Goal: Task Accomplishment & Management: Manage account settings

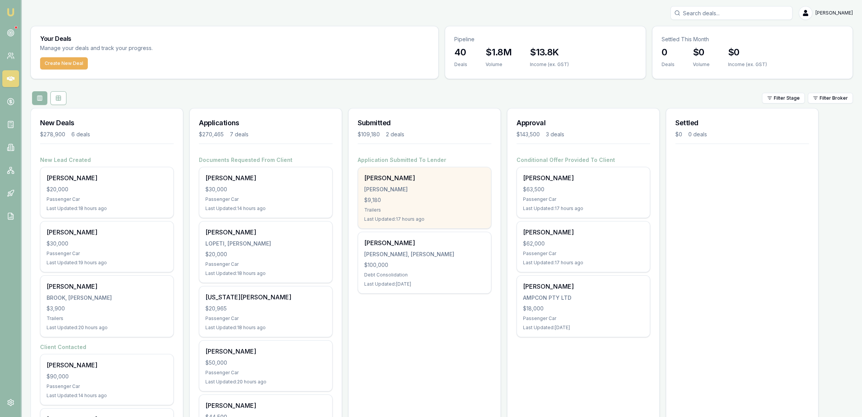
click at [411, 198] on div "$9,180" at bounding box center [424, 200] width 121 height 8
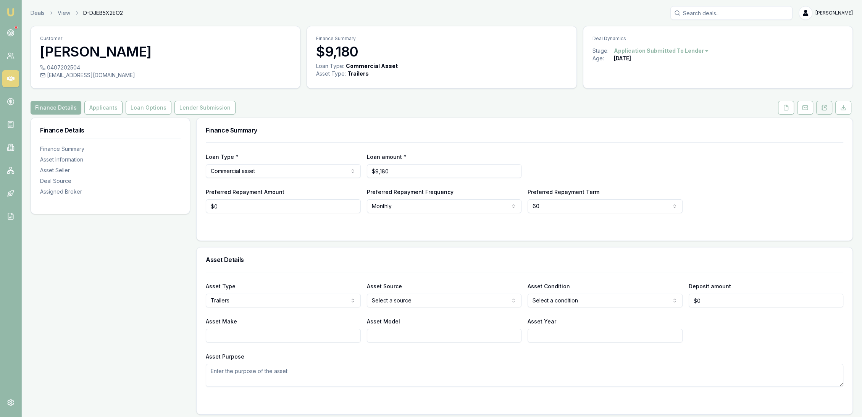
click at [829, 109] on button at bounding box center [824, 108] width 16 height 14
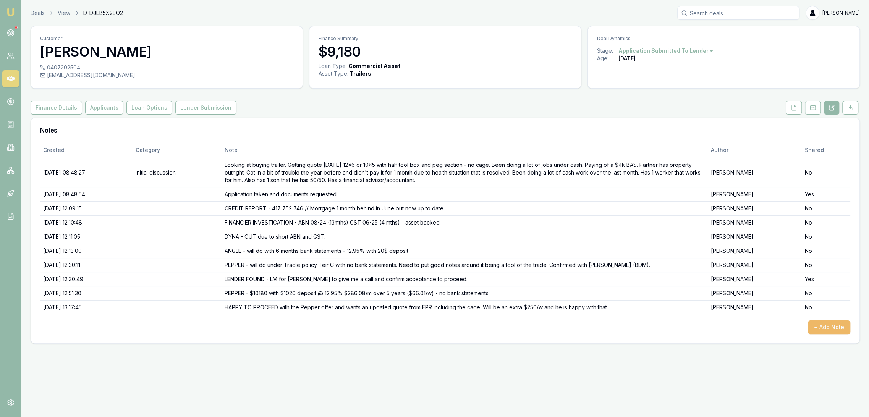
click at [826, 324] on button "+ Add Note" at bounding box center [829, 327] width 42 height 14
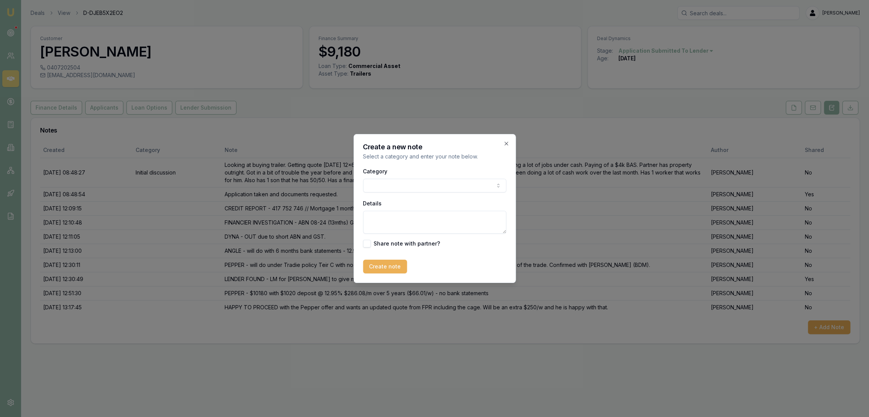
click at [414, 221] on textarea "Details" at bounding box center [434, 222] width 143 height 23
drag, startPoint x: 464, startPoint y: 217, endPoint x: 493, endPoint y: 224, distance: 29.8
click at [493, 224] on textarea "PEPPER - pending decline due to not being a tool of the trade" at bounding box center [434, 222] width 143 height 23
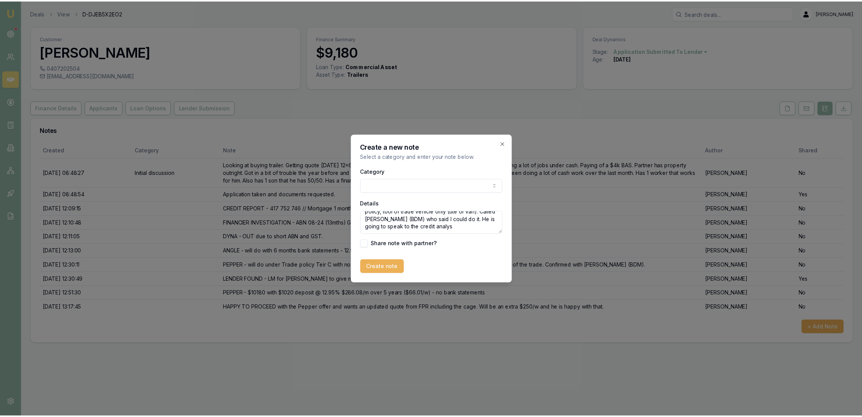
scroll to position [18, 0]
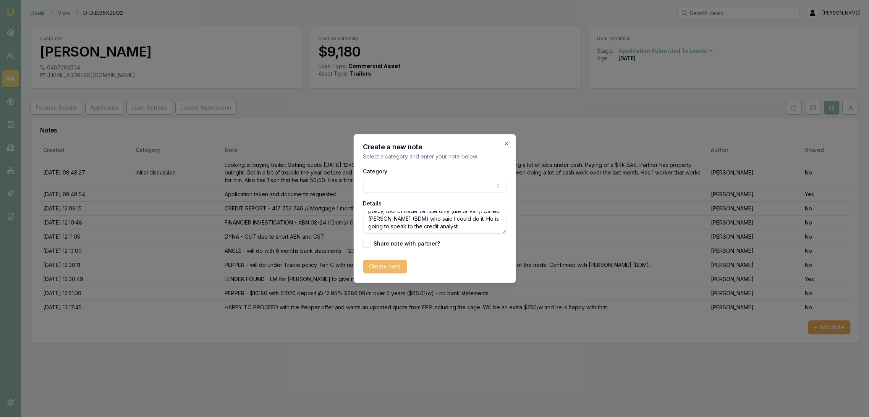
type textarea "PEPPER - pending decline due to not meeting tradie policy, tool of trade vehicl…"
click at [379, 267] on button "Create note" at bounding box center [385, 267] width 44 height 14
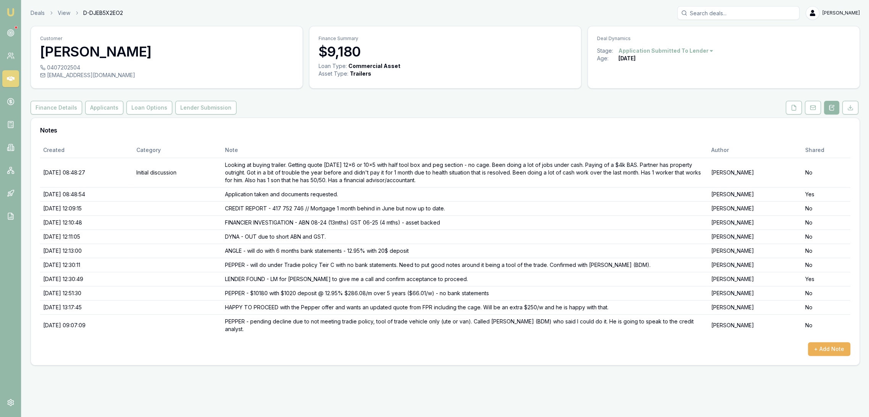
drag, startPoint x: 9, startPoint y: 17, endPoint x: 23, endPoint y: 5, distance: 17.6
click at [9, 16] on link "Emu Broker" at bounding box center [11, 12] width 12 height 12
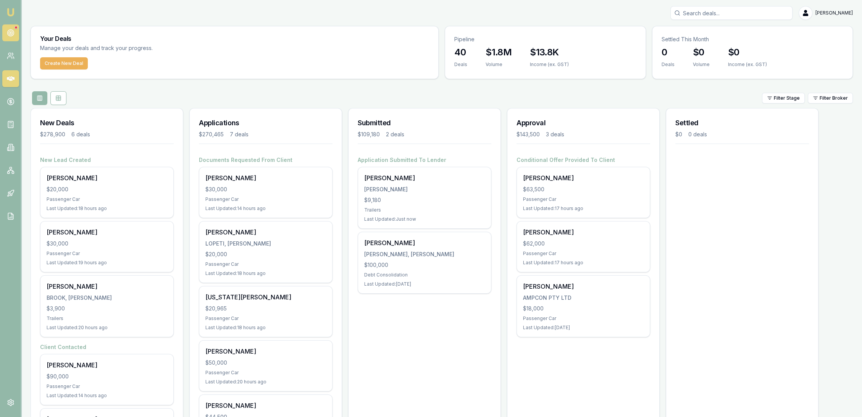
click at [8, 30] on icon at bounding box center [11, 33] width 8 height 8
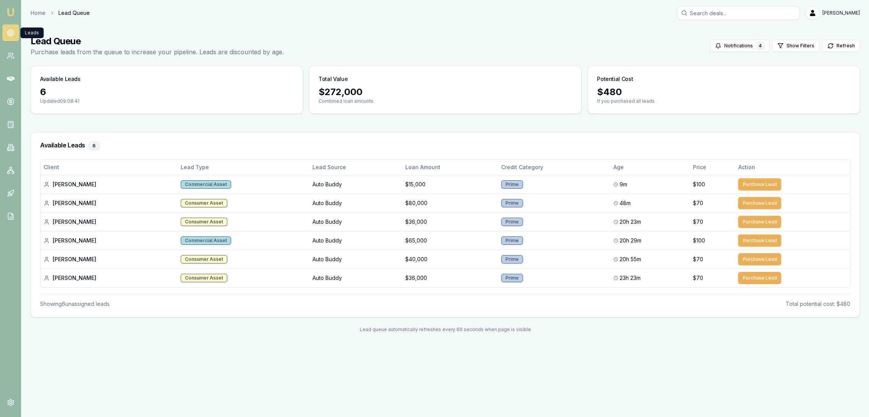
click at [13, 10] on img at bounding box center [10, 12] width 9 height 9
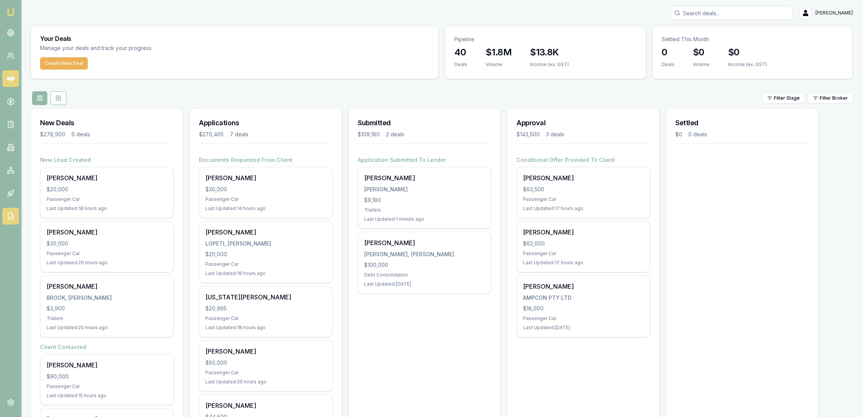
click at [11, 216] on icon at bounding box center [11, 216] width 8 height 8
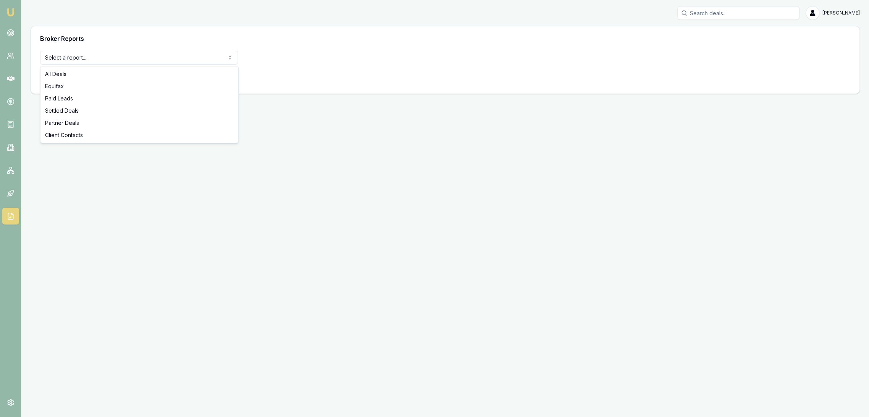
click at [144, 57] on html "Emu Broker Robyn Adams Toggle Menu Broker Reports Select a report... All Deals …" at bounding box center [434, 208] width 869 height 417
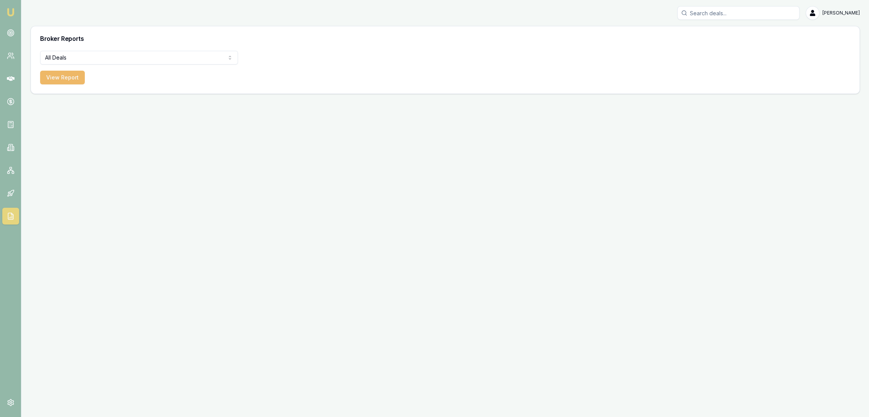
click at [65, 74] on button "View Report" at bounding box center [62, 78] width 45 height 14
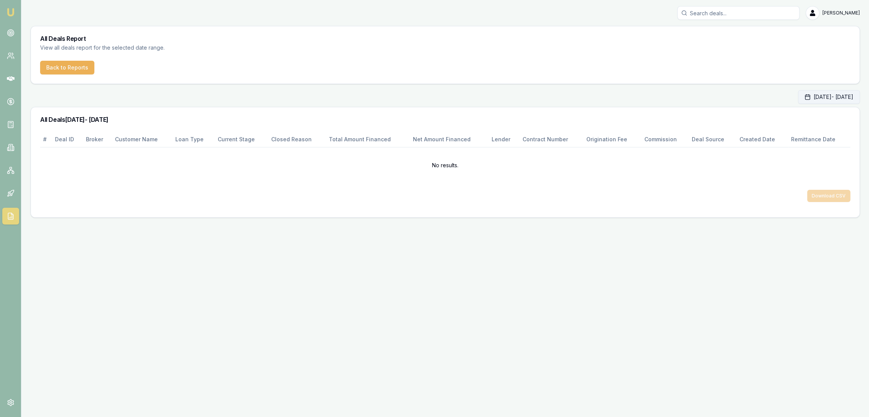
click at [798, 96] on button "Oct 01, 2025 - Oct 31, 2025" at bounding box center [829, 97] width 62 height 14
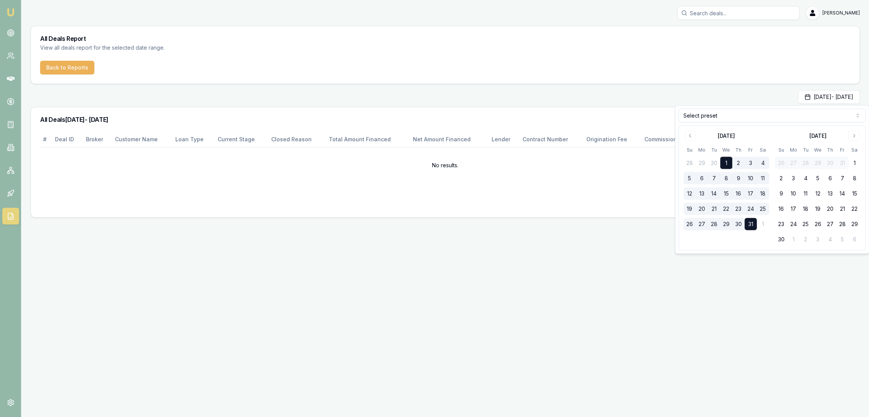
click at [704, 115] on html "Emu Broker Robyn Adams Toggle Menu All Deals Report View all deals report for t…" at bounding box center [434, 208] width 869 height 417
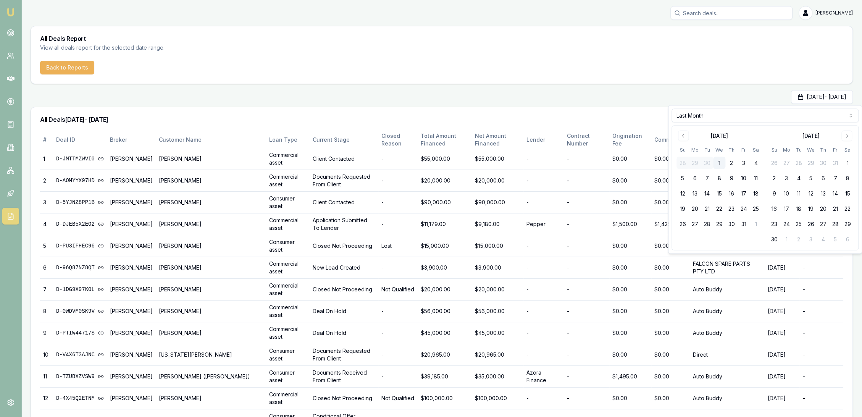
click at [483, 116] on h3 "All Deals 01/09/2025 - 30/09/2025" at bounding box center [441, 119] width 803 height 6
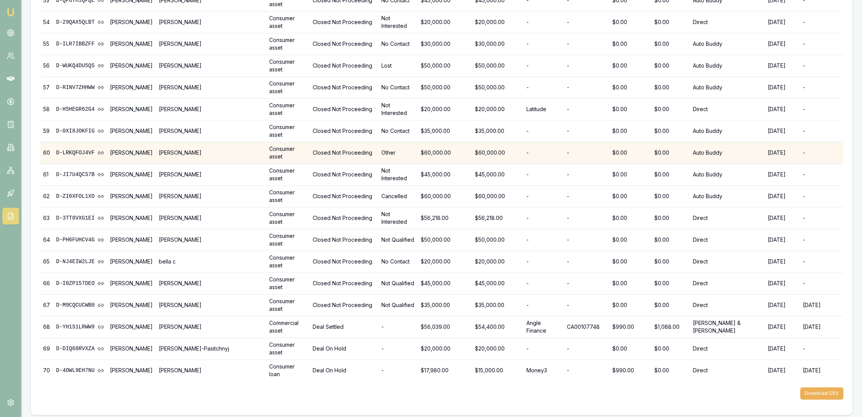
scroll to position [1291, 0]
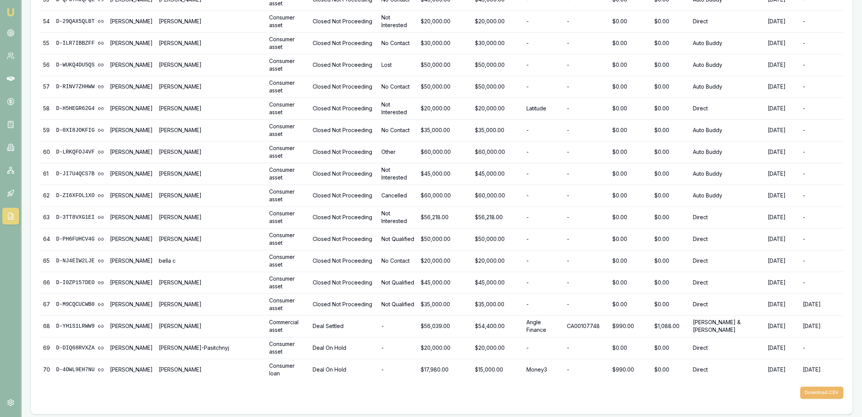
click at [827, 390] on button "Download CSV" at bounding box center [821, 392] width 43 height 12
click at [10, 10] on img at bounding box center [10, 12] width 9 height 9
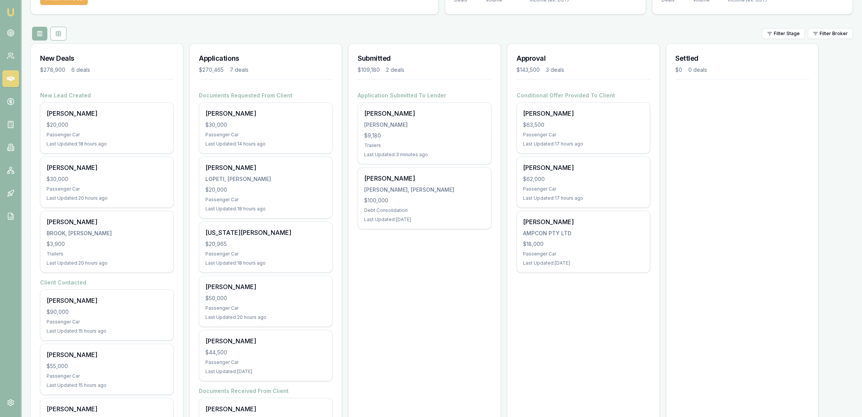
scroll to position [85, 0]
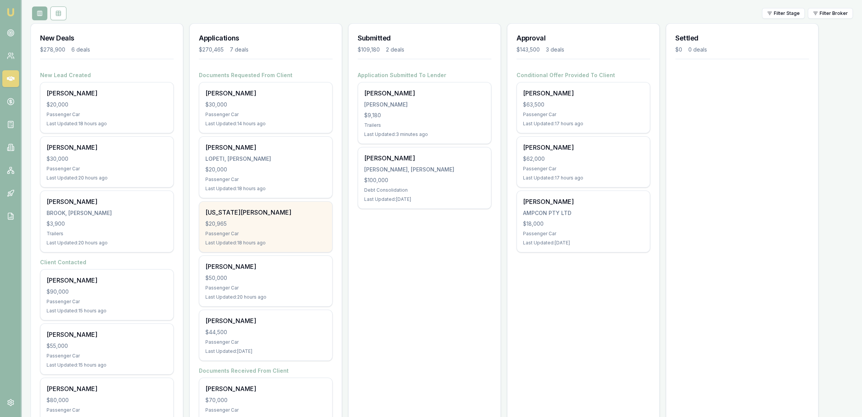
click at [223, 233] on div "Passenger Car" at bounding box center [265, 234] width 121 height 6
click at [238, 229] on div "Georgia Heemi $20,965 Passenger Car Last Updated: 18 hours ago" at bounding box center [265, 227] width 133 height 50
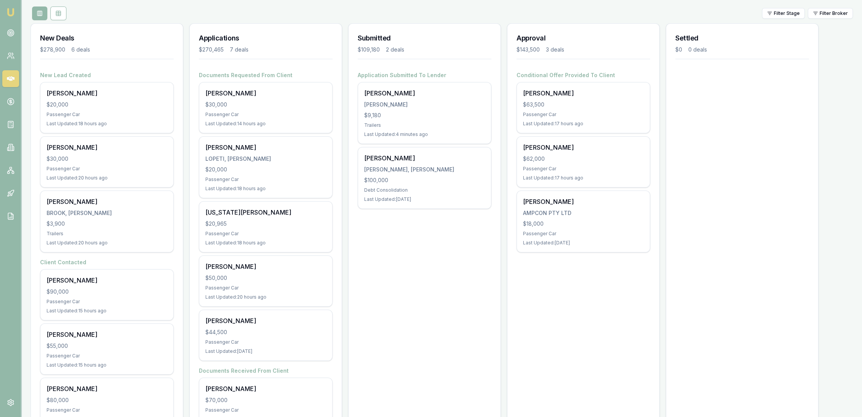
scroll to position [0, 0]
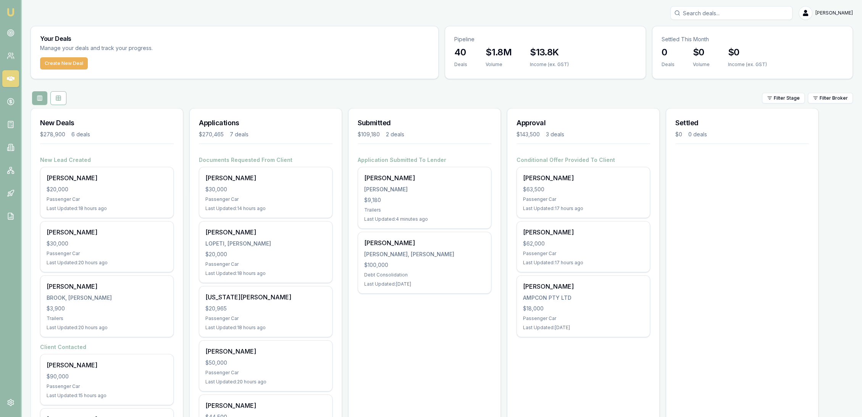
click at [712, 14] on input "Search deals" at bounding box center [731, 13] width 122 height 14
type input "MONTANNA"
click at [690, 41] on p "0401370268" at bounding box center [731, 41] width 115 height 8
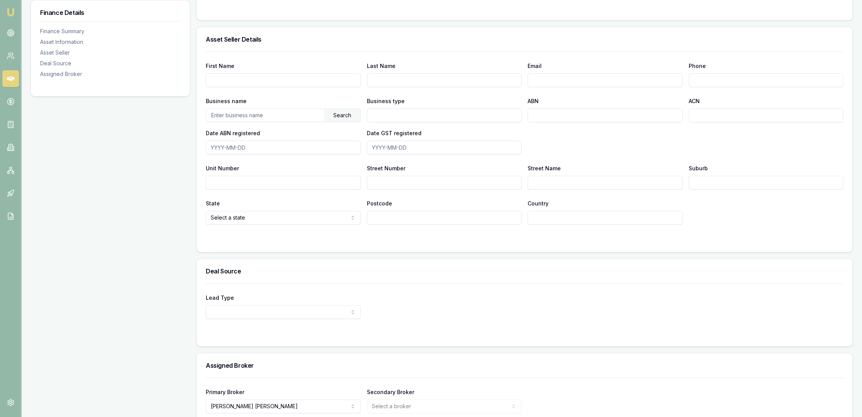
scroll to position [431, 0]
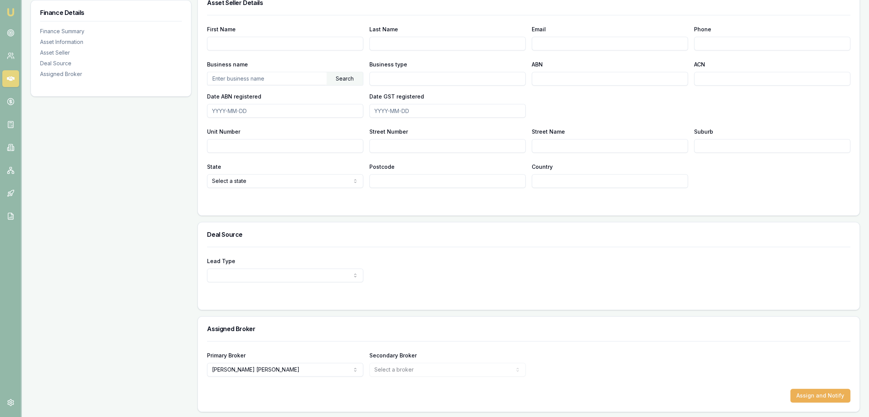
select select "OTHER"
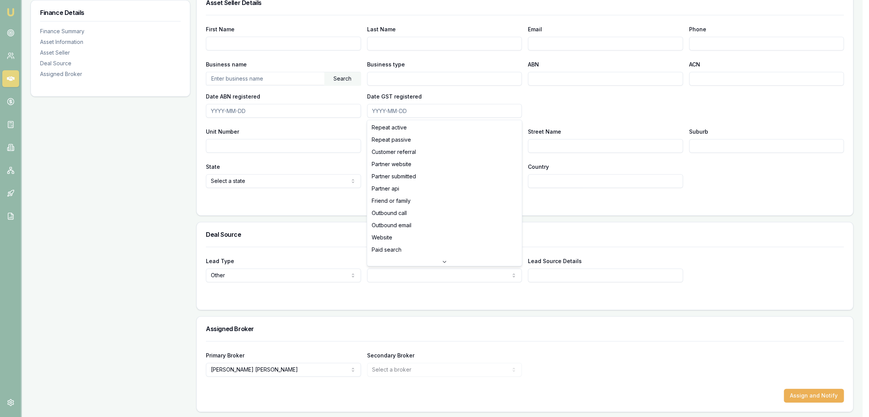
select select "CUSTOMER_REFERRAL"
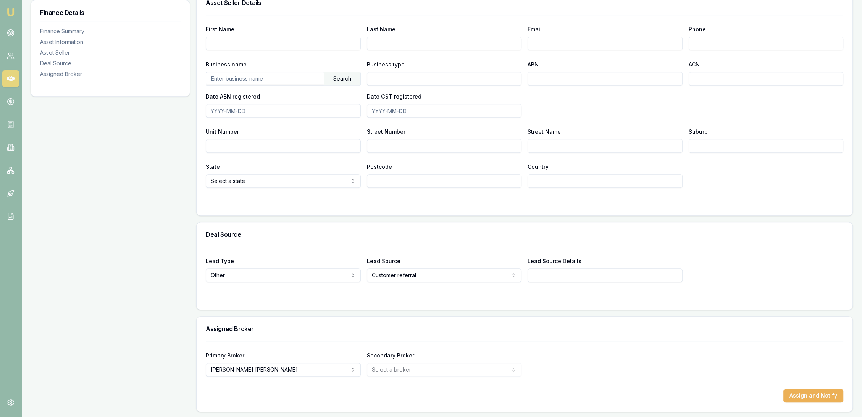
click at [550, 279] on input "Lead Source Details" at bounding box center [605, 275] width 155 height 14
type input "B"
type input "Sister of Bailey Dalby"
click at [565, 297] on div at bounding box center [525, 297] width 638 height 6
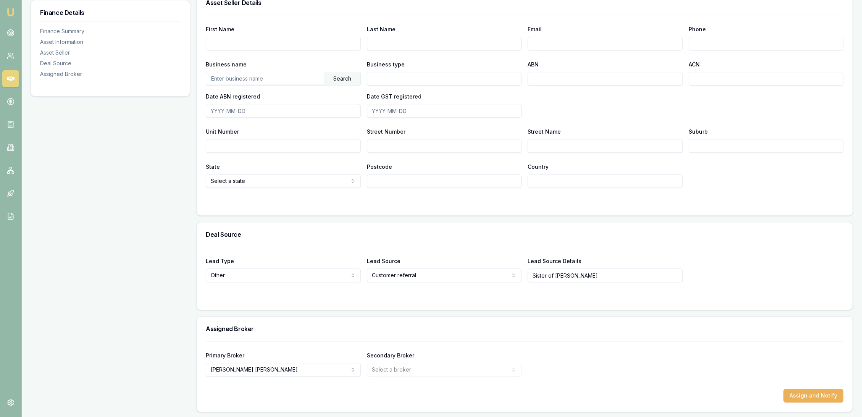
click at [5, 9] on link "Emu Broker" at bounding box center [11, 12] width 12 height 12
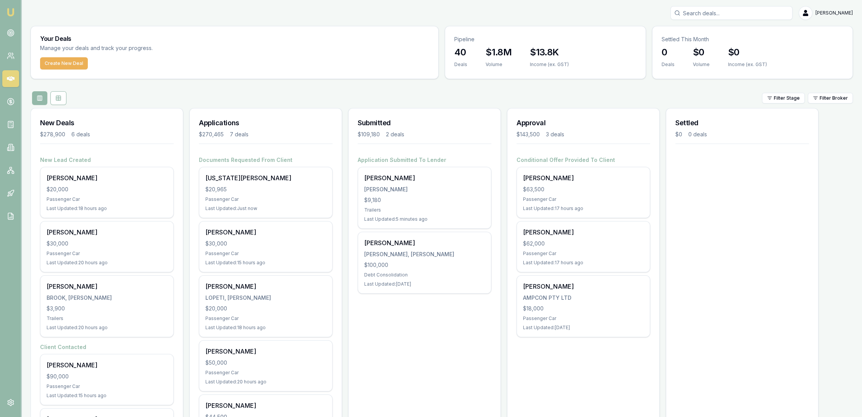
click at [730, 8] on input "Search deals" at bounding box center [731, 13] width 122 height 14
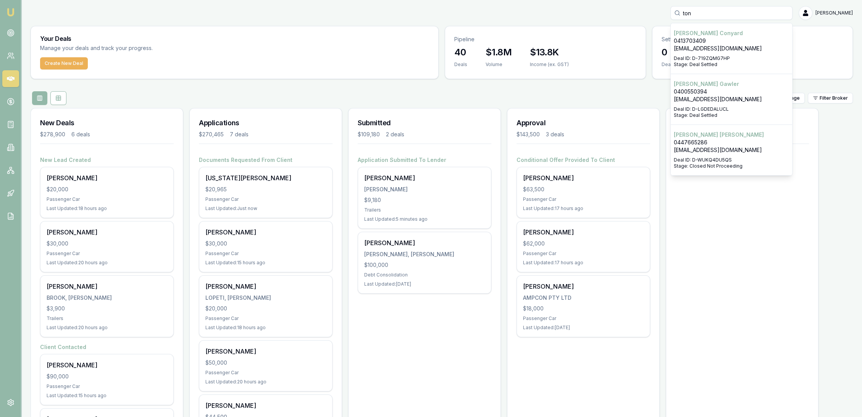
click at [737, 14] on input "ton" at bounding box center [731, 13] width 122 height 14
type input "toni rae"
click at [717, 92] on p "0497535376" at bounding box center [731, 92] width 115 height 8
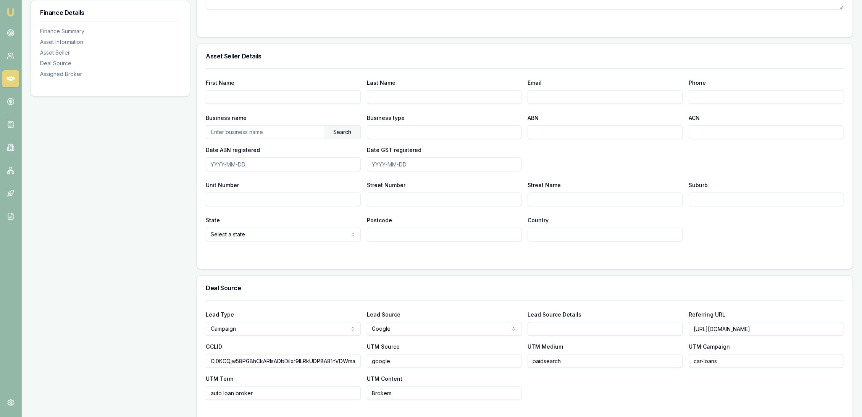
scroll to position [495, 0]
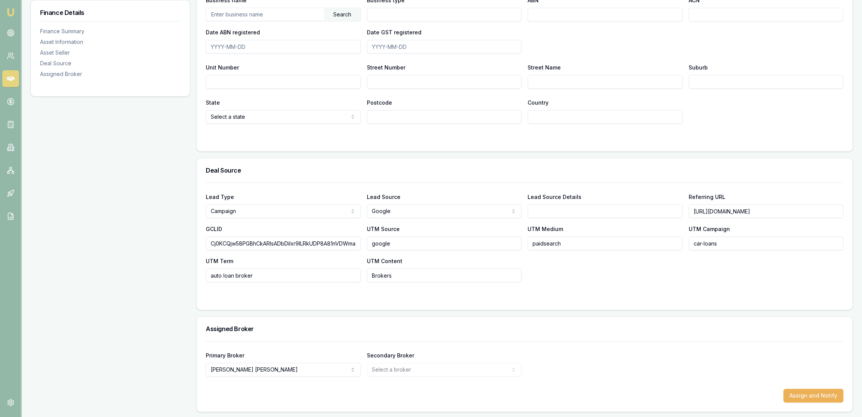
click at [562, 211] on input "Lead Source Details" at bounding box center [605, 211] width 155 height 14
type input "EMU"
click at [529, 284] on form "Lead Type Campaign New client Repeat client Partner Campaign Other Lead Source …" at bounding box center [525, 242] width 638 height 118
click at [11, 11] on img at bounding box center [10, 12] width 9 height 9
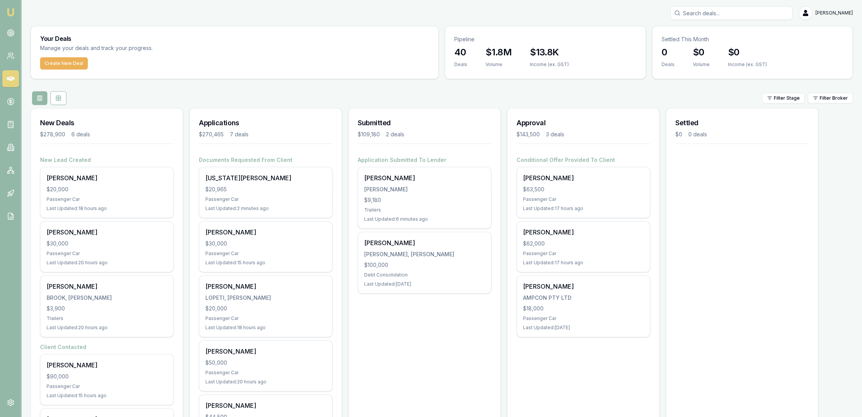
click at [724, 12] on input "Search deals" at bounding box center [731, 13] width 122 height 14
type input "DANIELLE WADS"
click at [715, 40] on p "0402609683" at bounding box center [731, 41] width 115 height 8
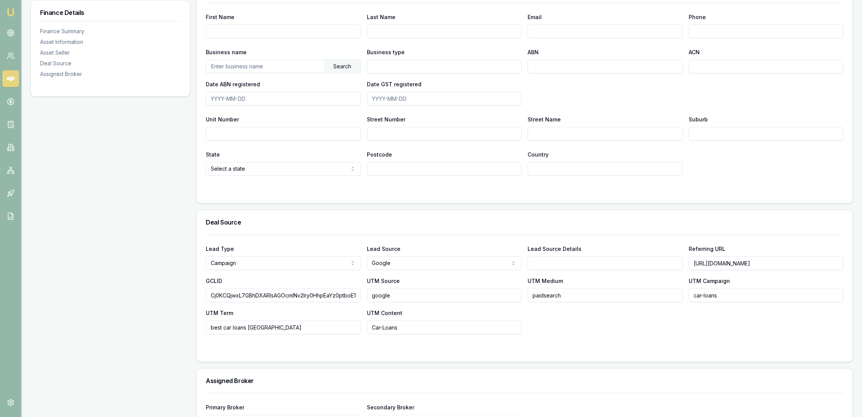
scroll to position [495, 0]
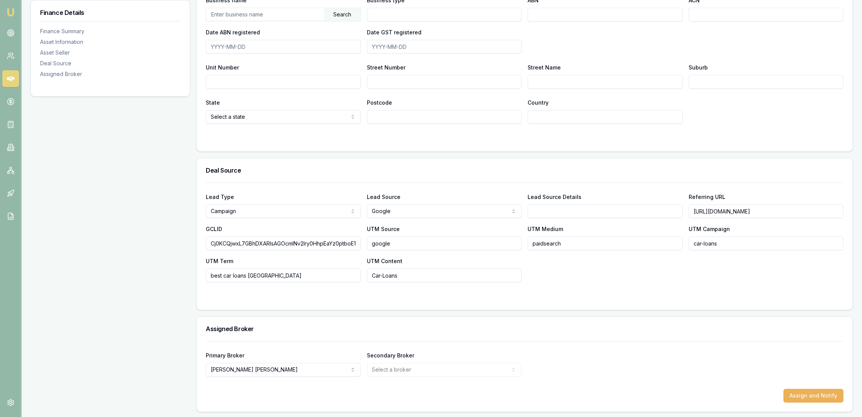
click at [564, 212] on input "Lead Source Details" at bounding box center [605, 211] width 155 height 14
type input "EMU"
click at [526, 294] on div at bounding box center [525, 297] width 638 height 6
click at [13, 10] on img at bounding box center [10, 12] width 9 height 9
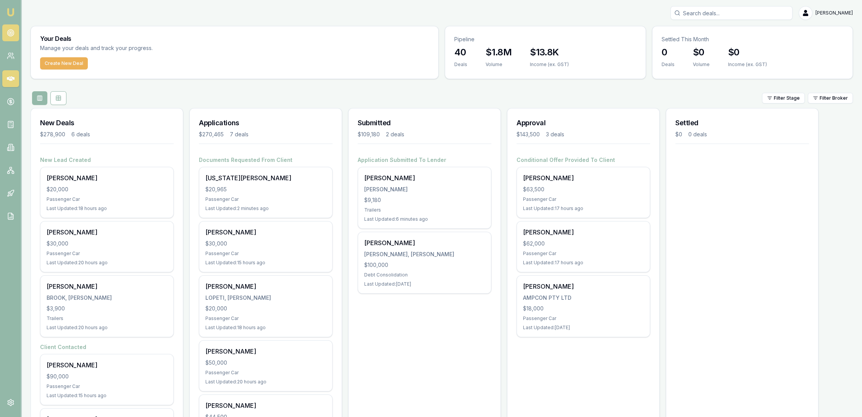
click at [10, 31] on circle at bounding box center [11, 33] width 4 height 4
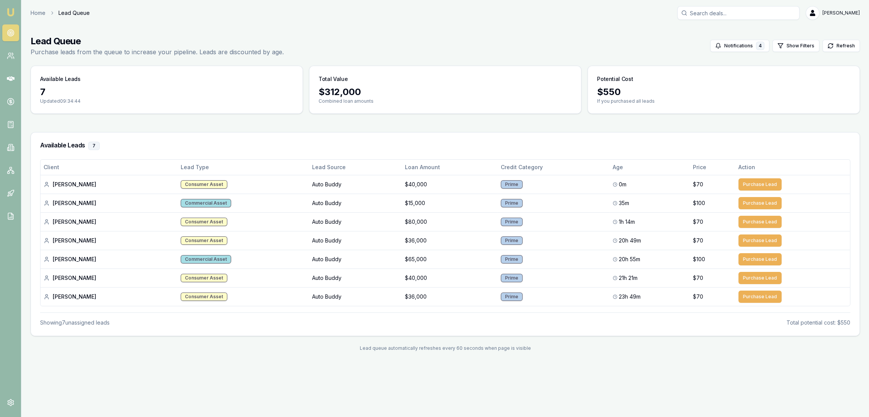
click at [12, 8] on img at bounding box center [10, 12] width 9 height 9
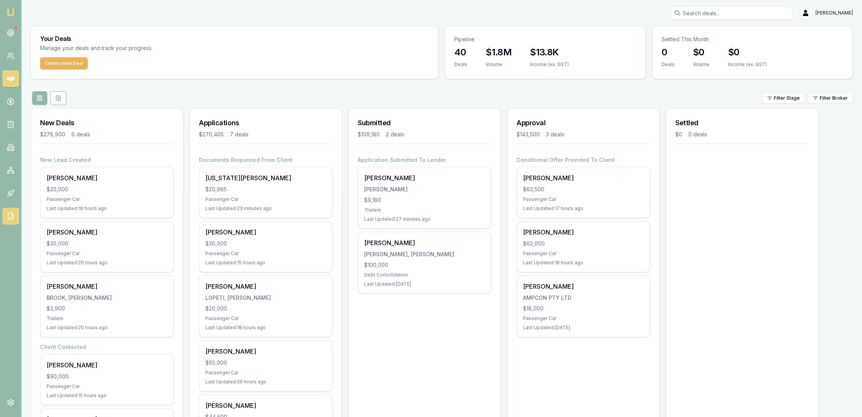
click at [13, 213] on icon at bounding box center [11, 216] width 8 height 8
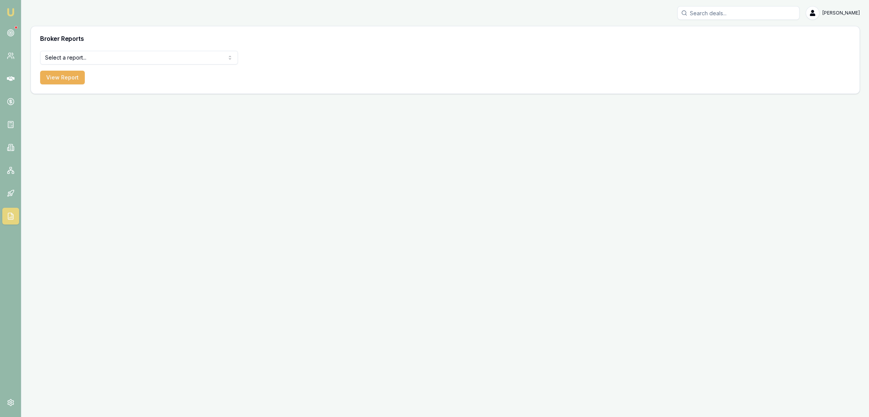
click at [98, 58] on html "Emu Broker Robyn Adams Toggle Menu Broker Reports Select a report... All Deals …" at bounding box center [434, 208] width 869 height 417
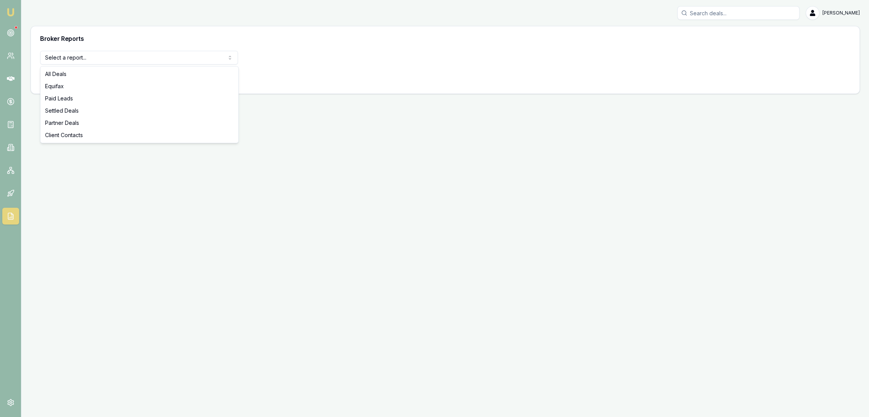
select select "paid-leads"
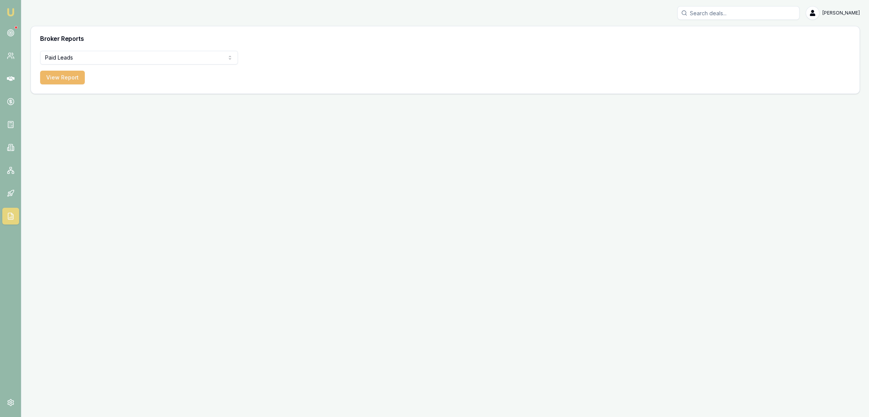
click at [52, 82] on button "View Report" at bounding box center [62, 78] width 45 height 14
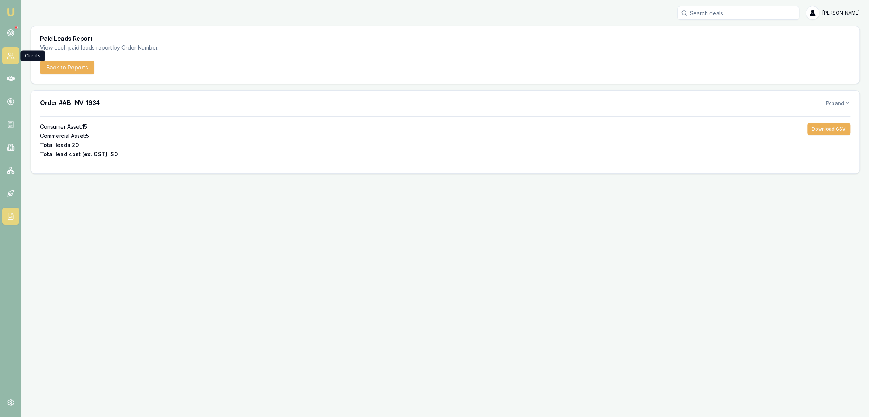
click at [13, 53] on icon at bounding box center [12, 54] width 1 height 2
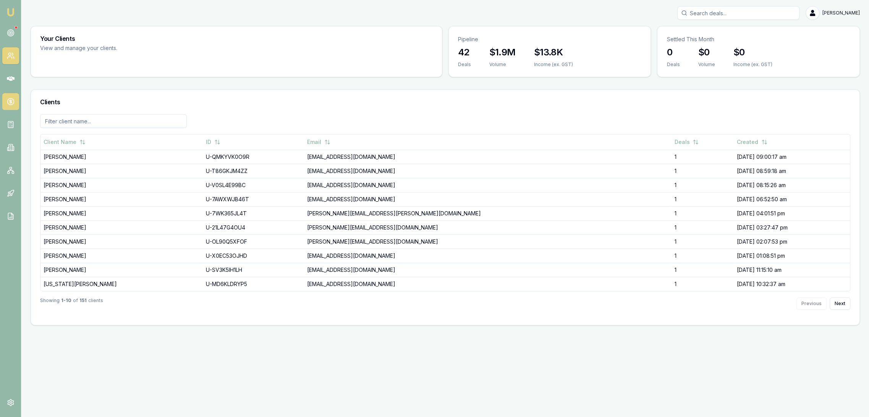
click at [13, 100] on circle at bounding box center [10, 102] width 6 height 6
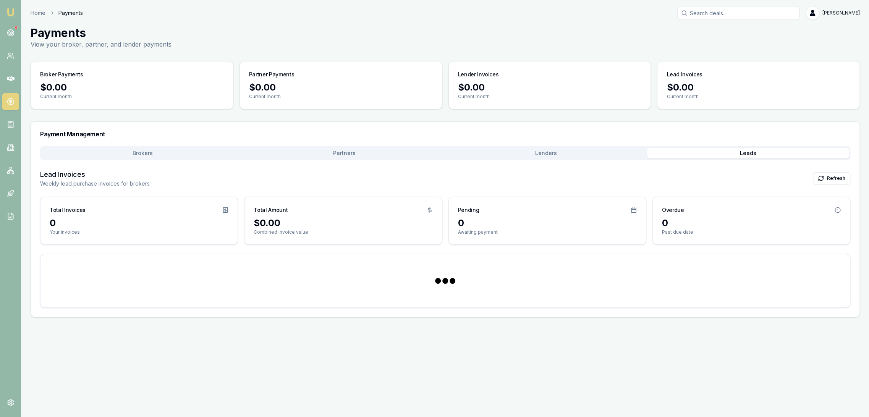
click at [767, 153] on button "Leads" at bounding box center [748, 153] width 202 height 11
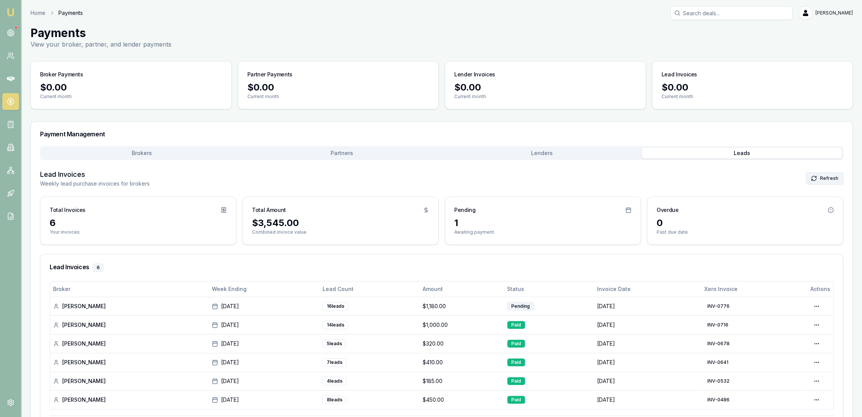
click at [832, 179] on button "Refresh" at bounding box center [824, 178] width 37 height 12
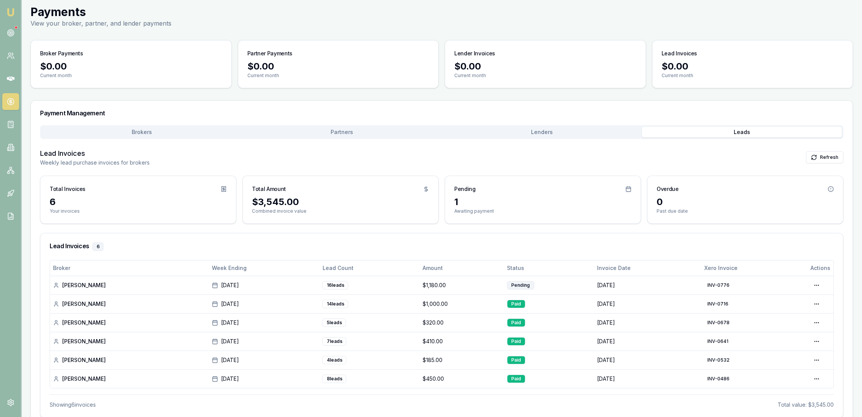
scroll to position [37, 0]
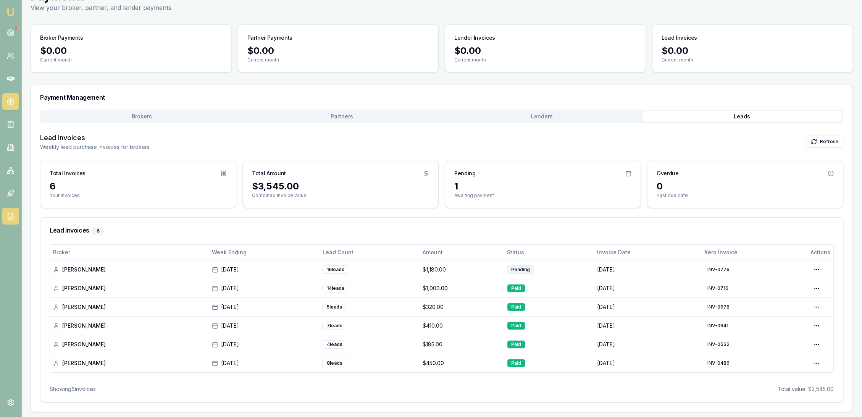
click at [7, 216] on icon at bounding box center [11, 216] width 8 height 8
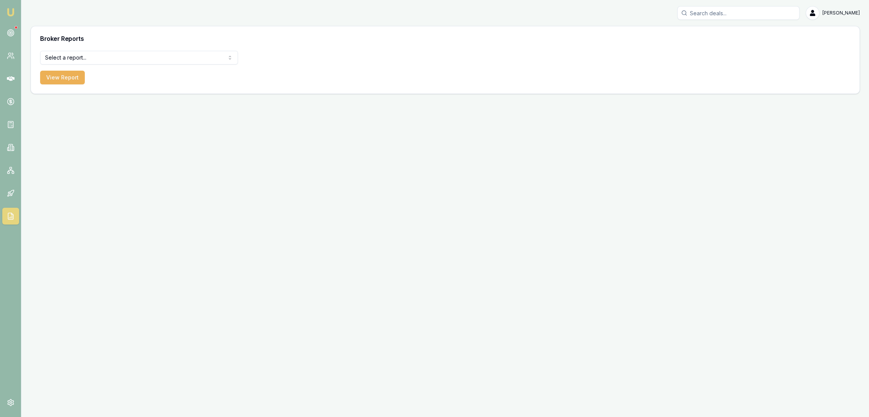
click at [90, 54] on html "Emu Broker Robyn Adams Toggle Menu Broker Reports Select a report... All Deals …" at bounding box center [434, 208] width 869 height 417
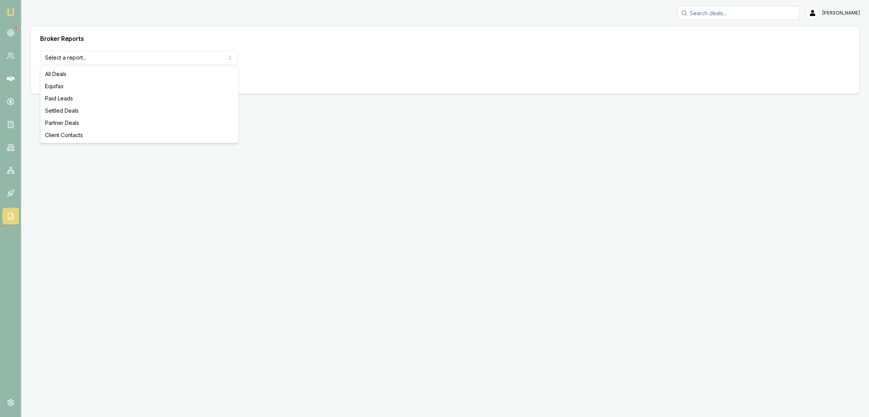
select select "settled-deals"
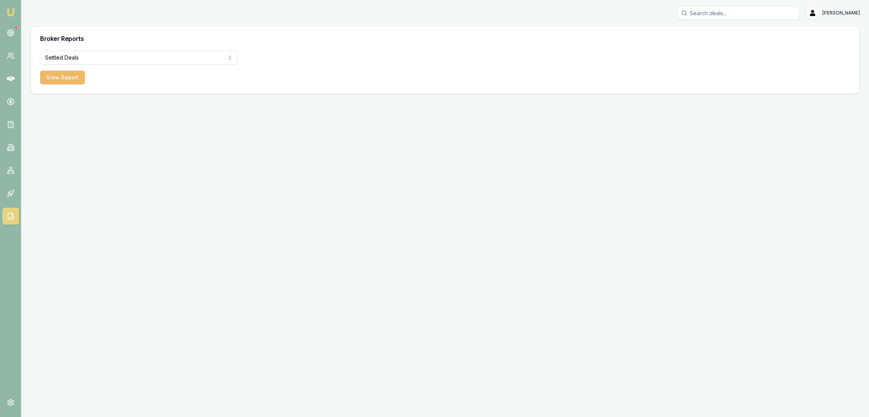
click at [61, 77] on button "View Report" at bounding box center [62, 78] width 45 height 14
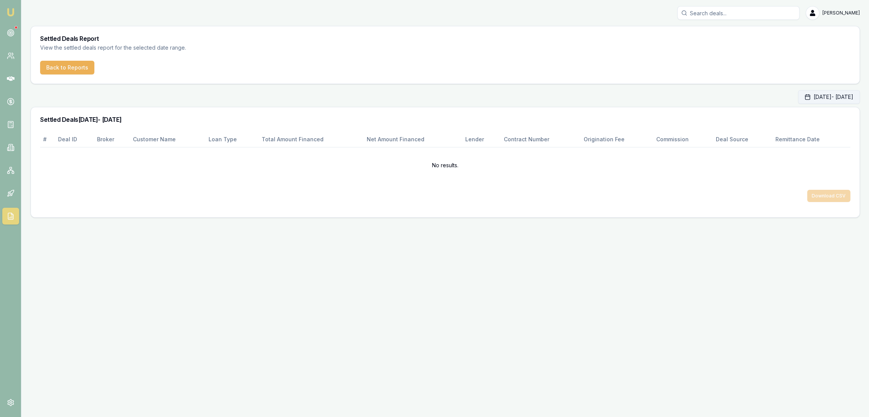
click at [809, 96] on button "Oct 01, 2025 - Oct 31, 2025" at bounding box center [829, 97] width 62 height 14
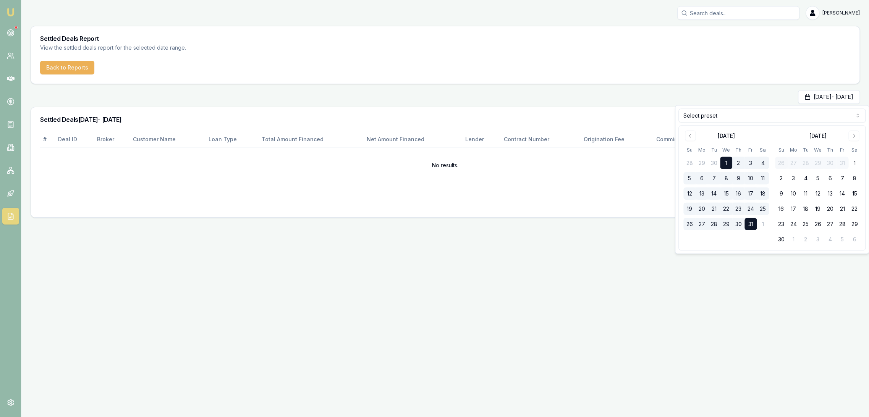
click at [721, 115] on html "Emu Broker Robyn Adams Toggle Menu Settled Deals Report View the settled deals …" at bounding box center [434, 208] width 869 height 417
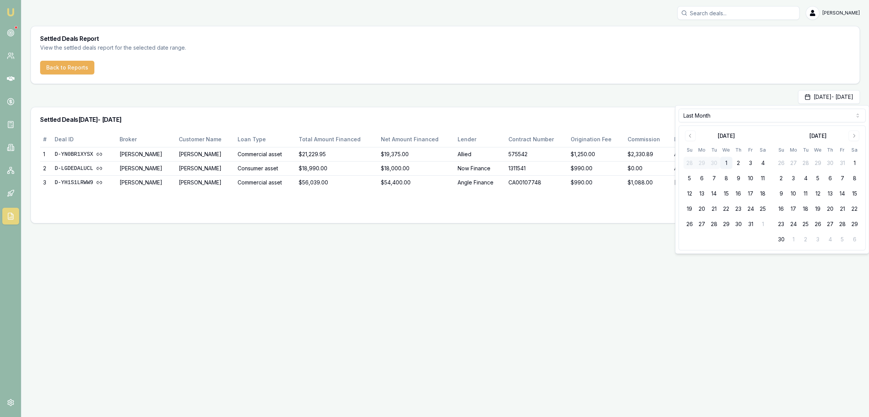
click at [388, 210] on div "Download CSV" at bounding box center [445, 201] width 810 height 24
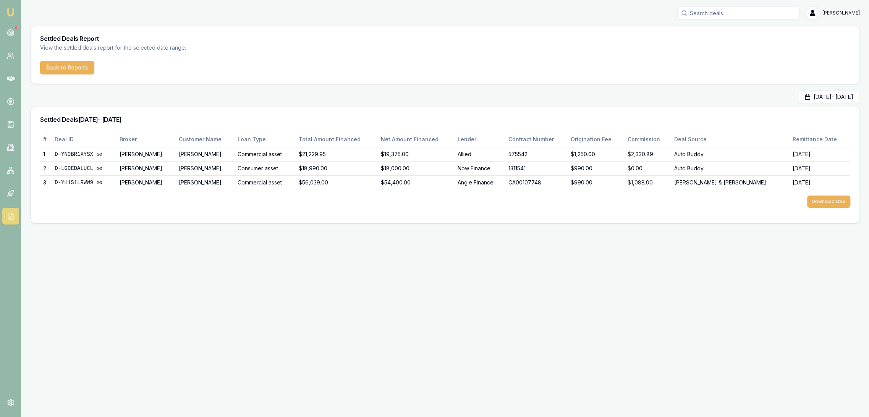
click at [12, 11] on img at bounding box center [10, 12] width 9 height 9
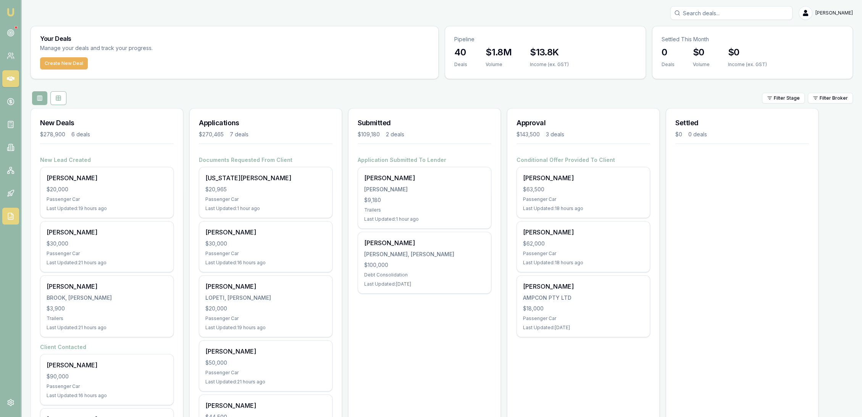
click at [12, 218] on icon at bounding box center [11, 216] width 8 height 8
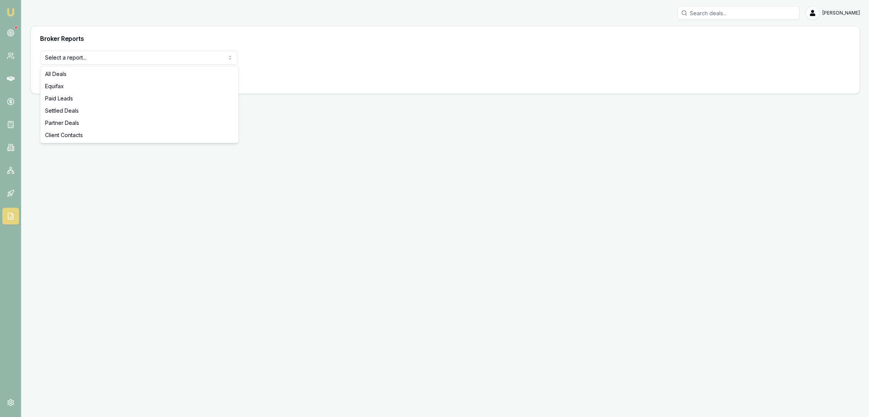
click at [164, 55] on html "Emu Broker Robyn Adams Toggle Menu Broker Reports Select a report... All Deals …" at bounding box center [434, 208] width 869 height 417
select select "settled-deals"
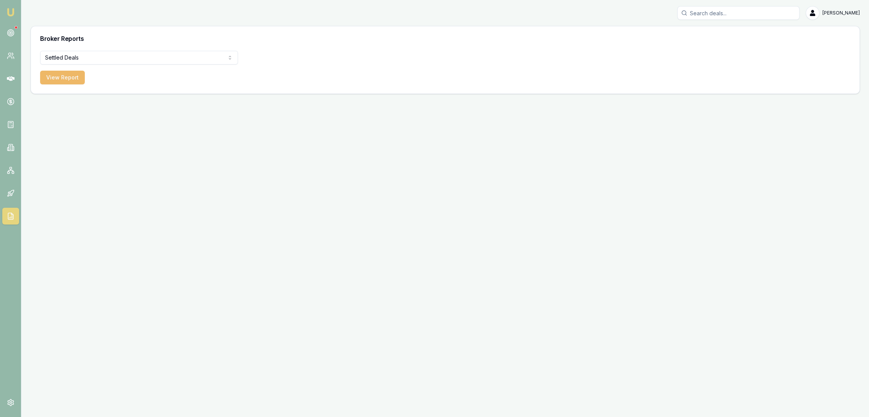
click at [68, 75] on button "View Report" at bounding box center [62, 78] width 45 height 14
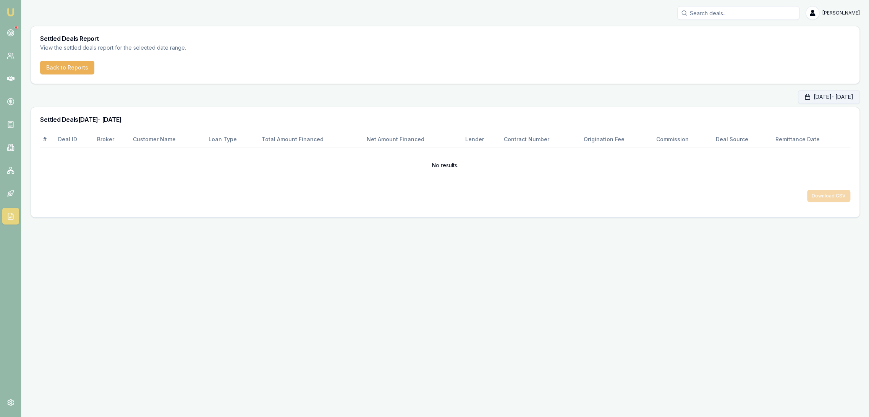
click at [809, 100] on button "Oct 01, 2025 - Oct 31, 2025" at bounding box center [829, 97] width 62 height 14
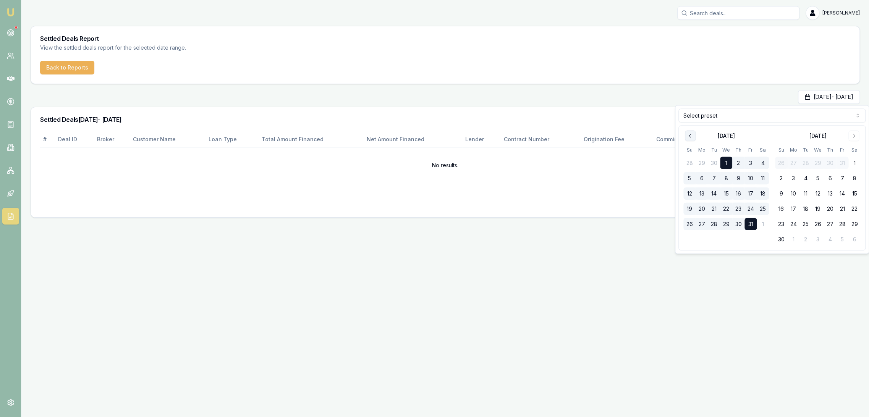
click at [690, 134] on icon "Go to previous month" at bounding box center [690, 136] width 6 height 6
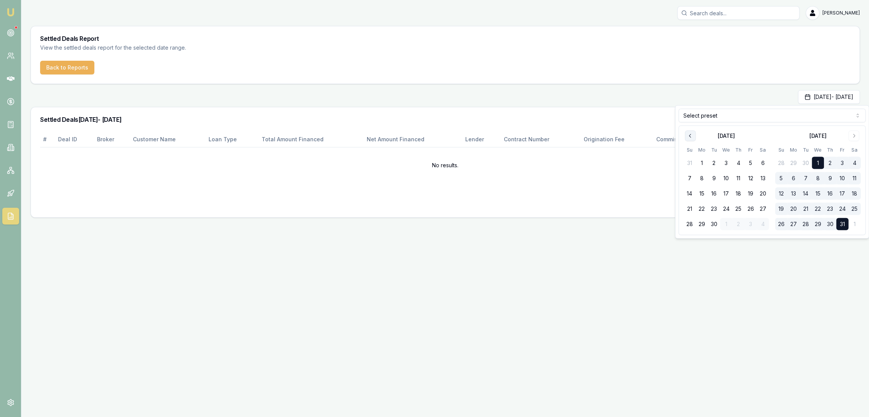
click at [690, 134] on icon "Go to previous month" at bounding box center [690, 136] width 6 height 6
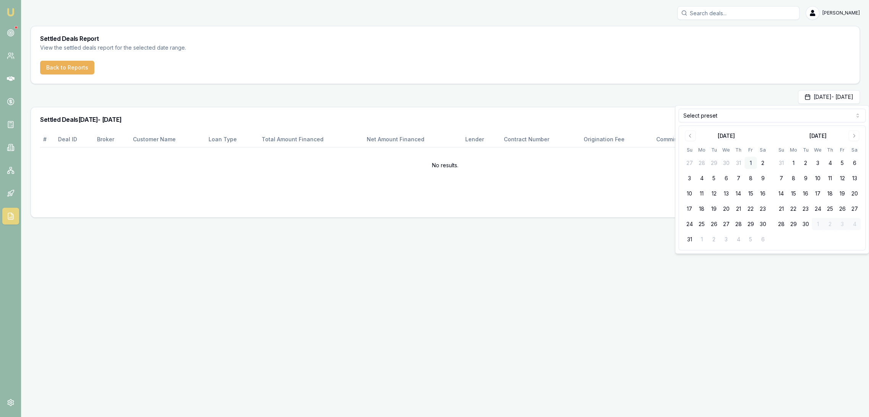
click at [751, 158] on button "1" at bounding box center [750, 163] width 12 height 12
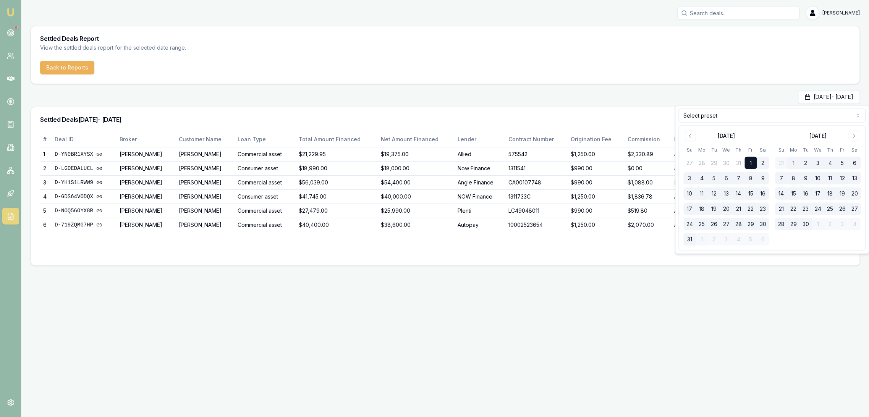
click at [691, 234] on button "31" at bounding box center [689, 239] width 12 height 12
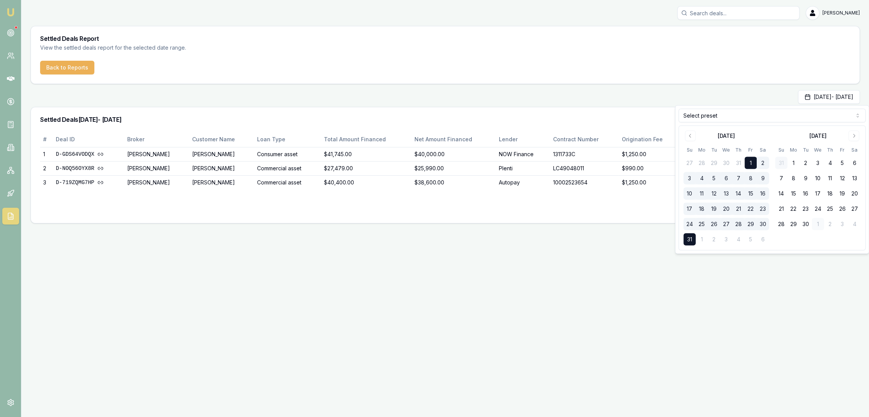
click at [535, 195] on div "Download CSV" at bounding box center [445, 201] width 810 height 24
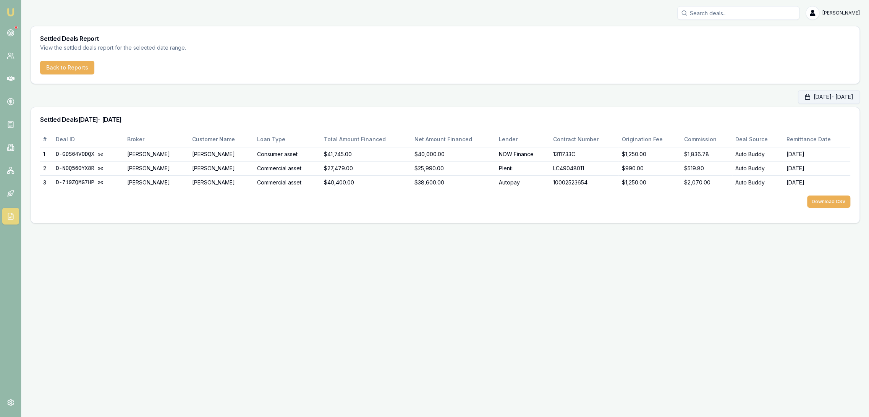
click at [798, 96] on button "Aug 01, 2025 - Aug 31, 2025" at bounding box center [829, 97] width 62 height 14
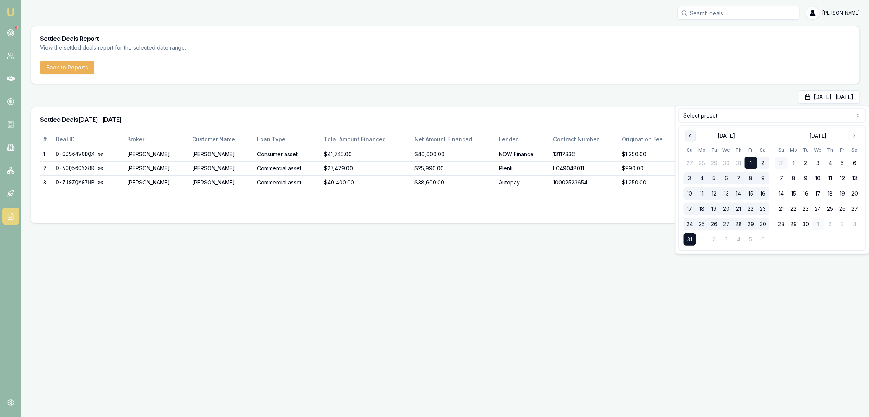
click at [686, 136] on button "Go to previous month" at bounding box center [690, 136] width 11 height 11
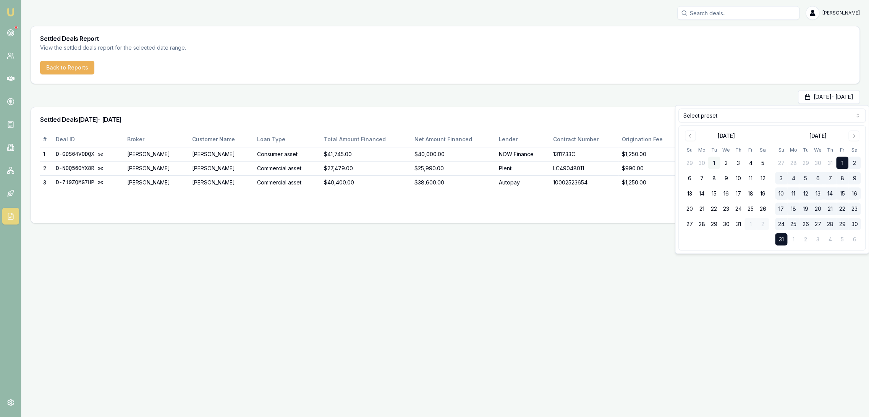
click at [712, 161] on button "1" at bounding box center [713, 163] width 12 height 12
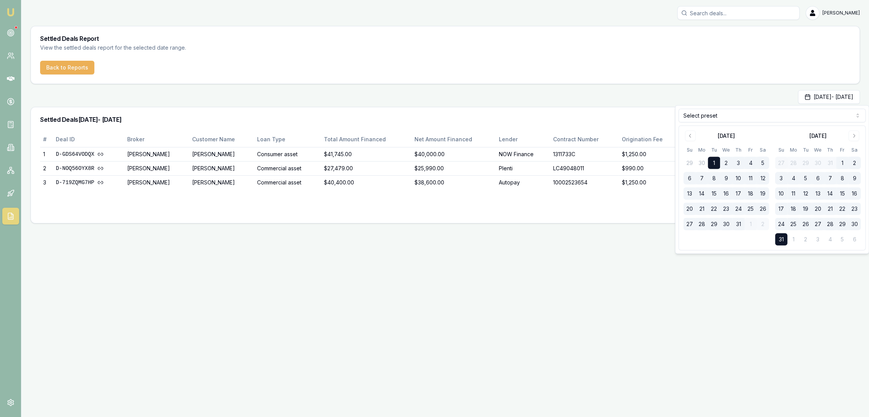
click at [742, 224] on button "31" at bounding box center [738, 224] width 12 height 12
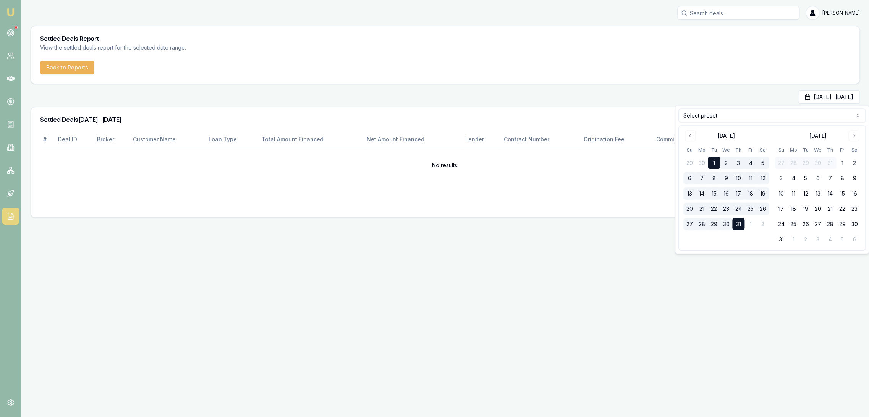
click at [589, 203] on div "Download CSV" at bounding box center [445, 196] width 810 height 24
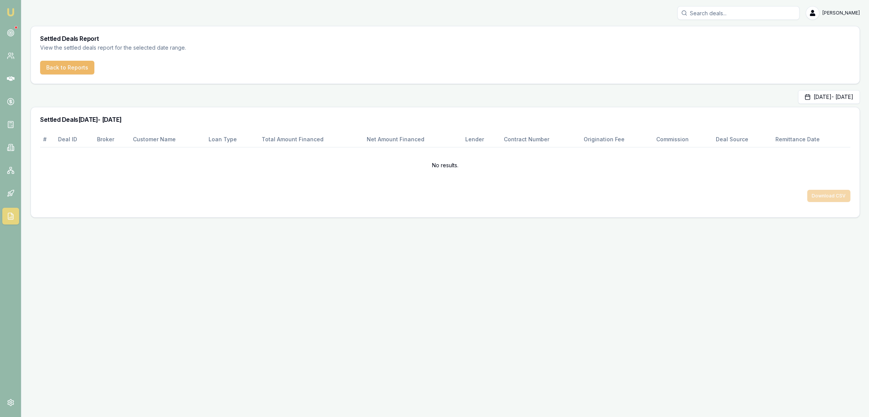
click at [55, 66] on button "Back to Reports" at bounding box center [67, 68] width 54 height 14
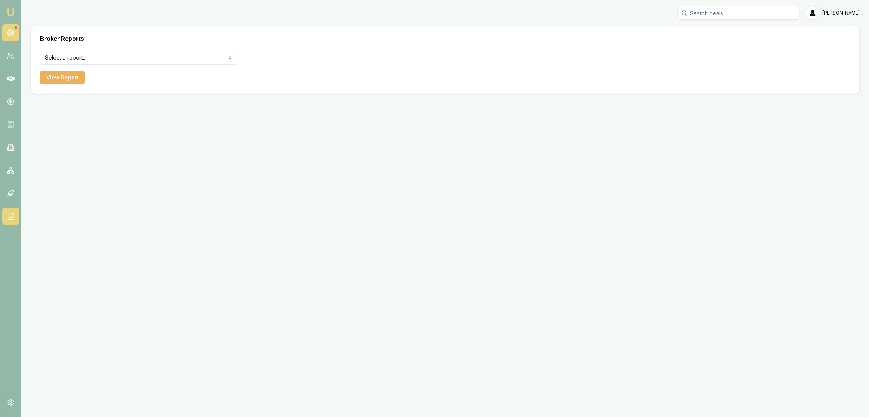
click at [14, 33] on icon at bounding box center [11, 33] width 8 height 8
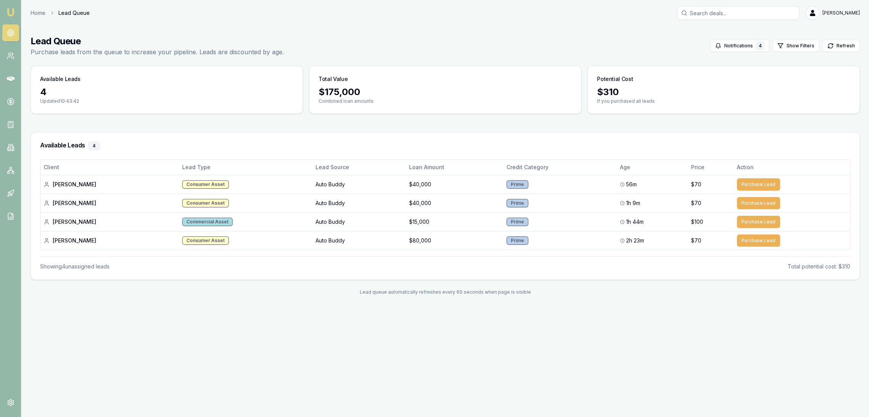
click at [11, 11] on img at bounding box center [10, 12] width 9 height 9
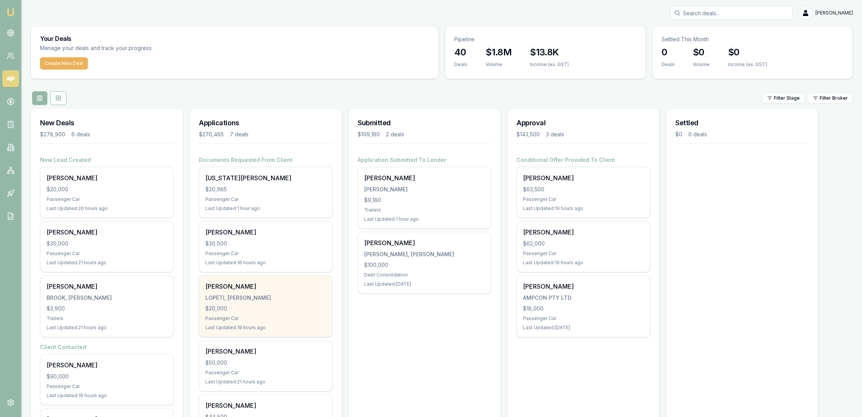
click at [264, 306] on div "$20,000" at bounding box center [265, 309] width 121 height 8
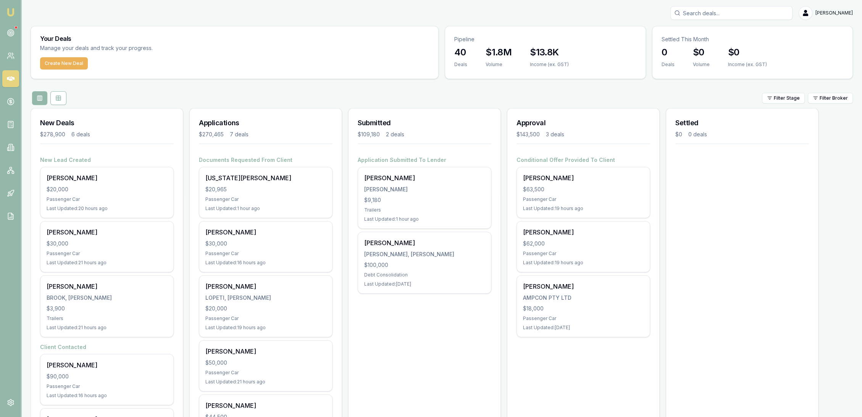
click at [11, 14] on img at bounding box center [10, 12] width 9 height 9
click at [7, 36] on icon at bounding box center [11, 33] width 8 height 8
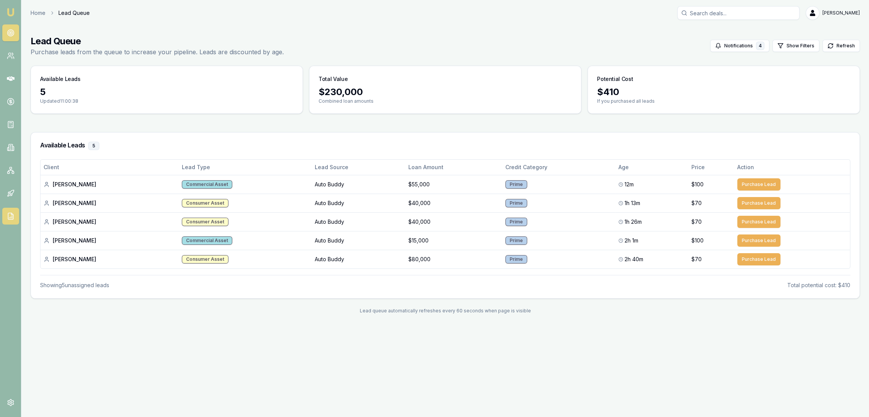
click at [15, 216] on link at bounding box center [10, 216] width 17 height 17
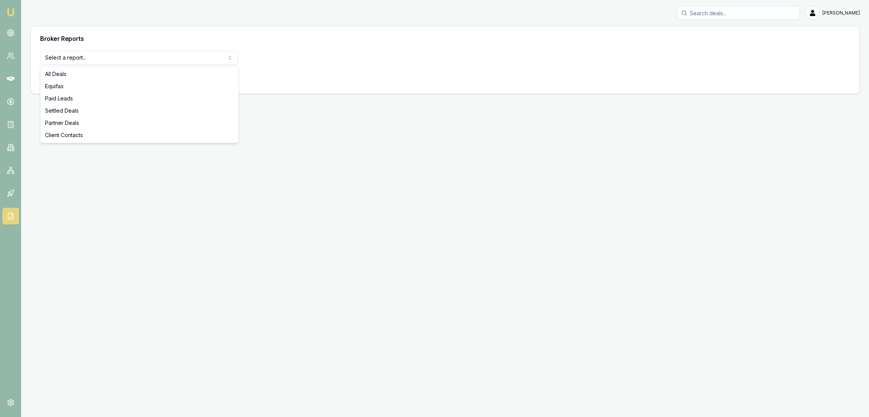
click at [142, 55] on html "Emu Broker Robyn Adams Toggle Menu Broker Reports Select a report... All Deals …" at bounding box center [434, 208] width 869 height 417
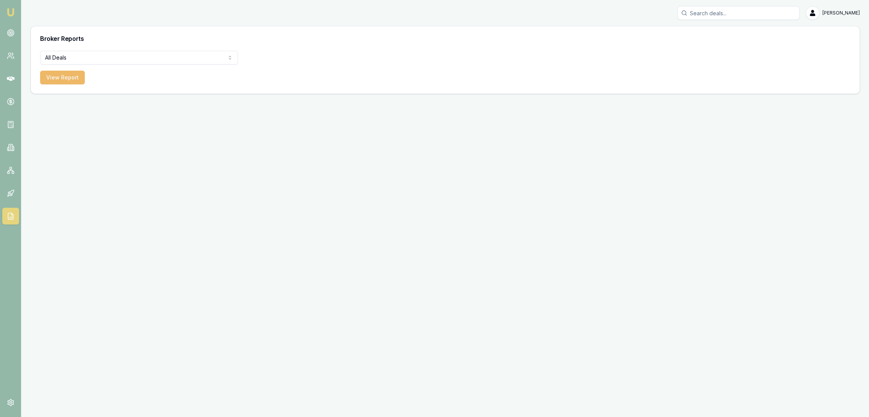
click at [61, 78] on button "View Report" at bounding box center [62, 78] width 45 height 14
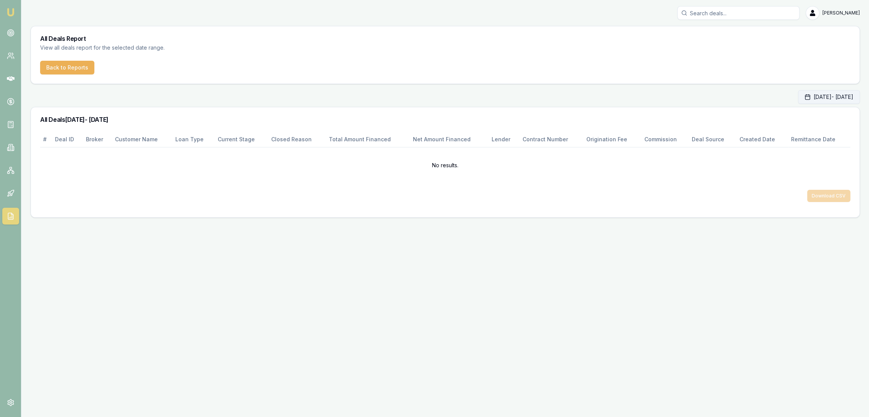
click at [798, 97] on button "Oct 01, 2025 - Oct 31, 2025" at bounding box center [829, 97] width 62 height 14
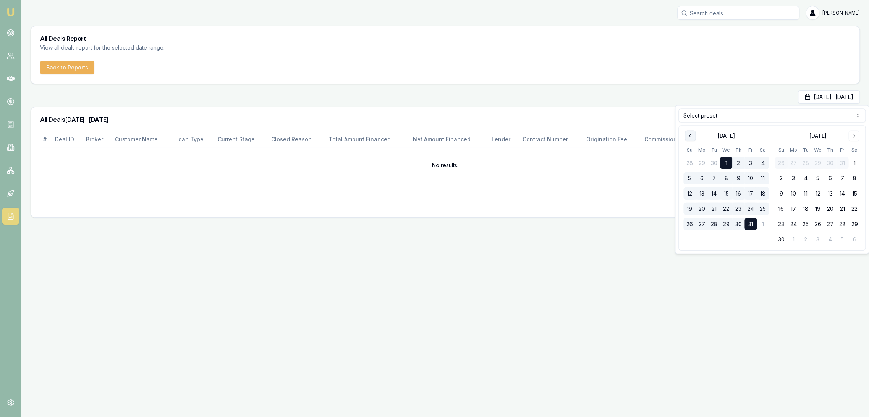
click at [686, 134] on button "Go to previous month" at bounding box center [690, 136] width 11 height 11
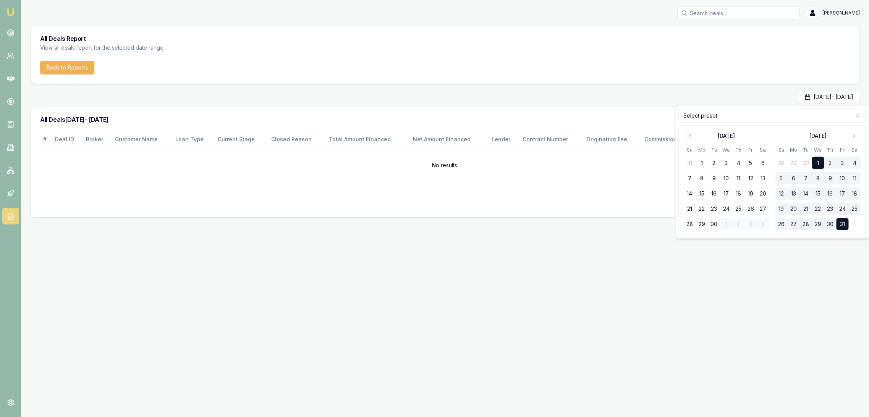
click at [706, 117] on html "Emu Broker Robyn Adams Toggle Menu All Deals Report View all deals report for t…" at bounding box center [434, 208] width 869 height 417
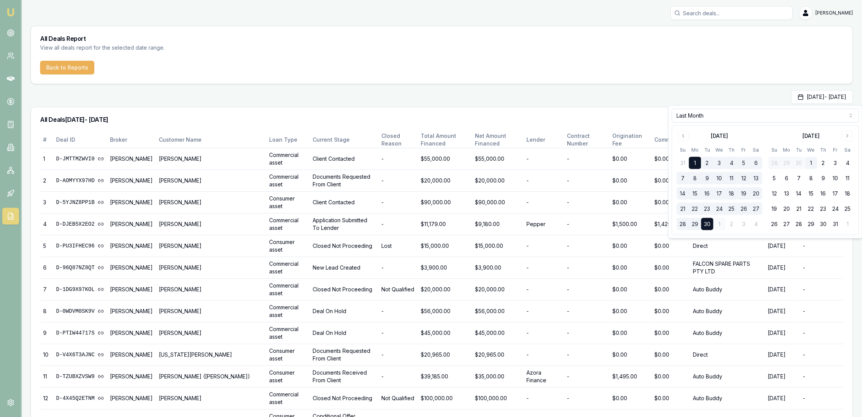
click at [615, 100] on div "Sep 01, 2025 - Sep 30, 2025" at bounding box center [442, 97] width 822 height 14
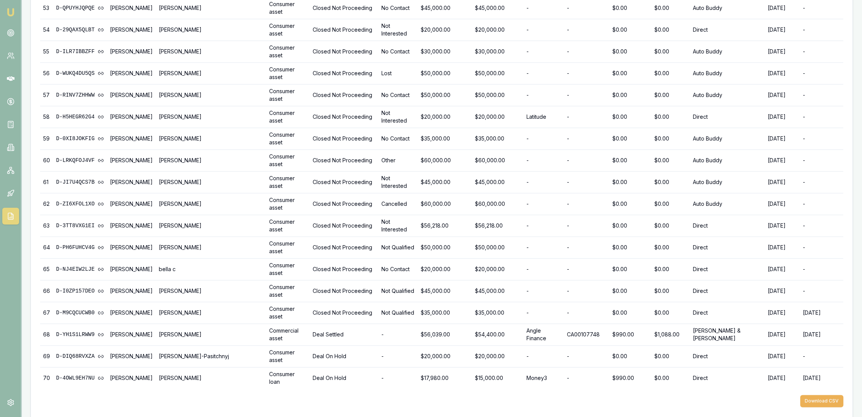
scroll to position [1291, 0]
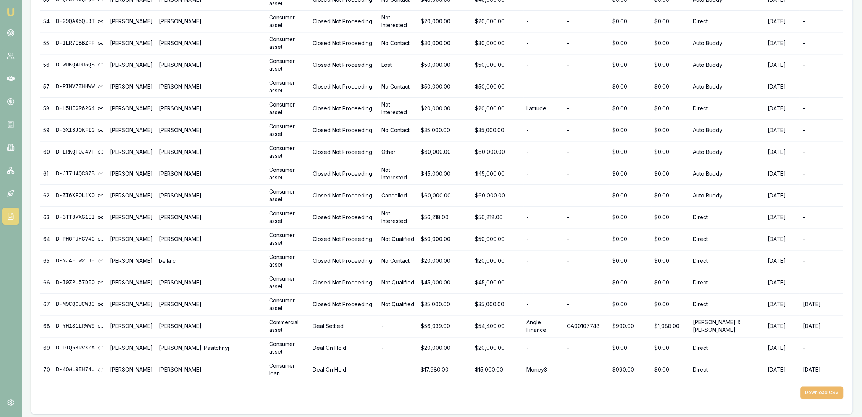
click at [832, 386] on button "Download CSV" at bounding box center [821, 392] width 43 height 12
click at [9, 11] on img at bounding box center [10, 12] width 9 height 9
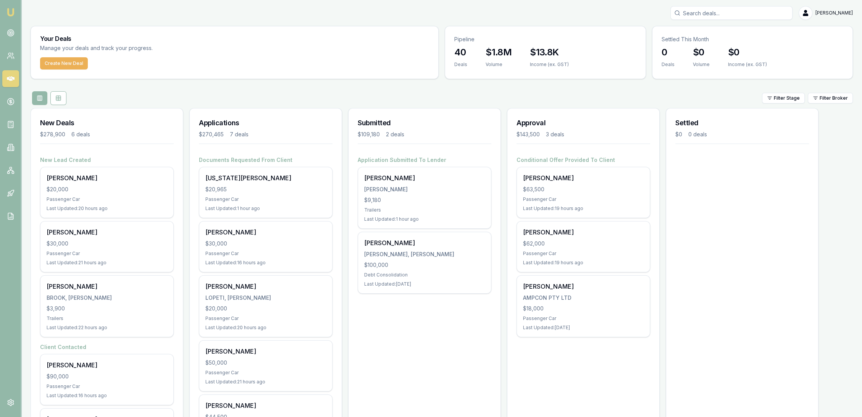
click at [710, 13] on input "Search deals" at bounding box center [731, 13] width 122 height 14
type input "chirstopher drysdale"
click at [703, 60] on div "Select deal for Christopher Drysdale" at bounding box center [731, 61] width 115 height 3
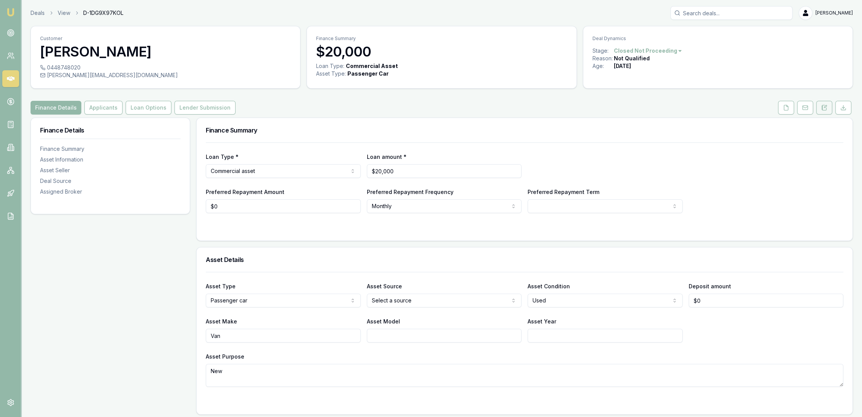
click at [819, 107] on button at bounding box center [824, 108] width 16 height 14
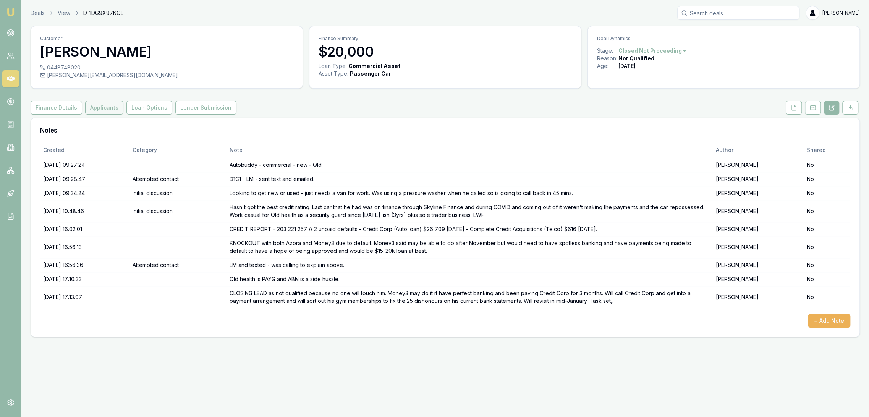
click at [97, 103] on button "Applicants" at bounding box center [104, 108] width 38 height 14
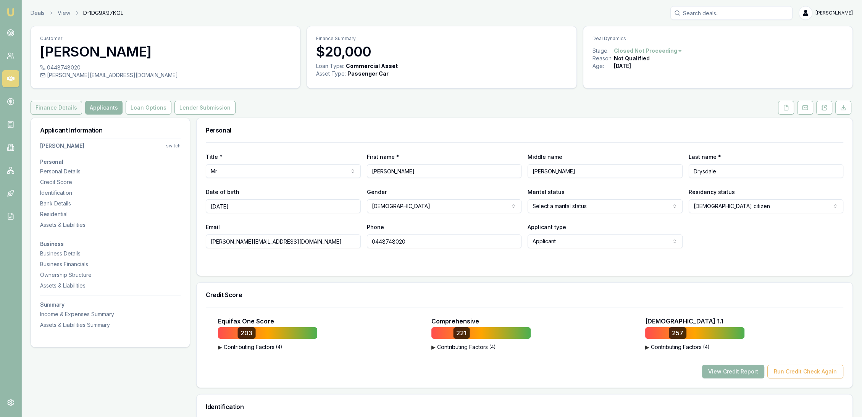
click at [50, 109] on button "Finance Details" at bounding box center [57, 108] width 52 height 14
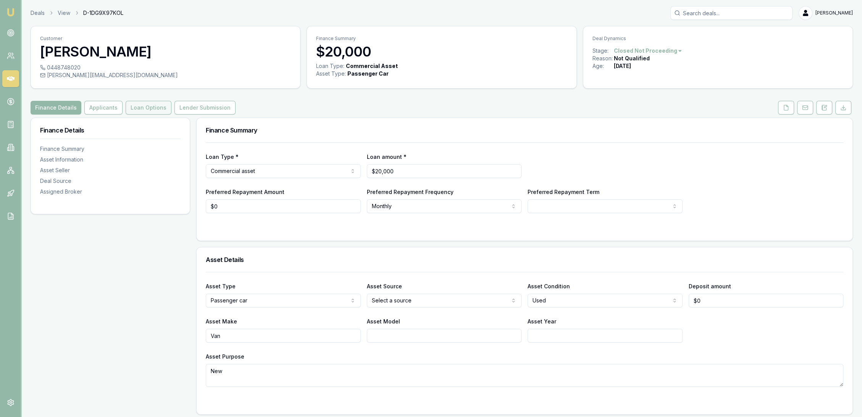
click at [152, 107] on button "Loan Options" at bounding box center [149, 108] width 46 height 14
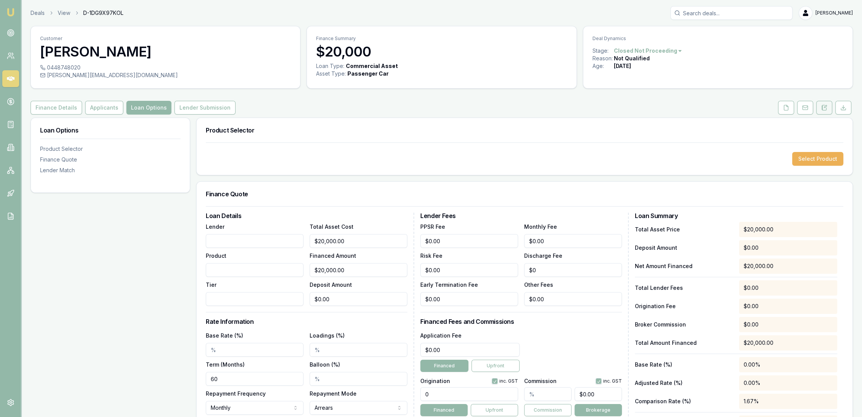
click at [824, 106] on icon at bounding box center [824, 108] width 6 height 6
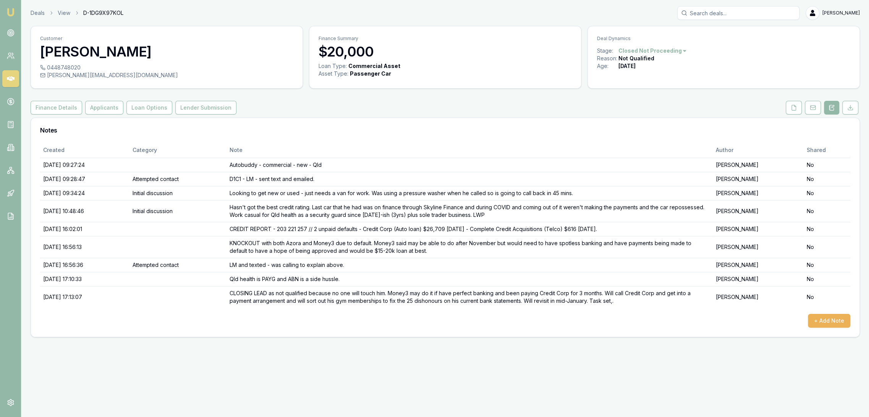
click at [5, 8] on link "Emu Broker" at bounding box center [11, 12] width 12 height 12
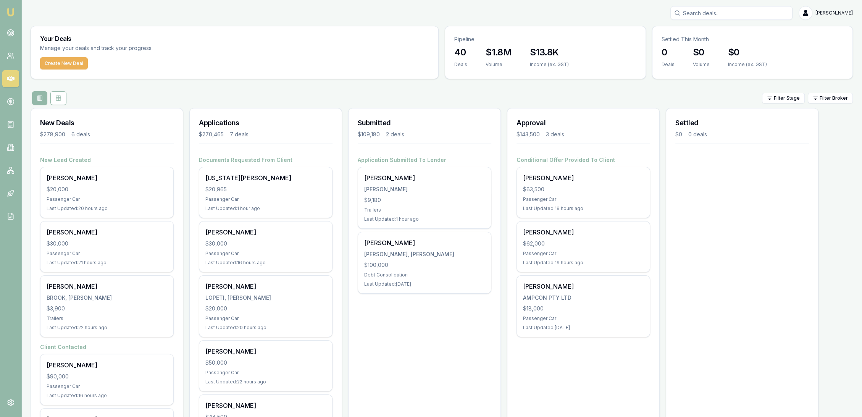
click at [712, 12] on input "Search deals" at bounding box center [731, 13] width 122 height 14
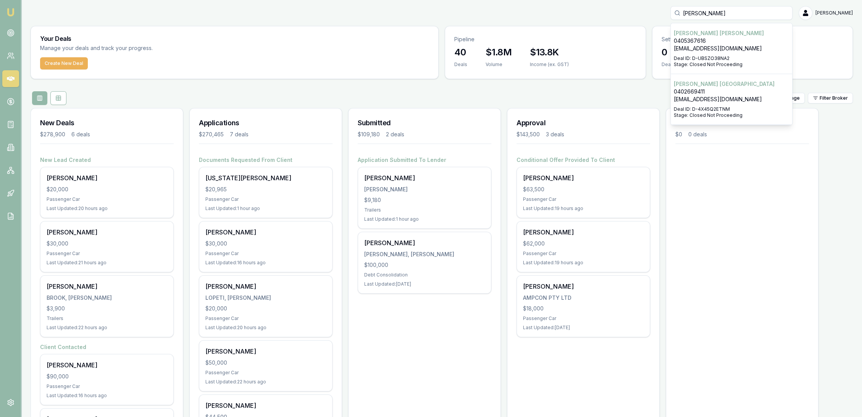
type input "brett greenlan"
click at [705, 92] on p "0402669411" at bounding box center [731, 92] width 115 height 8
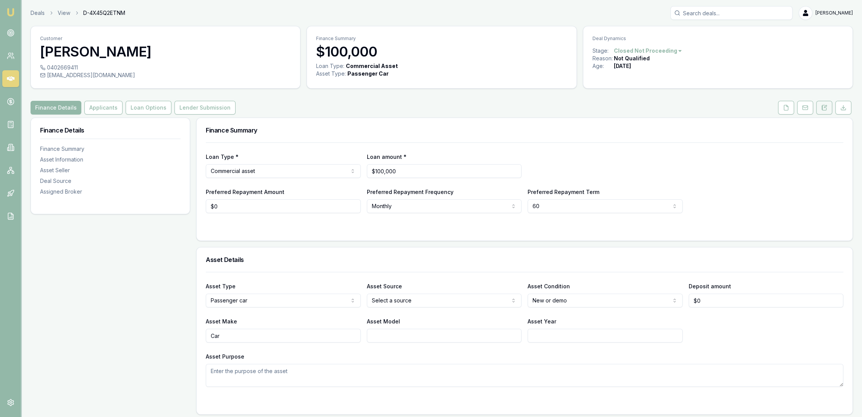
click at [820, 102] on button at bounding box center [824, 108] width 16 height 14
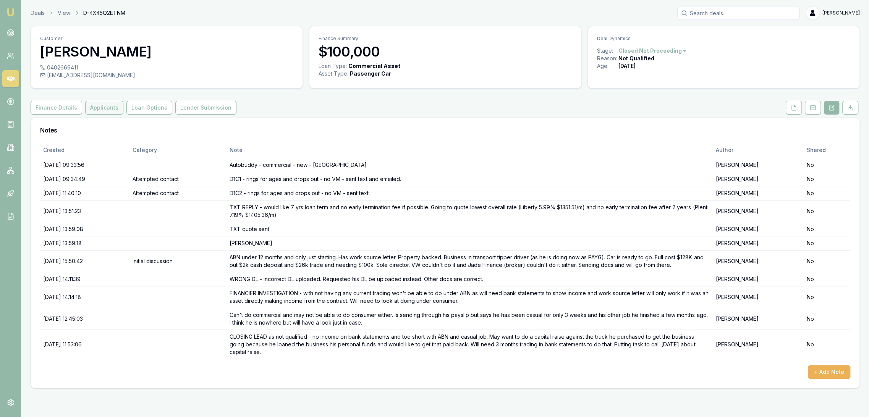
click at [97, 107] on button "Applicants" at bounding box center [104, 108] width 38 height 14
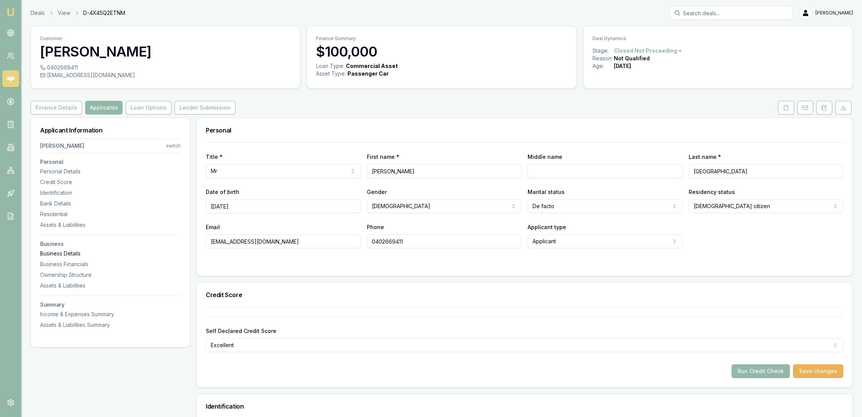
click at [66, 253] on div "Business Details" at bounding box center [110, 254] width 141 height 8
click at [765, 9] on input "Search deals" at bounding box center [731, 13] width 122 height 14
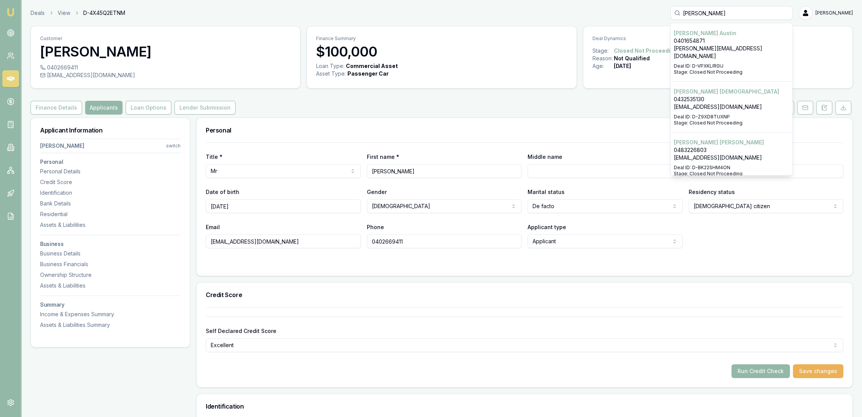
type input "WILLIAM"
click at [747, 111] on div "Select deal for William Christian" at bounding box center [731, 112] width 115 height 3
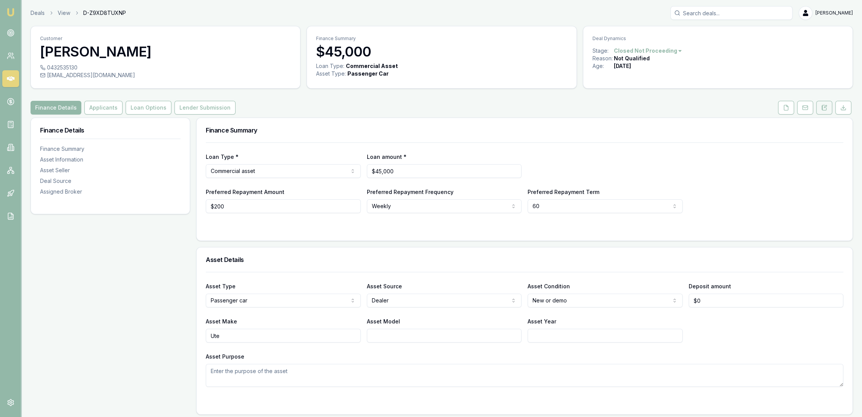
click at [820, 106] on button at bounding box center [824, 108] width 16 height 14
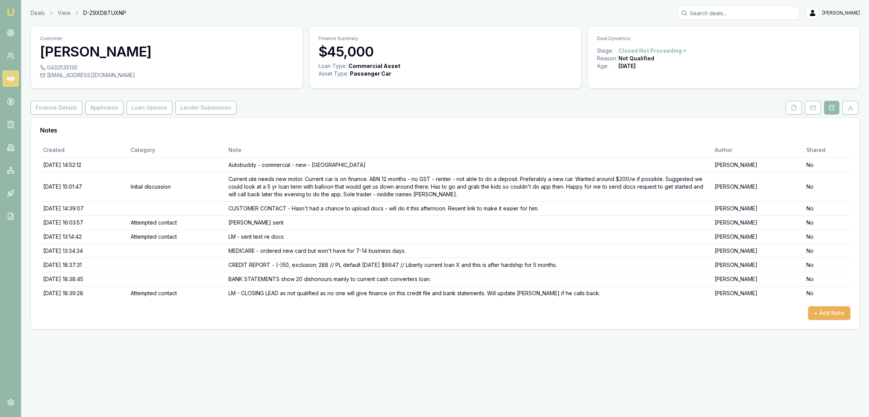
click at [725, 18] on input "Search deals" at bounding box center [738, 13] width 122 height 14
type input "sonny ehu"
click at [723, 24] on div "Sonny Ehu 0412781833 sonnyehu@rocketmail.com Deal ID: D-MQQB5MW2S9 Stage: Close…" at bounding box center [737, 48] width 121 height 51
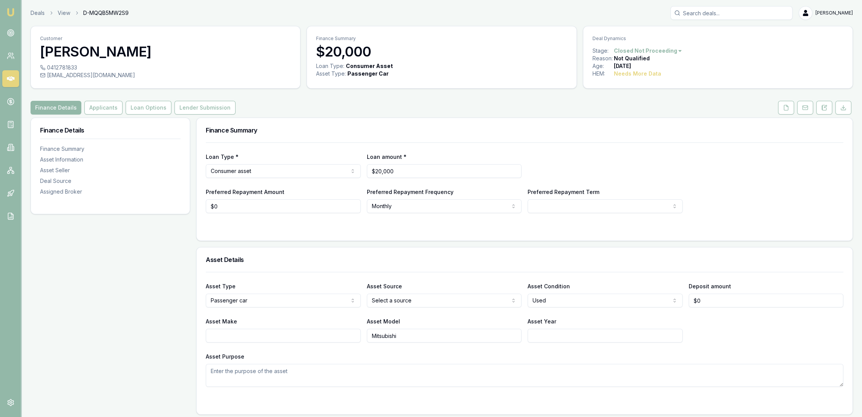
drag, startPoint x: 827, startPoint y: 110, endPoint x: 821, endPoint y: 116, distance: 8.6
click at [827, 110] on button at bounding box center [824, 108] width 16 height 14
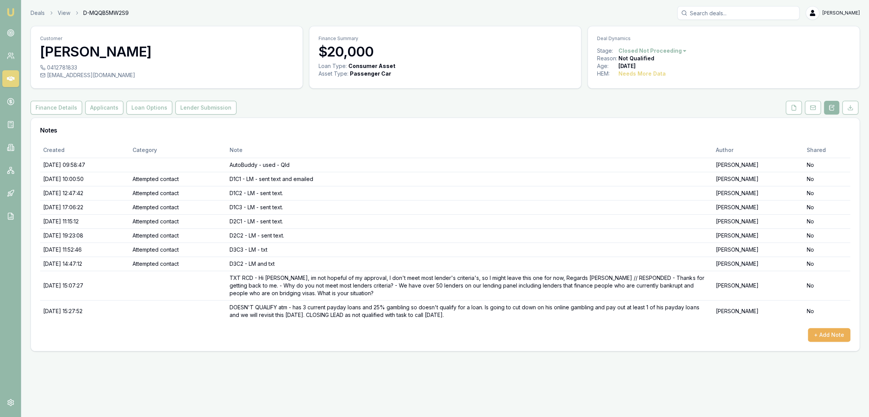
click at [721, 15] on input "Search deals" at bounding box center [738, 13] width 122 height 14
type input "victor reyes"
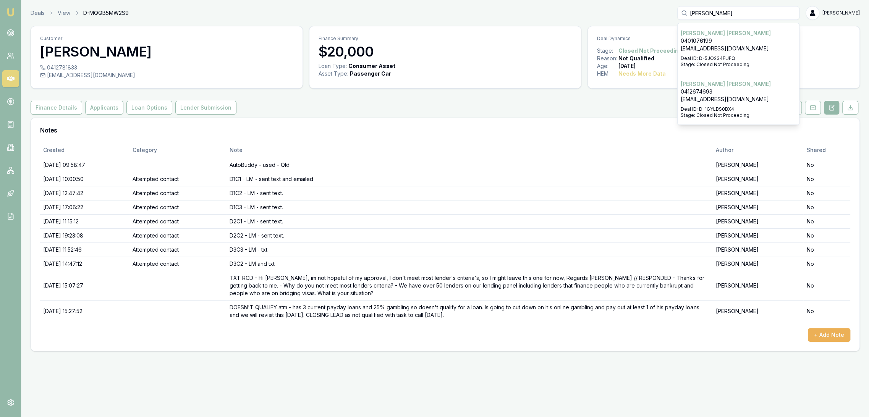
click at [718, 38] on p "0401076199" at bounding box center [737, 41] width 115 height 8
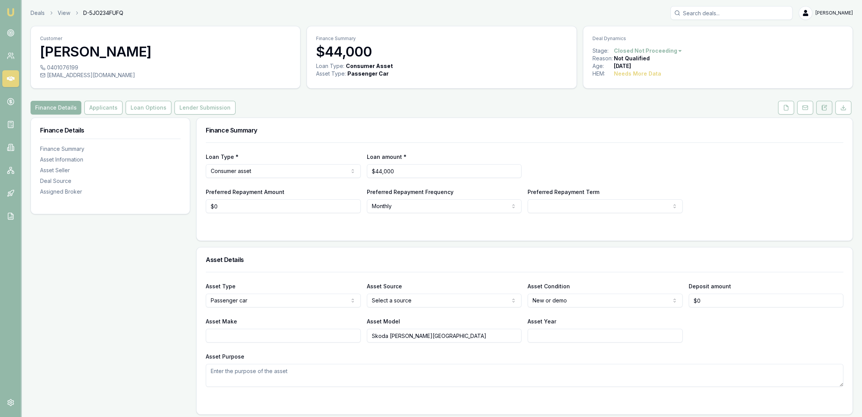
click at [832, 106] on button at bounding box center [824, 108] width 16 height 14
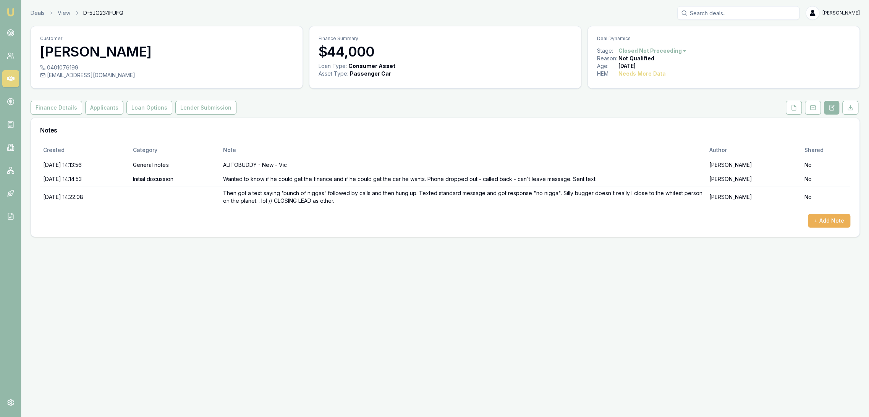
click at [720, 12] on input "Search deals" at bounding box center [738, 13] width 122 height 14
type input "douglas groves"
click at [712, 36] on p "Douglas Groves" at bounding box center [737, 33] width 115 height 8
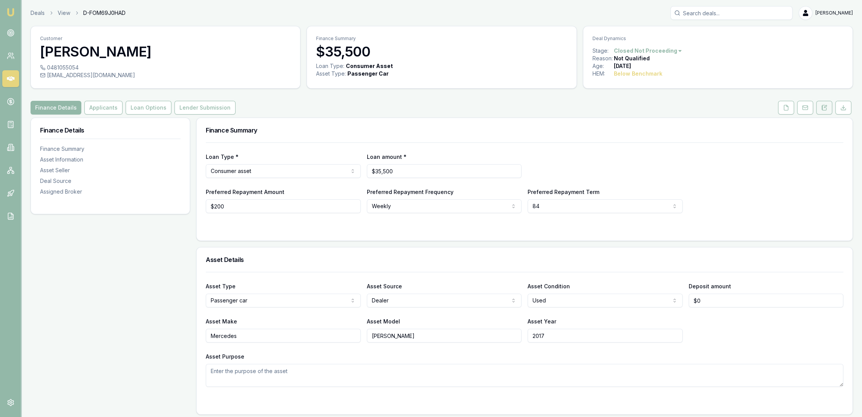
click at [821, 104] on button at bounding box center [824, 108] width 16 height 14
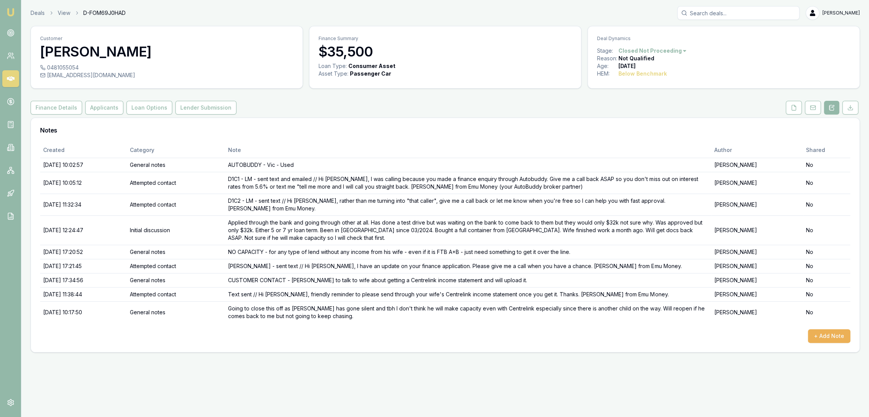
click at [714, 5] on div "Deals View D-FOM69J0HAD Robyn Adams Toggle Menu Customer Douglas Groves 0481055…" at bounding box center [434, 179] width 869 height 359
click at [719, 10] on input "Search deals" at bounding box center [738, 13] width 122 height 14
type input "annabelle isaa"
click at [725, 42] on p "0428290223" at bounding box center [737, 41] width 115 height 8
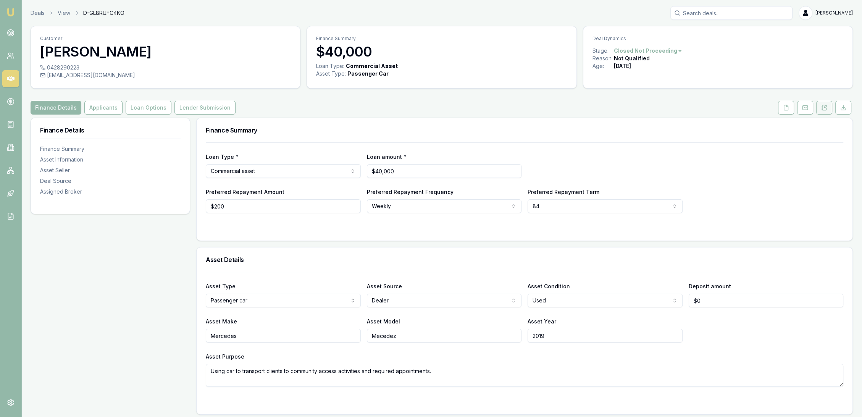
click at [823, 109] on icon at bounding box center [824, 108] width 6 height 6
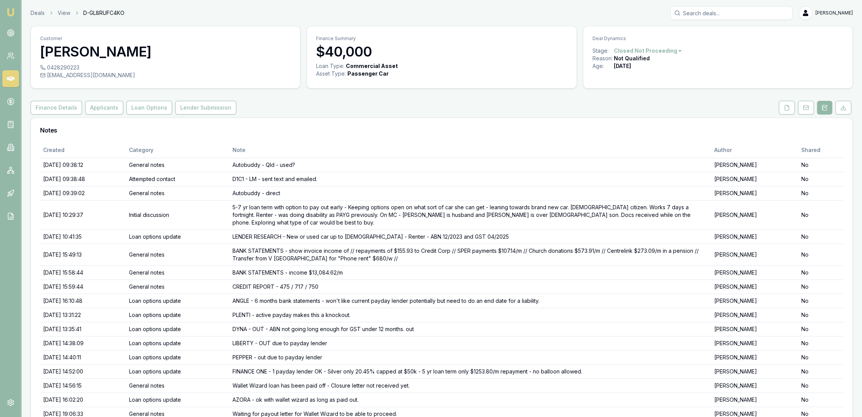
click at [726, 14] on input "Search deals" at bounding box center [731, 13] width 122 height 14
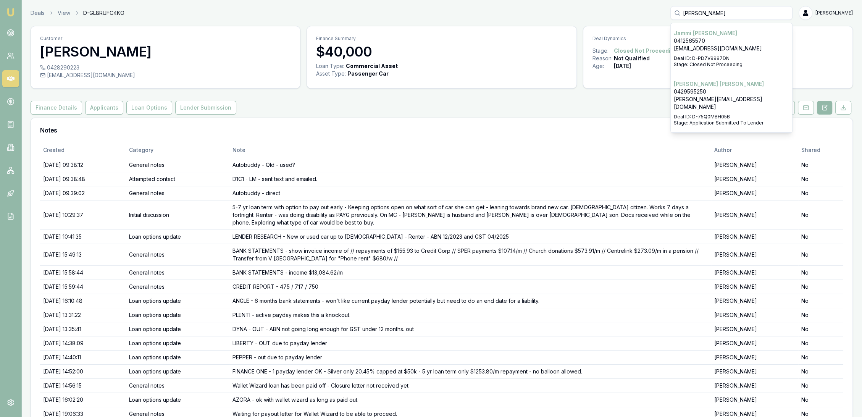
type input "jammi smith"
click at [719, 52] on p "jammismith12@outlook.com.au" at bounding box center [731, 49] width 115 height 8
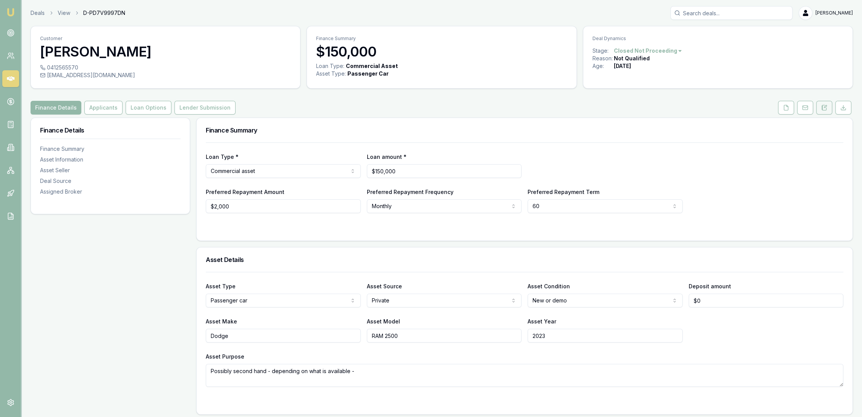
click at [822, 105] on icon at bounding box center [824, 107] width 4 height 5
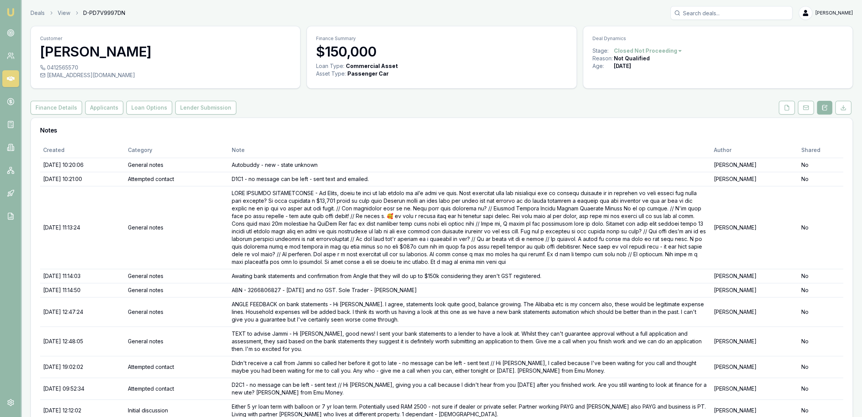
click at [714, 13] on input "Search deals" at bounding box center [731, 13] width 122 height 14
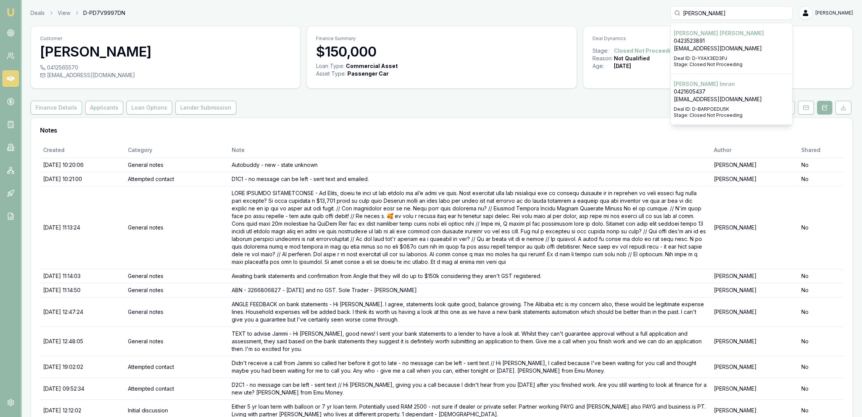
type input "mohammad imra"
click at [719, 85] on p "Mohammad Imran" at bounding box center [731, 84] width 115 height 8
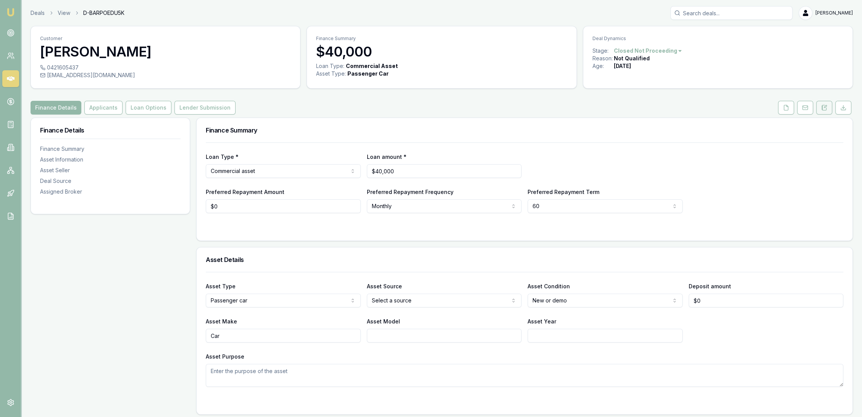
click at [826, 109] on icon at bounding box center [824, 108] width 6 height 6
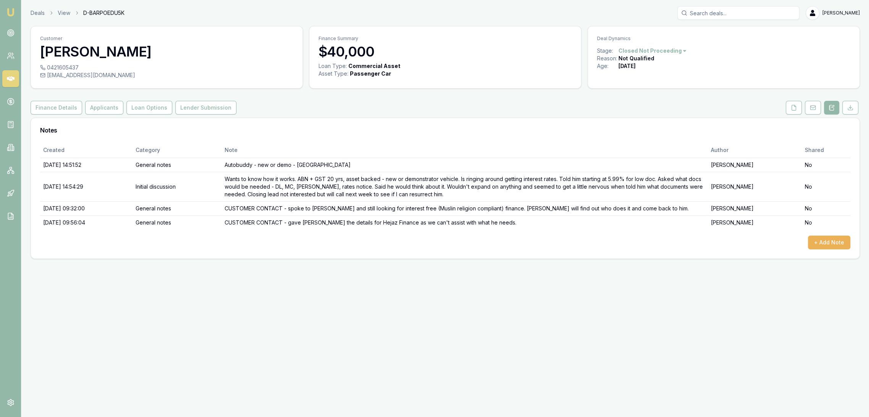
click at [754, 14] on input "Search deals" at bounding box center [738, 13] width 122 height 14
type input "sonny"
click at [745, 41] on p "0412781833" at bounding box center [737, 41] width 115 height 8
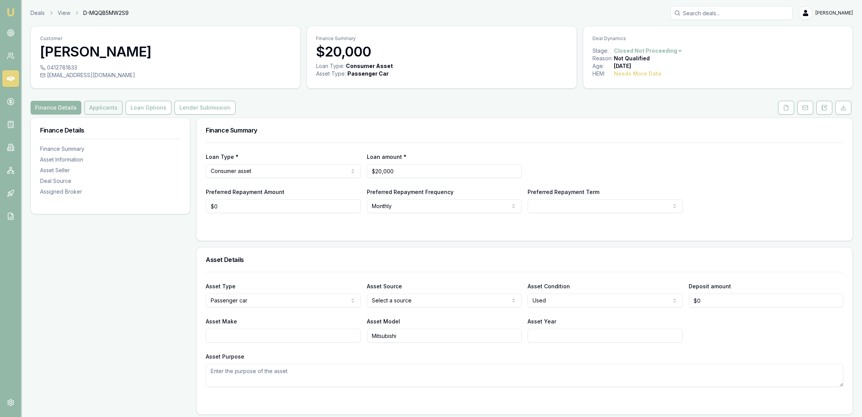
click at [111, 111] on button "Applicants" at bounding box center [103, 108] width 38 height 14
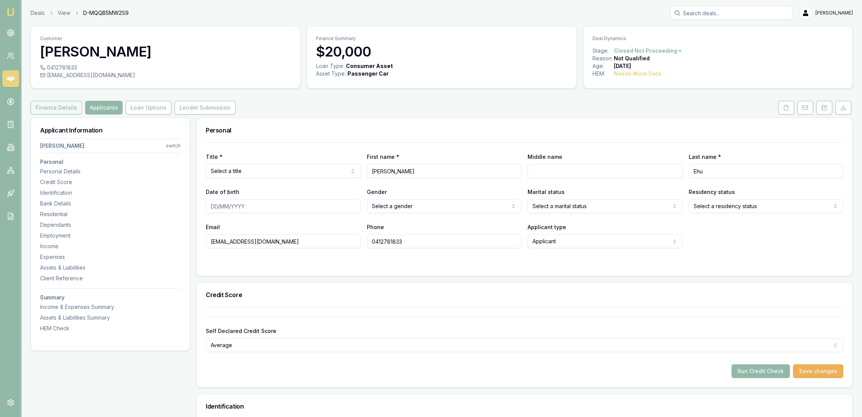
click at [62, 106] on button "Finance Details" at bounding box center [57, 108] width 52 height 14
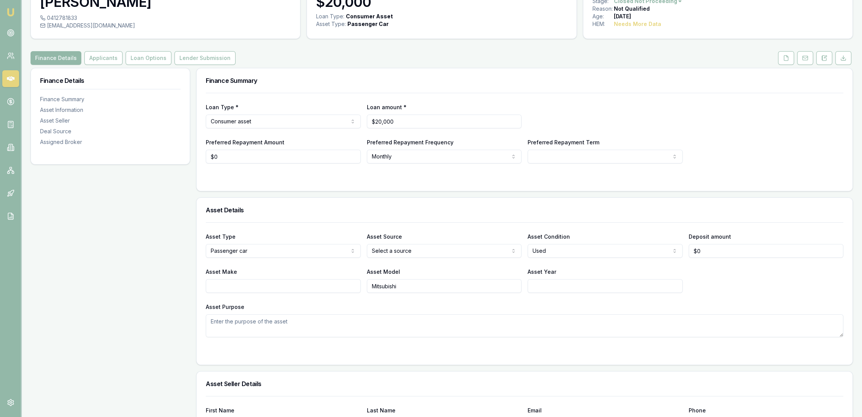
scroll to position [42, 0]
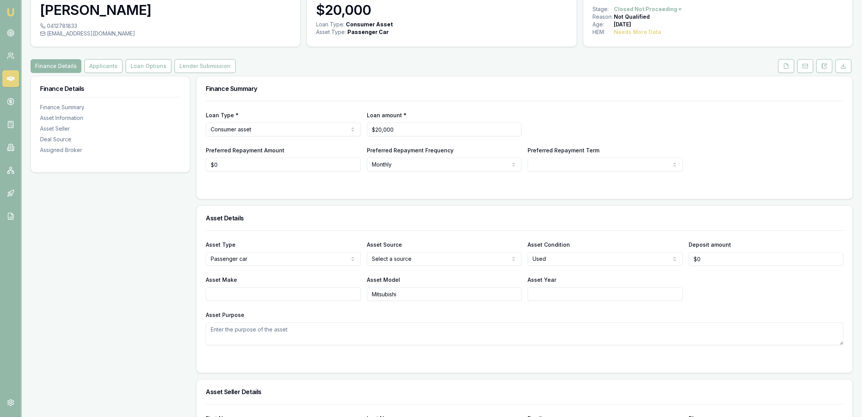
click at [10, 13] on img at bounding box center [10, 12] width 9 height 9
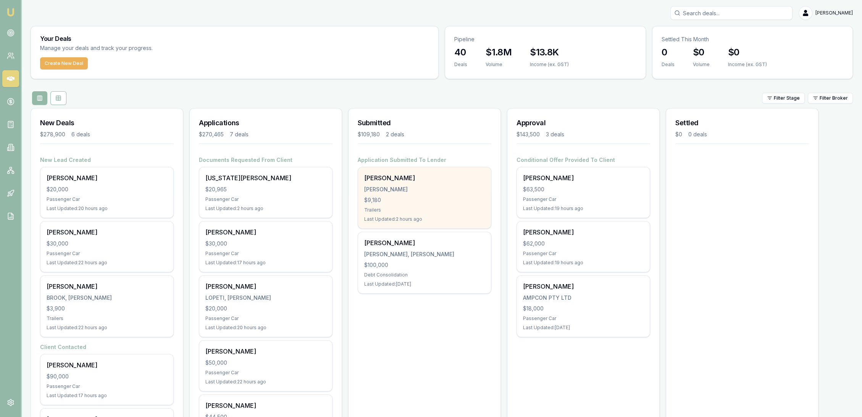
click at [404, 202] on div "$9,180" at bounding box center [424, 200] width 121 height 8
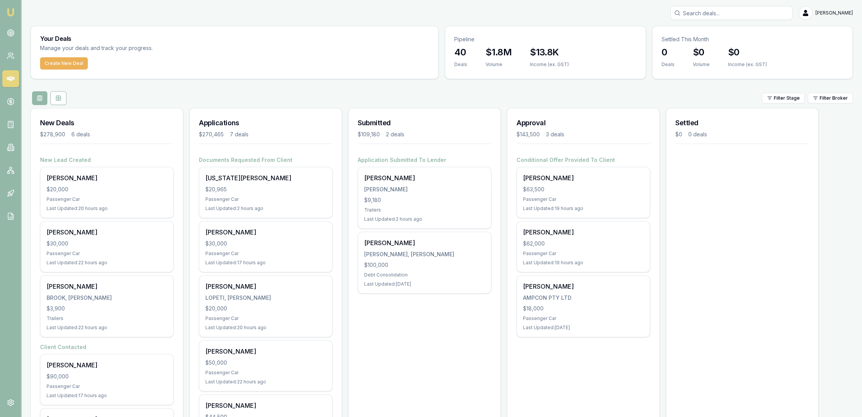
drag, startPoint x: 12, startPoint y: 11, endPoint x: 19, endPoint y: 18, distance: 10.0
click at [12, 11] on img at bounding box center [10, 12] width 9 height 9
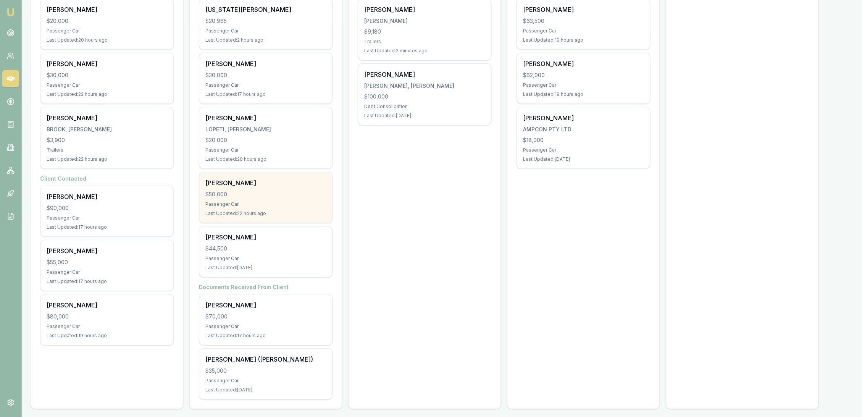
scroll to position [170, 0]
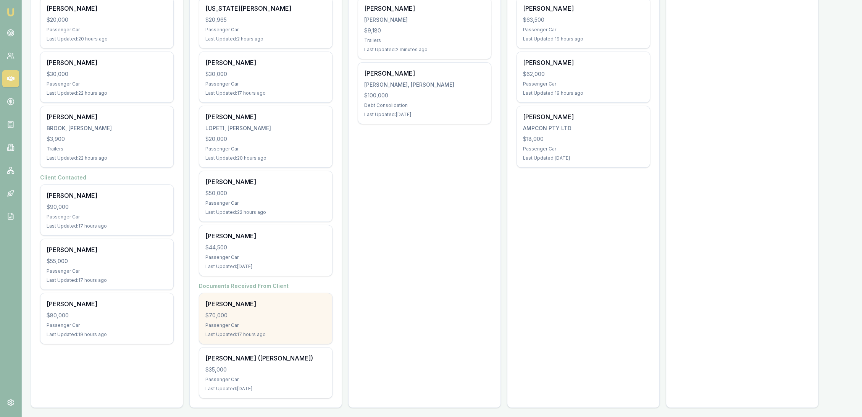
click at [261, 302] on div "Vera Rosyana" at bounding box center [265, 303] width 121 height 9
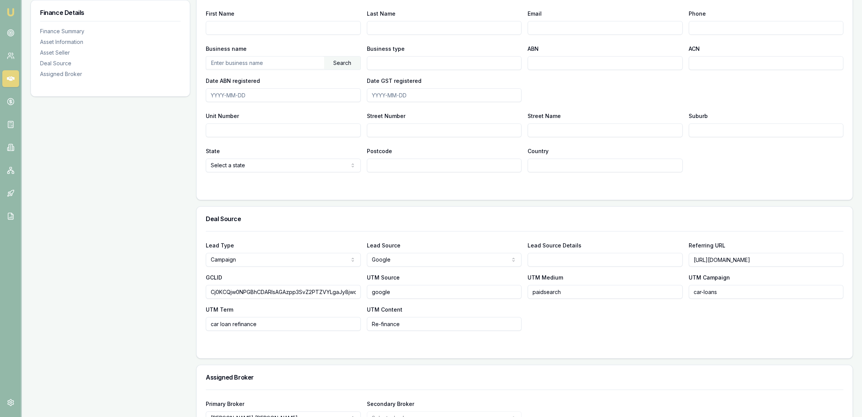
scroll to position [459, 0]
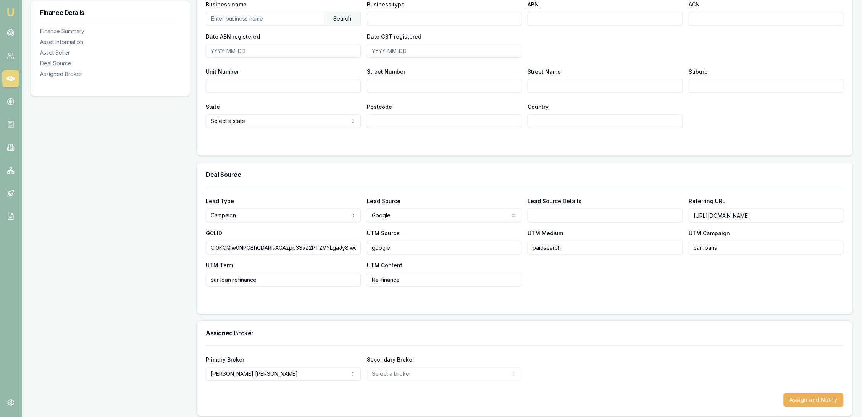
scroll to position [495, 0]
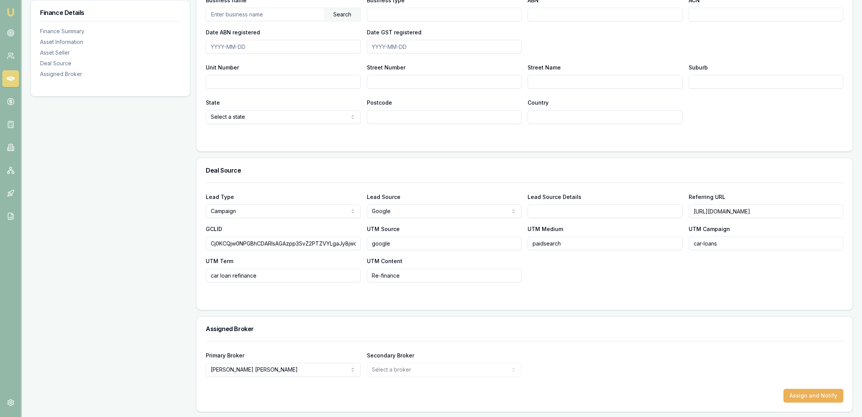
click at [574, 210] on input "Lead Source Details" at bounding box center [605, 211] width 155 height 14
click at [576, 268] on div "Lead Type Campaign New client Repeat client Partner Campaign Other Lead Source …" at bounding box center [525, 237] width 638 height 90
drag, startPoint x: 543, startPoint y: 212, endPoint x: 585, endPoint y: 207, distance: 41.5
click at [585, 207] on input "EMU LEAD" at bounding box center [605, 211] width 155 height 14
type input "EMU"
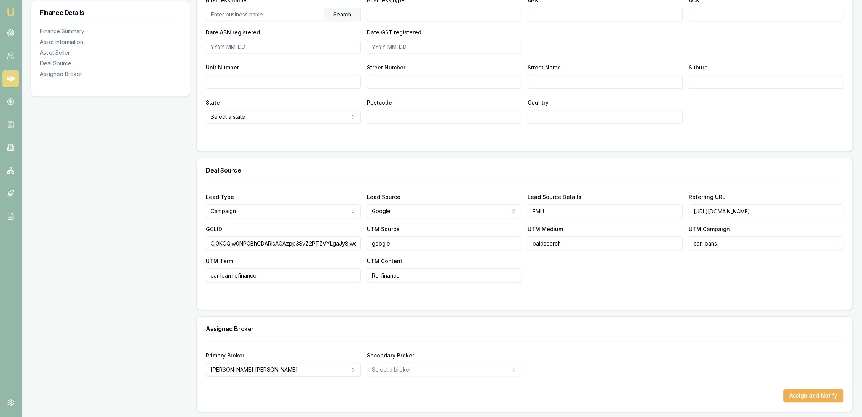
click at [559, 267] on div "Lead Type Campaign New client Repeat client Partner Campaign Other Lead Source …" at bounding box center [525, 237] width 638 height 90
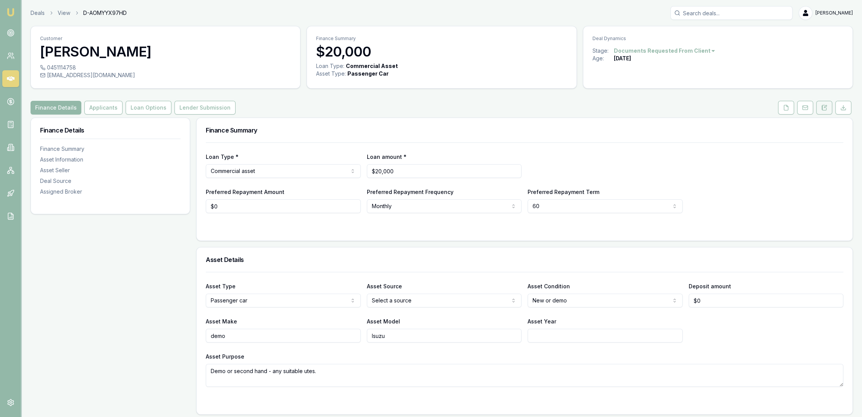
click at [828, 110] on button at bounding box center [824, 108] width 16 height 14
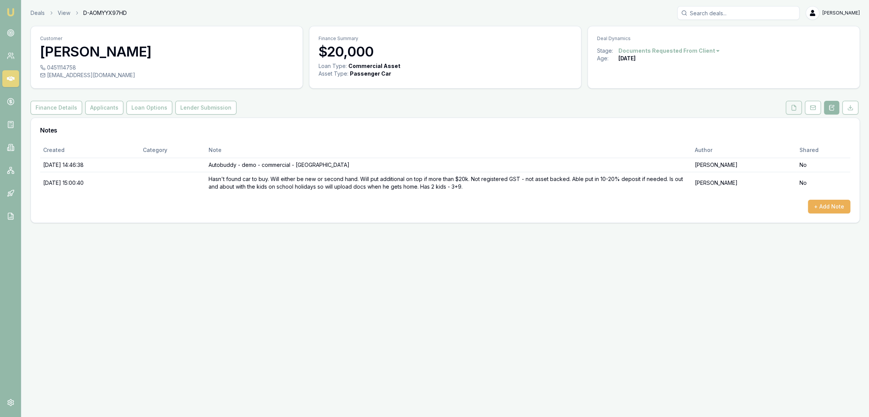
click at [798, 108] on button at bounding box center [793, 108] width 16 height 14
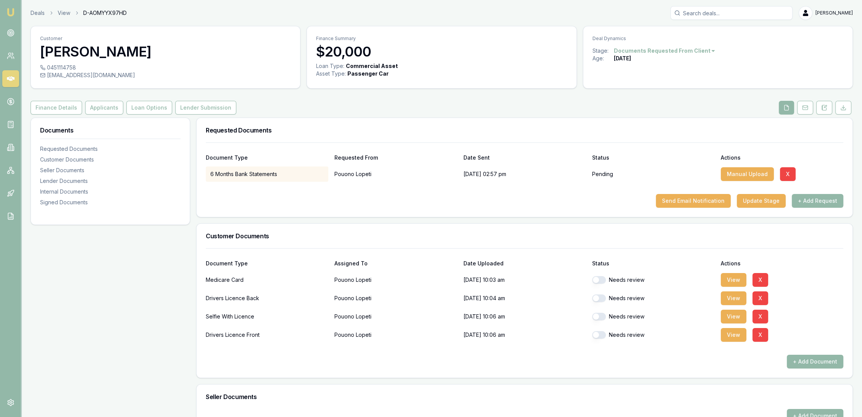
click at [10, 15] on img at bounding box center [10, 12] width 9 height 9
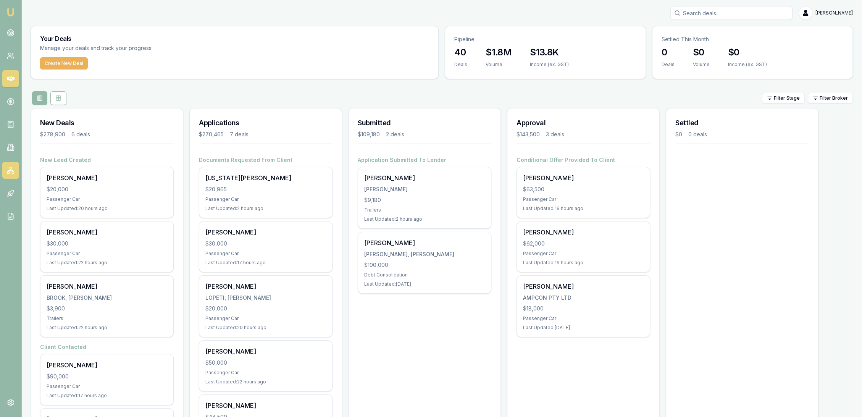
click at [10, 163] on link at bounding box center [10, 170] width 17 height 17
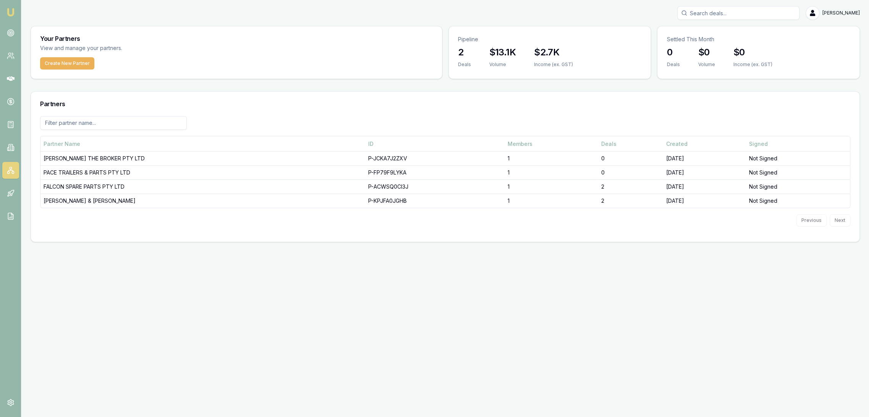
click at [13, 136] on nav "Emu Broker" at bounding box center [10, 115] width 21 height 231
click at [10, 144] on icon at bounding box center [11, 147] width 4 height 6
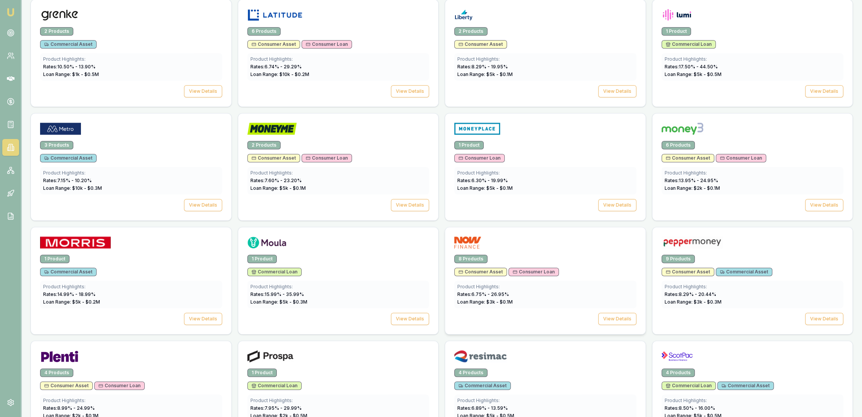
scroll to position [721, 0]
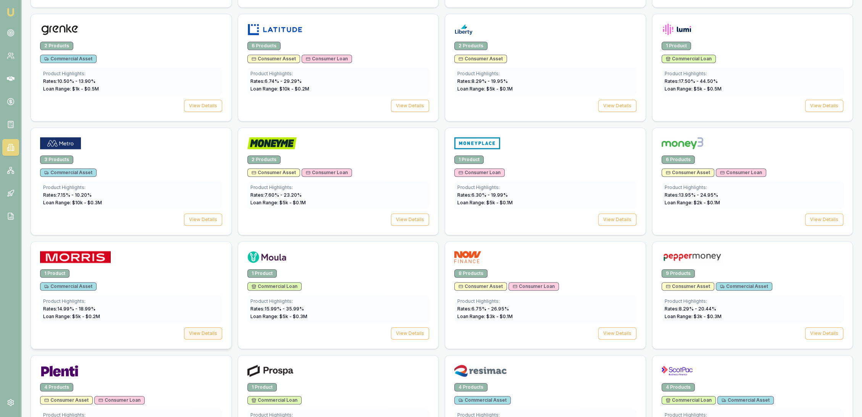
click at [209, 330] on button "View Details" at bounding box center [203, 333] width 38 height 12
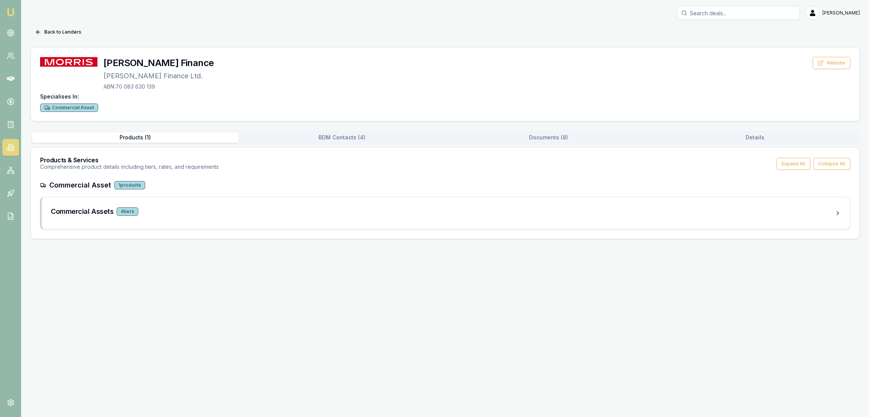
drag, startPoint x: 551, startPoint y: 134, endPoint x: 542, endPoint y: 142, distance: 11.4
click at [551, 136] on button "Documents ( 8 )" at bounding box center [548, 137] width 207 height 11
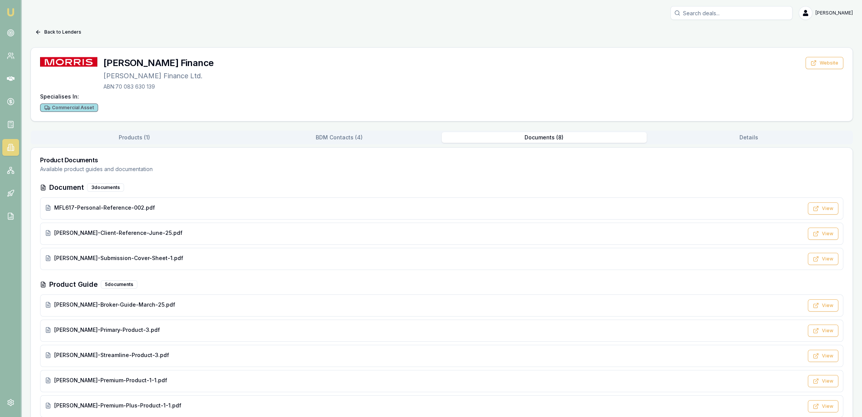
click at [351, 141] on button "BDM Contacts ( 4 )" at bounding box center [339, 137] width 205 height 11
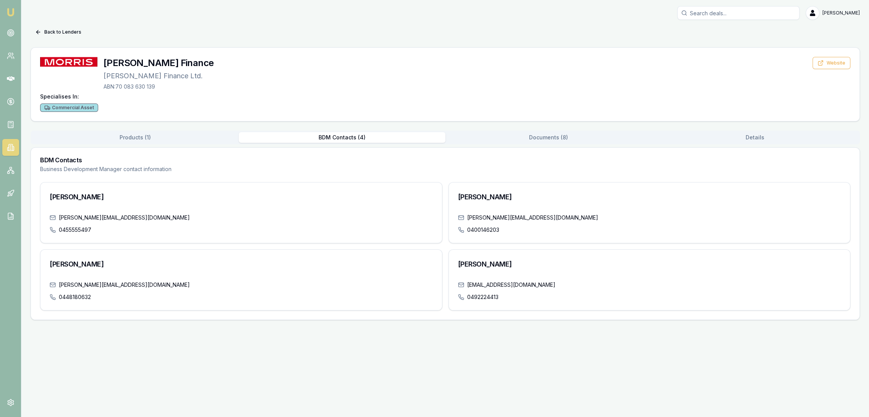
click at [486, 273] on div "Rachael Dart" at bounding box center [649, 265] width 401 height 31
click at [488, 285] on link "r.dart@morrisfinance.com.au" at bounding box center [511, 285] width 88 height 8
click at [264, 294] on div "0448180632" at bounding box center [241, 297] width 383 height 8
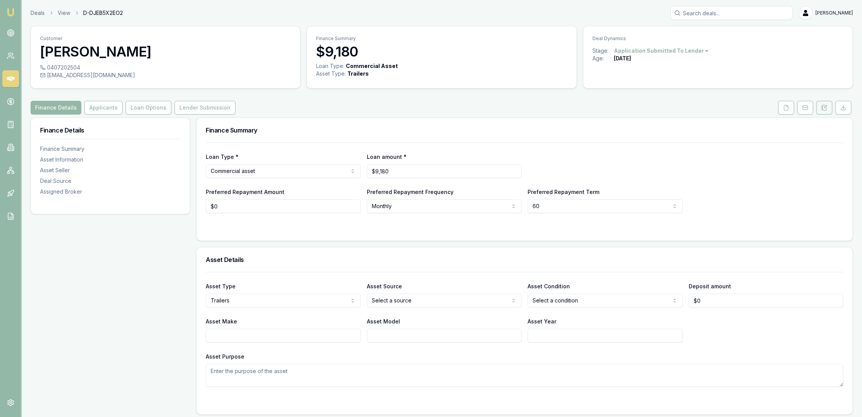
click at [825, 112] on button at bounding box center [824, 108] width 16 height 14
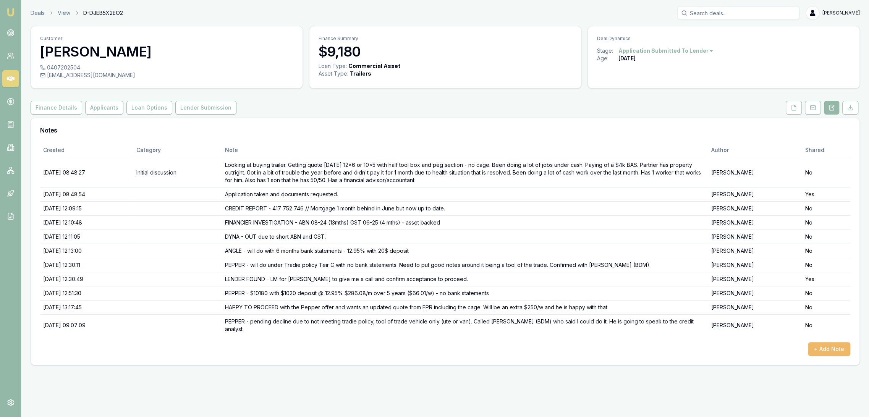
click at [827, 347] on button "+ Add Note" at bounding box center [829, 349] width 42 height 14
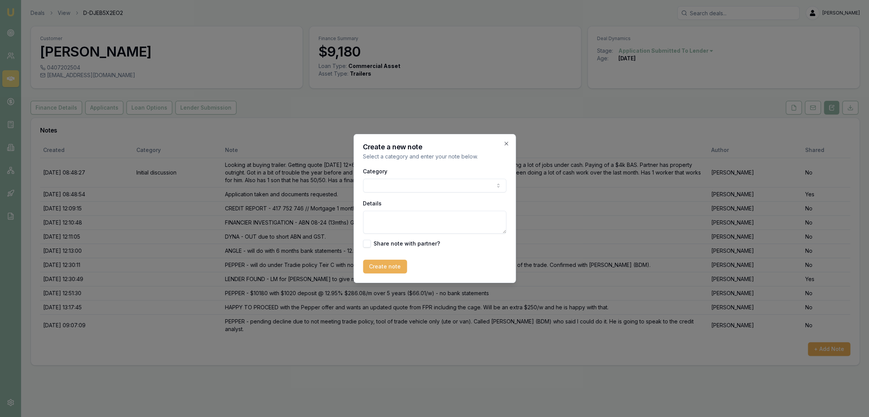
click at [368, 213] on textarea "Details" at bounding box center [434, 222] width 143 height 23
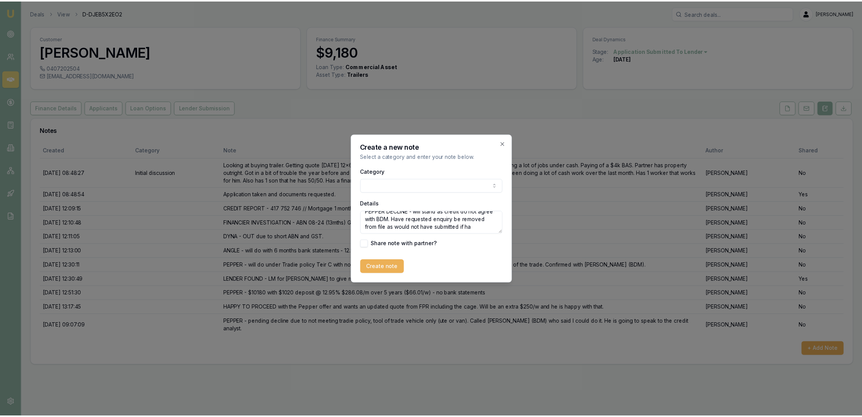
scroll to position [10, 0]
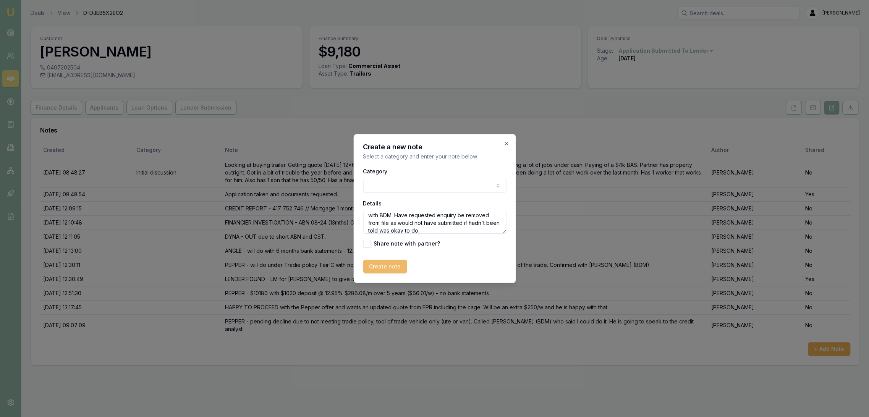
type textarea "PEPPER DECLINE - will stand as credit do not agree with BDM. Have requested enq…"
click at [377, 268] on button "Create note" at bounding box center [385, 267] width 44 height 14
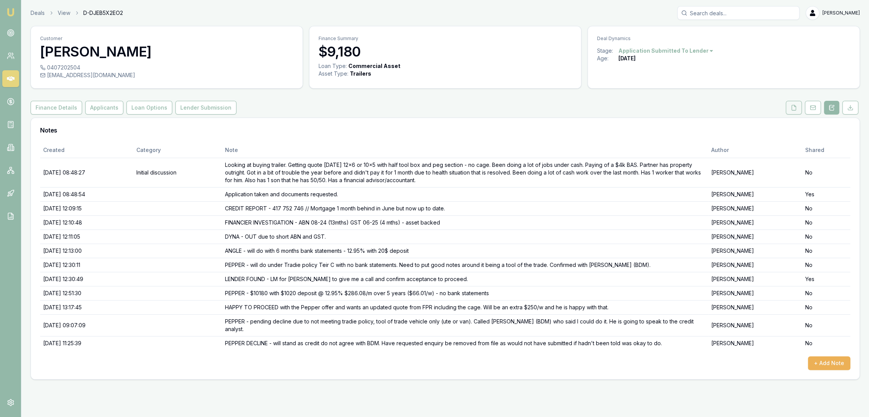
click at [795, 106] on icon at bounding box center [793, 107] width 4 height 5
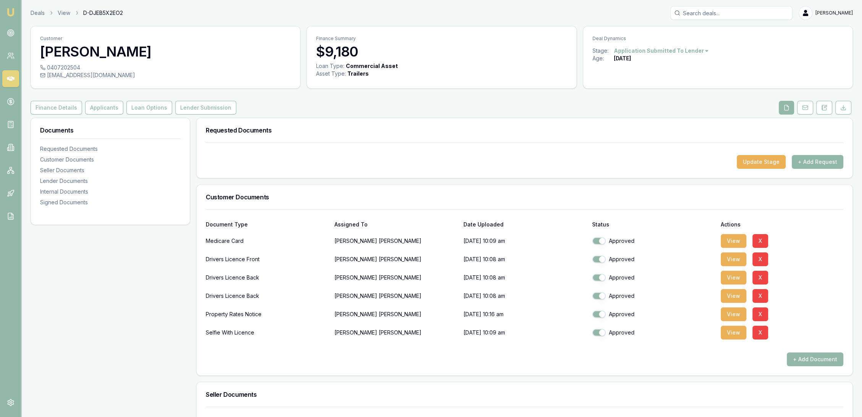
click at [803, 157] on button "+ Add Request" at bounding box center [818, 162] width 52 height 14
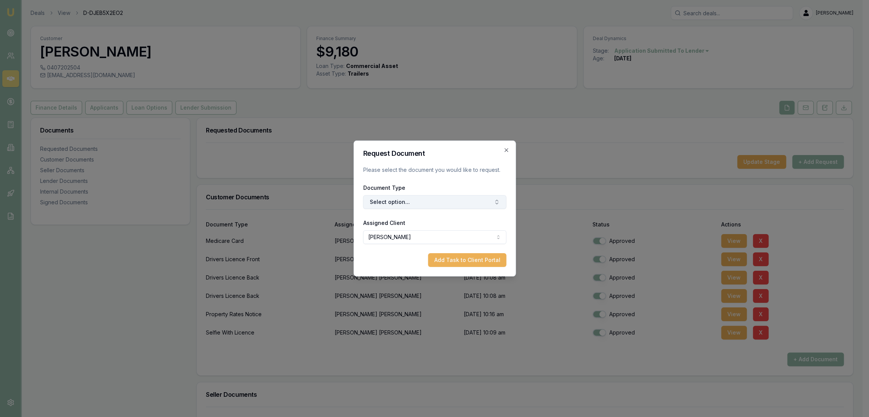
click at [453, 205] on button "Select option..." at bounding box center [434, 202] width 143 height 14
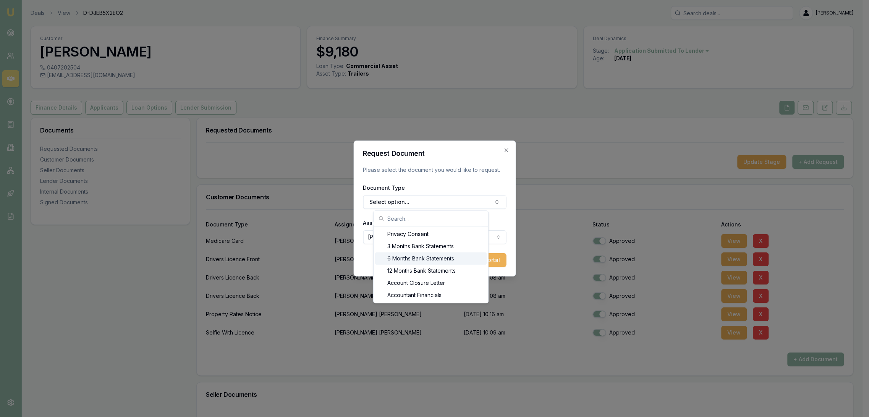
click at [434, 256] on div "6 Months Bank Statements" at bounding box center [430, 258] width 111 height 12
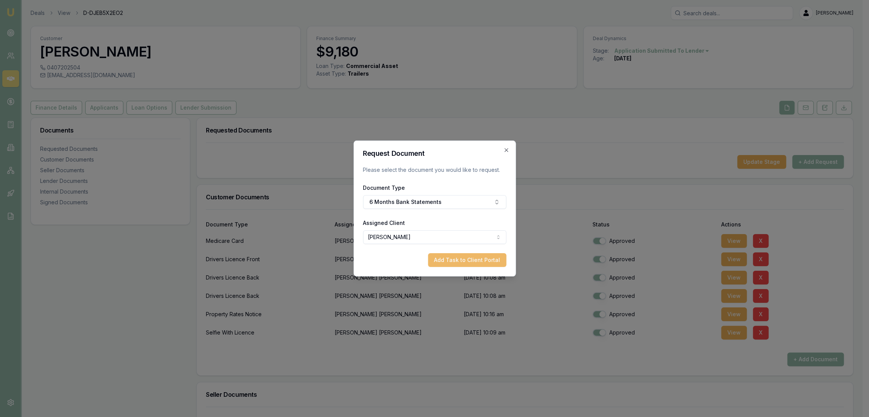
click at [452, 259] on button "Add Task to Client Portal" at bounding box center [467, 260] width 78 height 14
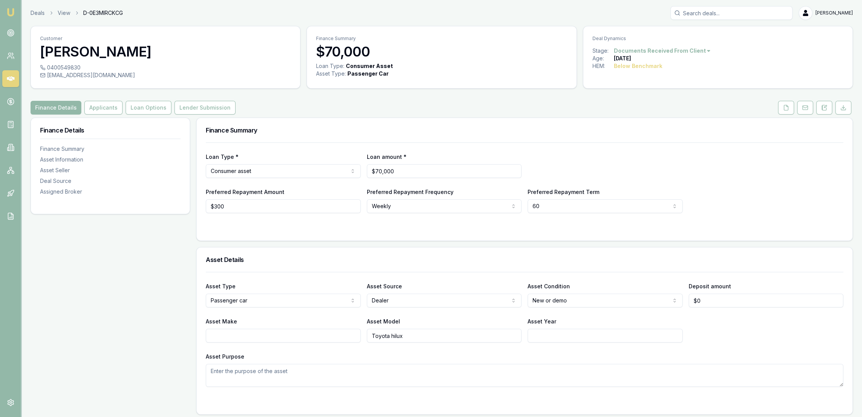
drag, startPoint x: 825, startPoint y: 108, endPoint x: 816, endPoint y: 111, distance: 9.9
click at [825, 108] on icon at bounding box center [824, 108] width 6 height 6
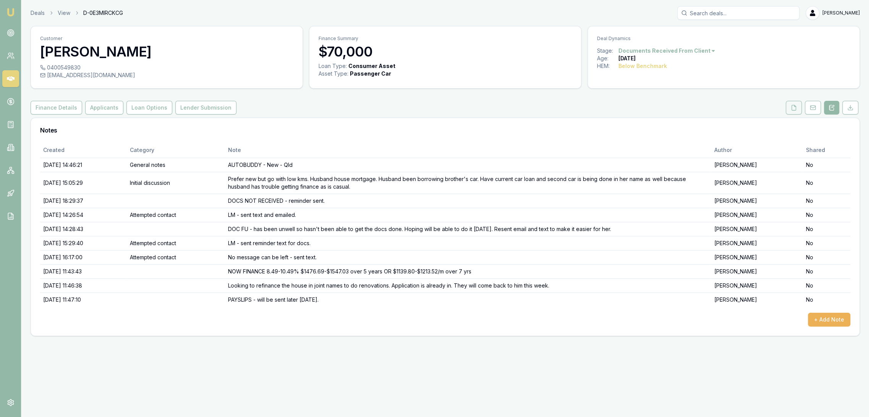
click at [794, 109] on icon at bounding box center [793, 108] width 6 height 6
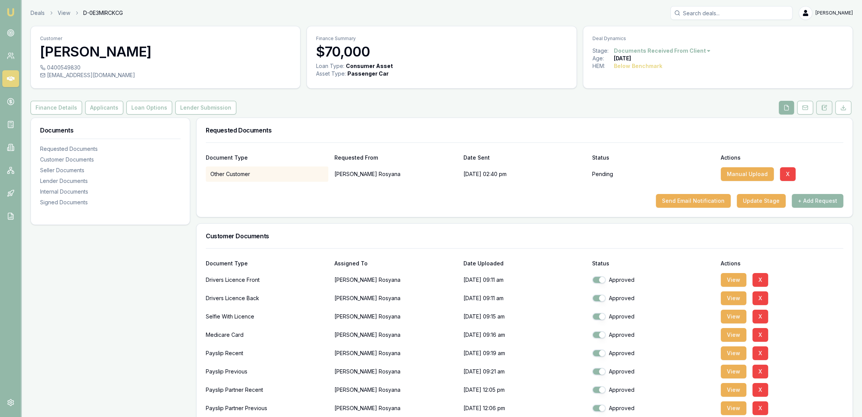
click at [831, 110] on button at bounding box center [824, 108] width 16 height 14
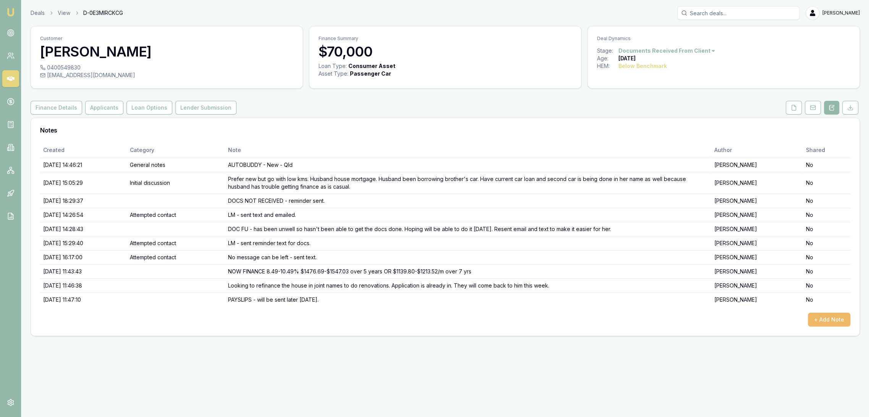
click at [830, 314] on button "+ Add Note" at bounding box center [829, 320] width 42 height 14
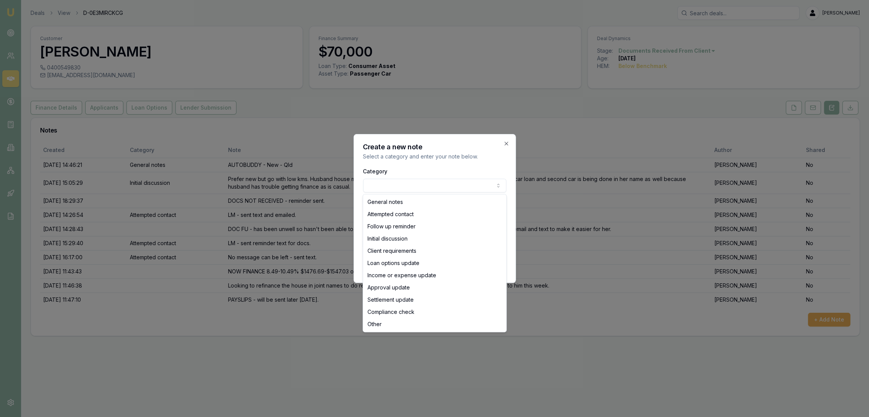
click at [404, 186] on body "Emu Broker Deals View D-0E3MIRCKCG [PERSON_NAME] Toggle Menu Customer [PERSON_N…" at bounding box center [434, 208] width 869 height 417
select select "ATTEMPTED_CONTACT"
drag, startPoint x: 403, startPoint y: 213, endPoint x: 406, endPoint y: 218, distance: 5.5
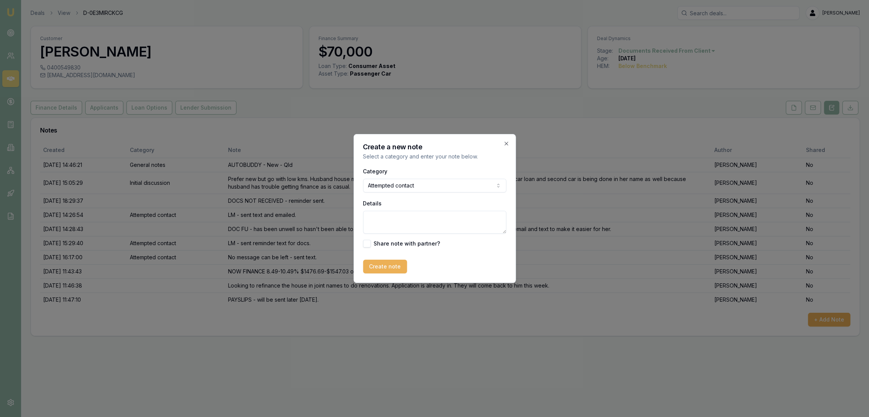
click at [404, 218] on textarea "Details" at bounding box center [434, 222] width 143 height 23
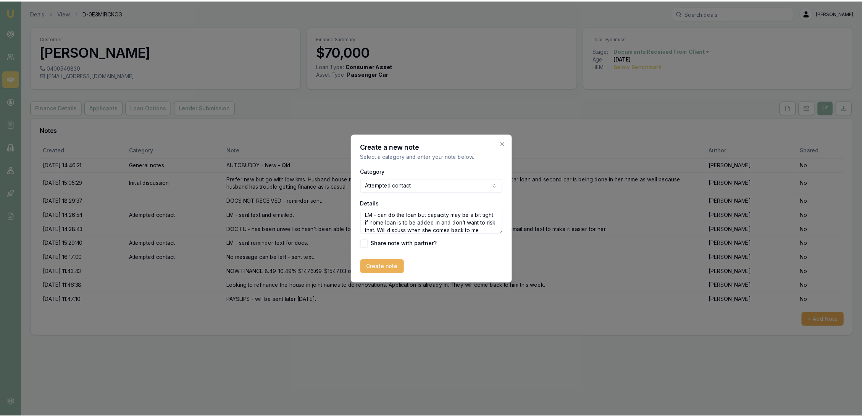
scroll to position [10, 0]
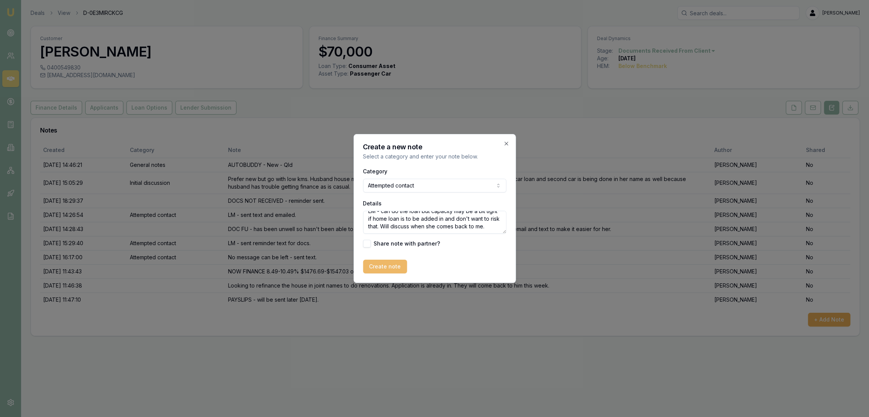
type textarea "LM - can do the loan but capacity may be a bit tight if home loan is to be adde…"
click at [379, 269] on button "Create note" at bounding box center [385, 267] width 44 height 14
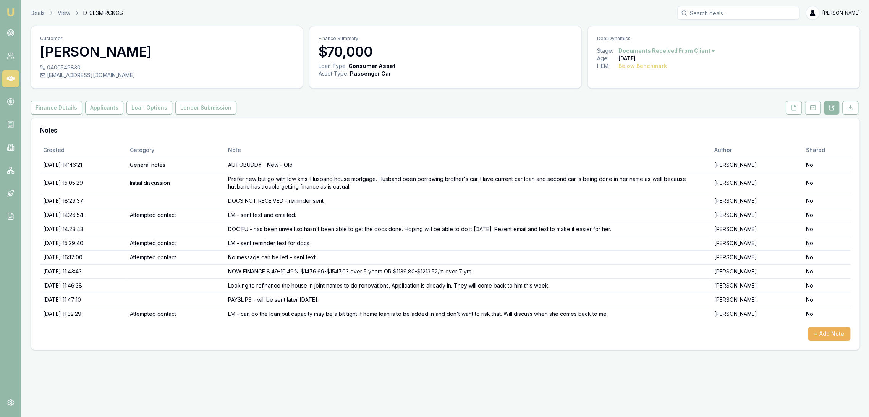
click at [12, 10] on img at bounding box center [10, 12] width 9 height 9
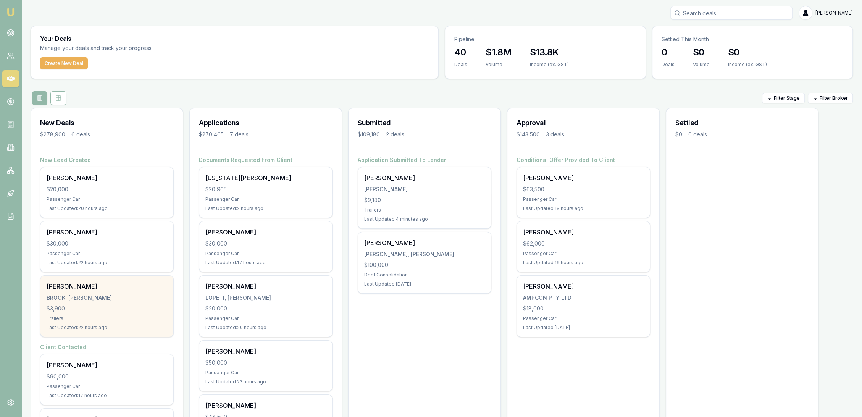
click at [95, 305] on div "$3,900" at bounding box center [107, 309] width 121 height 8
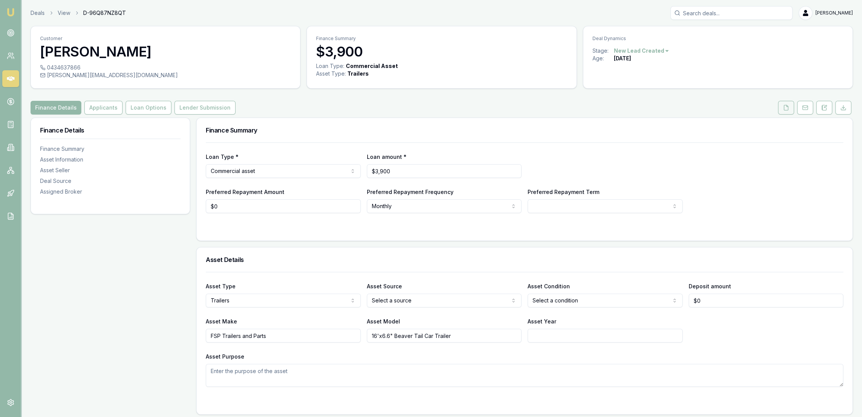
click at [787, 109] on icon at bounding box center [786, 108] width 6 height 6
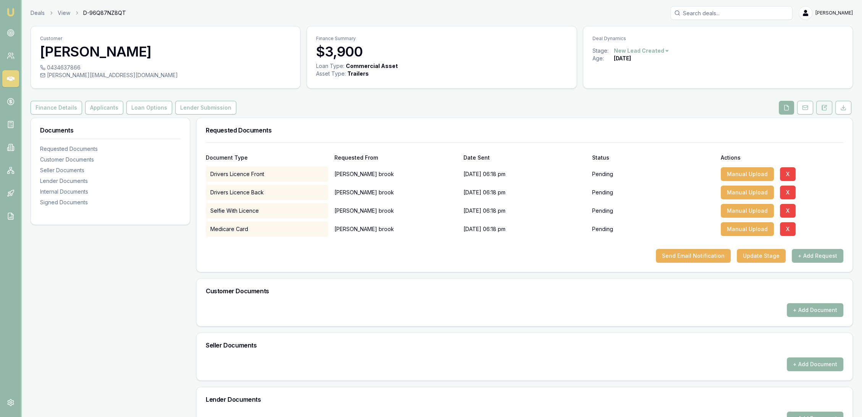
click at [826, 106] on icon at bounding box center [825, 106] width 2 height 2
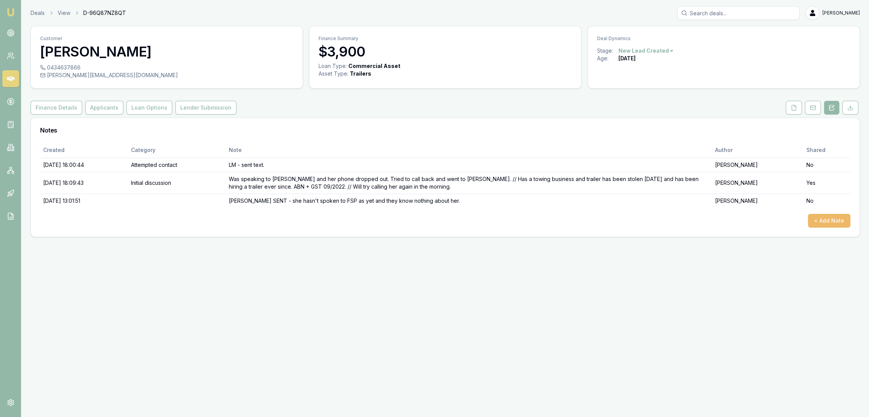
click at [830, 214] on button "+ Add Note" at bounding box center [829, 221] width 42 height 14
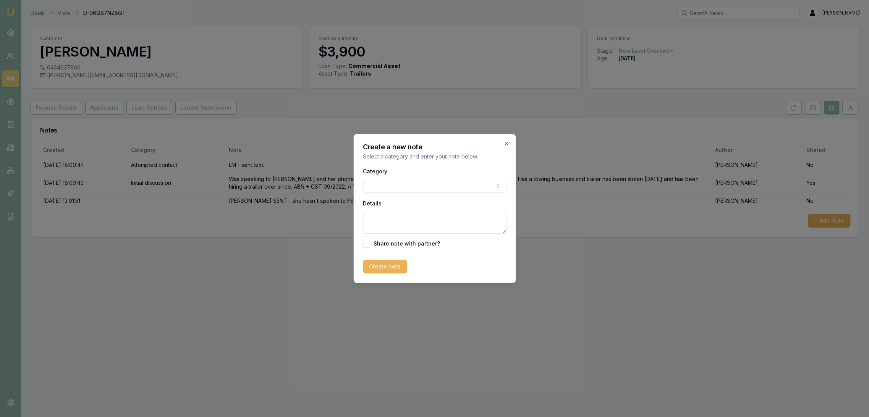
click at [390, 178] on div "Category General notes Attempted contact Follow up reminder Initial discussion …" at bounding box center [434, 179] width 143 height 26
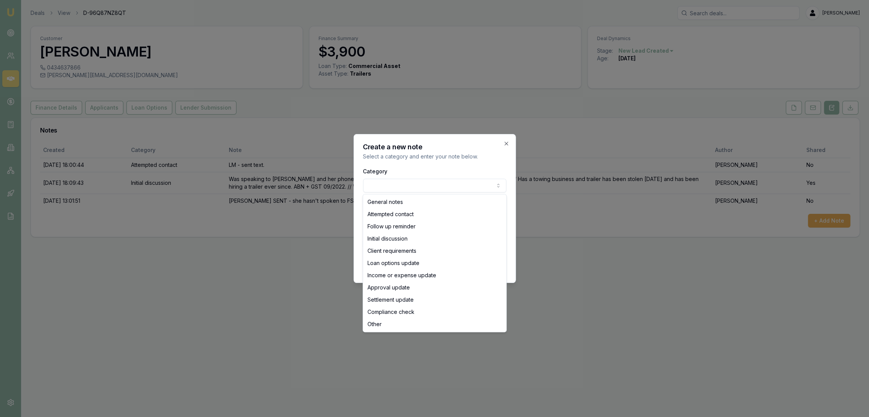
click at [385, 185] on body "Emu Broker Deals View D-96Q87NZ8QT Robyn Adams Toggle Menu Customer jessee broo…" at bounding box center [434, 208] width 869 height 417
select select "ATTEMPTED_CONTACT"
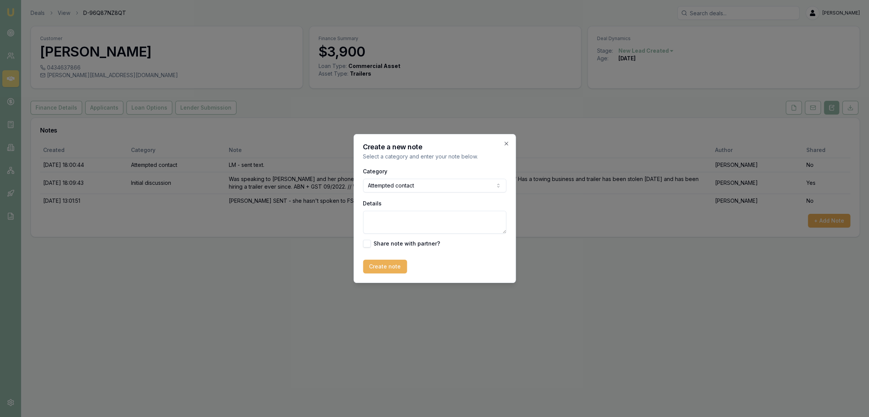
click at [387, 220] on textarea "Details" at bounding box center [434, 222] width 143 height 23
type textarea "L"
click at [367, 218] on textarea "LM - sent text" at bounding box center [434, 222] width 143 height 23
type textarea "D3 - LM - sent text"
click at [377, 260] on button "Create note" at bounding box center [385, 267] width 44 height 14
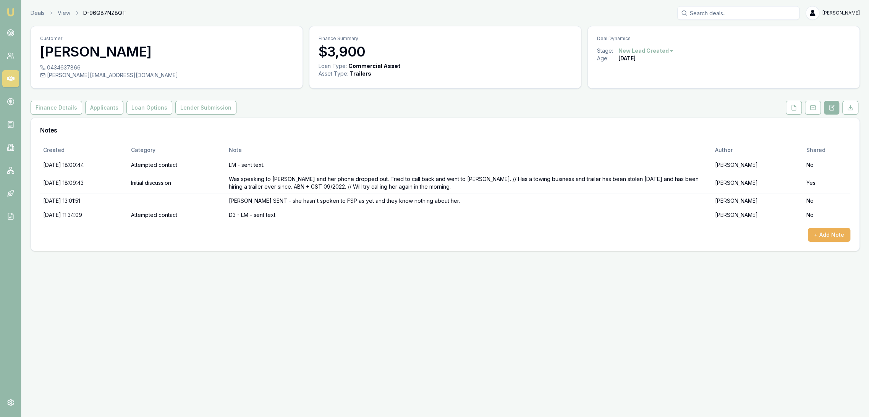
drag, startPoint x: 14, startPoint y: 13, endPoint x: 24, endPoint y: 7, distance: 11.1
click at [14, 13] on img at bounding box center [10, 12] width 9 height 9
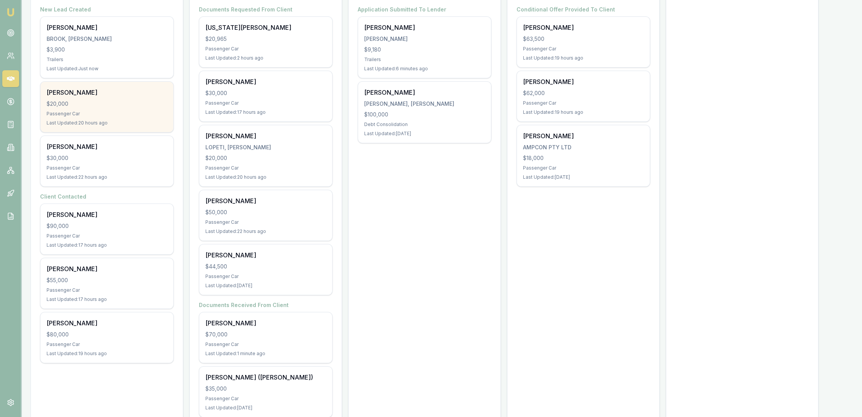
scroll to position [171, 0]
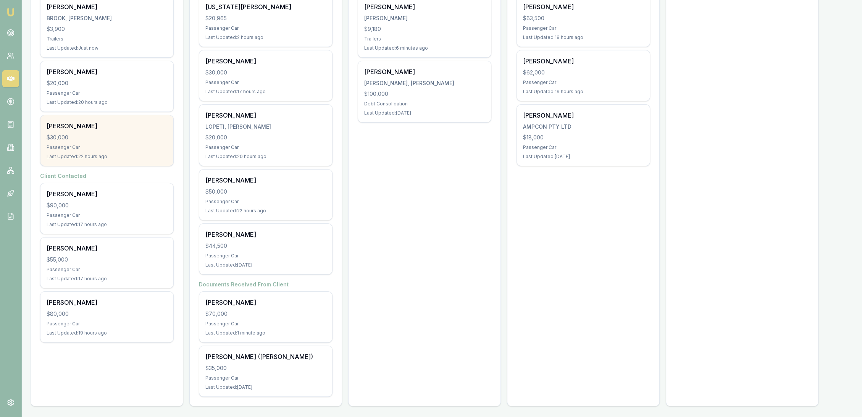
click at [72, 153] on div "Last Updated: 22 hours ago" at bounding box center [107, 156] width 121 height 6
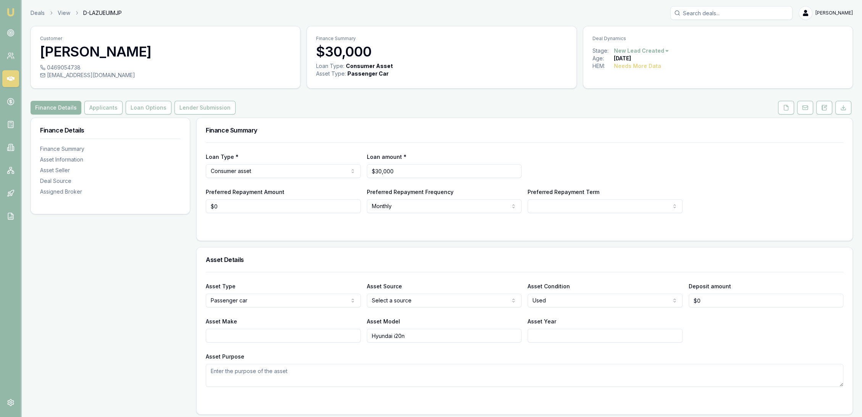
drag, startPoint x: 782, startPoint y: 109, endPoint x: 738, endPoint y: 144, distance: 56.0
click at [782, 109] on button at bounding box center [786, 108] width 16 height 14
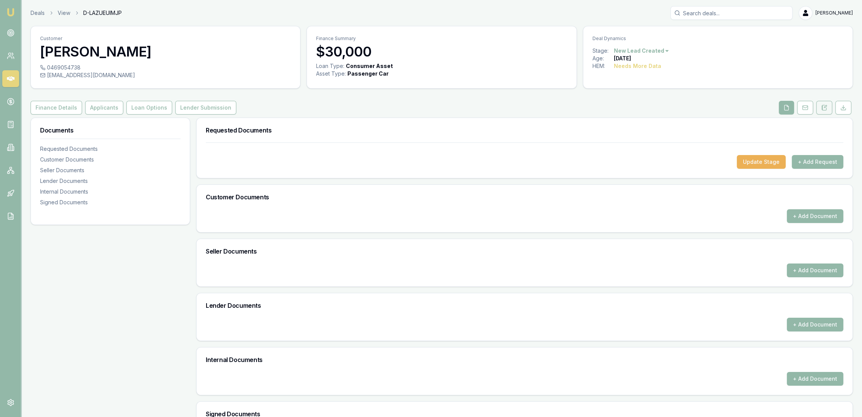
click at [827, 111] on button at bounding box center [824, 108] width 16 height 14
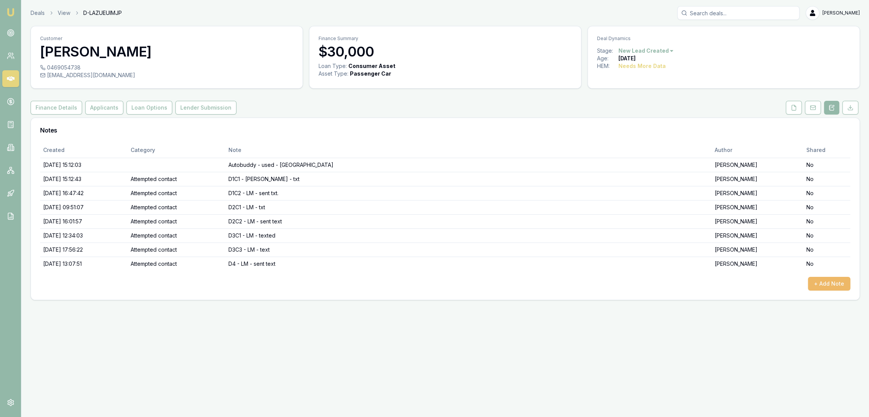
click at [834, 286] on button "+ Add Note" at bounding box center [829, 284] width 42 height 14
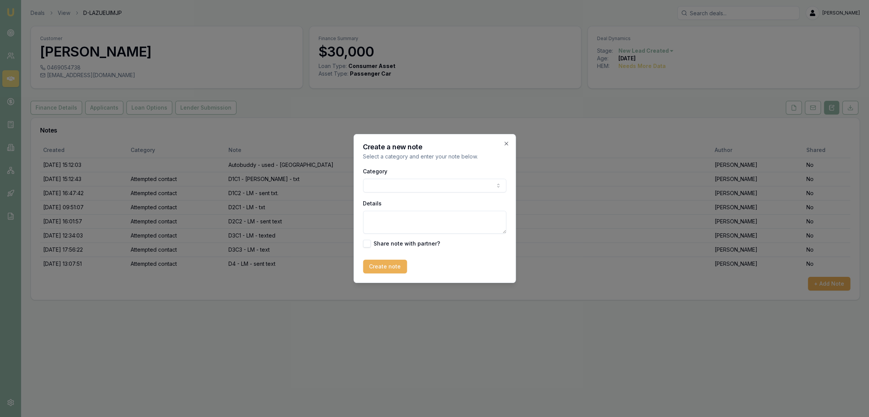
click at [438, 184] on body "Emu Broker Deals View D-LAZUEUIMJP Robyn Adams Toggle Menu Customer Ben Sh 0469…" at bounding box center [434, 208] width 869 height 417
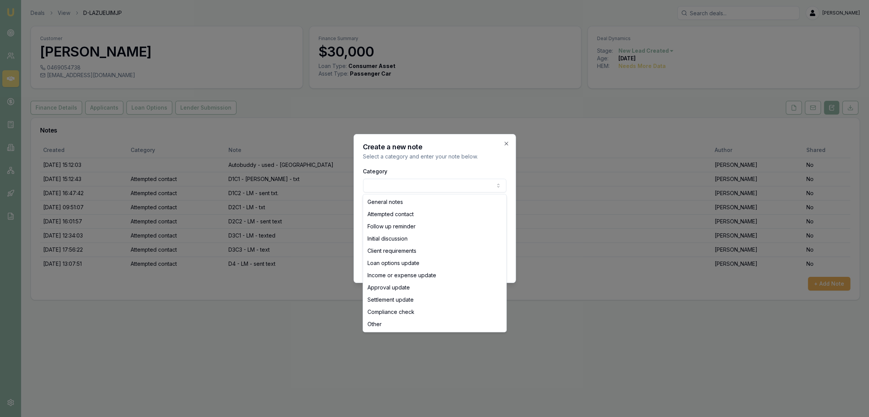
select select "ATTEMPTED_CONTACT"
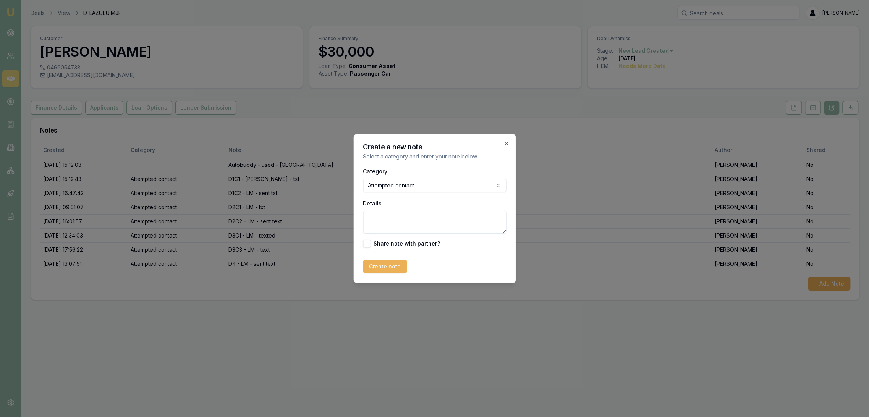
click at [408, 220] on textarea "Details" at bounding box center [434, 222] width 143 height 23
type textarea "D5 - LM - CLOSING LEAD - no contact."
click at [389, 265] on button "Create note" at bounding box center [385, 267] width 44 height 14
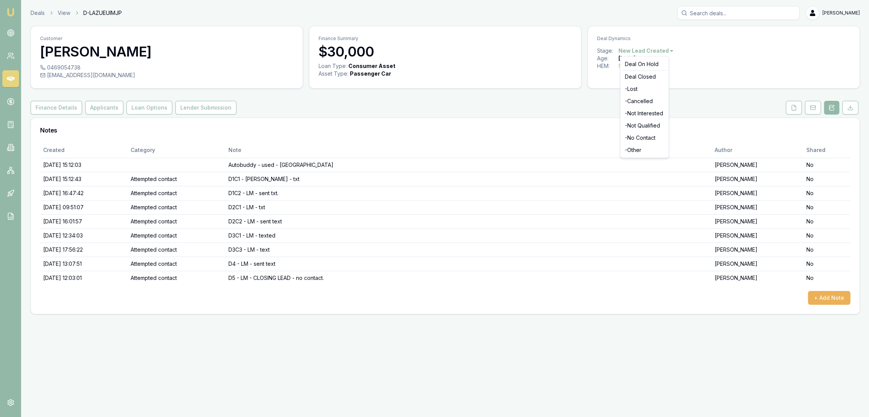
click at [668, 50] on html "Emu Broker Deals View D-LAZUEUIMJP Robyn Adams Toggle Menu Customer Ben Sh 0469…" at bounding box center [434, 208] width 869 height 417
click at [633, 136] on div "- No Contact" at bounding box center [644, 138] width 45 height 12
click at [5, 13] on link "Emu Broker" at bounding box center [11, 12] width 12 height 12
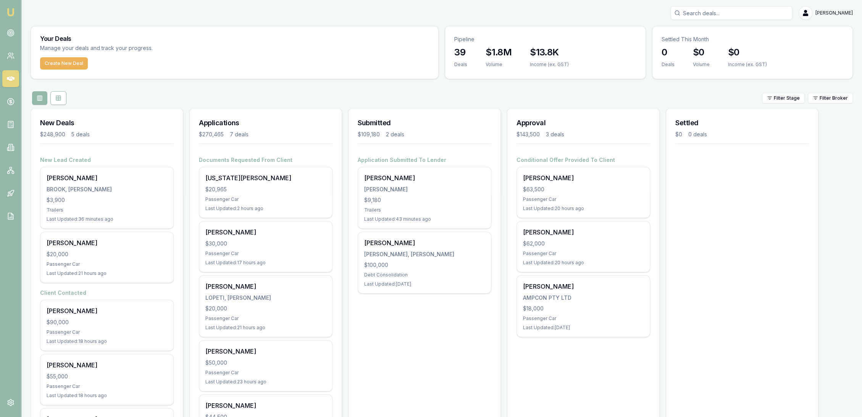
click at [11, 11] on img at bounding box center [10, 12] width 9 height 9
click at [15, 27] on div at bounding box center [16, 27] width 3 height 3
click at [13, 31] on icon at bounding box center [11, 33] width 8 height 8
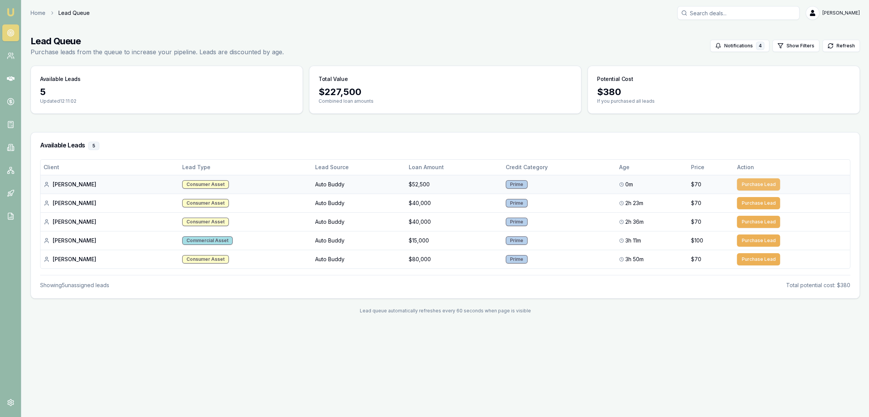
click at [754, 180] on button "Purchase Lead" at bounding box center [757, 184] width 43 height 12
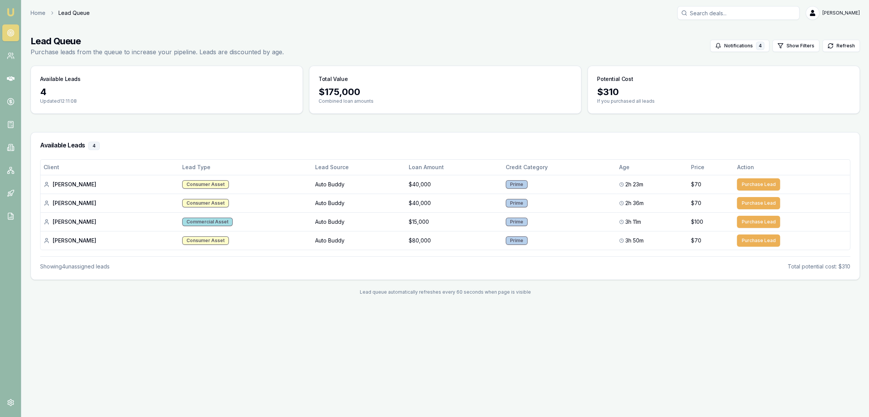
click at [9, 8] on img at bounding box center [10, 12] width 9 height 9
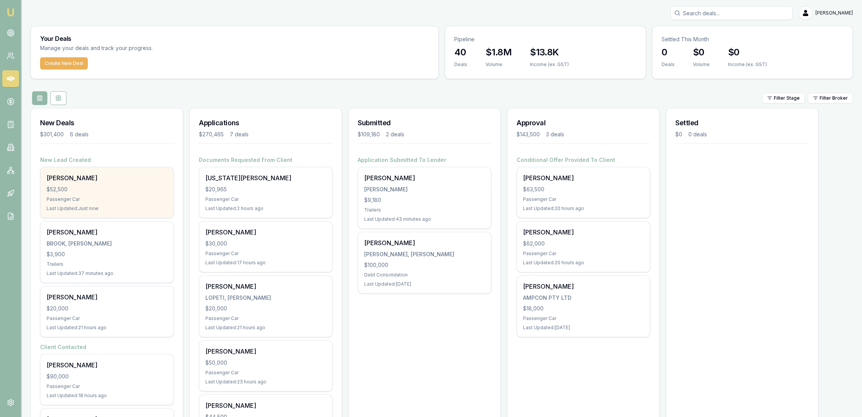
click at [103, 190] on div "$52,500" at bounding box center [107, 190] width 121 height 8
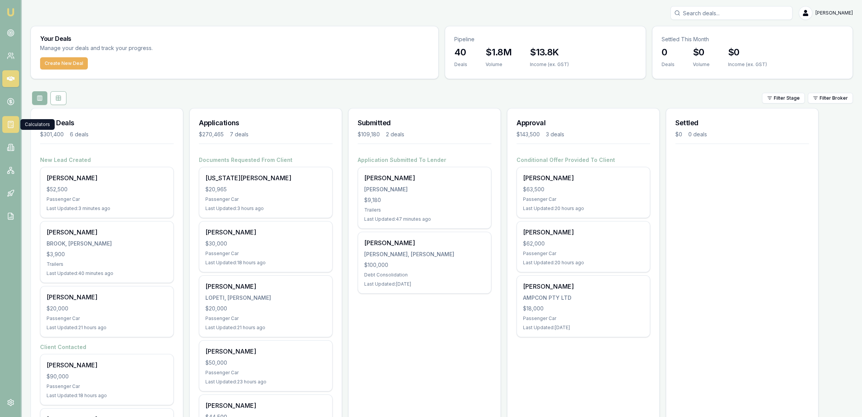
click at [9, 123] on line at bounding box center [10, 123] width 3 height 0
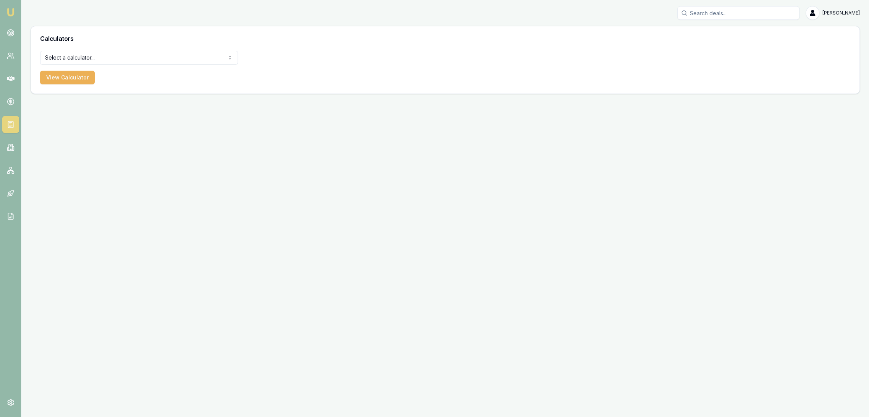
click at [104, 59] on html "Emu Broker Robyn Adams Toggle Menu Calculators Select a calculator... Finance Q…" at bounding box center [434, 208] width 869 height 417
click at [65, 74] on button "View Calculator" at bounding box center [67, 78] width 55 height 14
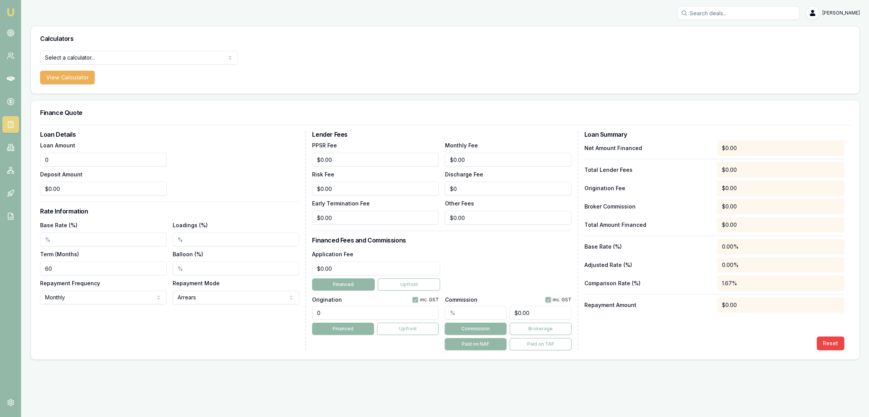
drag, startPoint x: 55, startPoint y: 159, endPoint x: 21, endPoint y: 161, distance: 34.8
click at [21, 161] on div "Emu Broker Robyn Adams Toggle Menu Calculators Select a calculator... Finance Q…" at bounding box center [434, 208] width 869 height 417
drag, startPoint x: 55, startPoint y: 155, endPoint x: 39, endPoint y: 157, distance: 16.1
click at [39, 157] on div "Loan Details Loan Amount 0 Deposit Amount $0.00 Rate Information Base Rate (%) …" at bounding box center [445, 242] width 828 height 234
click at [66, 153] on input "0" at bounding box center [103, 160] width 126 height 14
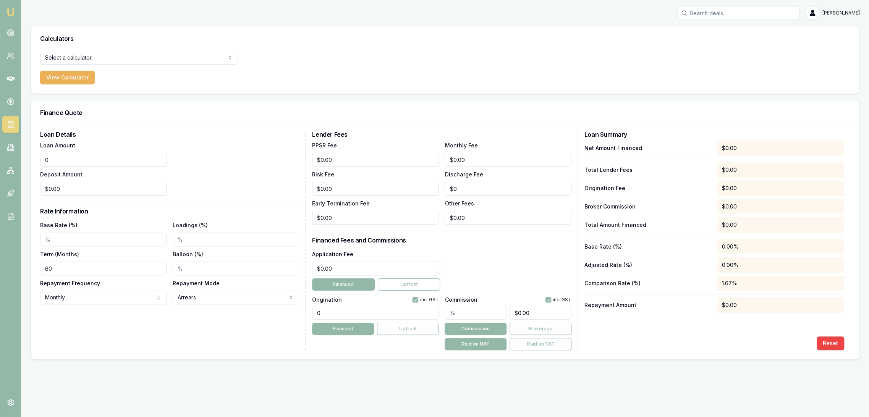
click at [42, 159] on input "0" at bounding box center [103, 160] width 126 height 14
type input "$52,500.00"
click at [224, 159] on div "Loan Amount $52,500.00 Deposit Amount $0.00" at bounding box center [169, 168] width 259 height 55
click at [60, 240] on input "Base Rate (%)" at bounding box center [103, 240] width 126 height 14
type input "5.99%"
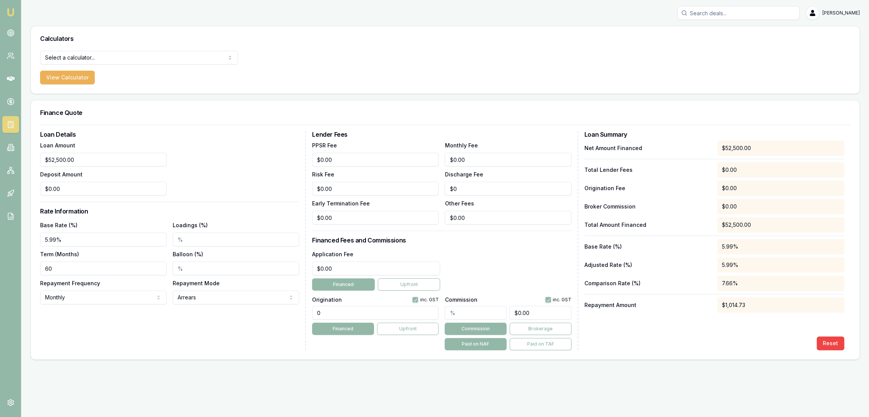
click at [205, 241] on input "Loadings (%)" at bounding box center [236, 240] width 126 height 14
click at [30, 268] on main "Calculators Select a calculator... Finance Quote Lender Match Payslip Calculato…" at bounding box center [444, 193] width 847 height 334
type input "84"
click at [137, 341] on div "Loan Details Loan Amount $52,500.00 Deposit Amount $0.00 Rate Information Base …" at bounding box center [173, 240] width 266 height 219
drag, startPoint x: 342, startPoint y: 268, endPoint x: 300, endPoint y: 268, distance: 41.6
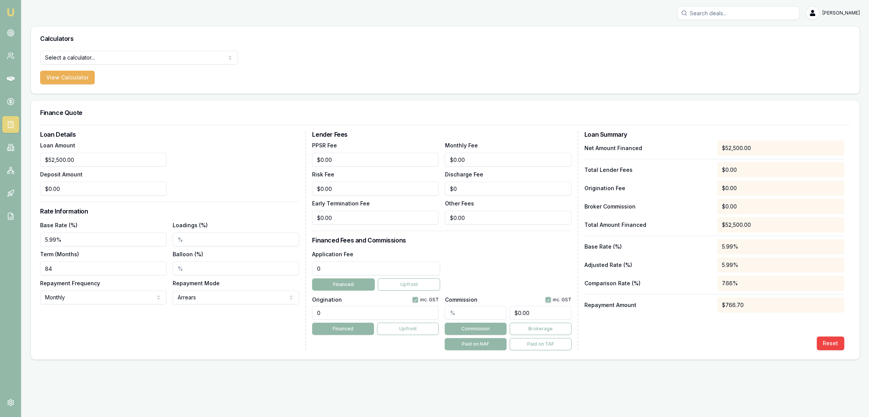
click at [300, 268] on div "Loan Details Loan Amount $52,500.00 Deposit Amount $0.00 Rate Information Base …" at bounding box center [445, 240] width 810 height 219
click at [354, 273] on input "0" at bounding box center [376, 269] width 128 height 14
drag, startPoint x: 331, startPoint y: 271, endPoint x: 303, endPoint y: 268, distance: 28.4
click at [303, 268] on div "Loan Details Loan Amount $52,500.00 Deposit Amount $0.00 Rate Information Base …" at bounding box center [445, 240] width 810 height 219
type input "$595.00"
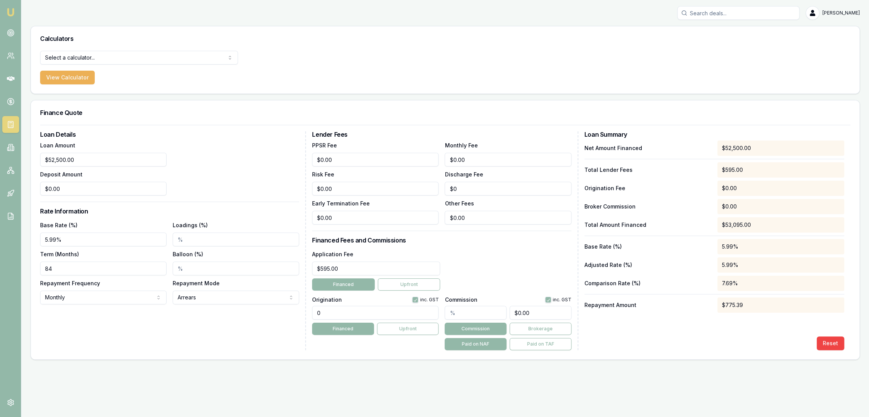
drag, startPoint x: 351, startPoint y: 307, endPoint x: 297, endPoint y: 310, distance: 54.3
click at [297, 310] on div "Loan Details Loan Amount $52,500.00 Deposit Amount $0.00 Rate Information Base …" at bounding box center [445, 240] width 810 height 219
type input "990.00"
drag, startPoint x: 518, startPoint y: 259, endPoint x: 499, endPoint y: 241, distance: 25.9
click at [518, 261] on div "Application Fee $595.00 Financed Upfront" at bounding box center [441, 269] width 259 height 41
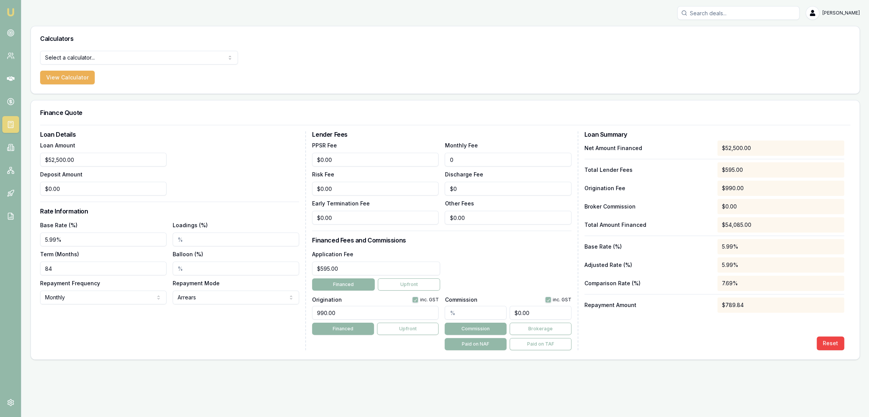
drag, startPoint x: 468, startPoint y: 157, endPoint x: 427, endPoint y: 161, distance: 41.0
click at [427, 161] on div "PPSR Fee $0.00 Monthly Fee 0 Risk Fee $0.00 Discharge Fee $0 Early Termination …" at bounding box center [441, 183] width 259 height 84
type input "$10.00"
click at [502, 266] on div "Application Fee $595.00 Financed Upfront" at bounding box center [441, 269] width 259 height 41
drag, startPoint x: 66, startPoint y: 239, endPoint x: 26, endPoint y: 241, distance: 40.1
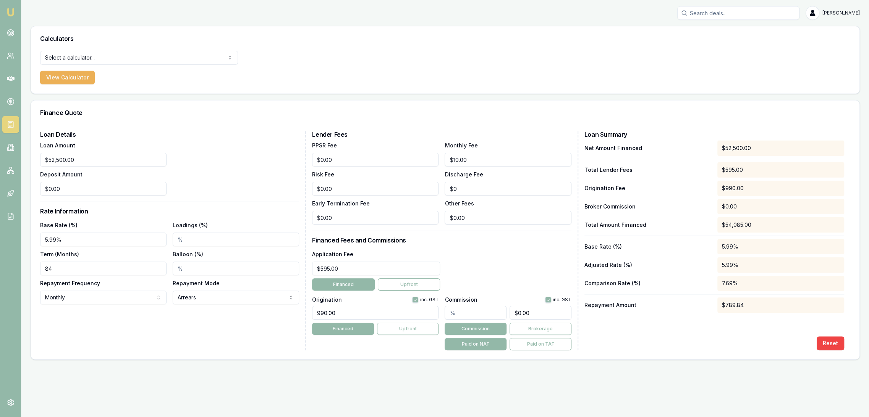
click at [26, 241] on main "Calculators Select a calculator... Finance Quote Lender Match Payslip Calculato…" at bounding box center [444, 193] width 847 height 334
type input "6.09%"
click at [189, 338] on div "Loan Details Loan Amount $52,500.00 Deposit Amount $0.00 Rate Information Base …" at bounding box center [173, 240] width 266 height 219
drag, startPoint x: 344, startPoint y: 310, endPoint x: 296, endPoint y: 310, distance: 48.1
click at [302, 310] on div "Loan Details Loan Amount $52,500.00 Deposit Amount $0.00 Rate Information Base …" at bounding box center [445, 240] width 810 height 219
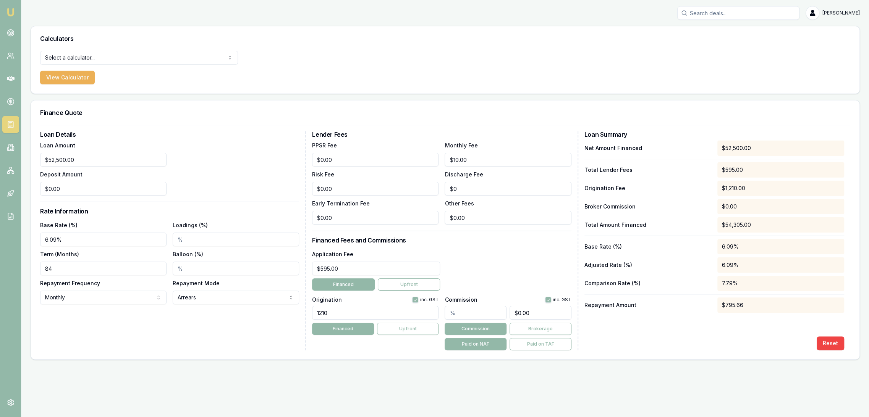
click at [339, 310] on input "1210" at bounding box center [375, 313] width 126 height 14
type input "1210.00"
click at [277, 330] on div "Loan Details Loan Amount $52,500.00 Deposit Amount $0.00 Rate Information Base …" at bounding box center [173, 240] width 266 height 219
drag, startPoint x: 468, startPoint y: 161, endPoint x: 418, endPoint y: 161, distance: 49.6
click at [418, 161] on div "PPSR Fee $0.00 Monthly Fee 10 Risk Fee $0.00 Discharge Fee $0 Early Termination…" at bounding box center [441, 183] width 259 height 84
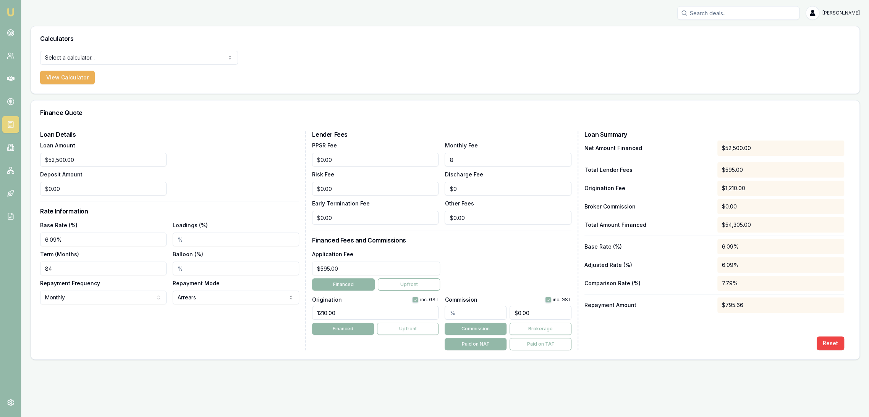
type input "$8.00"
click at [226, 332] on div "Loan Details Loan Amount $52,500.00 Deposit Amount $0.00 Rate Information Base …" at bounding box center [173, 240] width 266 height 219
click at [53, 237] on input "6.09%" at bounding box center [103, 240] width 126 height 14
drag, startPoint x: 63, startPoint y: 242, endPoint x: 40, endPoint y: 241, distance: 22.6
click at [41, 242] on input "6.91" at bounding box center [103, 240] width 126 height 14
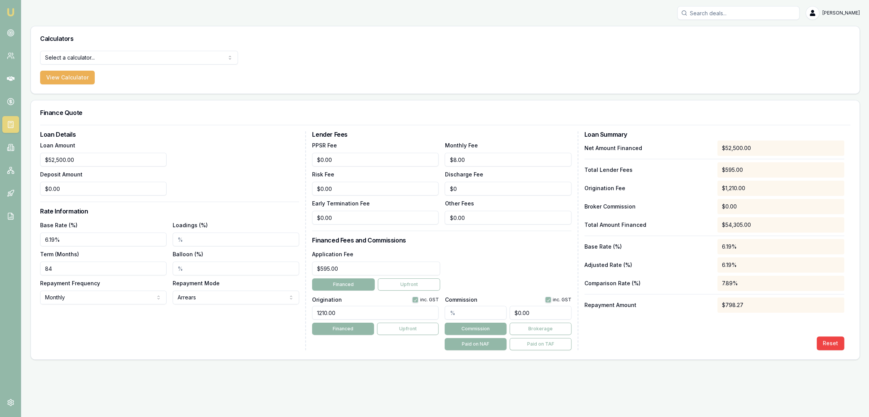
click at [92, 334] on div "Loan Details Loan Amount $52,500.00 Deposit Amount $0.00 Rate Information Base …" at bounding box center [173, 240] width 266 height 219
drag, startPoint x: 62, startPoint y: 234, endPoint x: 0, endPoint y: 237, distance: 62.7
click at [0, 237] on html "Emu Broker Robyn Adams Toggle Menu Calculators Select a calculator... Finance Q…" at bounding box center [434, 208] width 869 height 417
drag, startPoint x: 14, startPoint y: 239, endPoint x: 10, endPoint y: 240, distance: 4.4
click at [10, 240] on div "Emu Broker Robyn Adams Toggle Menu Calculators Select a calculator... Finance Q…" at bounding box center [434, 208] width 869 height 417
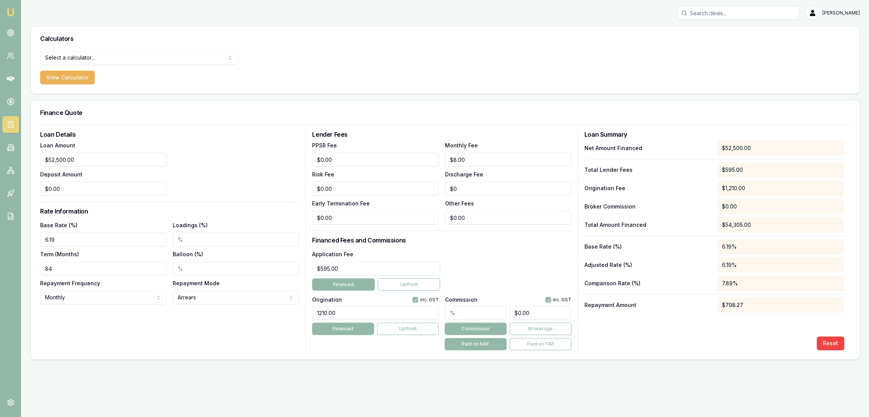
type input "6.19%"
click at [161, 347] on div "Loan Details Loan Amount $52,500.00 Deposit Amount $0.00 Rate Information Base …" at bounding box center [173, 240] width 266 height 219
click at [142, 337] on div "Loan Details Loan Amount $52,500.00 Deposit Amount $0.00 Rate Information Base …" at bounding box center [173, 240] width 266 height 219
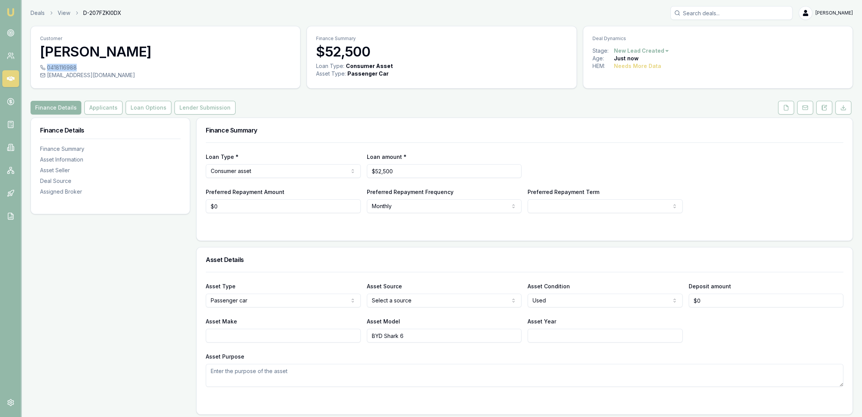
drag, startPoint x: 48, startPoint y: 66, endPoint x: 76, endPoint y: 68, distance: 27.2
click at [76, 68] on div "0418116988" at bounding box center [165, 68] width 251 height 8
copy div "0418116988"
click at [413, 303] on html "Emu Broker Deals View D-207FZKI0DX Robyn Adams Toggle Menu Customer Adam B 0418…" at bounding box center [431, 208] width 862 height 417
click at [413, 302] on html "Emu Broker Deals View D-207FZKI0DX Robyn Adams Toggle Menu Customer Adam B 0418…" at bounding box center [431, 208] width 862 height 417
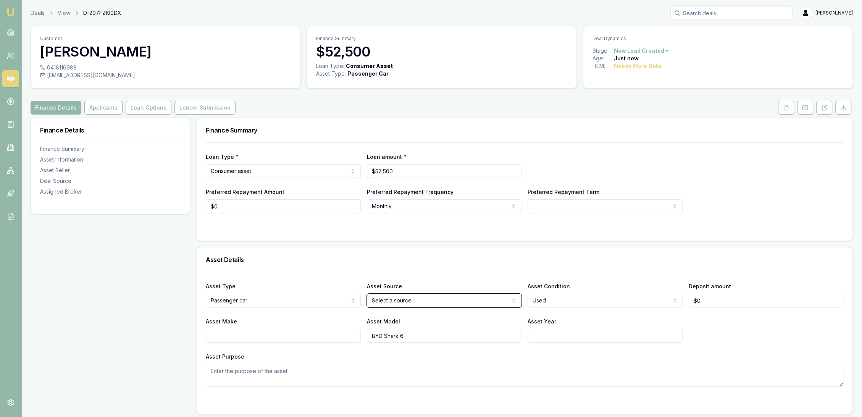
scroll to position [127, 0]
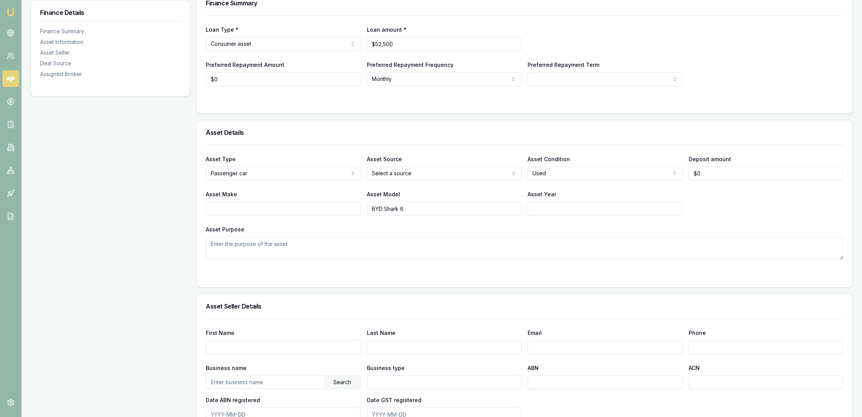
click at [538, 210] on input "Asset Year" at bounding box center [605, 209] width 155 height 14
type input "2025"
click at [297, 205] on input "Asset Make" at bounding box center [283, 209] width 155 height 14
type input "BYD"
click at [384, 207] on input "BYD Shark 6" at bounding box center [444, 209] width 155 height 14
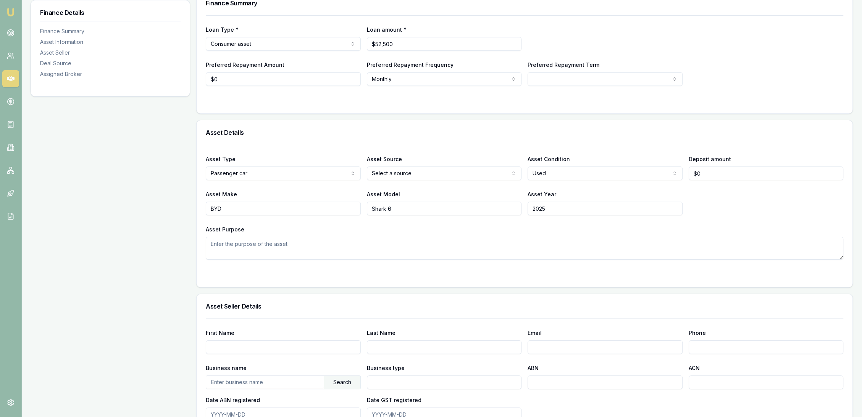
type input "Shark 6"
click at [350, 238] on textarea "Asset Purpose" at bounding box center [525, 248] width 638 height 23
click at [462, 167] on html "Emu Broker Deals View D-207FZKI0DX Robyn Adams Toggle Menu Customer Adam B 0418…" at bounding box center [431, 81] width 862 height 417
select select "PRIVATE"
click at [362, 241] on textarea "Asset Purpose" at bounding box center [525, 248] width 638 height 23
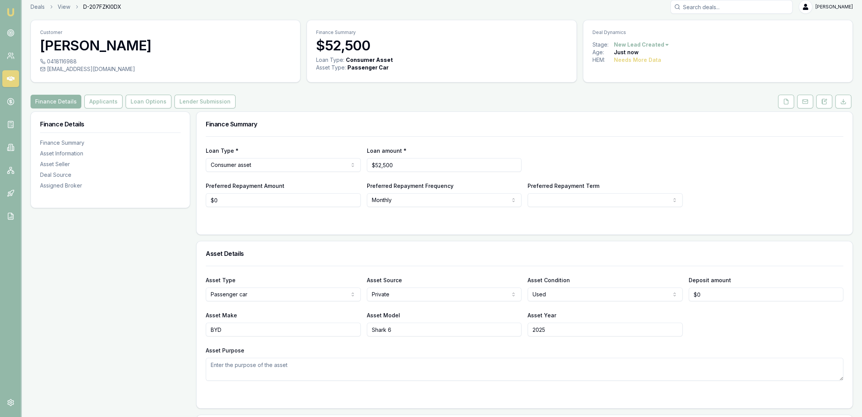
scroll to position [0, 0]
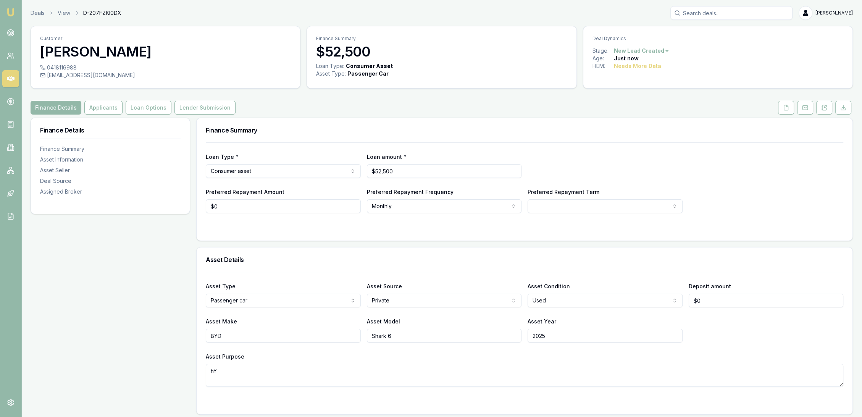
type textarea "h"
type textarea "Hybrid not full electric"
click at [316, 313] on div "Asset Type Passenger car Passenger car Electric vehicle Light commercial Carava…" at bounding box center [525, 329] width 638 height 115
click at [574, 204] on html "Emu Broker Deals View D-207FZKI0DX Robyn Adams Toggle Menu Customer Adam B 0418…" at bounding box center [431, 208] width 862 height 417
select select "84"
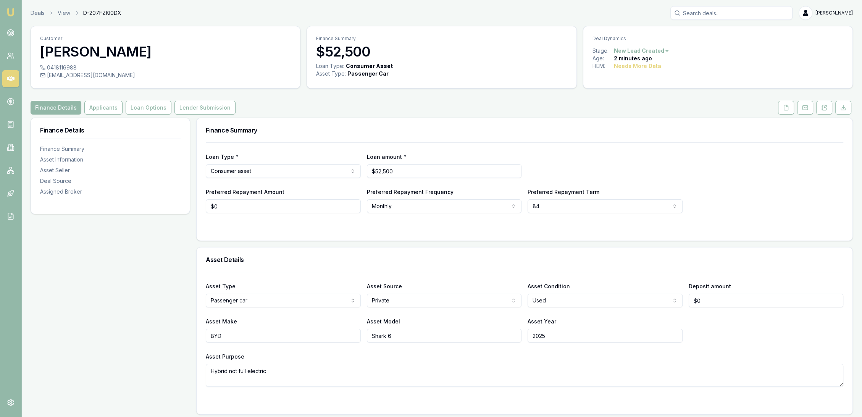
click at [538, 164] on div "Loan Type * Consumer asset Consumer loan Consumer asset Commercial loan Commerc…" at bounding box center [525, 165] width 638 height 26
click at [98, 108] on button "Applicants" at bounding box center [103, 108] width 38 height 14
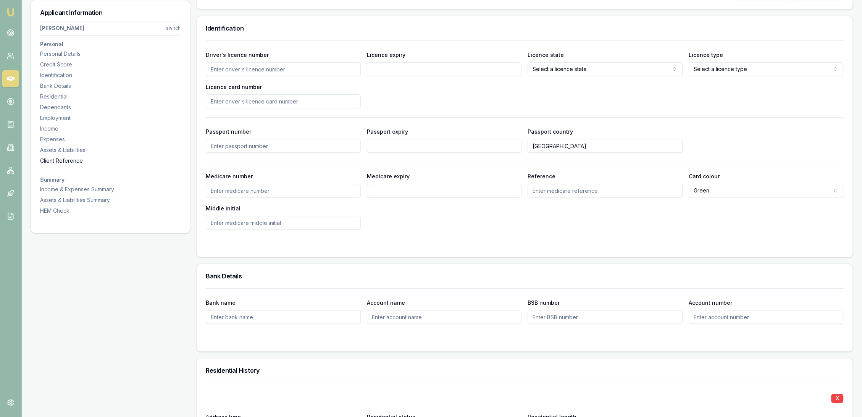
scroll to position [382, 0]
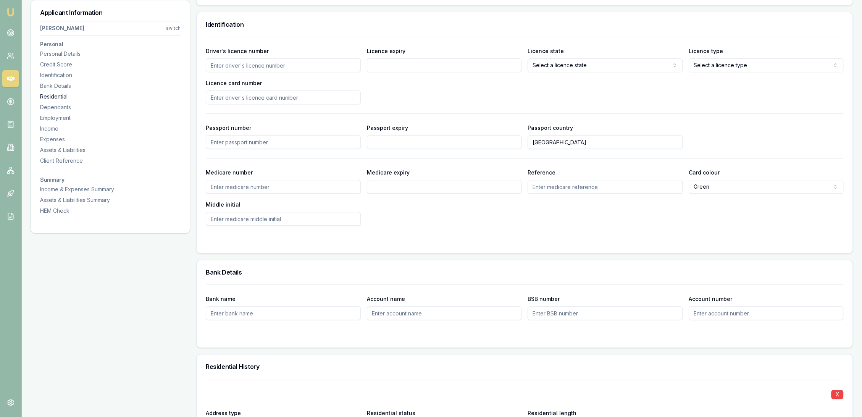
click at [57, 95] on div "Residential" at bounding box center [110, 97] width 141 height 8
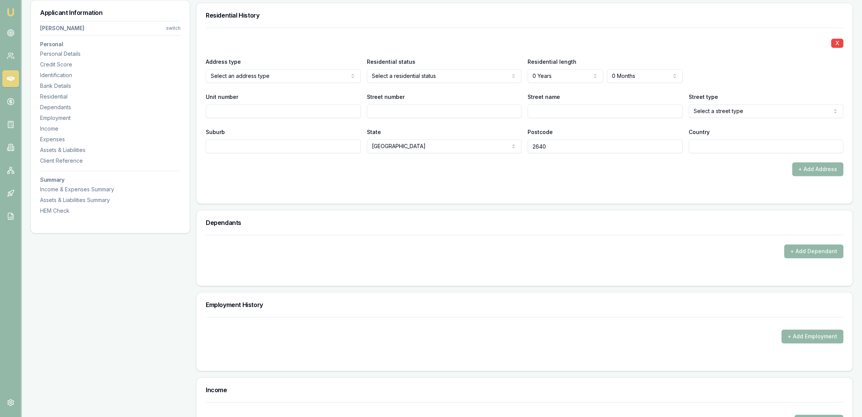
scroll to position [735, 0]
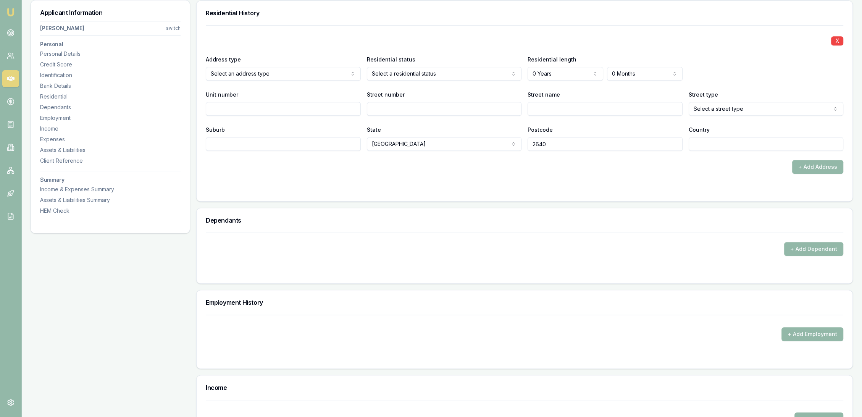
click at [415, 179] on form "X Address type Select an address type Current Previous Residential status Owner…" at bounding box center [525, 108] width 638 height 167
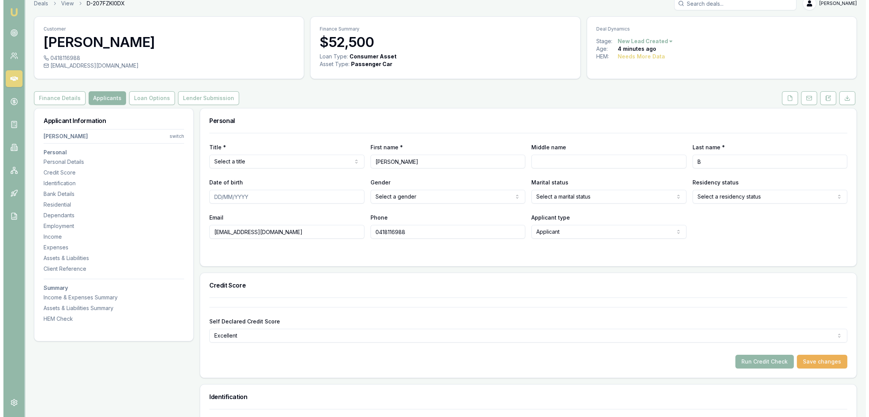
scroll to position [0, 0]
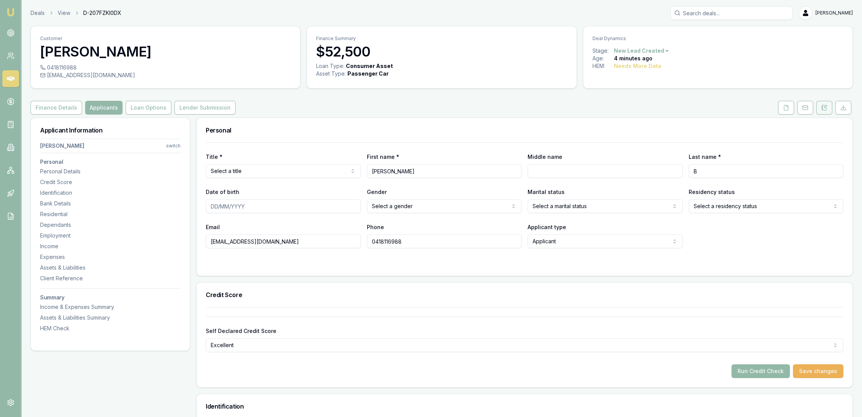
drag, startPoint x: 824, startPoint y: 105, endPoint x: 821, endPoint y: 108, distance: 4.1
click at [824, 105] on icon at bounding box center [824, 107] width 4 height 5
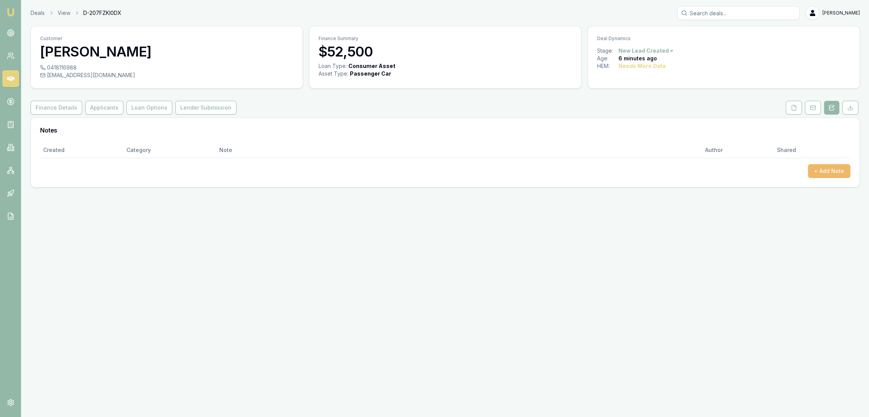
click at [819, 170] on button "+ Add Note" at bounding box center [829, 171] width 42 height 14
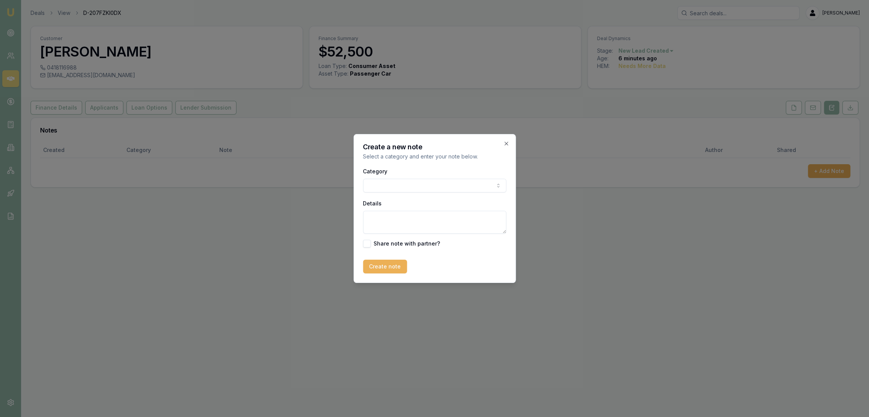
click at [445, 224] on textarea "Details" at bounding box center [434, 222] width 143 height 23
click at [391, 223] on textarea "Details" at bounding box center [434, 222] width 143 height 23
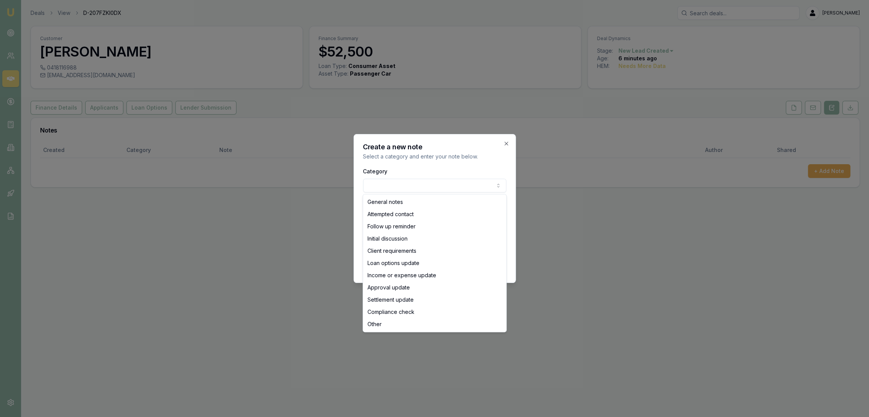
click at [416, 189] on body "Emu Broker Deals View D-207FZKI0DX Robyn Adams Toggle Menu Customer Adam B 0418…" at bounding box center [434, 208] width 869 height 417
select select "INITIAL_DISCUSSION"
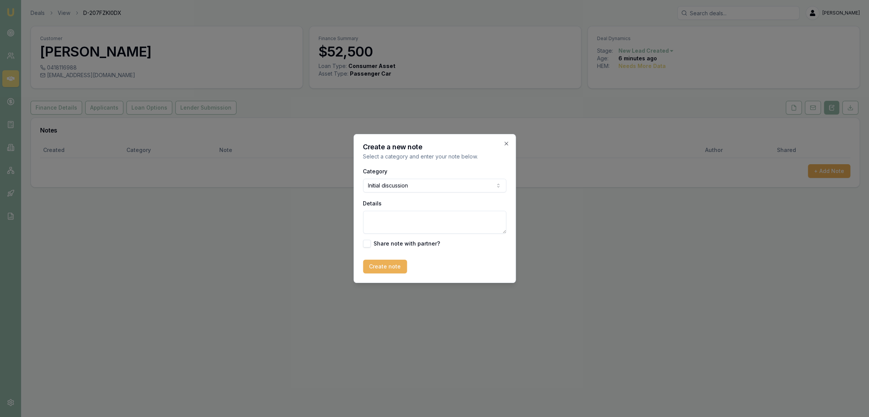
click at [397, 221] on textarea "Details" at bounding box center [434, 222] width 143 height 23
click at [418, 223] on textarea "Just wanted a quote - has a few quotes already from his bank, Stratton and now …" at bounding box center [434, 222] width 143 height 23
click at [419, 223] on textarea "Just wanted a quote - has a few quotes already from his bank, Stratton and now …" at bounding box center [434, 222] width 143 height 23
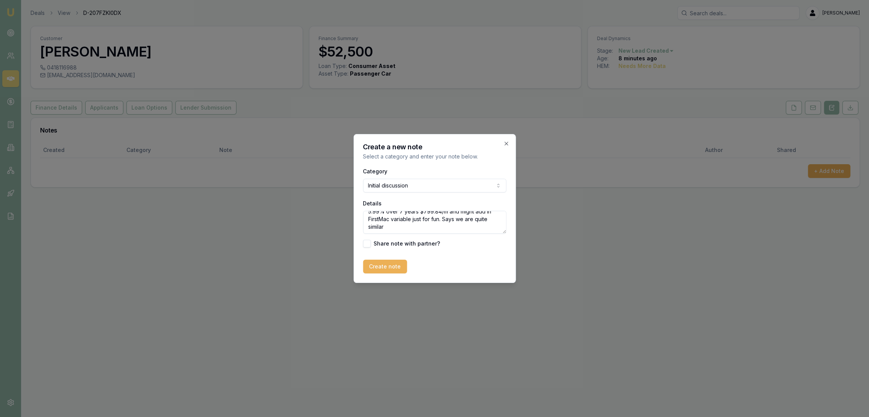
click at [400, 227] on textarea "Just wanted a quote - has a few quotes already from his bank, Stratton and now …" at bounding box center [434, 222] width 143 height 23
click at [403, 230] on textarea "Just wanted a quote - has a few quotes already from his bank, Stratton and now …" at bounding box center [434, 222] width 143 height 23
type textarea "Just wanted a quote - has a few quotes already from his bank, Stratton and now …"
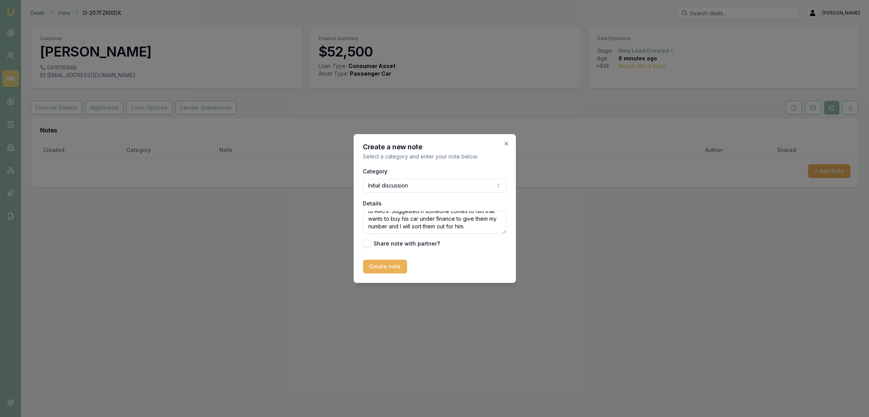
click at [365, 278] on div "Create a new note Select a category and enter your note below. Category Initial…" at bounding box center [434, 208] width 162 height 149
click at [387, 271] on button "Create note" at bounding box center [385, 267] width 44 height 14
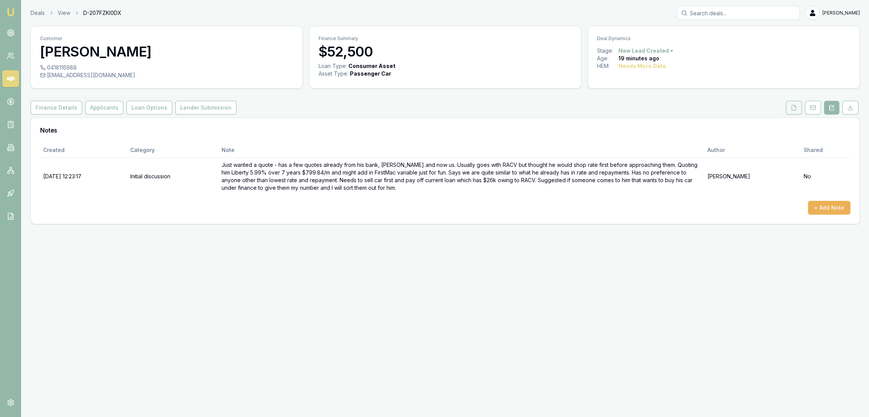
click at [797, 109] on button at bounding box center [793, 108] width 16 height 14
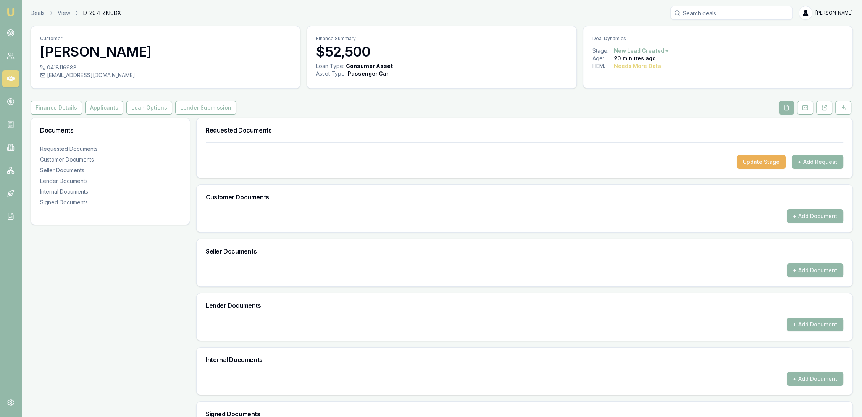
click at [814, 159] on button "+ Add Request" at bounding box center [818, 162] width 52 height 14
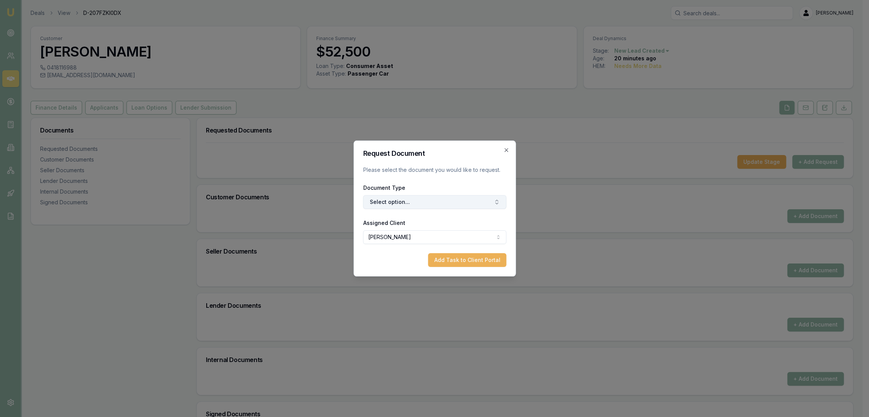
click at [415, 204] on button "Select option..." at bounding box center [434, 202] width 143 height 14
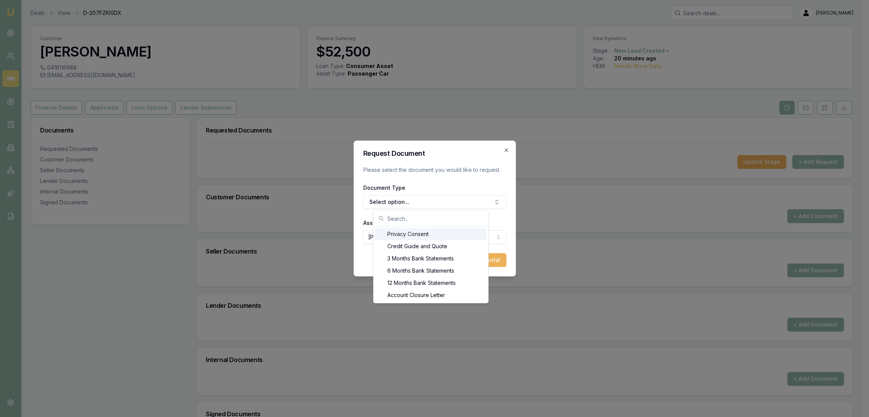
click at [403, 237] on div "Privacy Consent" at bounding box center [430, 234] width 111 height 12
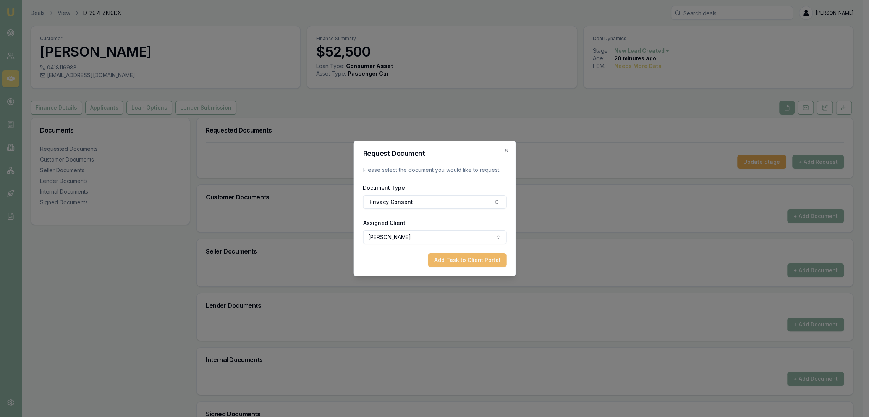
click at [460, 254] on button "Add Task to Client Portal" at bounding box center [467, 260] width 78 height 14
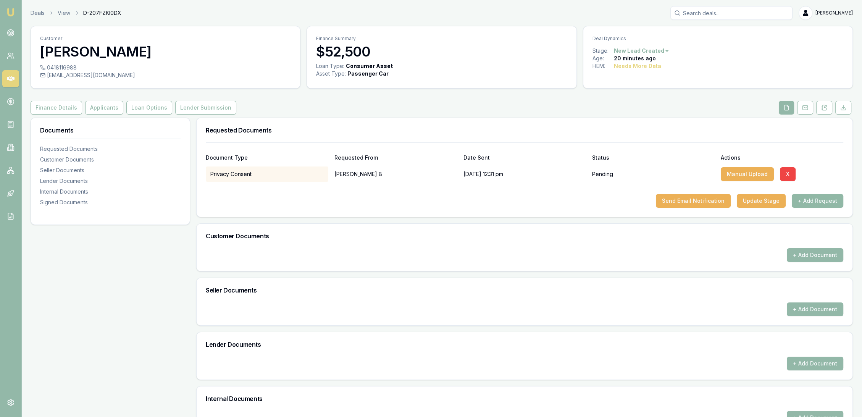
click at [809, 202] on button "+ Add Request" at bounding box center [818, 201] width 52 height 14
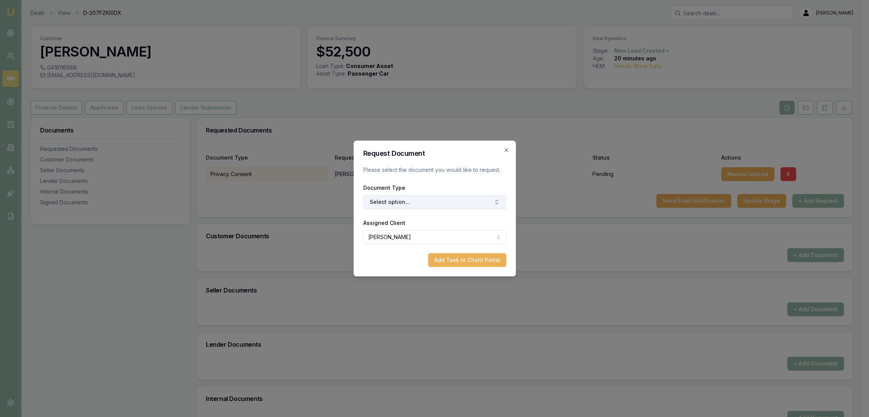
click at [397, 204] on button "Select option..." at bounding box center [434, 202] width 143 height 14
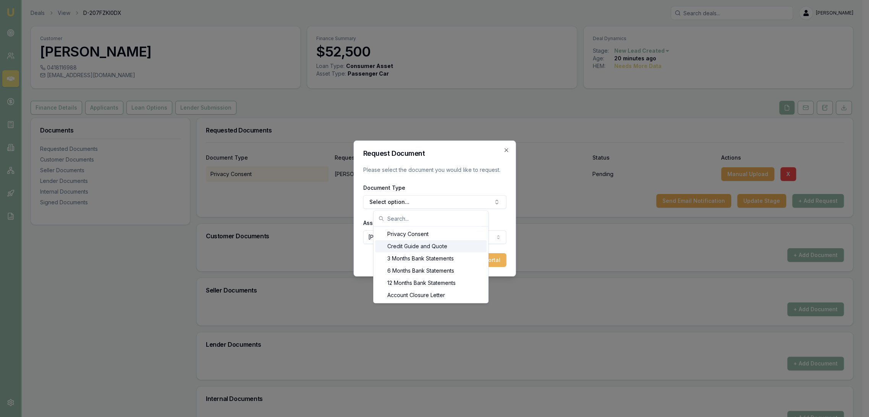
click at [397, 245] on div "Credit Guide and Quote" at bounding box center [430, 246] width 111 height 12
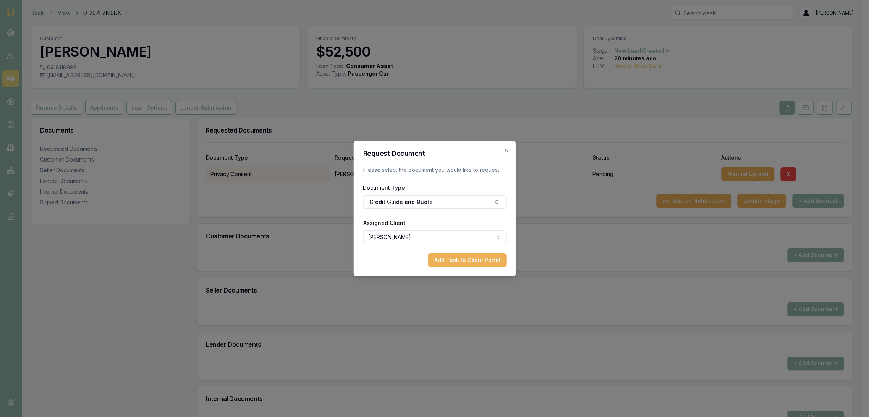
drag, startPoint x: 466, startPoint y: 256, endPoint x: 626, endPoint y: 257, distance: 160.4
click at [467, 257] on button "Add Task to Client Portal" at bounding box center [467, 260] width 78 height 14
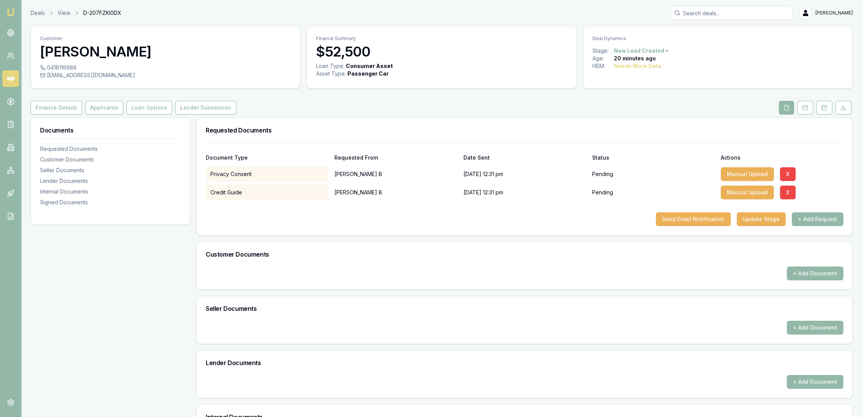
click at [818, 219] on button "+ Add Request" at bounding box center [818, 219] width 52 height 14
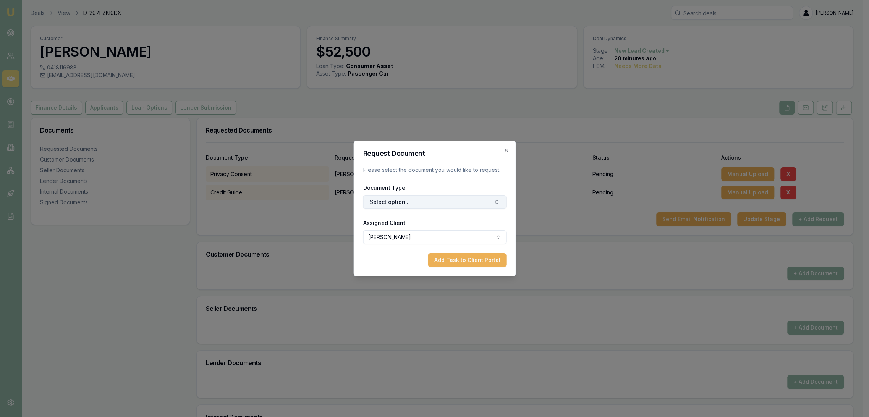
click at [423, 203] on button "Select option..." at bounding box center [434, 202] width 143 height 14
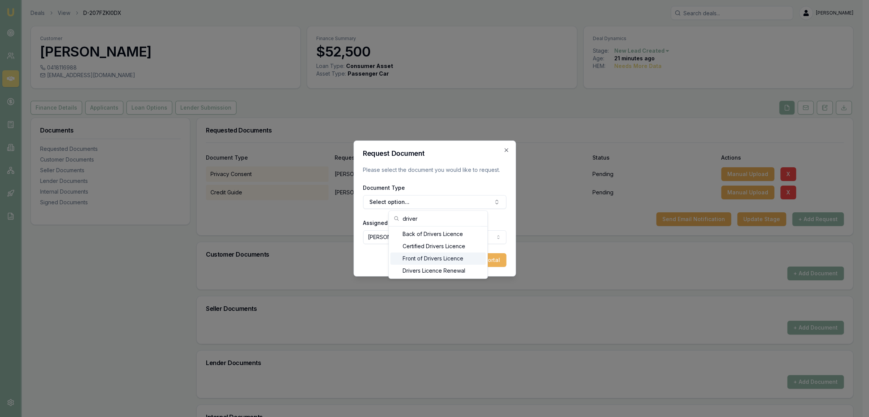
type input "driver"
click at [416, 255] on div "Front of Drivers Licence" at bounding box center [437, 258] width 95 height 12
click at [452, 262] on button "Add Task to Client Portal" at bounding box center [467, 260] width 78 height 14
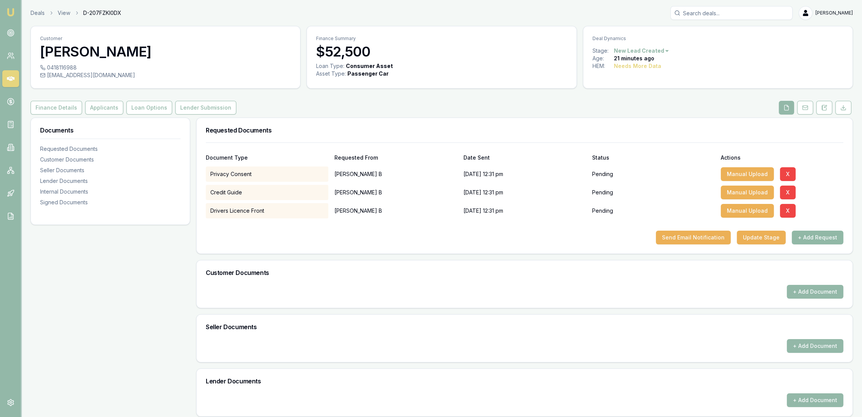
click at [838, 242] on button "+ Add Request" at bounding box center [818, 238] width 52 height 14
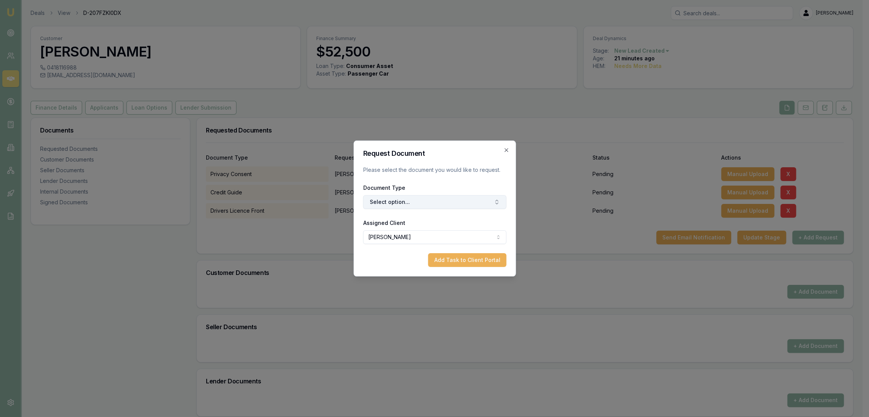
click at [381, 205] on button "Select option..." at bounding box center [434, 202] width 143 height 14
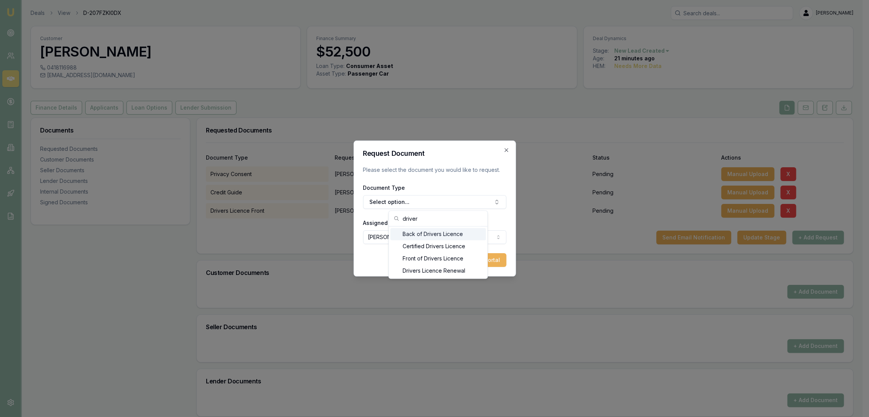
type input "driver"
click at [423, 234] on div "Back of Drivers Licence" at bounding box center [437, 234] width 95 height 12
drag, startPoint x: 459, startPoint y: 261, endPoint x: 454, endPoint y: 259, distance: 4.6
click at [459, 261] on button "Add Task to Client Portal" at bounding box center [467, 260] width 78 height 14
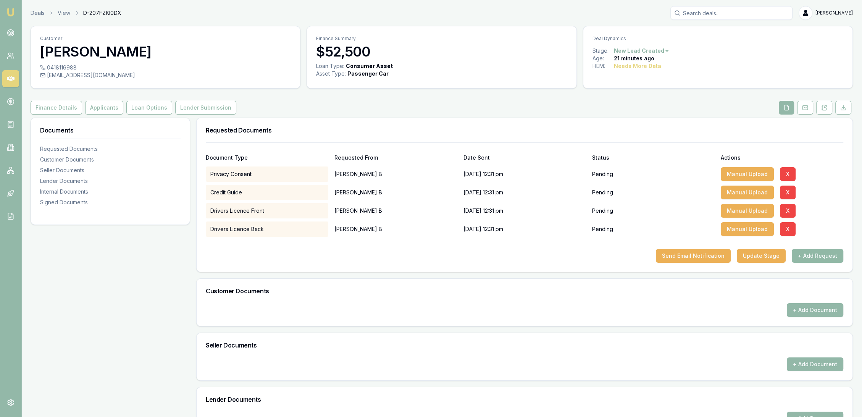
click at [814, 255] on button "+ Add Request" at bounding box center [818, 256] width 52 height 14
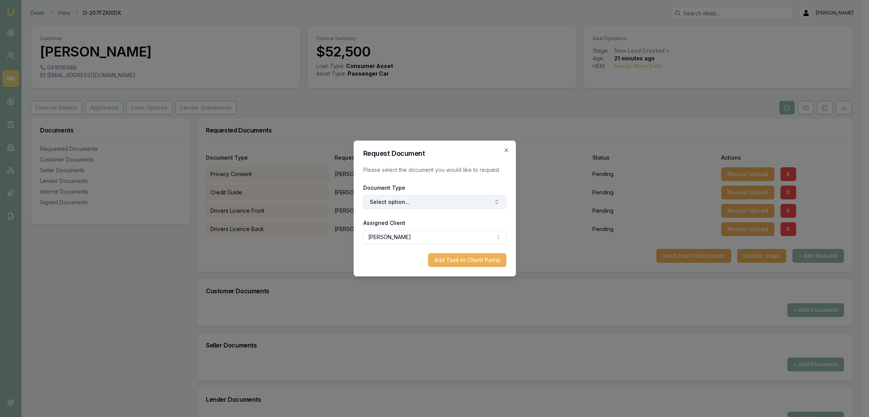
click at [409, 203] on button "Select option..." at bounding box center [434, 202] width 143 height 14
type input "selfie"
click at [415, 234] on div "Selfie with Licence" at bounding box center [437, 234] width 95 height 12
click at [444, 255] on button "Add Task to Client Portal" at bounding box center [467, 260] width 78 height 14
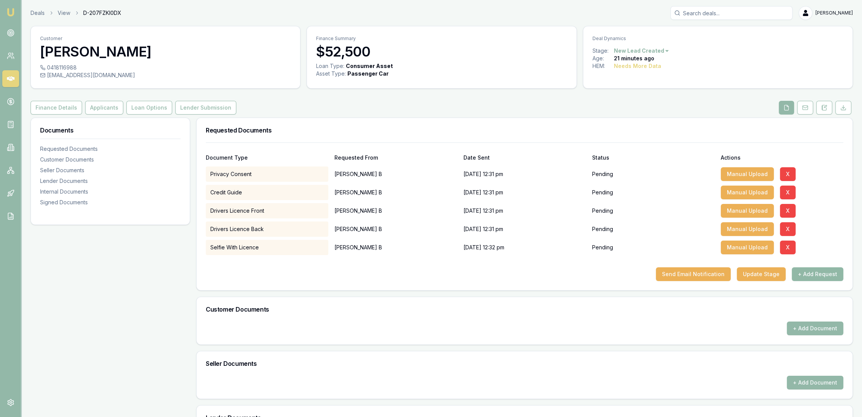
click at [823, 268] on button "+ Add Request" at bounding box center [818, 274] width 52 height 14
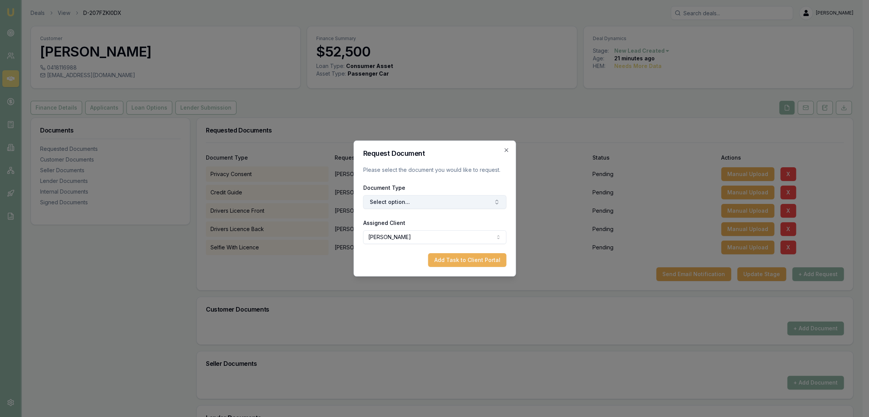
click at [402, 200] on button "Select option..." at bounding box center [434, 202] width 143 height 14
type input "medic"
drag, startPoint x: 413, startPoint y: 229, endPoint x: 440, endPoint y: 245, distance: 31.4
click at [413, 229] on div "Medicare Card" at bounding box center [437, 234] width 95 height 12
click at [455, 259] on button "Add Task to Client Portal" at bounding box center [467, 260] width 78 height 14
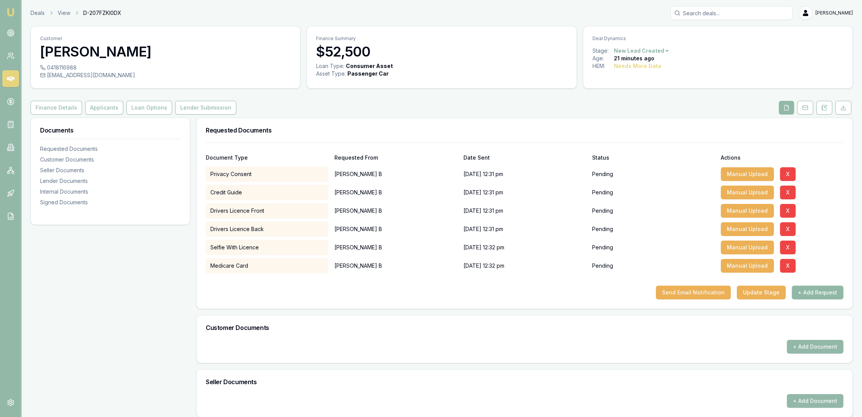
click at [827, 293] on button "+ Add Request" at bounding box center [818, 293] width 52 height 14
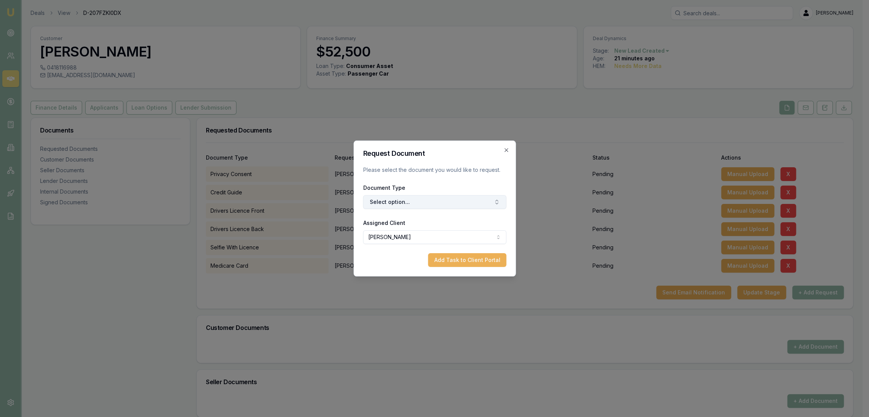
click at [403, 199] on button "Select option..." at bounding box center [434, 202] width 143 height 14
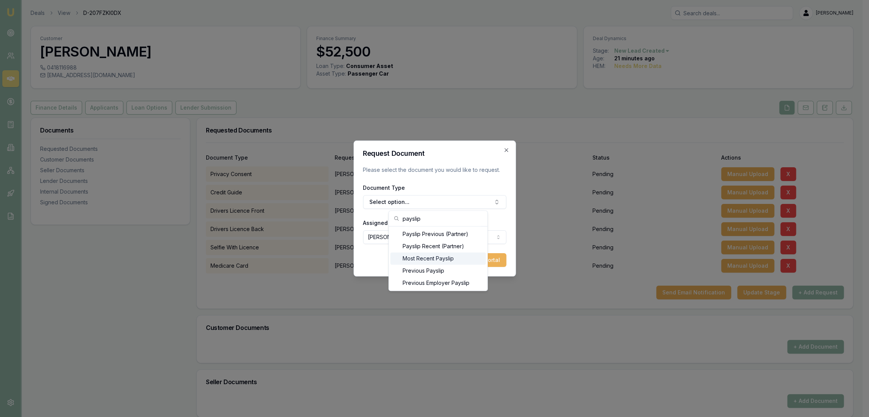
type input "payslip"
click at [411, 258] on div "Most Recent Payslip" at bounding box center [437, 258] width 95 height 12
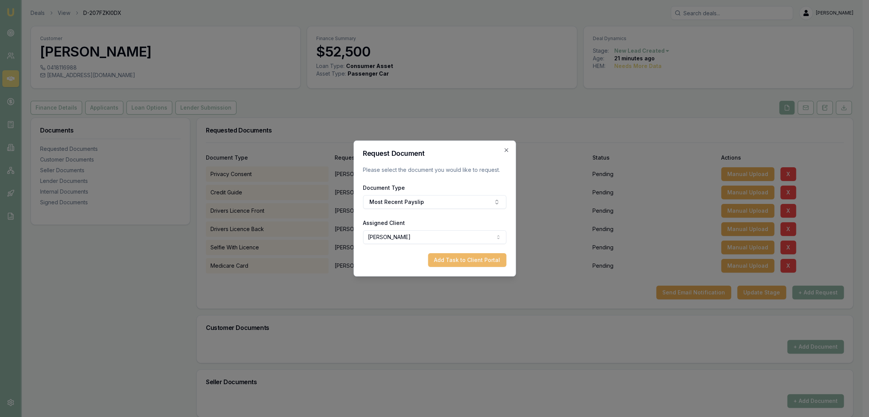
click at [472, 260] on button "Add Task to Client Portal" at bounding box center [467, 260] width 78 height 14
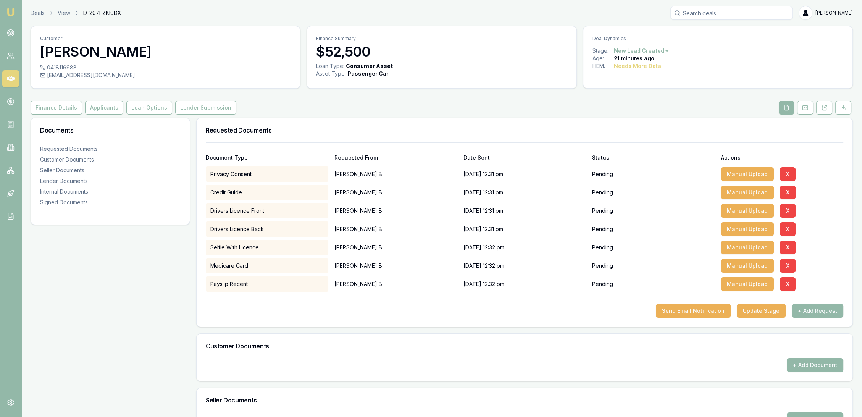
click at [818, 313] on button "+ Add Request" at bounding box center [818, 311] width 52 height 14
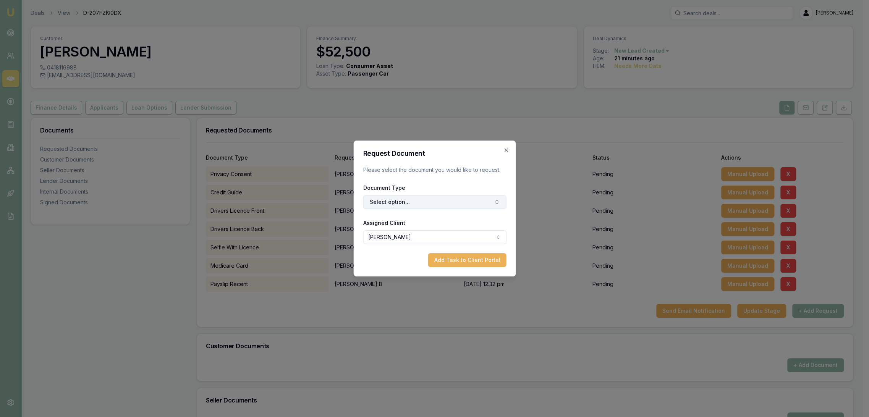
click at [443, 204] on button "Select option..." at bounding box center [434, 202] width 143 height 14
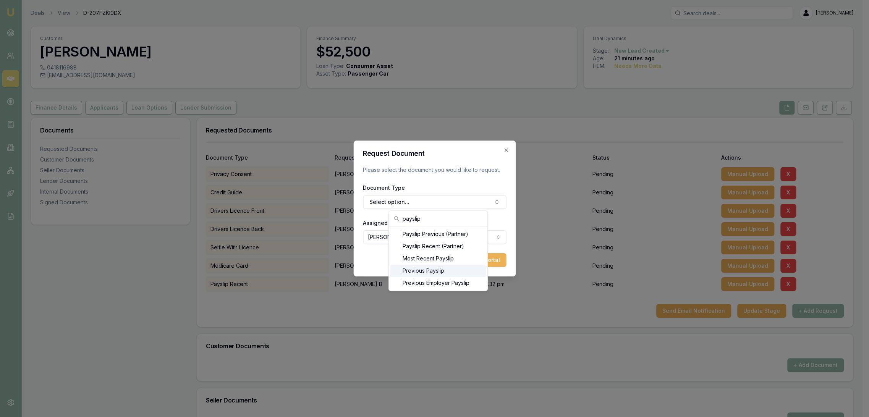
type input "payslip"
click at [422, 268] on div "Previous Payslip" at bounding box center [437, 271] width 95 height 12
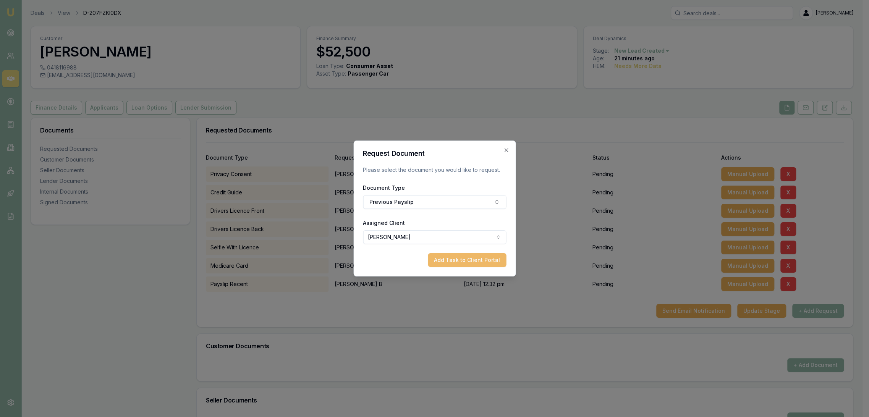
click at [488, 260] on button "Add Task to Client Portal" at bounding box center [467, 260] width 78 height 14
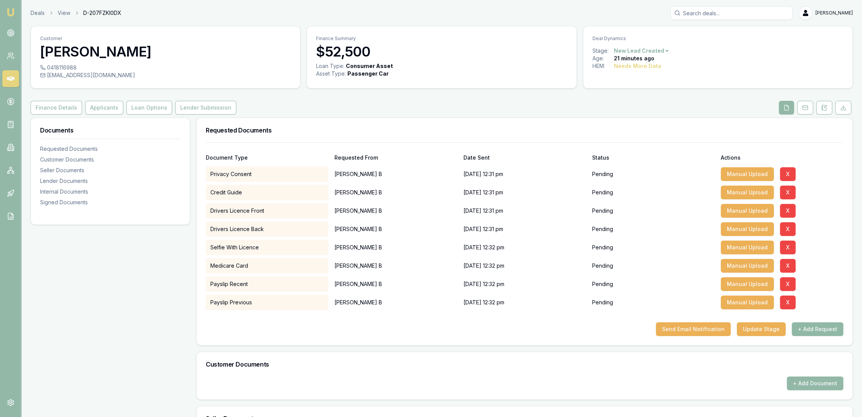
click at [816, 327] on button "+ Add Request" at bounding box center [818, 329] width 52 height 14
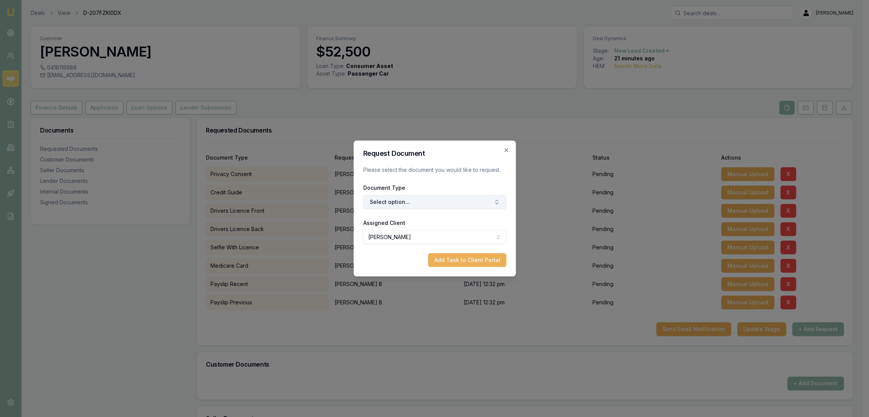
click at [392, 207] on button "Select option..." at bounding box center [434, 202] width 143 height 14
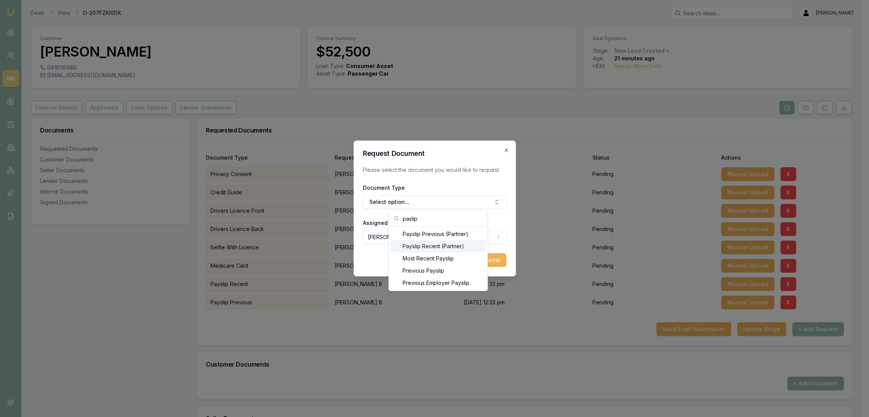
type input "paslip"
click at [430, 244] on div "Payslip Recent (Partner)" at bounding box center [437, 246] width 95 height 12
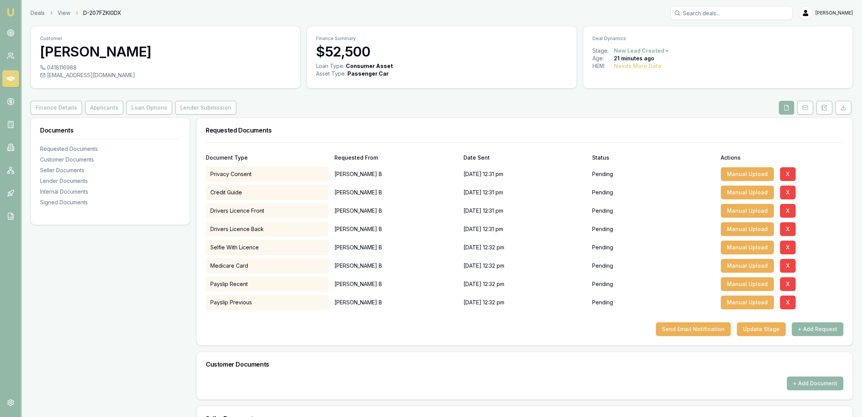
click at [821, 326] on button "+ Add Request" at bounding box center [818, 329] width 52 height 14
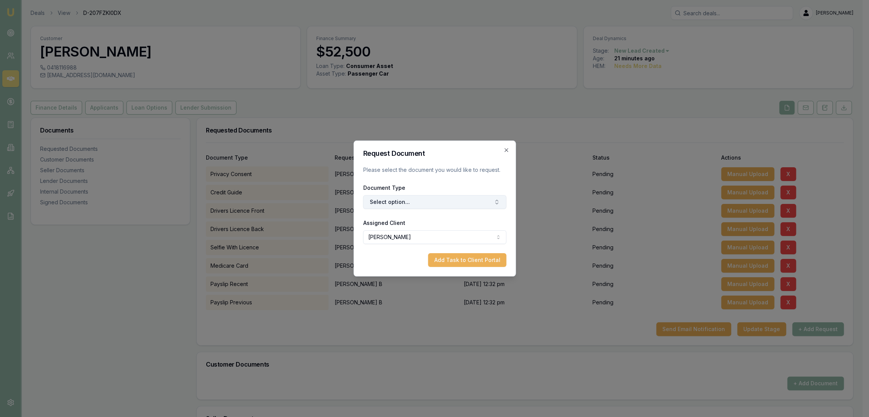
click at [407, 201] on button "Select option..." at bounding box center [434, 202] width 143 height 14
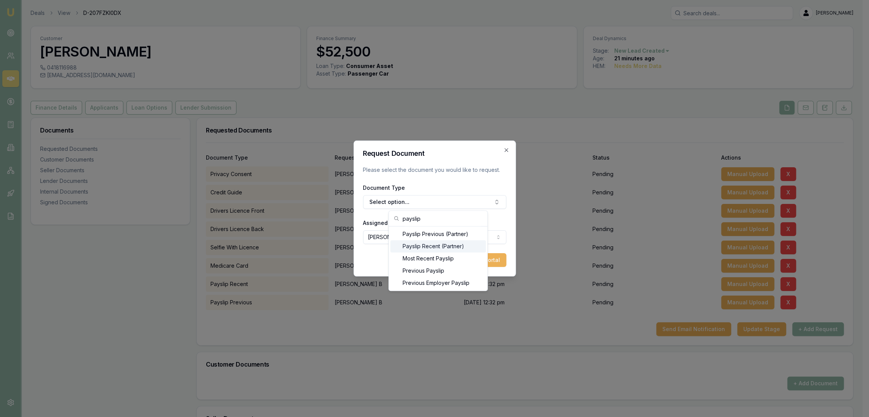
type input "payslip"
click at [427, 241] on div "Payslip Recent (Partner)" at bounding box center [437, 246] width 95 height 12
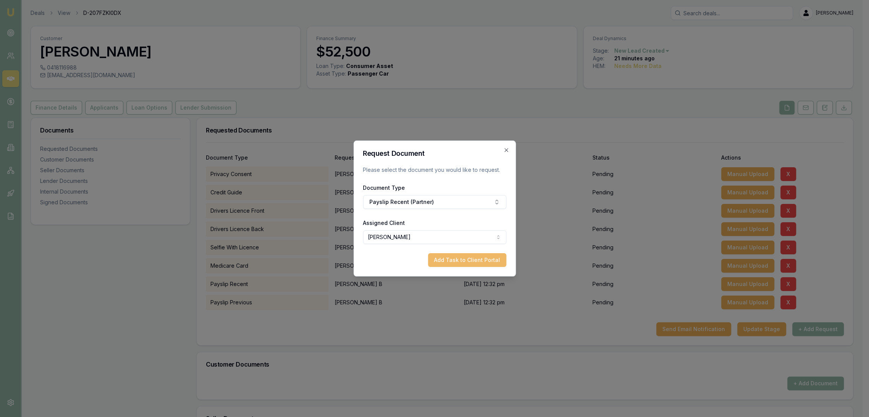
click at [476, 261] on button "Add Task to Client Portal" at bounding box center [467, 260] width 78 height 14
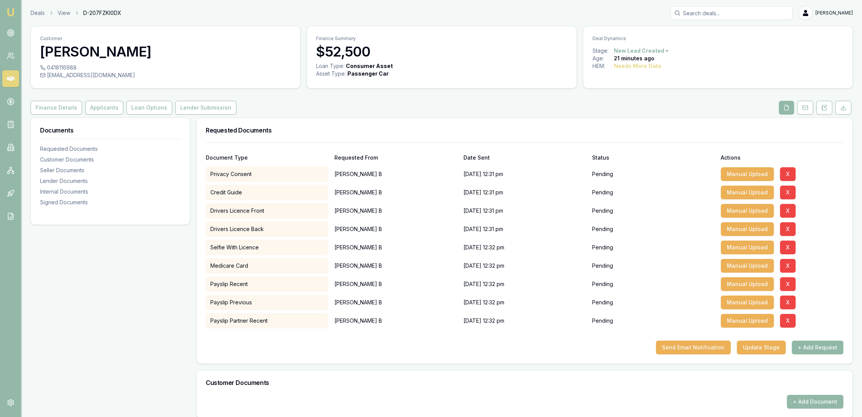
click at [809, 345] on button "+ Add Request" at bounding box center [818, 348] width 52 height 14
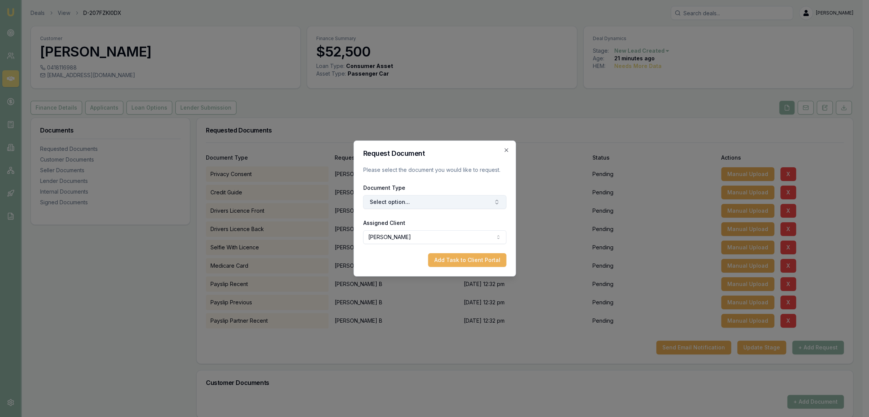
click at [402, 197] on button "Select option..." at bounding box center [434, 202] width 143 height 14
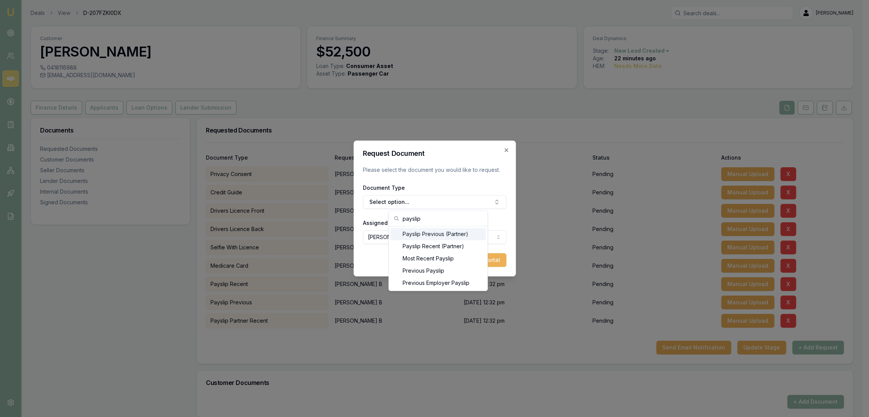
type input "payslip"
drag, startPoint x: 409, startPoint y: 230, endPoint x: 456, endPoint y: 248, distance: 50.5
click at [409, 231] on div "Payslip Previous (Partner)" at bounding box center [437, 234] width 95 height 12
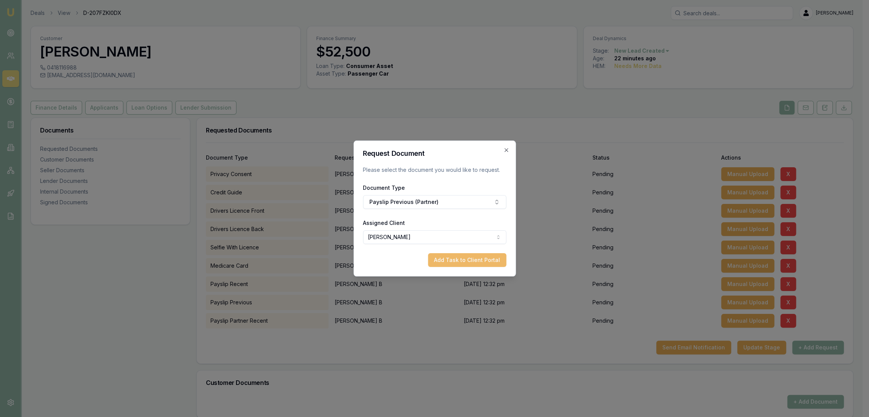
click at [489, 260] on button "Add Task to Client Portal" at bounding box center [467, 260] width 78 height 14
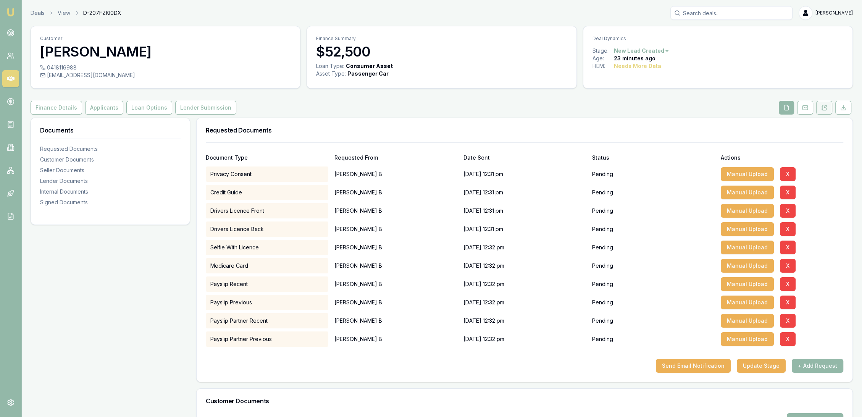
click at [823, 103] on button at bounding box center [824, 108] width 16 height 14
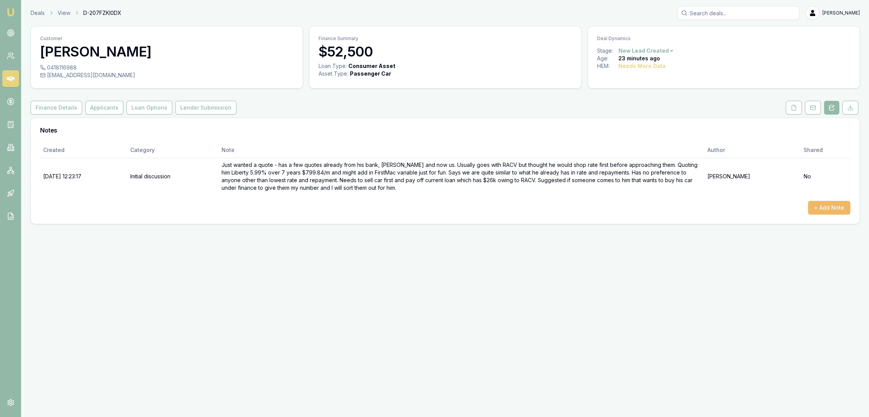
click at [834, 204] on button "+ Add Note" at bounding box center [829, 208] width 42 height 14
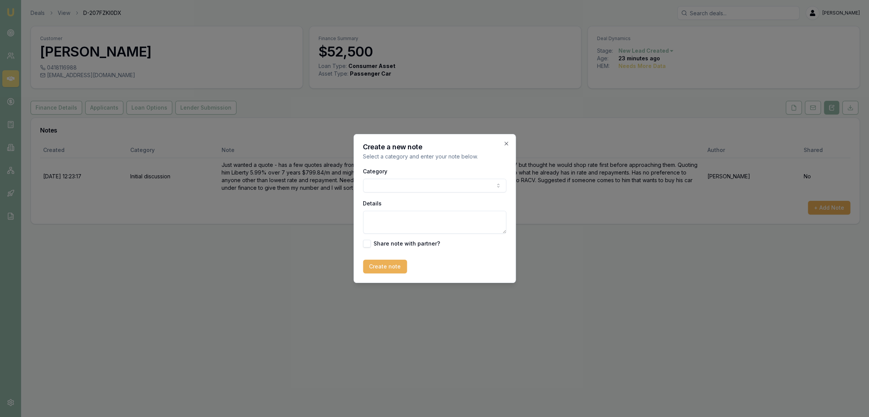
click at [391, 184] on body "Emu Broker Deals View D-207FZKI0DX Robyn Adams Toggle Menu Customer Adam B 0418…" at bounding box center [434, 208] width 869 height 417
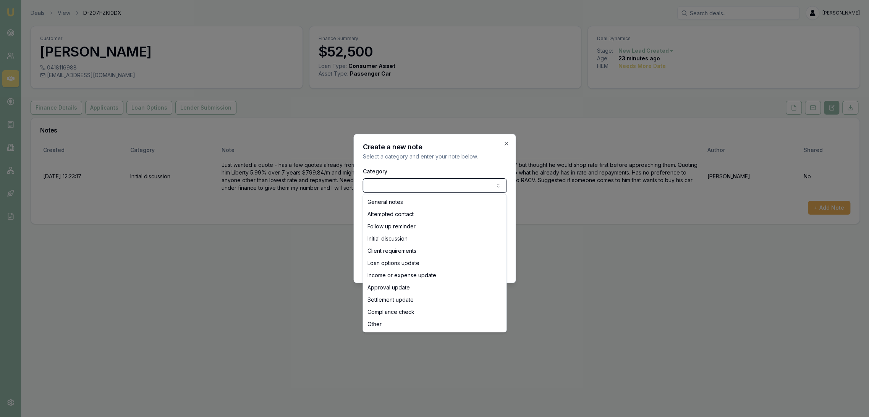
click at [391, 184] on body "Emu Broker Deals View D-207FZKI0DX Robyn Adams Toggle Menu Customer Adam B 0418…" at bounding box center [434, 208] width 869 height 417
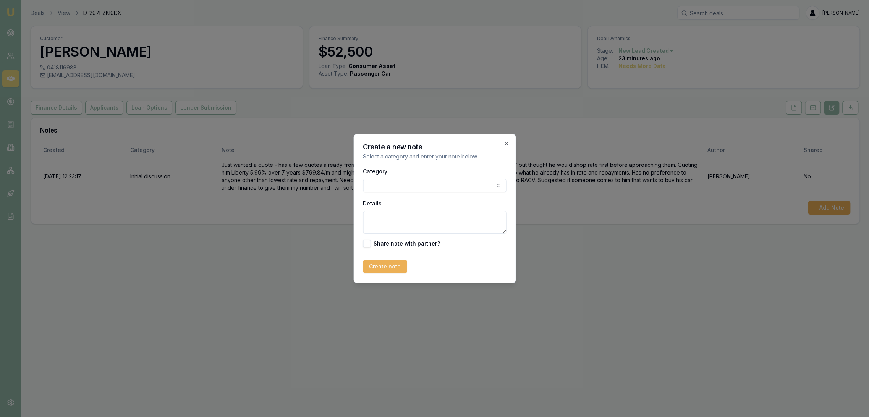
drag, startPoint x: 381, startPoint y: 215, endPoint x: 381, endPoint y: 207, distance: 8.0
click at [381, 215] on textarea "Details" at bounding box center [434, 222] width 143 height 23
type textarea "Putting lead on hold with reminder to call in 1 week."
click at [375, 268] on button "Create note" at bounding box center [385, 267] width 44 height 14
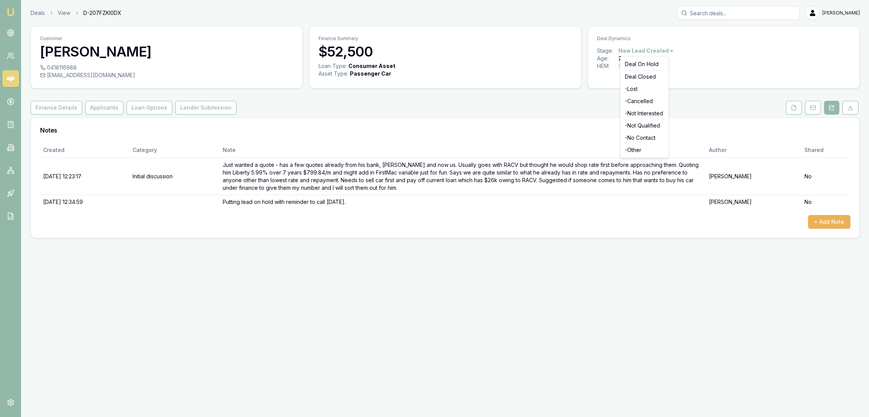
click at [659, 48] on html "Emu Broker Deals View D-207FZKI0DX Robyn Adams Toggle Menu Customer Adam B 0418…" at bounding box center [434, 208] width 869 height 417
click at [649, 62] on div "Deal On Hold" at bounding box center [644, 64] width 45 height 12
click at [15, 14] on img at bounding box center [10, 12] width 9 height 9
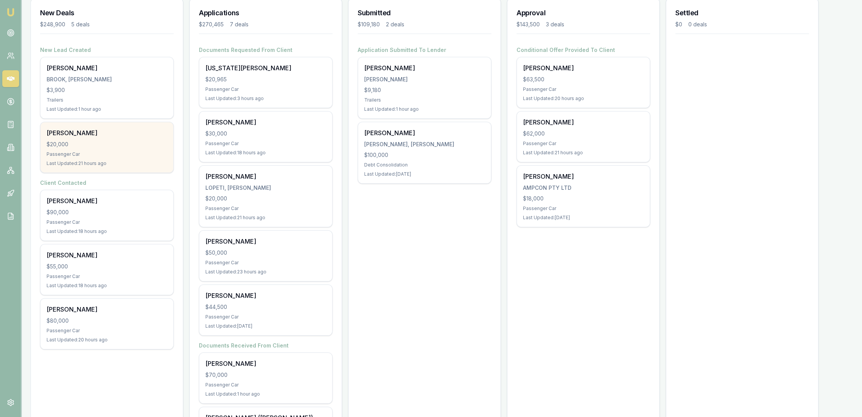
scroll to position [127, 0]
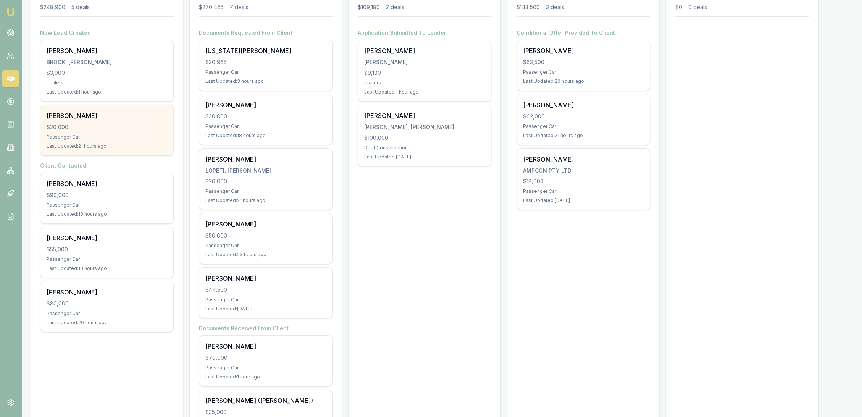
click at [97, 128] on div "$20,000" at bounding box center [107, 127] width 121 height 8
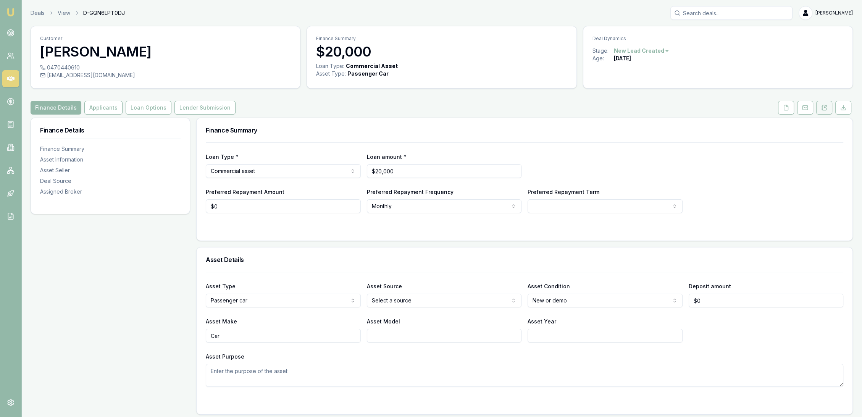
click at [825, 105] on icon at bounding box center [824, 108] width 6 height 6
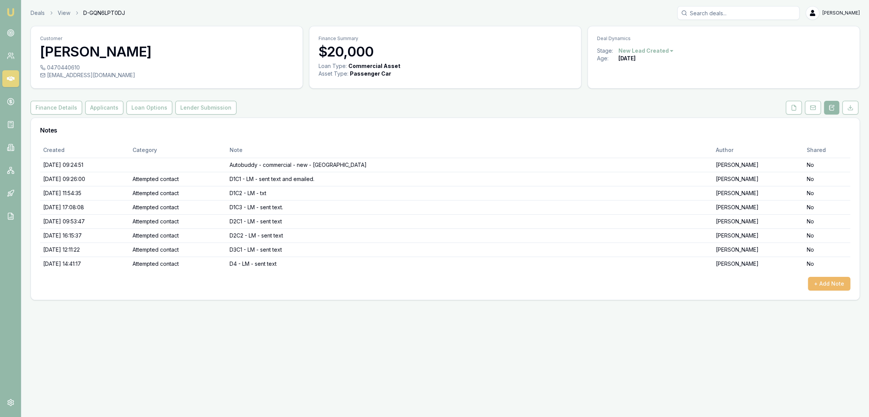
click at [834, 280] on button "+ Add Note" at bounding box center [829, 284] width 42 height 14
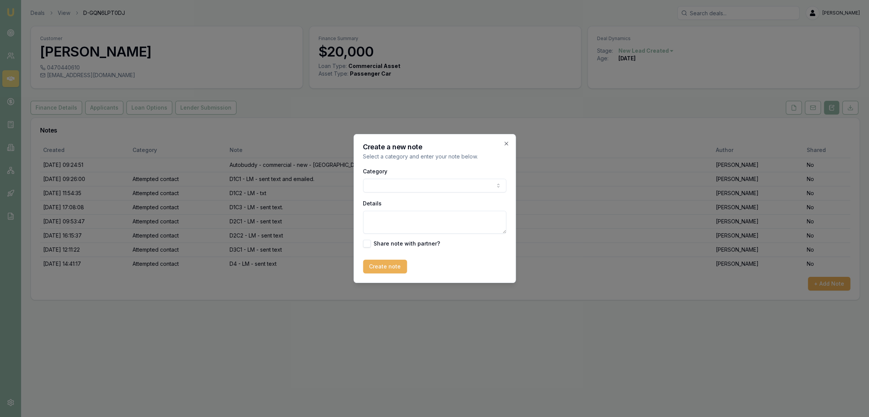
click at [373, 187] on body "Emu Broker Deals View D-GQN6LPT0DJ [PERSON_NAME] Toggle Menu Customer [PERSON_N…" at bounding box center [434, 208] width 869 height 417
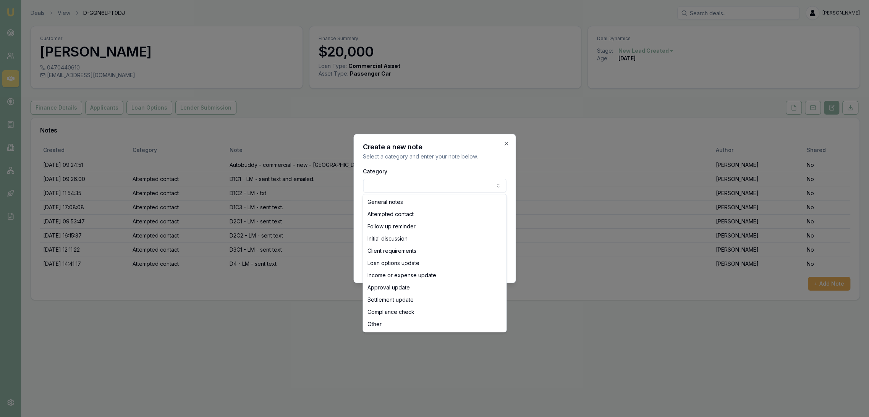
select select "ATTEMPTED_CONTACT"
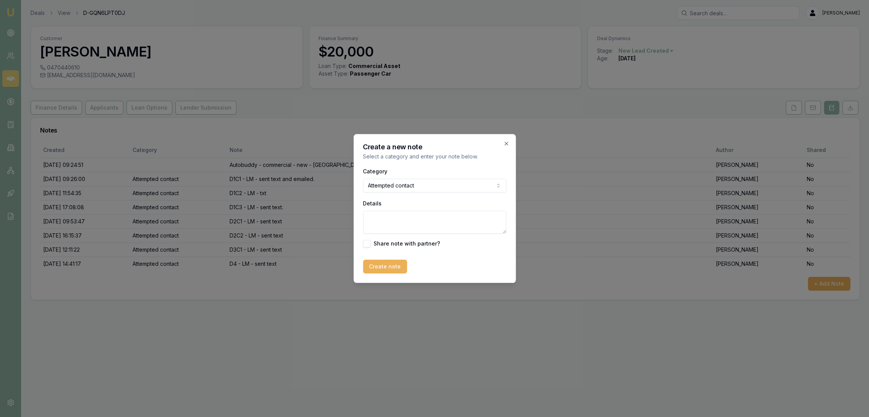
click at [396, 216] on textarea "Details" at bounding box center [434, 222] width 143 height 23
type textarea "LM - CLOSING LEAD no contact"
click at [392, 264] on button "Create note" at bounding box center [385, 267] width 44 height 14
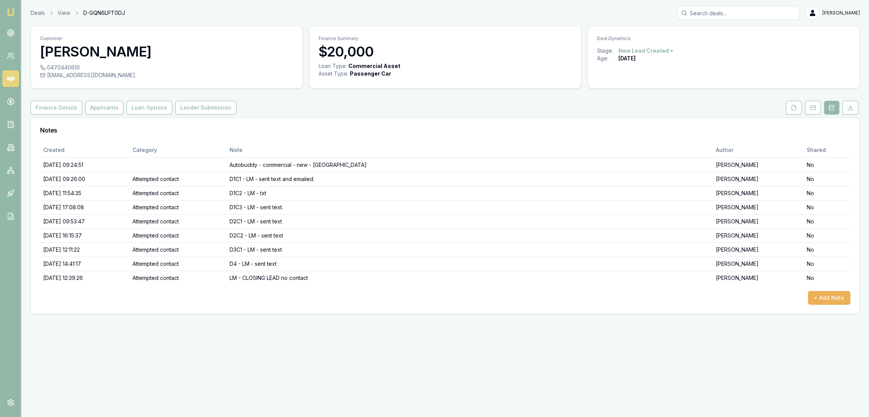
click at [652, 49] on html "Emu Broker Deals View D-GQN6LPT0DJ [PERSON_NAME] Toggle Menu Customer [PERSON_N…" at bounding box center [434, 208] width 869 height 417
click at [635, 134] on div "- No Contact" at bounding box center [644, 138] width 45 height 12
click at [9, 9] on img at bounding box center [10, 12] width 9 height 9
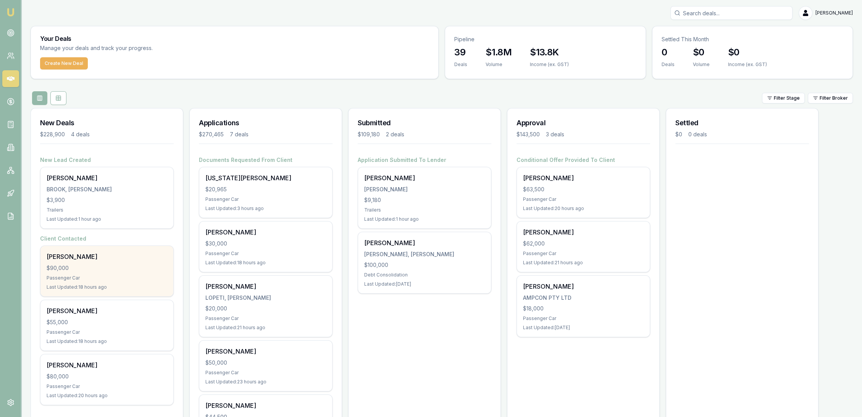
click at [77, 269] on div "$90,000" at bounding box center [107, 268] width 121 height 8
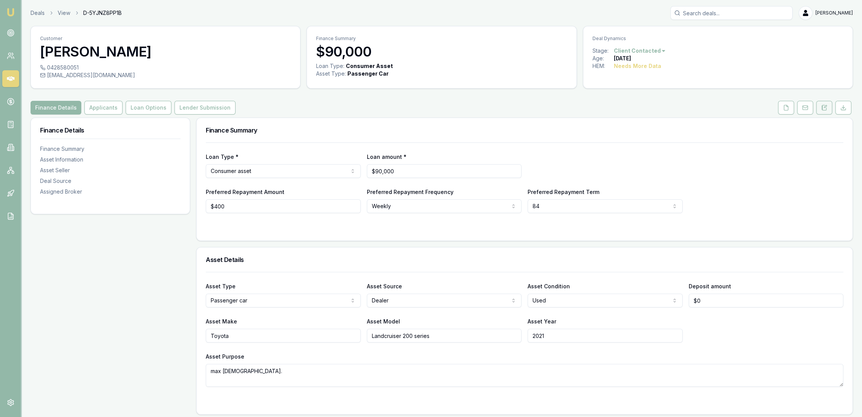
click at [816, 106] on button at bounding box center [824, 108] width 16 height 14
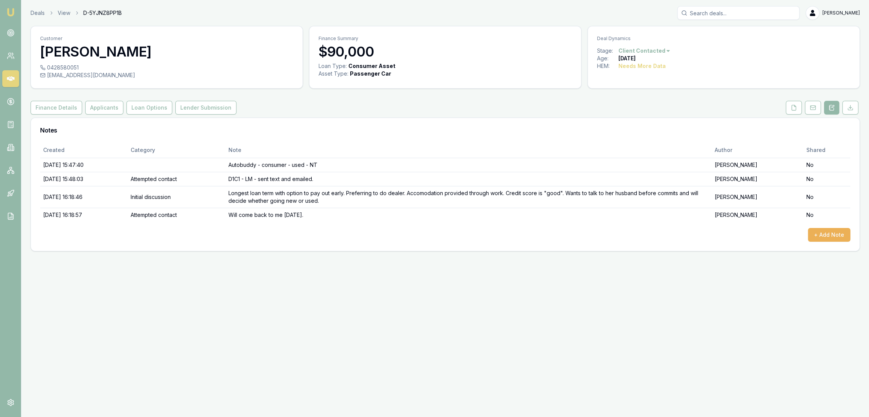
click at [10, 15] on img at bounding box center [10, 12] width 9 height 9
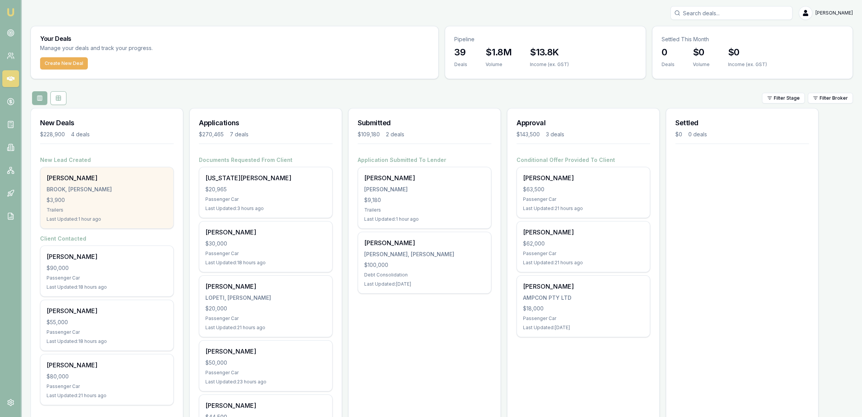
click at [77, 198] on div "$3,900" at bounding box center [107, 200] width 121 height 8
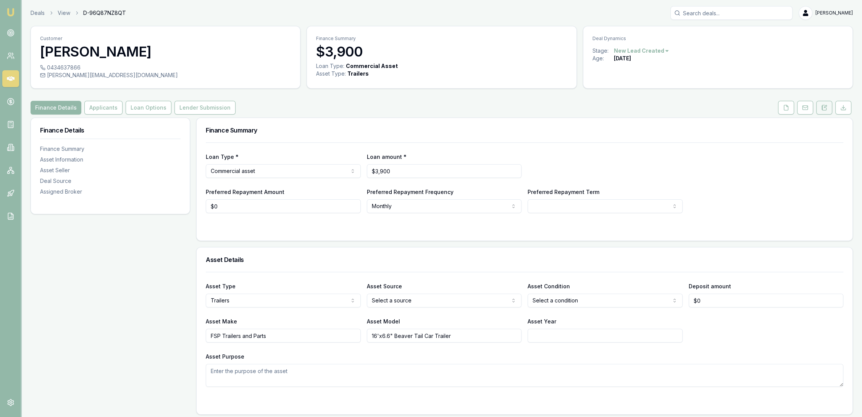
click at [823, 107] on icon at bounding box center [822, 107] width 1 height 0
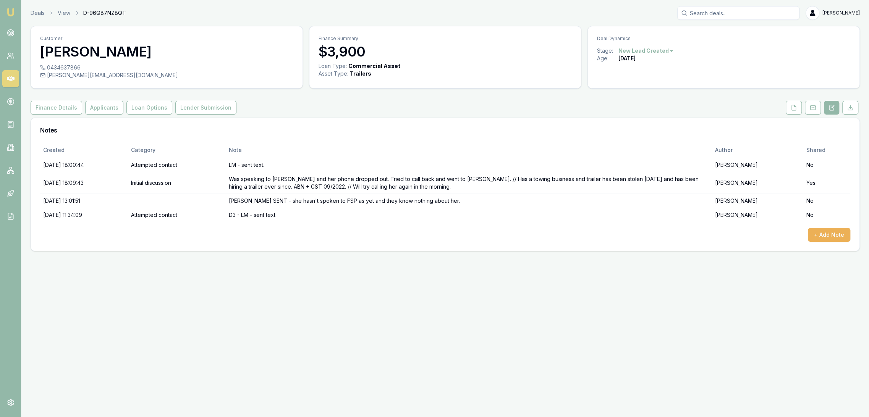
click at [12, 11] on img at bounding box center [10, 12] width 9 height 9
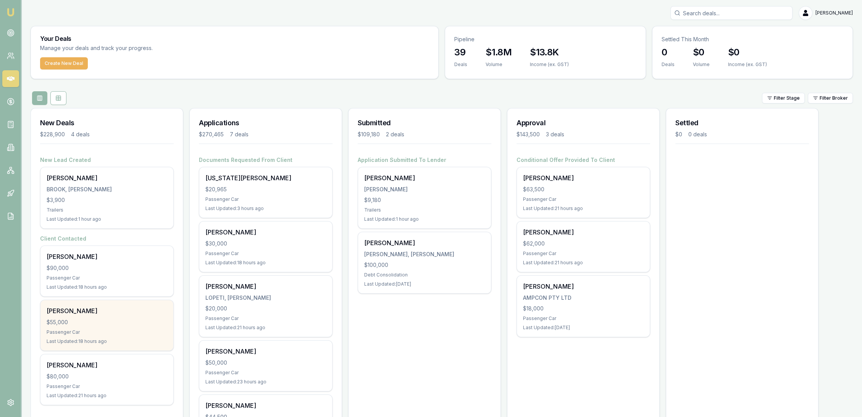
click at [81, 323] on div "$55,000" at bounding box center [107, 322] width 121 height 8
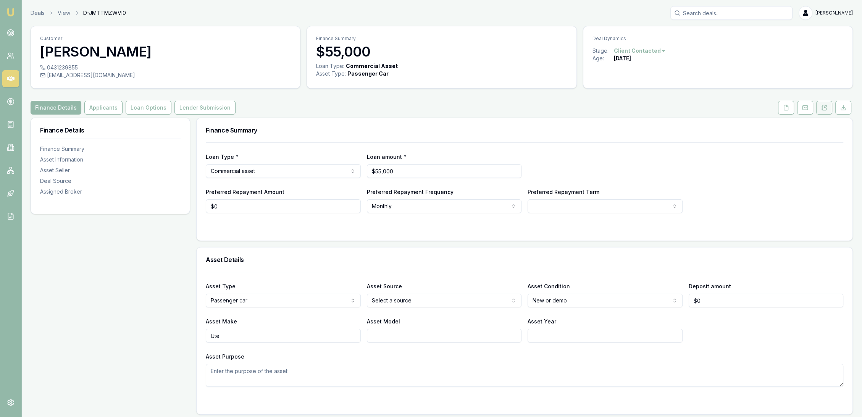
click at [824, 108] on icon at bounding box center [824, 108] width 6 height 6
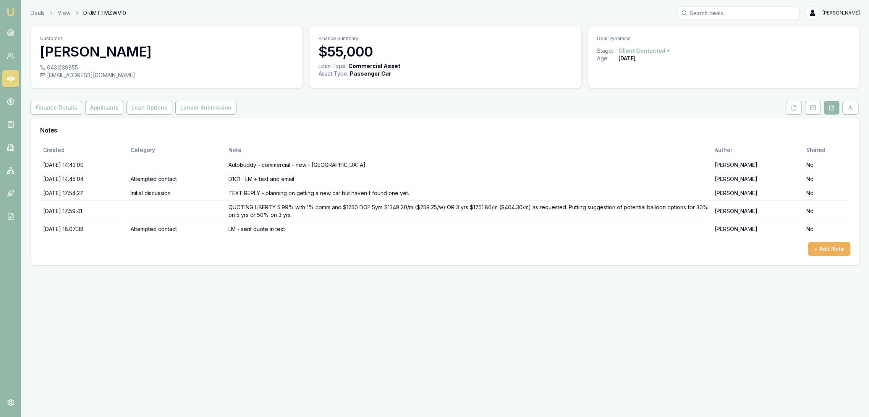
click at [8, 13] on img at bounding box center [10, 12] width 9 height 9
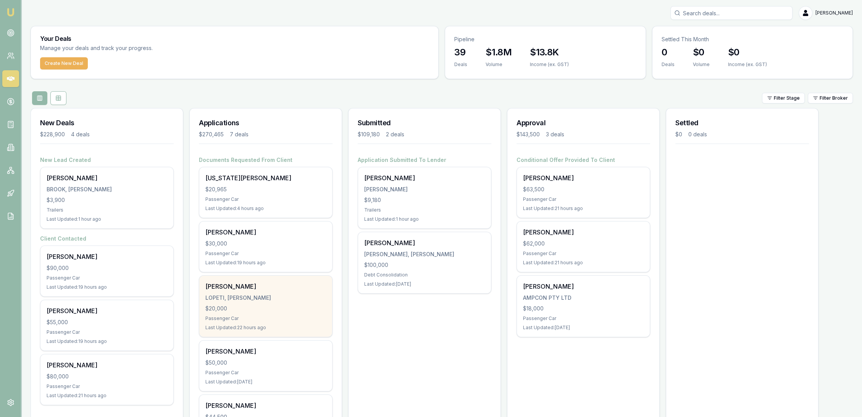
click at [247, 302] on div "Pouono [PERSON_NAME], [PERSON_NAME] $20,000 Passenger Car Last Updated: 22 hour…" at bounding box center [265, 306] width 133 height 61
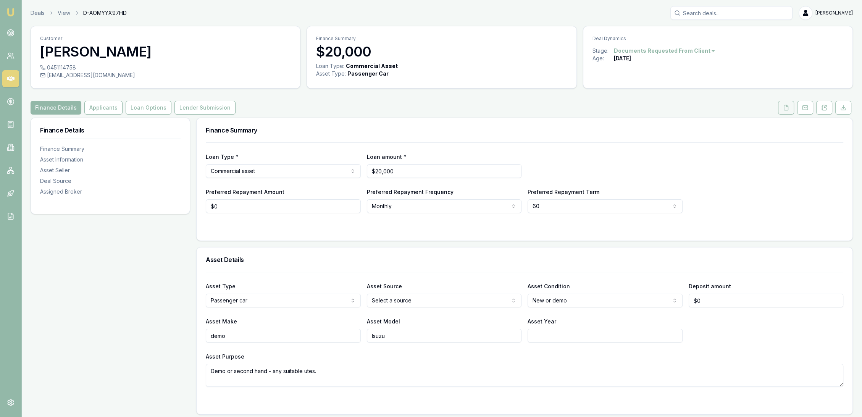
click at [787, 107] on icon at bounding box center [786, 108] width 6 height 6
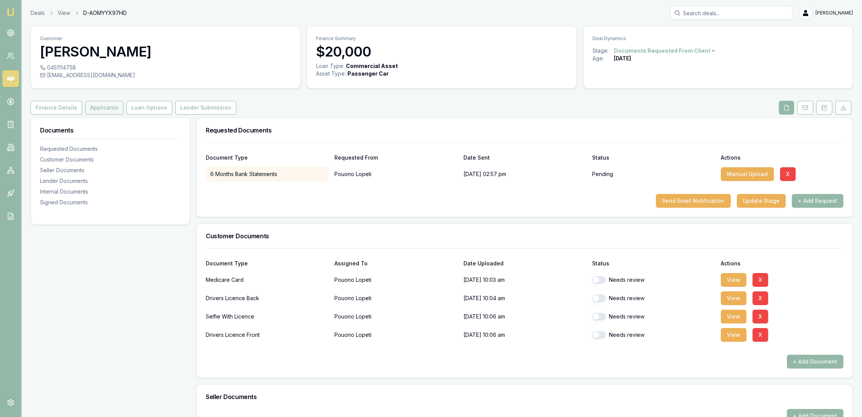
drag, startPoint x: 96, startPoint y: 108, endPoint x: 93, endPoint y: 113, distance: 6.0
click at [96, 108] on button "Applicants" at bounding box center [104, 108] width 38 height 14
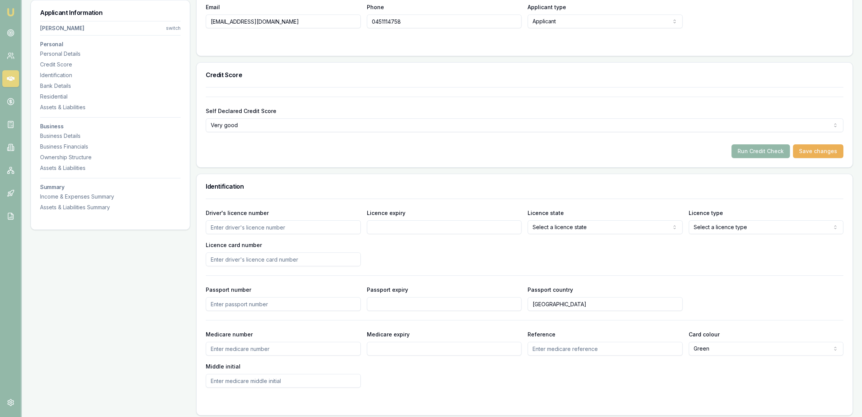
scroll to position [212, 0]
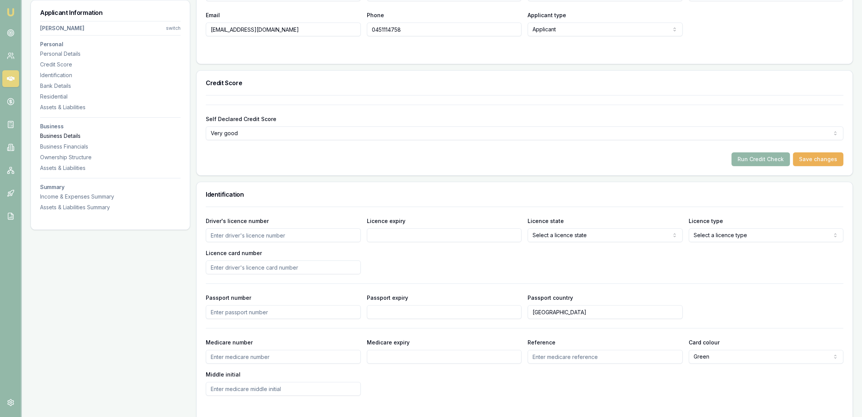
click at [75, 137] on div "Business Details" at bounding box center [110, 136] width 141 height 8
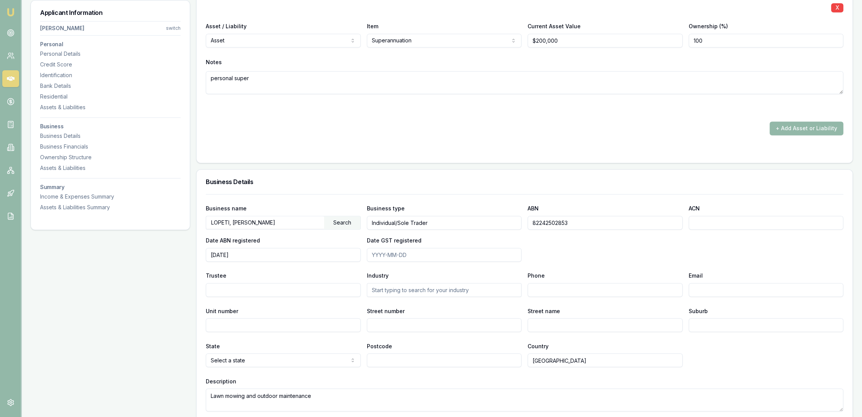
scroll to position [1585, 0]
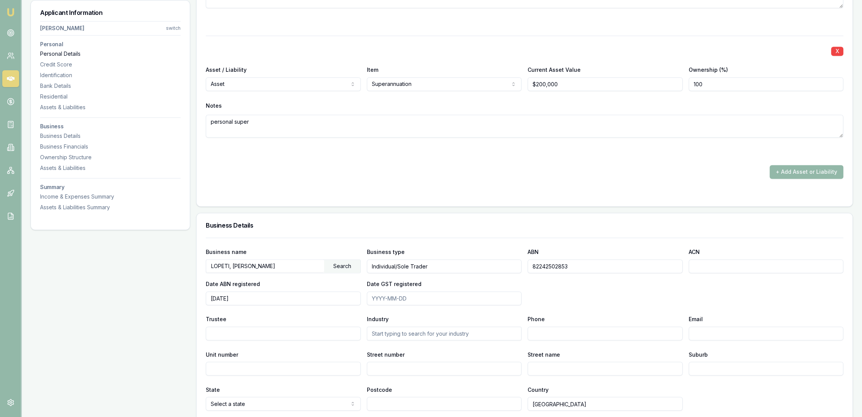
click at [66, 54] on div "Personal Details" at bounding box center [110, 54] width 141 height 8
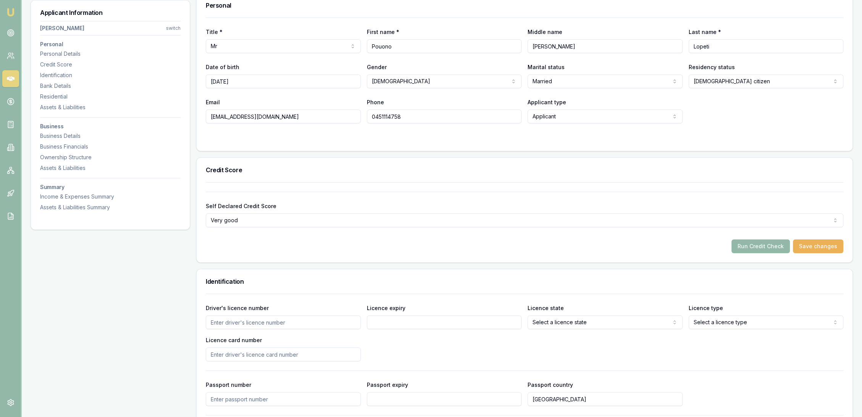
scroll to position [117, 0]
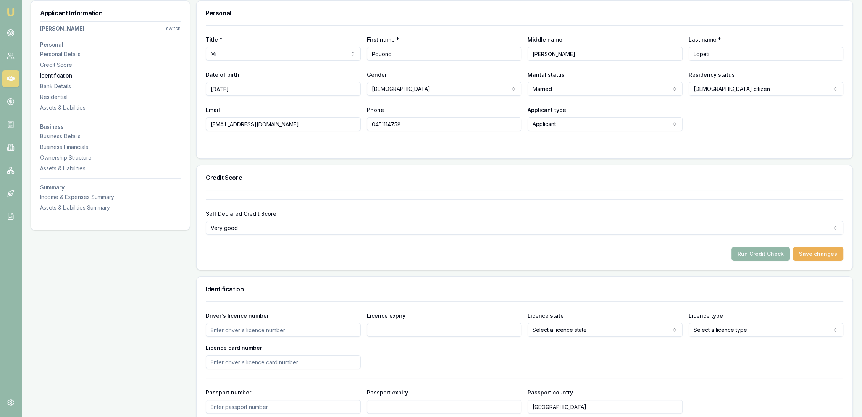
click at [57, 76] on div "Identification" at bounding box center [110, 76] width 141 height 8
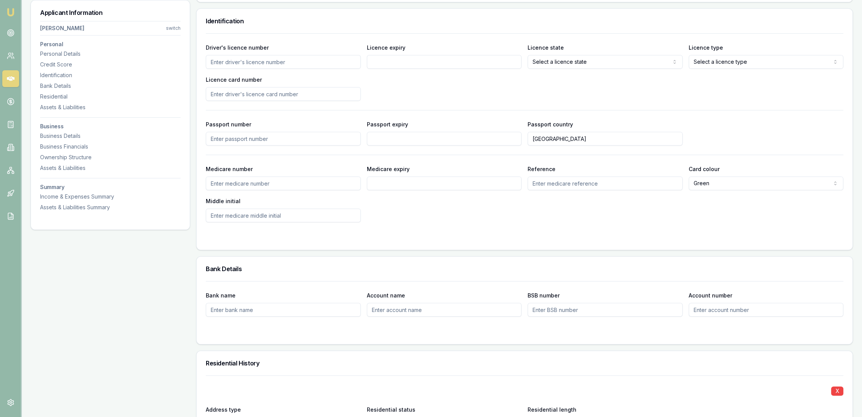
scroll to position [393, 0]
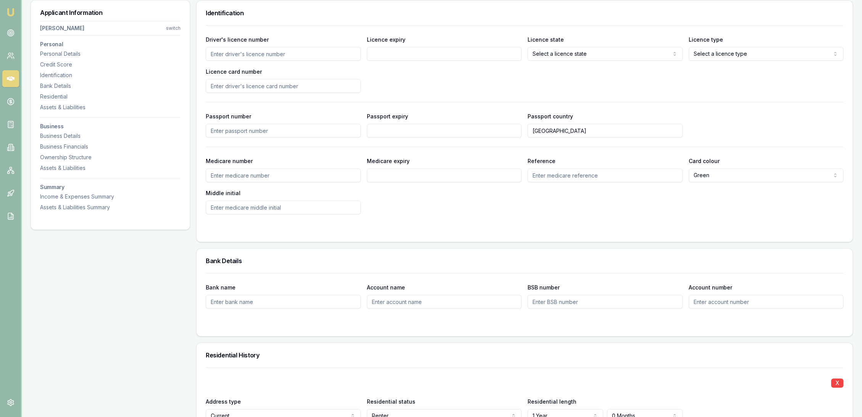
click at [233, 174] on input "Medicare number" at bounding box center [283, 175] width 155 height 14
type input "2697104144"
type input "02/26"
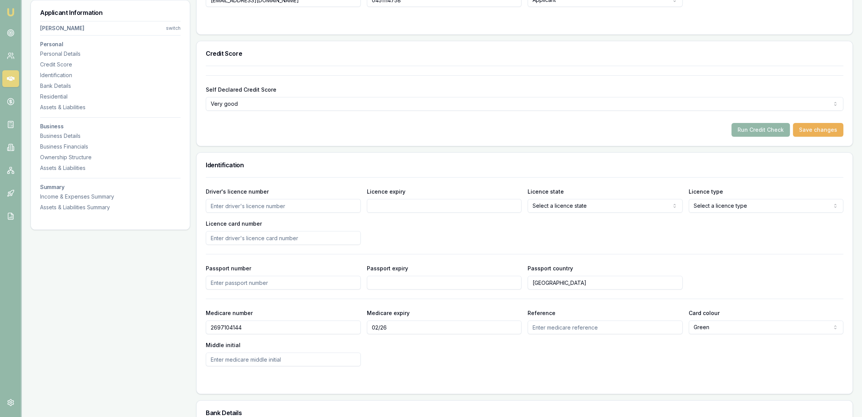
scroll to position [254, 0]
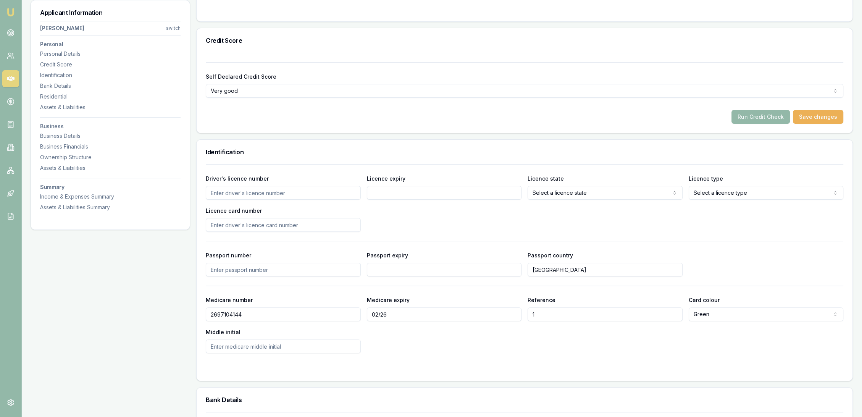
type input "1"
type input "H"
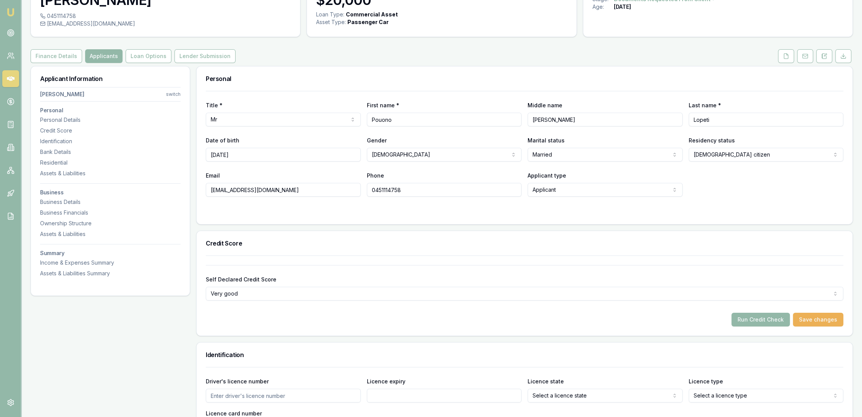
scroll to position [85, 0]
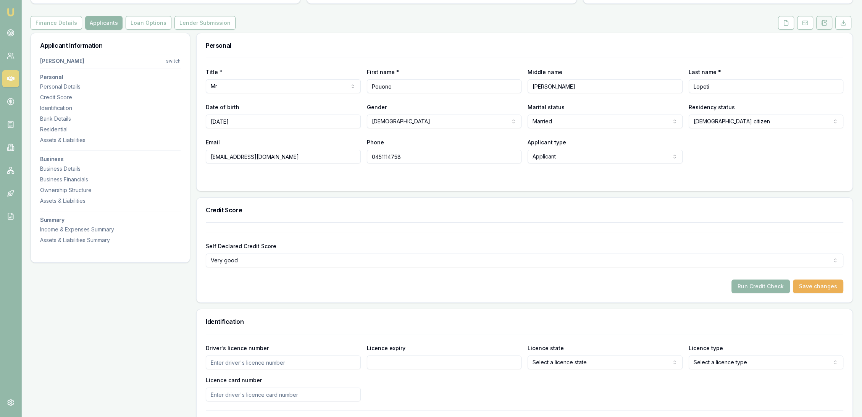
click at [829, 26] on button at bounding box center [824, 23] width 16 height 14
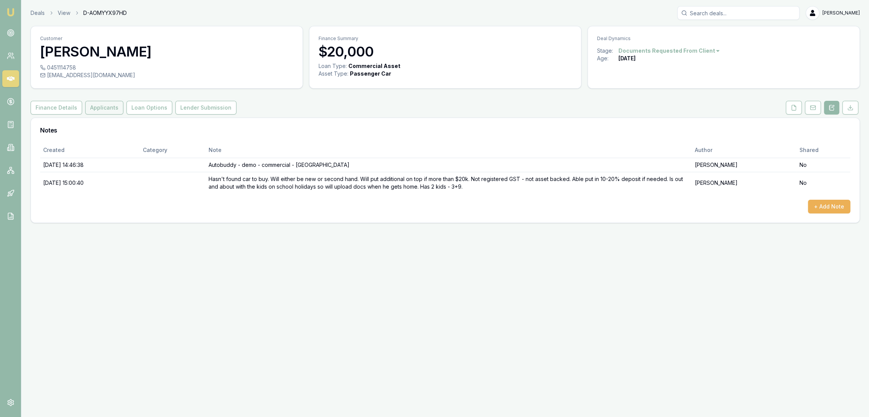
click at [99, 109] on button "Applicants" at bounding box center [104, 108] width 38 height 14
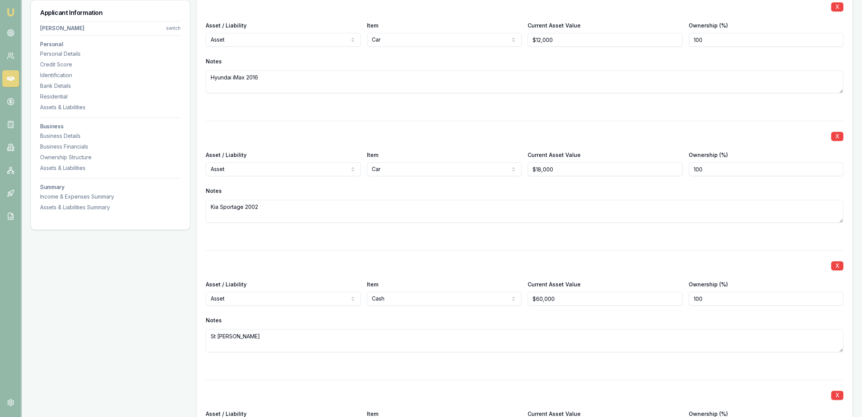
scroll to position [1145, 0]
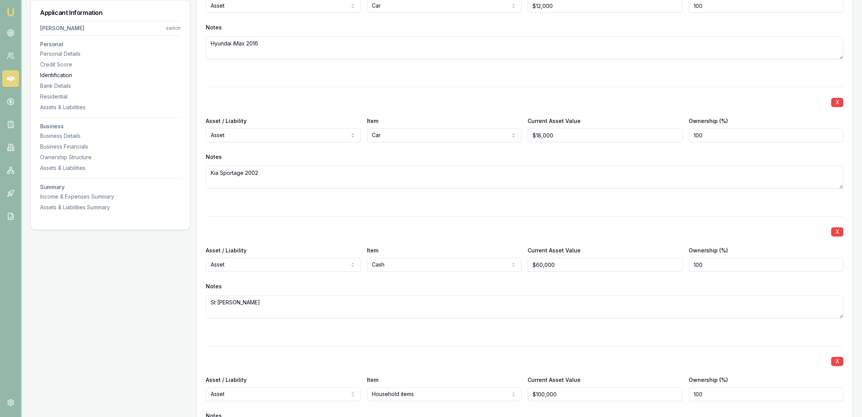
click at [53, 78] on div "Identification" at bounding box center [110, 75] width 141 height 8
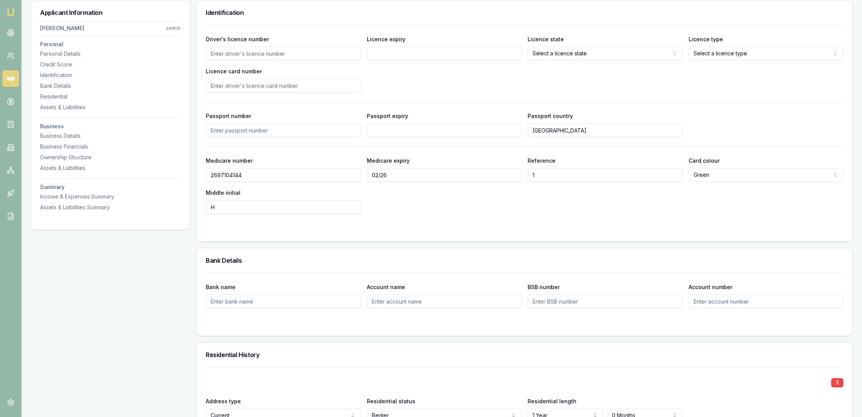
scroll to position [393, 0]
click at [241, 57] on input "Driver's licence number" at bounding box center [283, 54] width 155 height 14
type input "15975409"
type input "[DATE]"
select select "OPEN_LICENCE"
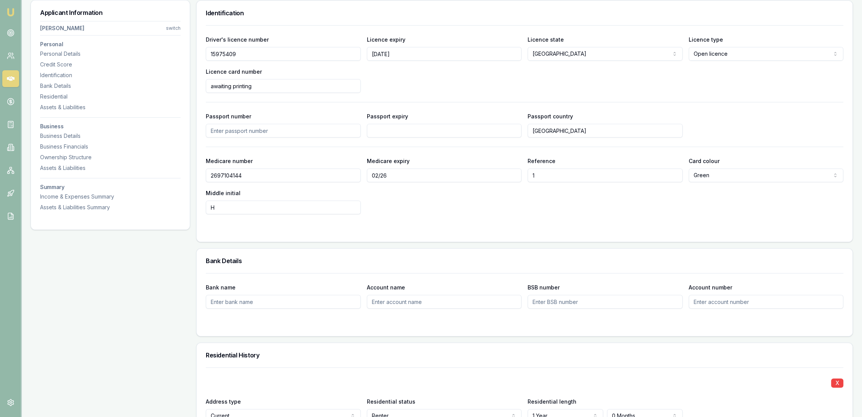
type input "awaiting printing"
click at [71, 137] on div "Business Details" at bounding box center [110, 136] width 141 height 8
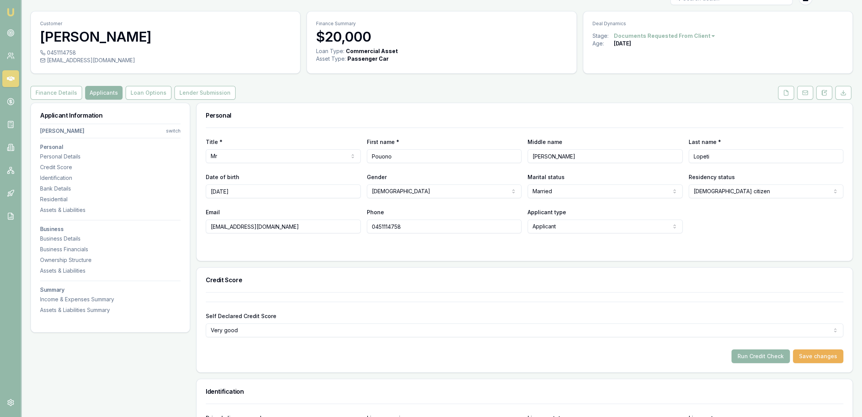
scroll to position [0, 0]
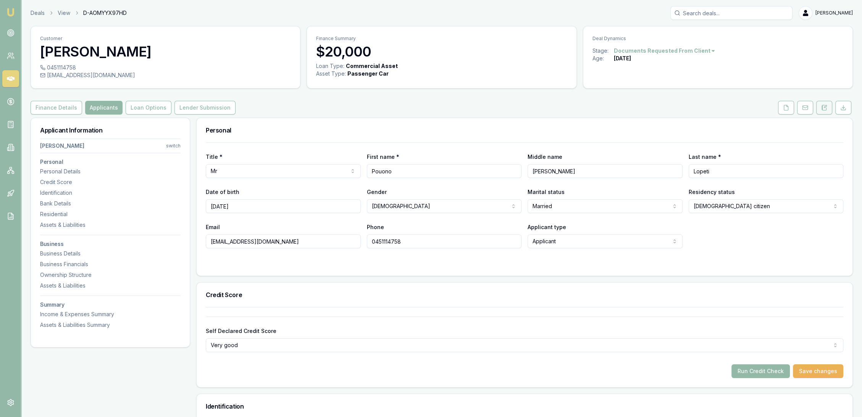
click at [825, 111] on button at bounding box center [824, 108] width 16 height 14
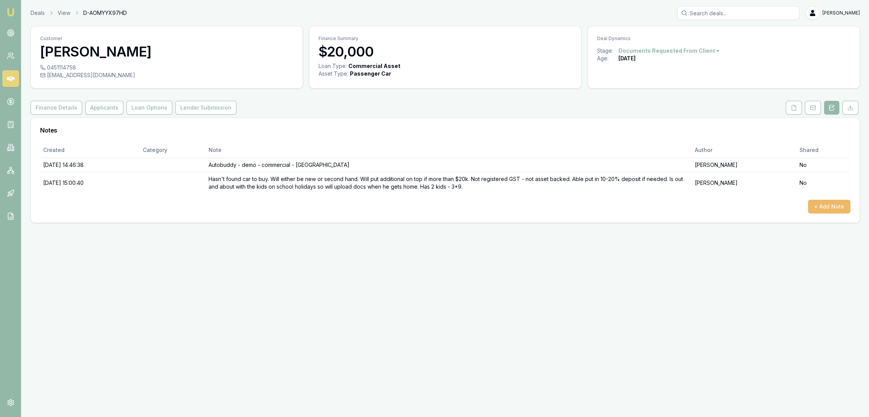
click at [841, 207] on button "+ Add Note" at bounding box center [829, 207] width 42 height 14
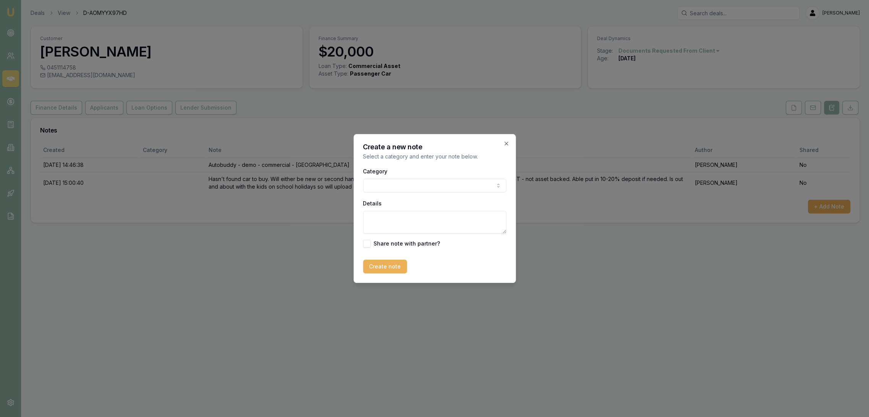
click at [412, 222] on textarea "Details" at bounding box center [434, 222] width 143 height 23
type textarea "N"
type textarea "ID - need to wait until have card number to run"
click at [509, 141] on icon "button" at bounding box center [506, 144] width 6 height 6
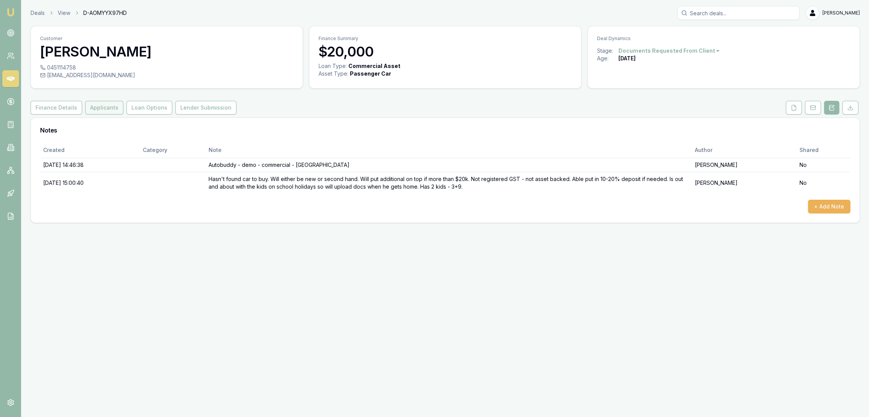
click at [87, 105] on button "Applicants" at bounding box center [104, 108] width 38 height 14
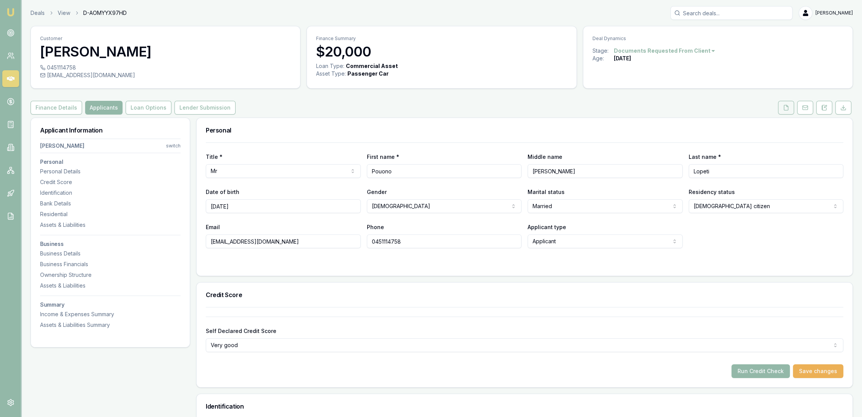
click at [788, 105] on icon at bounding box center [786, 108] width 6 height 6
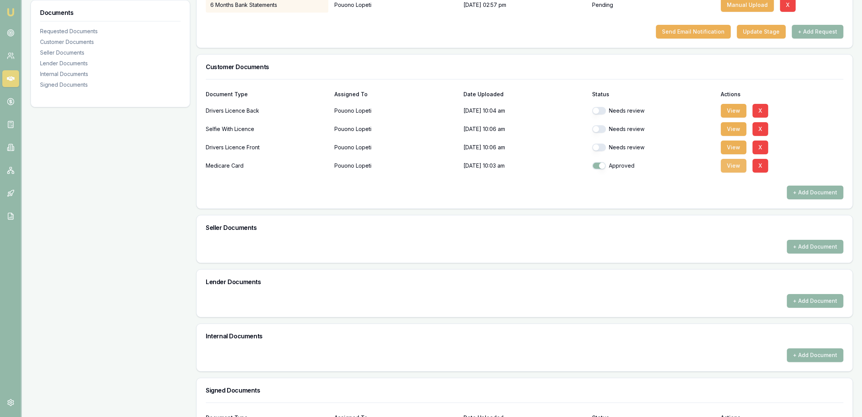
scroll to position [174, 0]
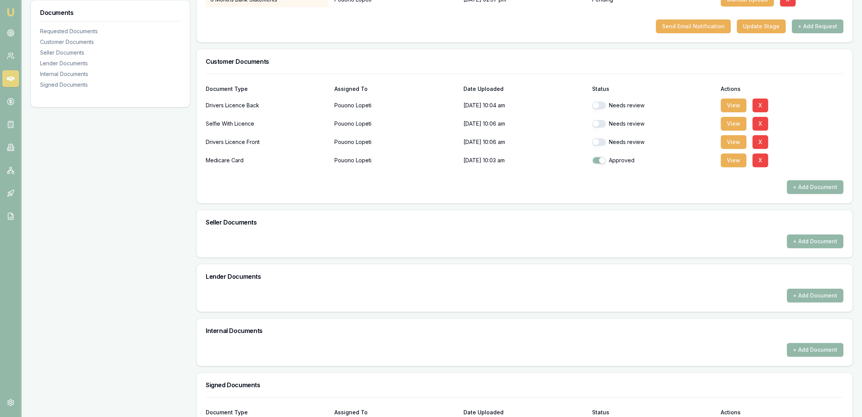
click at [604, 103] on button "button" at bounding box center [599, 106] width 14 height 8
checkbox input "true"
click at [602, 121] on button "button" at bounding box center [599, 124] width 14 height 8
checkbox input "true"
click at [601, 144] on button "button" at bounding box center [599, 142] width 14 height 8
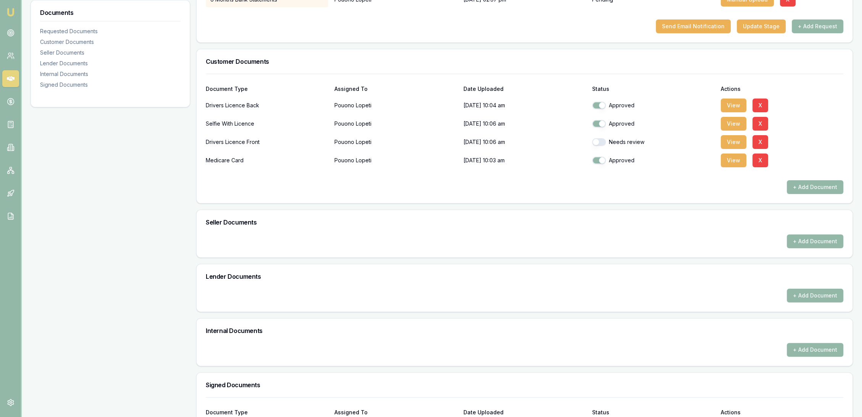
checkbox input "true"
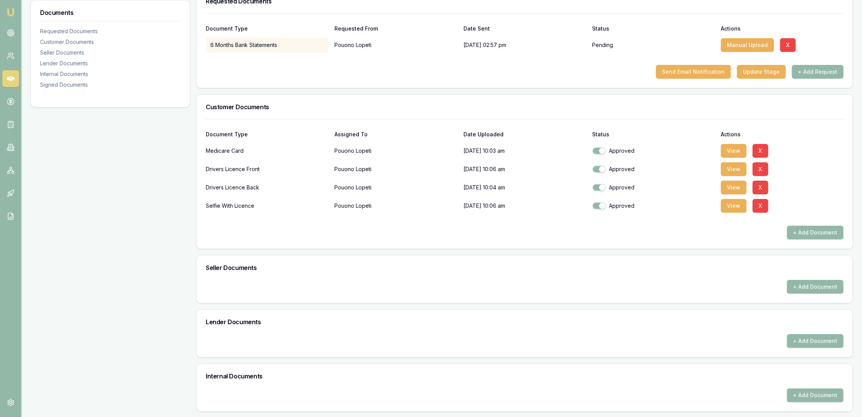
scroll to position [23, 0]
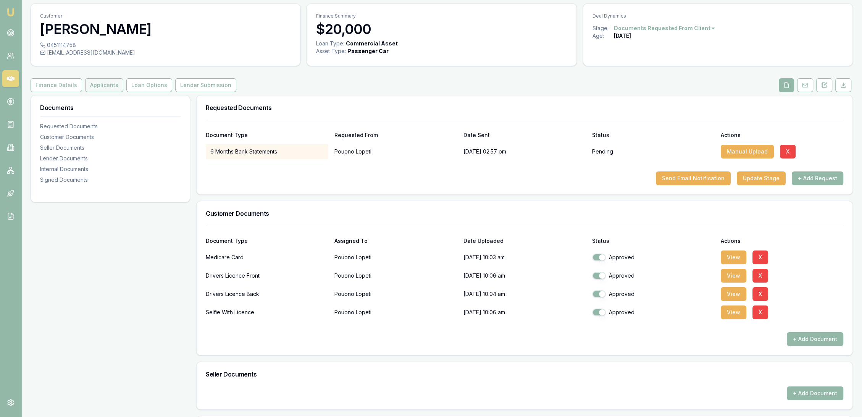
click at [98, 90] on button "Applicants" at bounding box center [104, 85] width 38 height 14
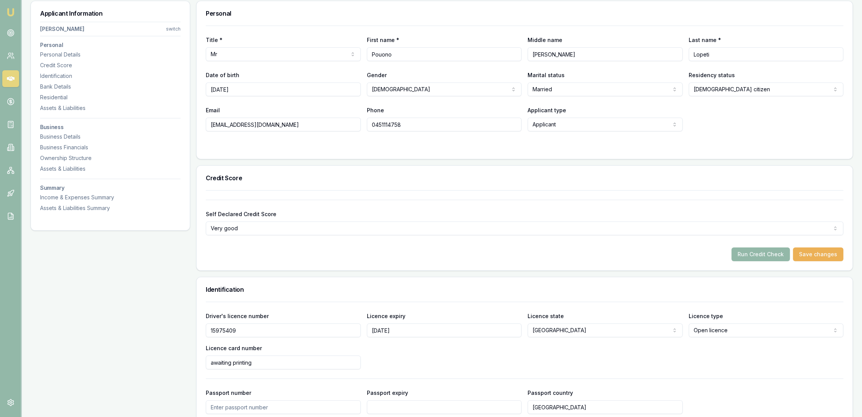
scroll to position [235, 0]
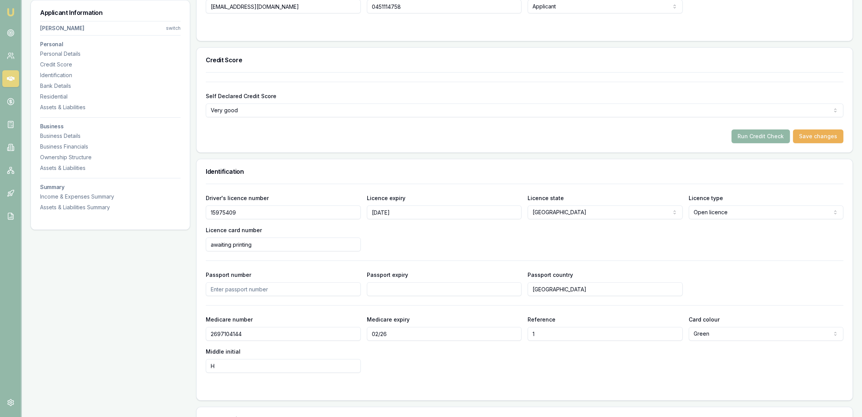
click at [759, 132] on button "Run Credit Check" at bounding box center [761, 136] width 58 height 14
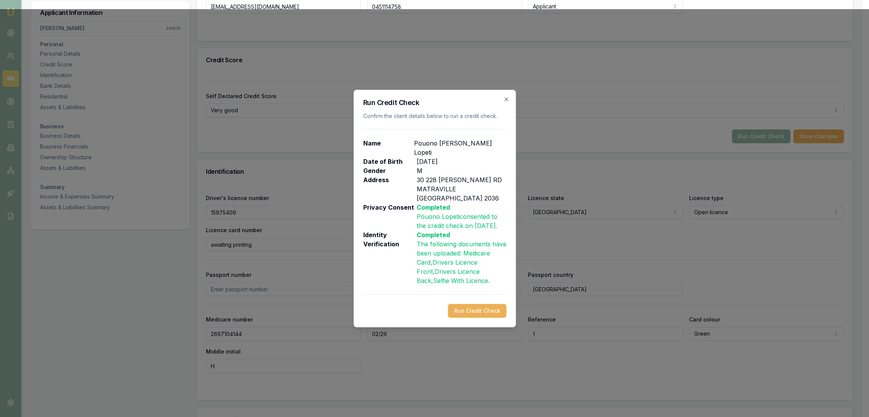
drag, startPoint x: 476, startPoint y: 304, endPoint x: 476, endPoint y: 308, distance: 4.6
click at [476, 304] on button "Run Credit Check" at bounding box center [476, 311] width 58 height 14
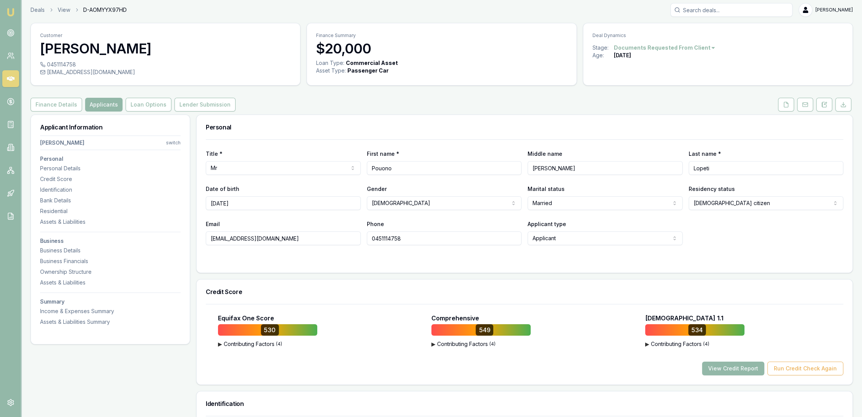
scroll to position [0, 0]
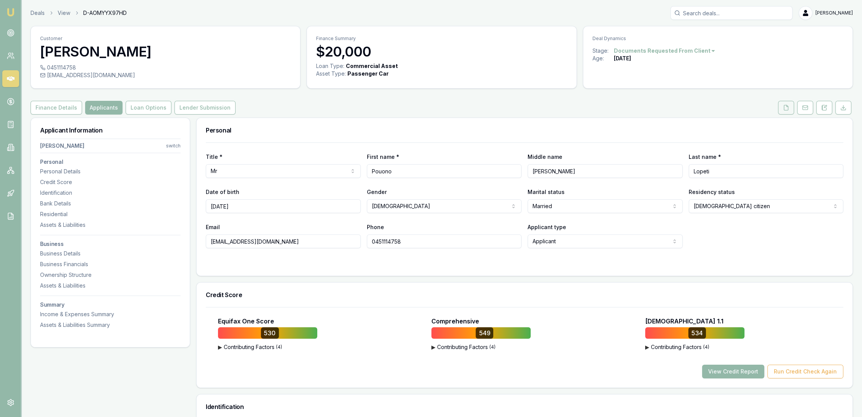
click at [787, 105] on icon at bounding box center [786, 108] width 6 height 6
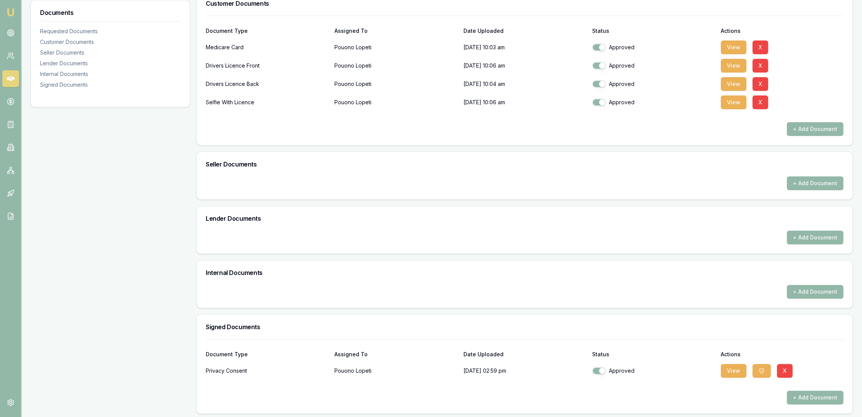
scroll to position [235, 0]
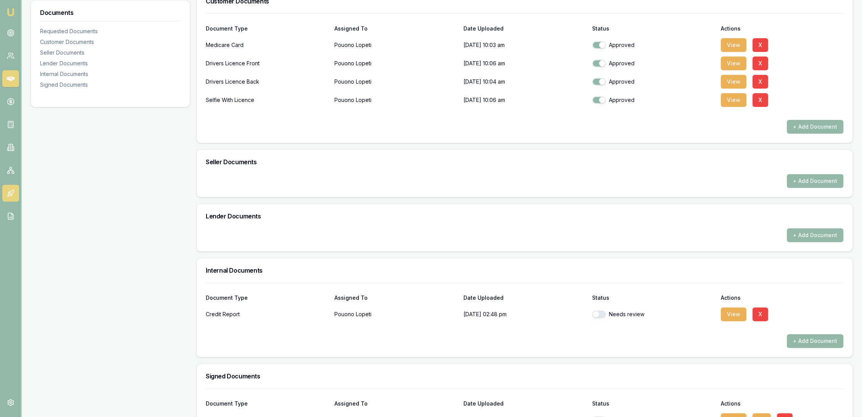
checkbox input "true"
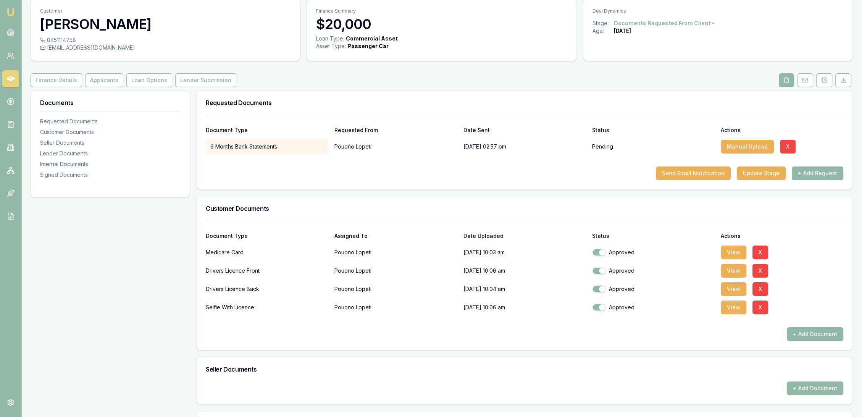
scroll to position [0, 0]
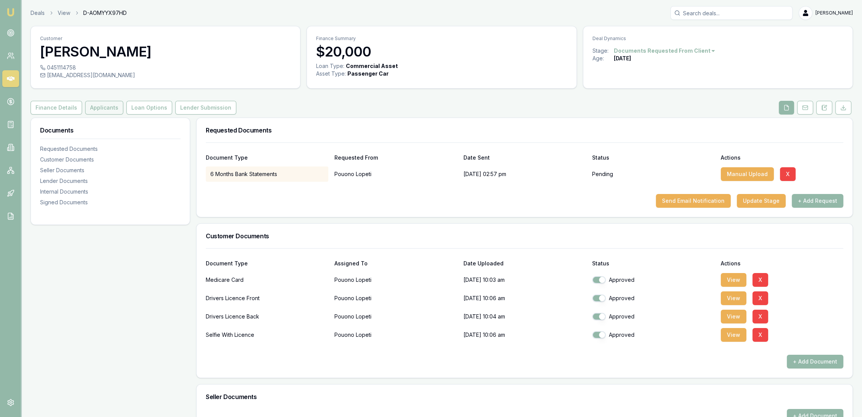
click at [92, 106] on button "Applicants" at bounding box center [104, 108] width 38 height 14
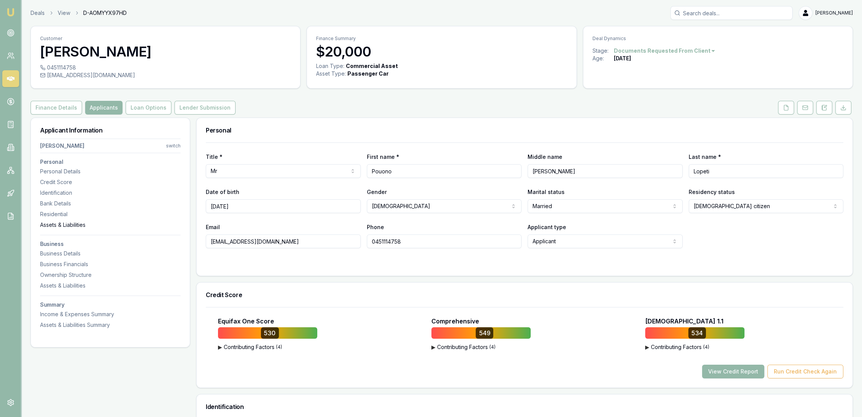
click at [60, 226] on div "Assets & Liabilities" at bounding box center [110, 225] width 141 height 8
click at [828, 105] on button at bounding box center [824, 108] width 16 height 14
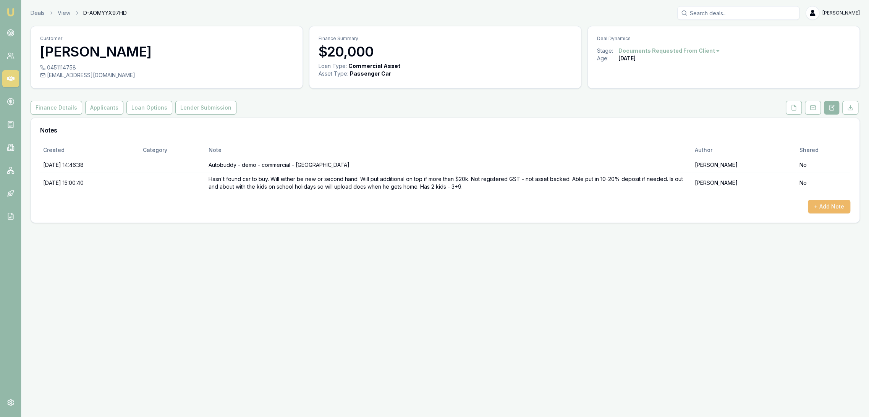
click at [841, 210] on button "+ Add Note" at bounding box center [829, 207] width 42 height 14
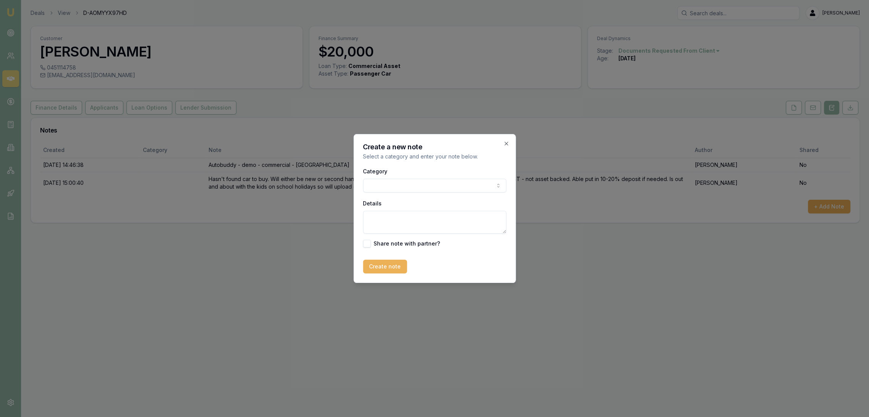
click at [403, 223] on textarea "Details" at bounding box center [434, 222] width 143 height 23
click at [406, 219] on textarea "CREDIT FILE - shows 4 credit card enquiries this year including April, July, Au…" at bounding box center [434, 222] width 143 height 23
click at [406, 216] on textarea "CREDIT FILE - shows 4 credit card enquiries this year including April, July, Au…" at bounding box center [434, 222] width 143 height 23
click at [398, 224] on textarea "CREDIT FILE - 530, 549, 534 // shows 4 credit card enquiries this year includin…" at bounding box center [434, 222] width 143 height 23
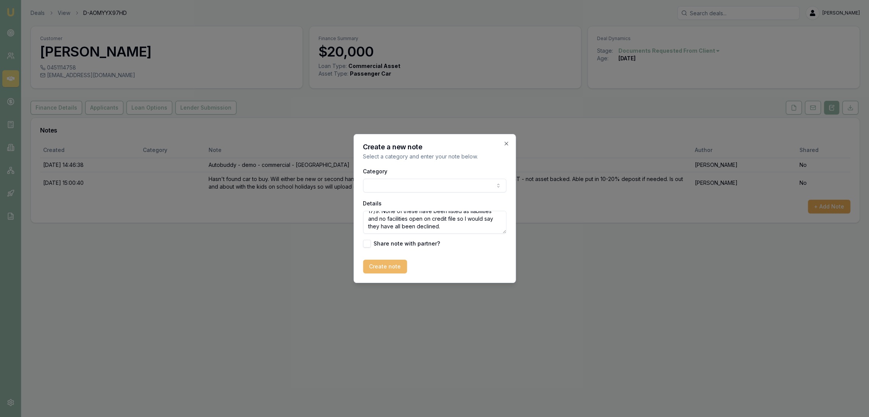
type textarea "CREDIT FILE - 530, 549, 534 // shows 4 credit card enquiries this year includin…"
click at [368, 264] on button "Create note" at bounding box center [385, 267] width 44 height 14
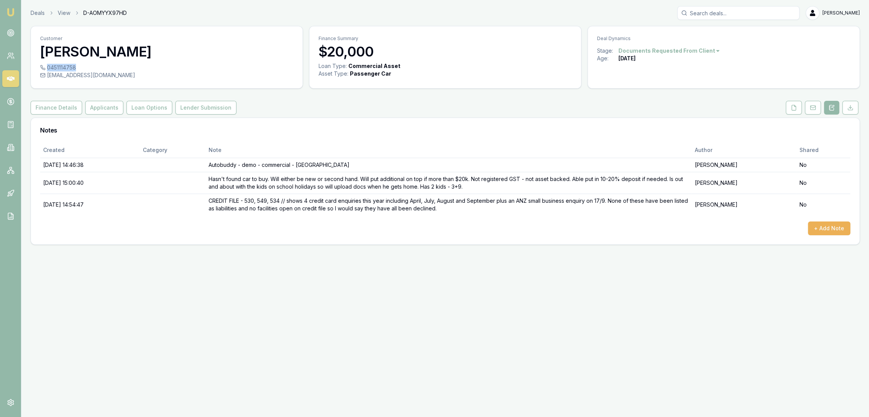
drag, startPoint x: 47, startPoint y: 66, endPoint x: 76, endPoint y: 69, distance: 28.7
click at [76, 69] on div "0451114758" at bounding box center [166, 68] width 253 height 8
copy div "0451114758"
click at [793, 109] on icon at bounding box center [793, 108] width 6 height 6
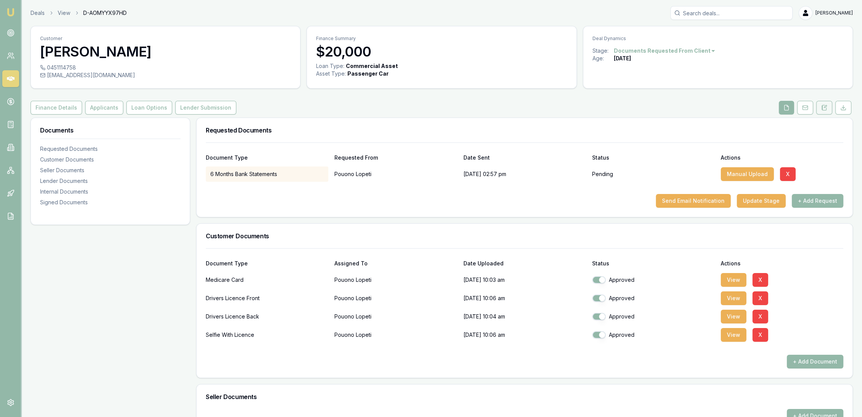
click at [826, 107] on icon at bounding box center [824, 108] width 6 height 6
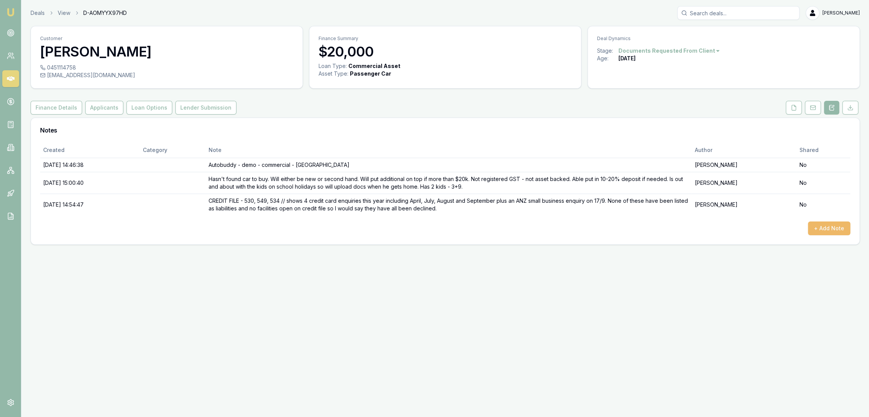
click at [823, 231] on button "+ Add Note" at bounding box center [829, 228] width 42 height 14
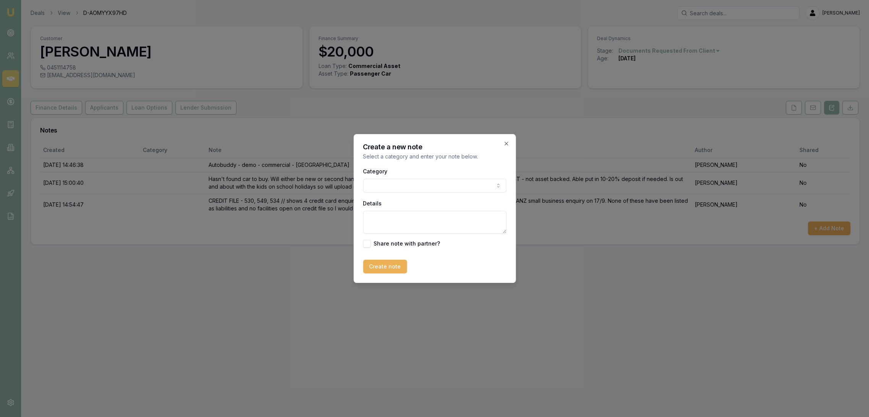
click at [378, 216] on textarea "Details" at bounding box center [434, 222] width 143 height 23
click at [381, 216] on textarea "ANZ has been approved pending ATO paperwork." at bounding box center [434, 222] width 143 height 23
click at [367, 217] on textarea "ANZ commercial CC has been approved pending ATO paperwork." at bounding box center [434, 222] width 143 height 23
click at [468, 226] on textarea "CUSTOMER CONTACT - ANZ commercial CC has been approved pending ATO paperwork." at bounding box center [434, 222] width 143 height 23
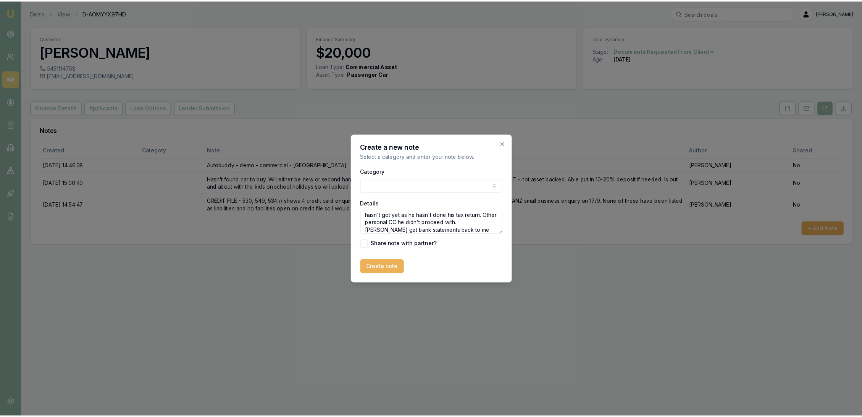
scroll to position [26, 0]
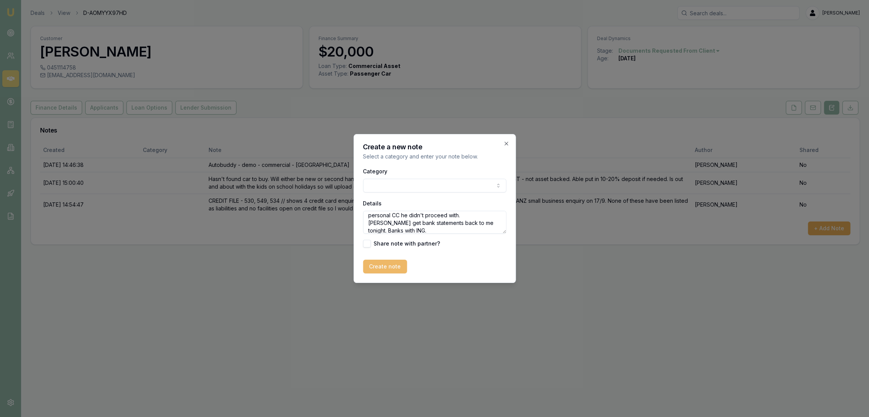
type textarea "CUSTOMER CONTACT - ANZ commercial CC has been approved pending ATO paperwork th…"
click at [375, 270] on button "Create note" at bounding box center [385, 267] width 44 height 14
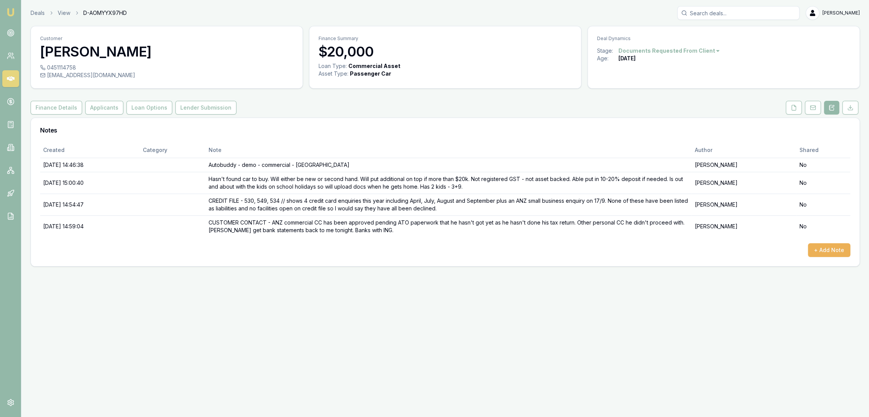
drag, startPoint x: 8, startPoint y: 12, endPoint x: 46, endPoint y: 2, distance: 39.2
click at [8, 12] on img at bounding box center [10, 12] width 9 height 9
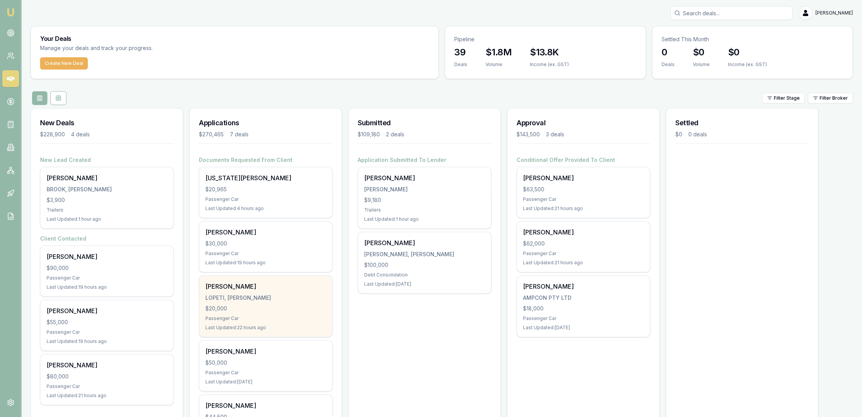
click at [276, 291] on div "Pouono [PERSON_NAME], [PERSON_NAME] $20,000 Passenger Car Last Updated: 22 hour…" at bounding box center [265, 306] width 133 height 61
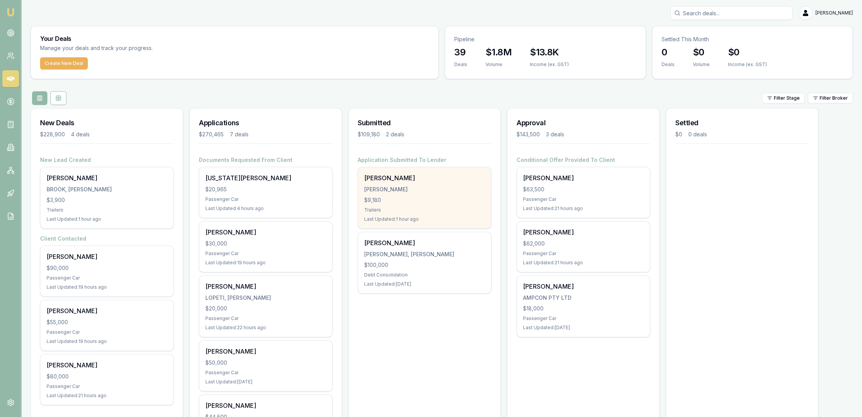
click at [391, 202] on div "$9,180" at bounding box center [424, 200] width 121 height 8
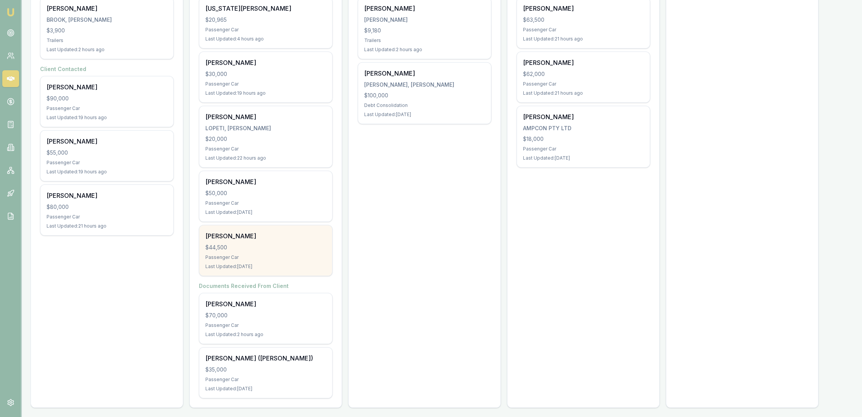
scroll to position [171, 0]
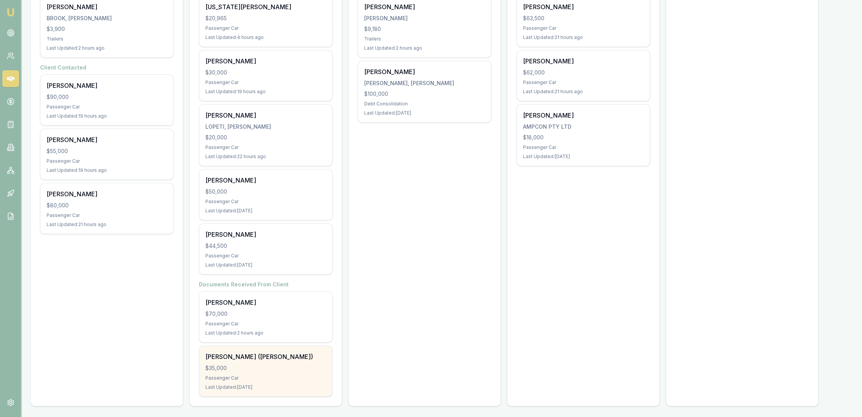
click at [280, 370] on div "$35,000" at bounding box center [265, 368] width 121 height 8
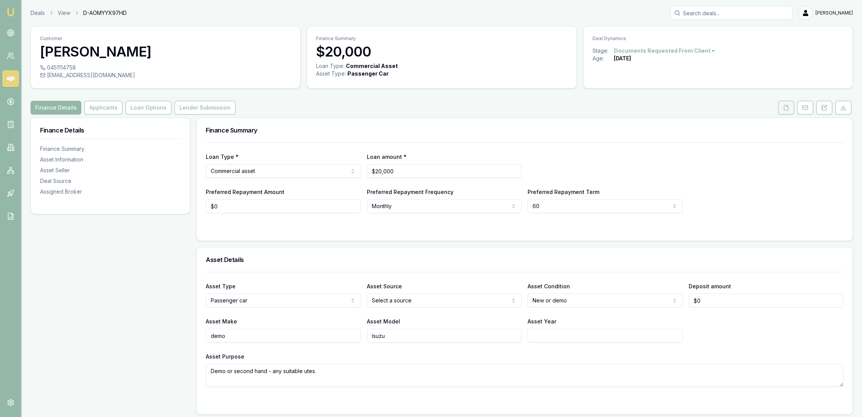
click at [785, 106] on icon at bounding box center [786, 108] width 6 height 6
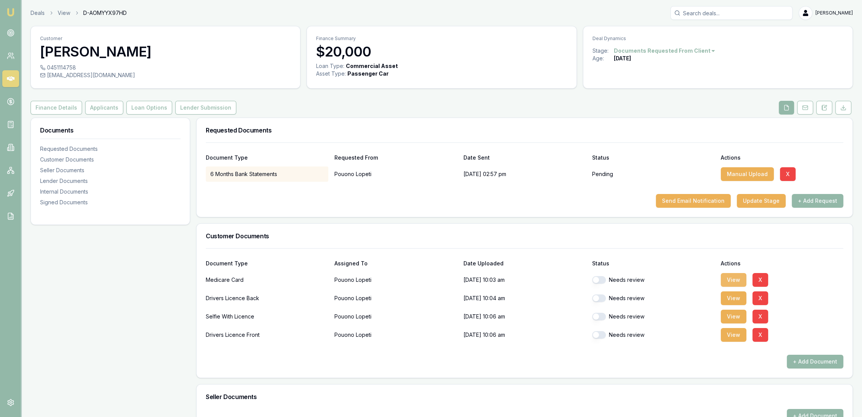
drag, startPoint x: 731, startPoint y: 283, endPoint x: 735, endPoint y: 279, distance: 5.7
click at [731, 283] on button "View" at bounding box center [734, 280] width 26 height 14
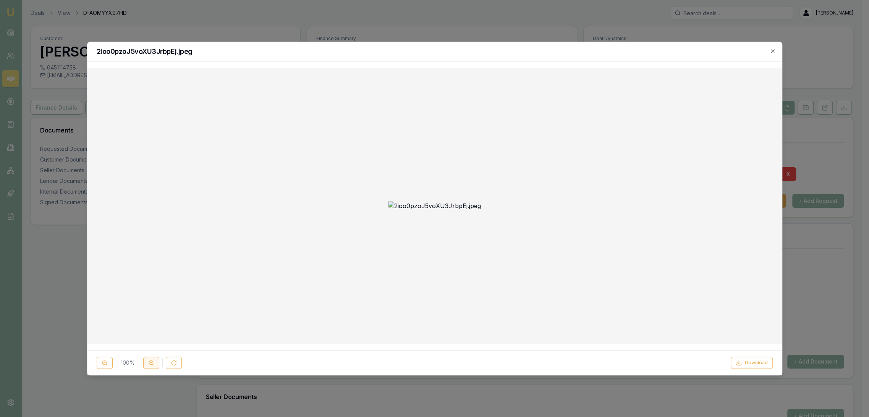
click at [145, 360] on button at bounding box center [151, 363] width 16 height 12
click at [148, 361] on icon at bounding box center [151, 363] width 6 height 6
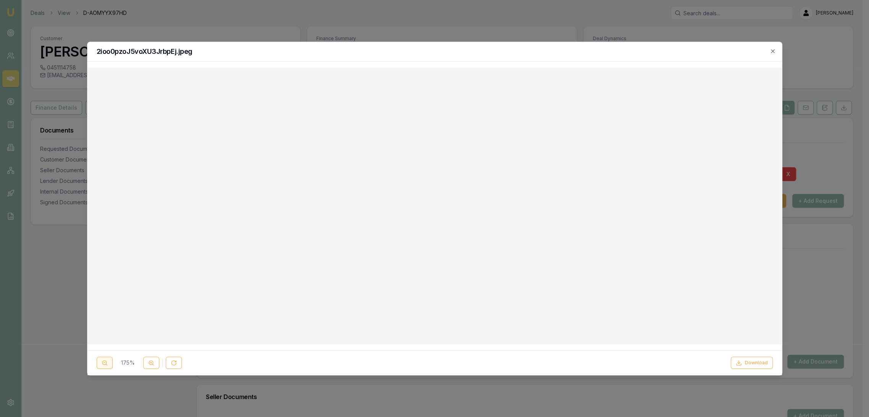
click at [105, 362] on icon at bounding box center [105, 363] width 6 height 6
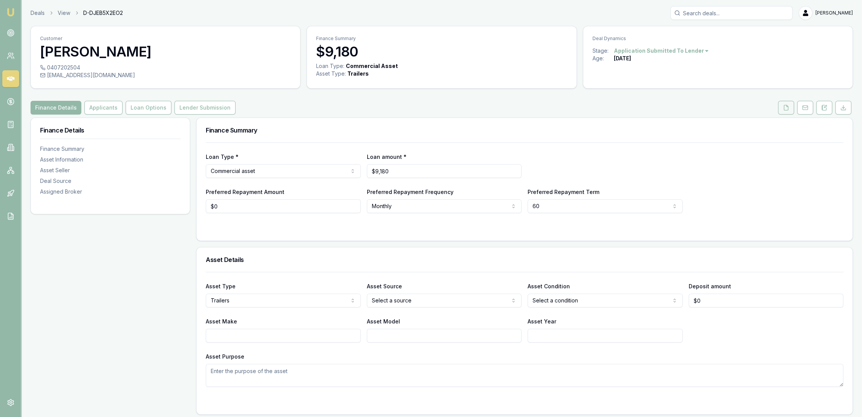
click at [787, 108] on icon at bounding box center [786, 108] width 6 height 6
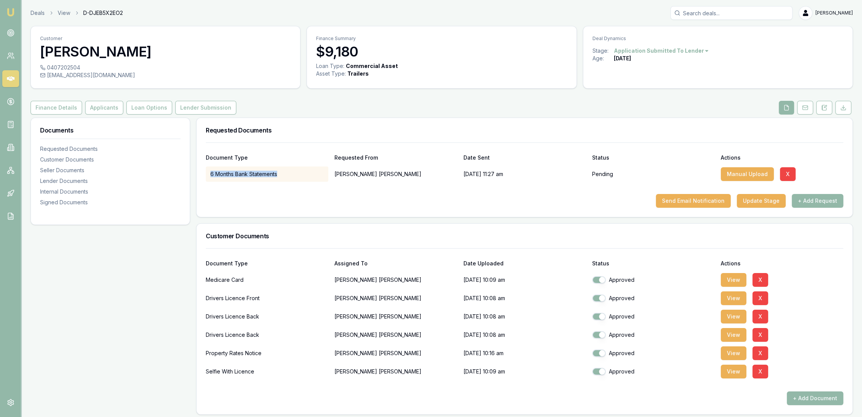
drag, startPoint x: 278, startPoint y: 173, endPoint x: 207, endPoint y: 173, distance: 70.6
click at [207, 173] on div "6 Months Bank Statements" at bounding box center [267, 173] width 123 height 15
click at [262, 208] on div "Document Type Requested From Date Sent Status Actions 6 Months Bank Statements …" at bounding box center [525, 179] width 656 height 74
click at [251, 173] on div "6 Months Bank Statements" at bounding box center [267, 173] width 123 height 15
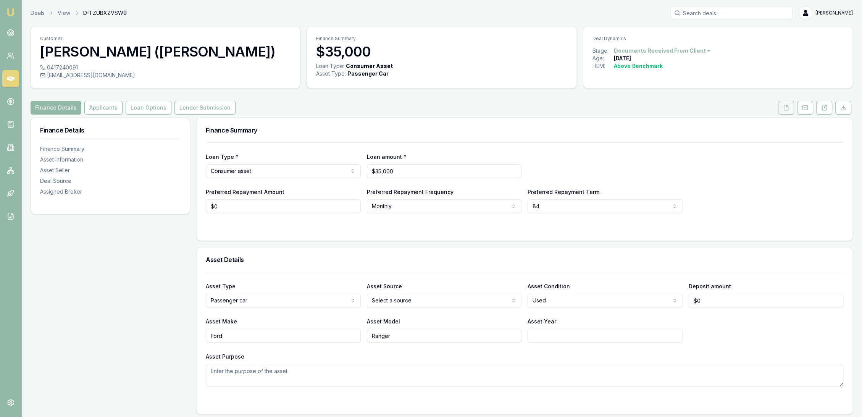
click at [787, 106] on polyline at bounding box center [788, 106] width 2 height 2
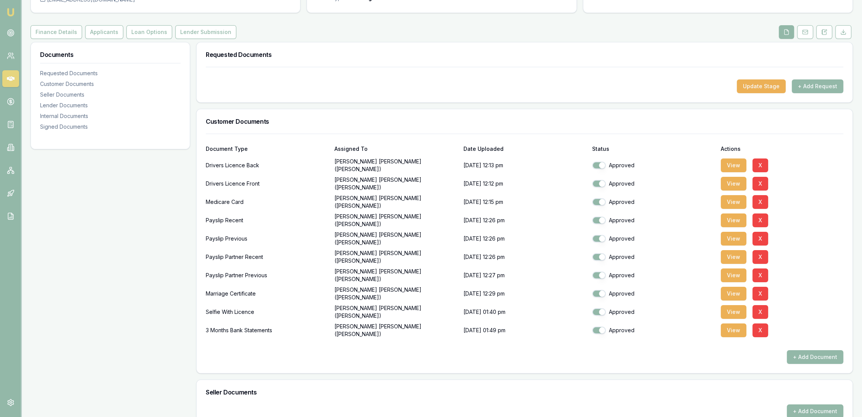
scroll to position [127, 0]
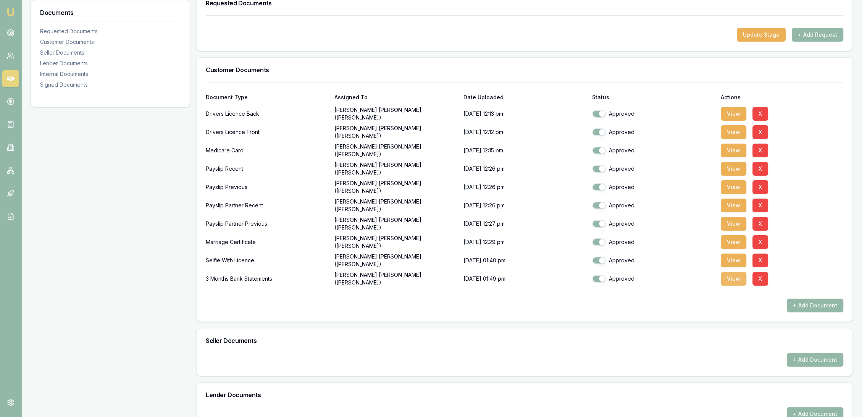
click at [731, 283] on button "View" at bounding box center [734, 279] width 26 height 14
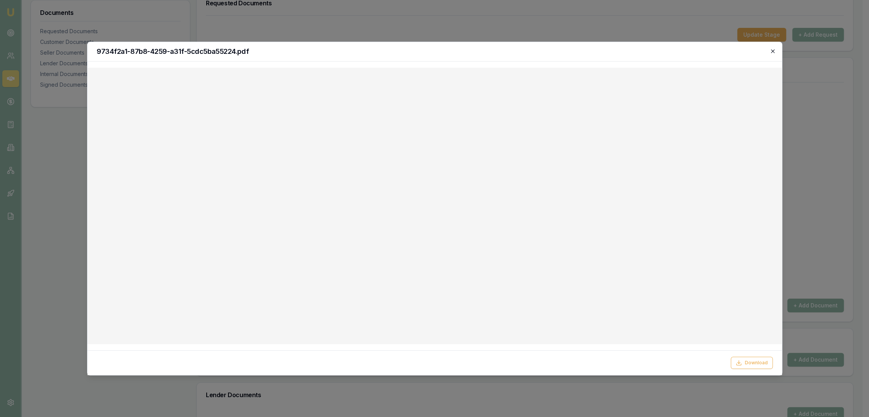
click at [772, 50] on icon "button" at bounding box center [772, 51] width 6 height 6
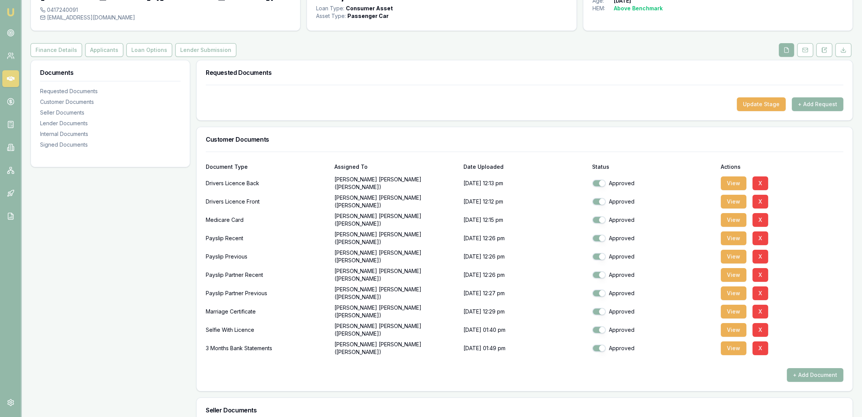
scroll to position [0, 0]
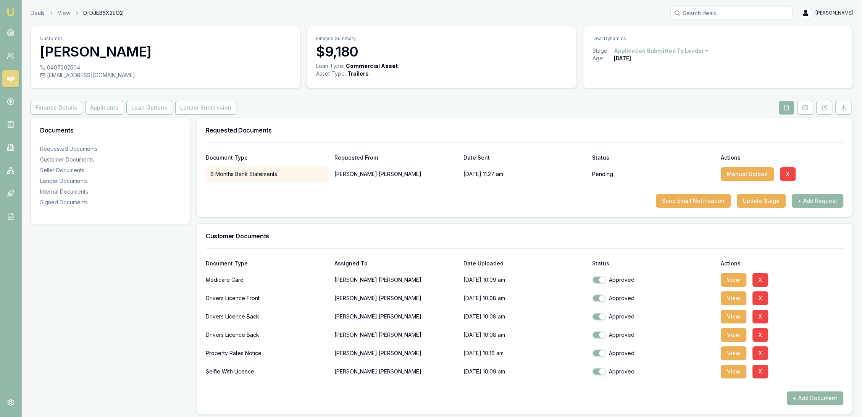
click at [298, 173] on div "6 Months Bank Statements" at bounding box center [267, 173] width 123 height 15
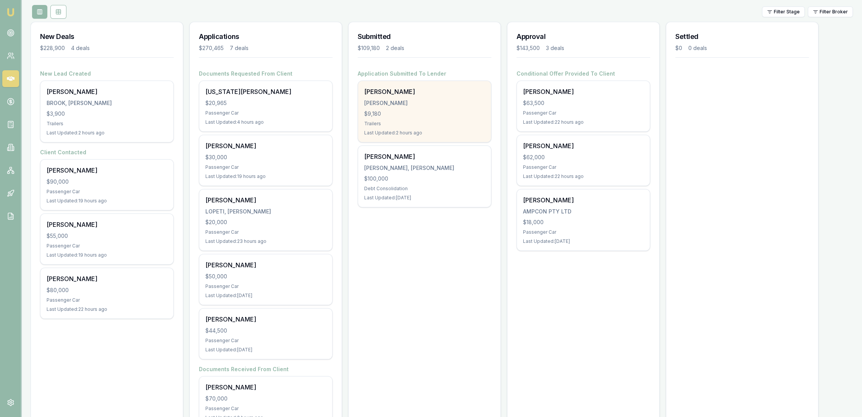
click at [413, 115] on div "$9,180" at bounding box center [424, 114] width 121 height 8
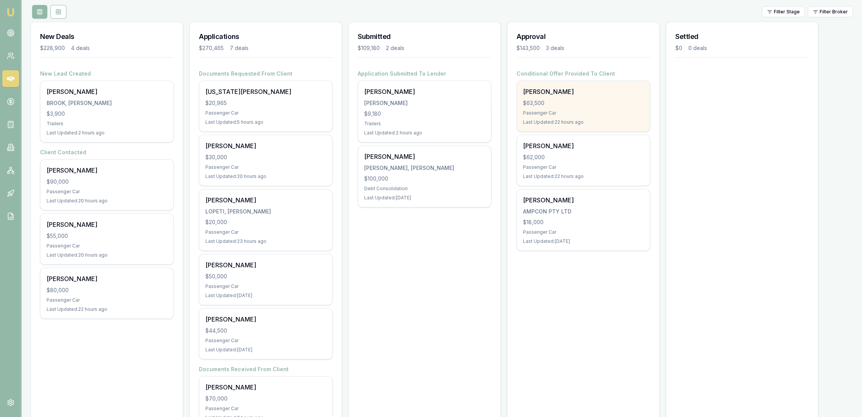
scroll to position [2, 0]
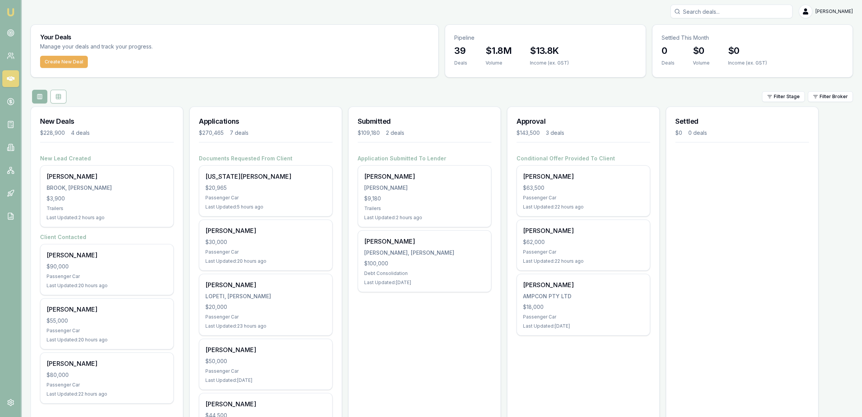
click at [693, 7] on input "Search deals" at bounding box center [731, 12] width 122 height 14
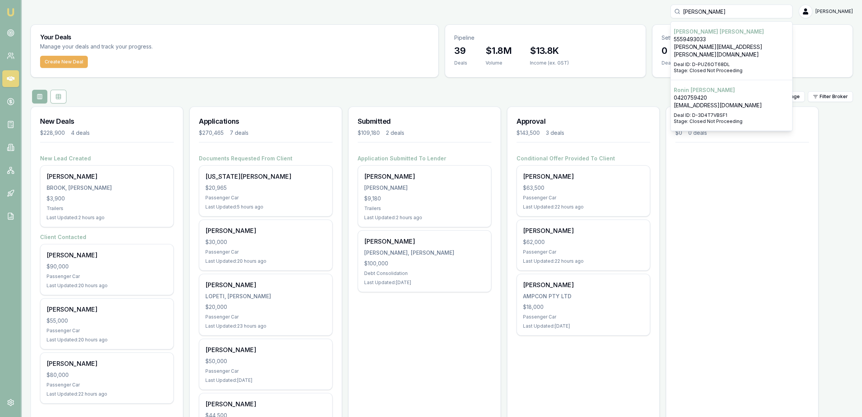
type input "[PERSON_NAME]"
click at [720, 36] on p "5559493033" at bounding box center [731, 40] width 115 height 8
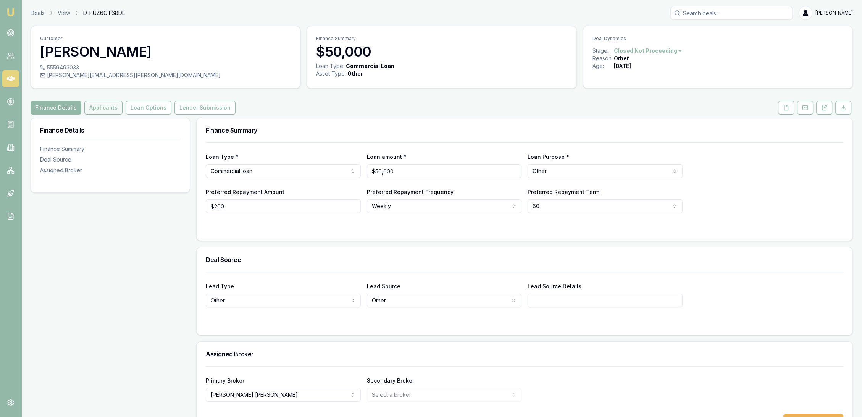
click at [103, 105] on button "Applicants" at bounding box center [103, 108] width 38 height 14
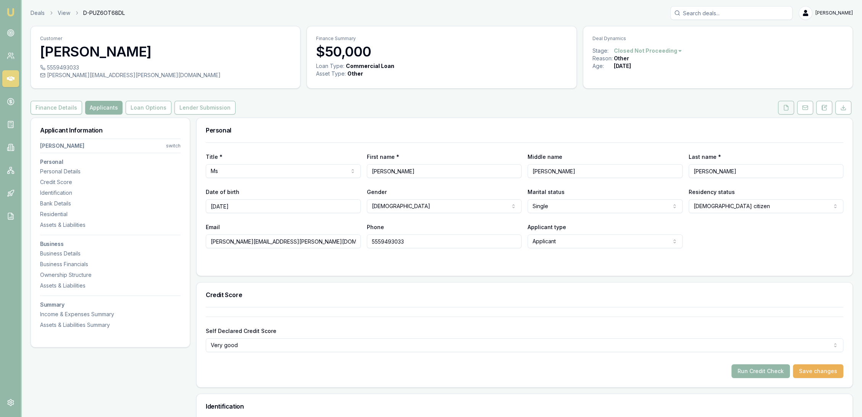
click at [785, 110] on icon at bounding box center [786, 107] width 4 height 5
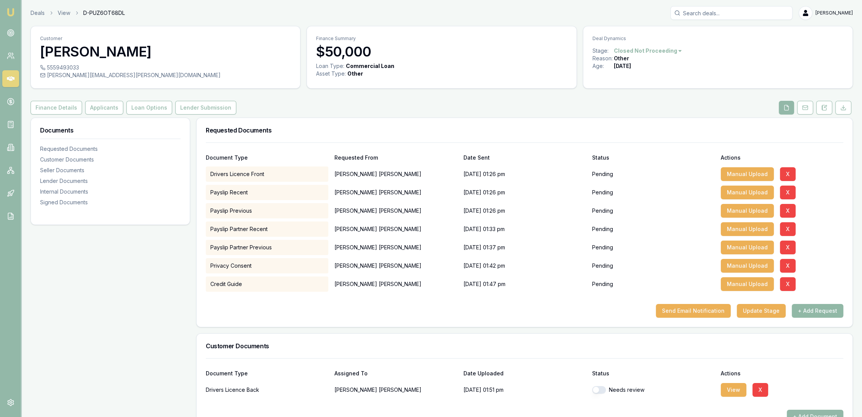
click at [824, 311] on button "+ Add Request" at bounding box center [818, 311] width 52 height 14
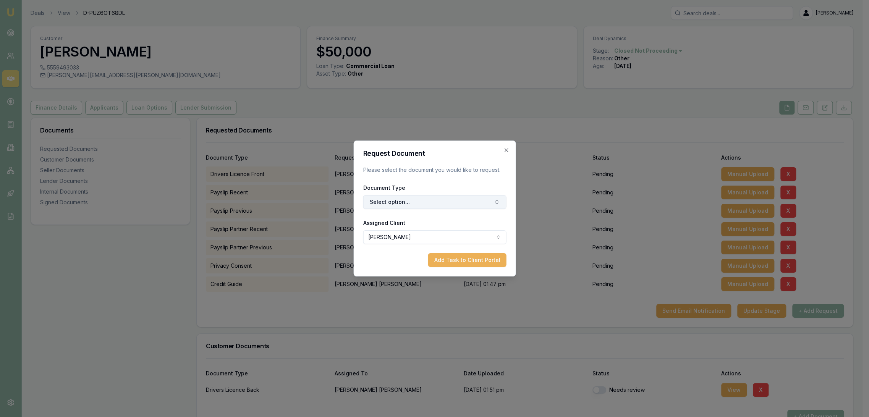
click at [432, 203] on button "Select option..." at bounding box center [434, 202] width 143 height 14
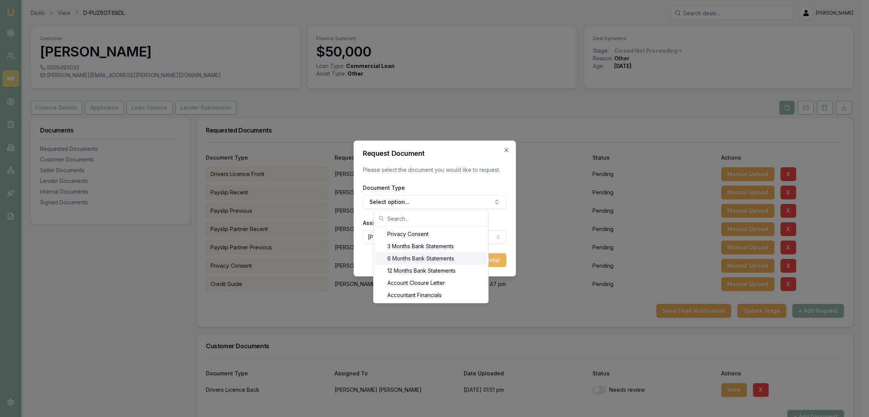
click at [411, 257] on div "6 Months Bank Statements" at bounding box center [430, 258] width 111 height 12
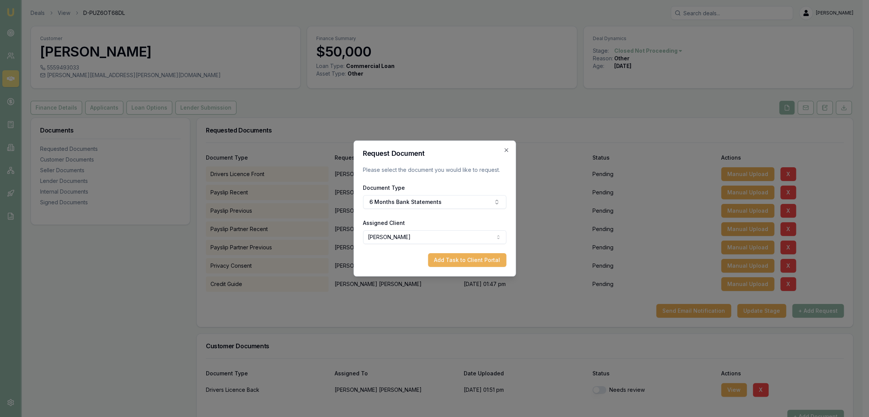
click at [473, 264] on button "Add Task to Client Portal" at bounding box center [467, 260] width 78 height 14
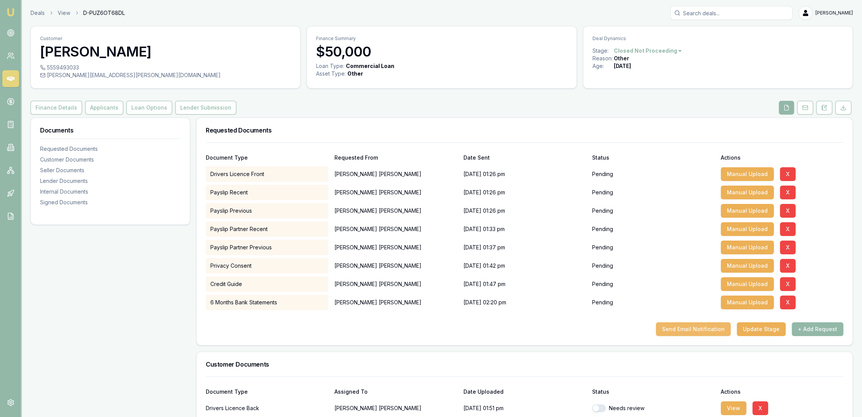
click at [675, 329] on button "Send Email Notification" at bounding box center [693, 329] width 75 height 14
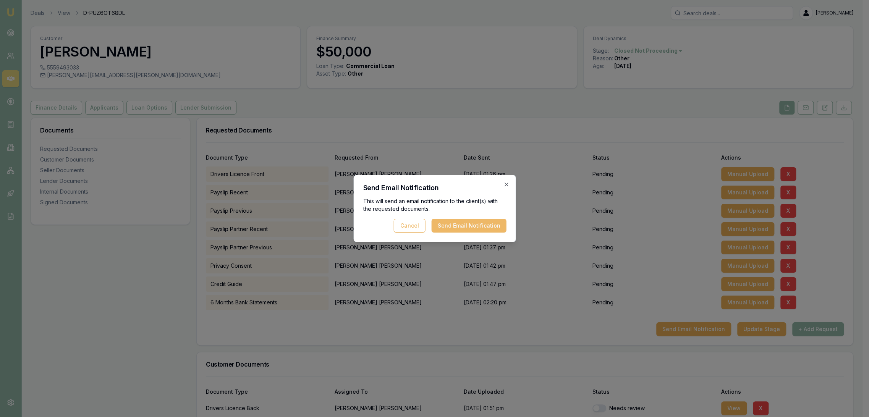
click at [483, 223] on button "Send Email Notification" at bounding box center [468, 226] width 75 height 14
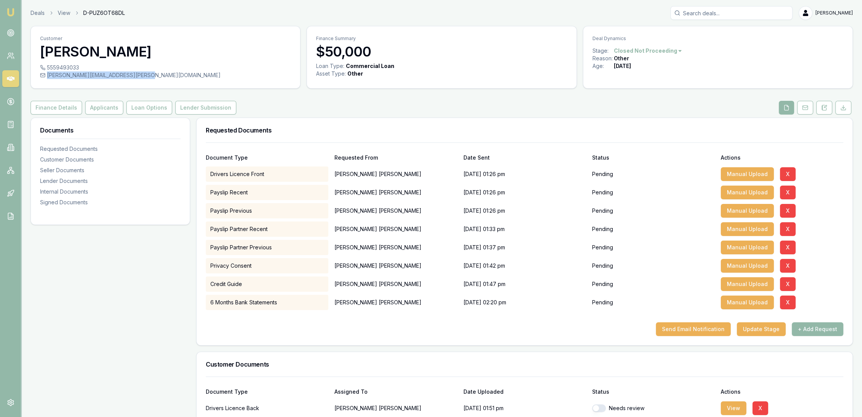
drag, startPoint x: 150, startPoint y: 74, endPoint x: 46, endPoint y: 74, distance: 104.2
click at [46, 74] on div "robyn.adams+text01@emumoney.com.au" at bounding box center [165, 75] width 251 height 8
copy div "robyn.adams+text01@emumoney.com.au"
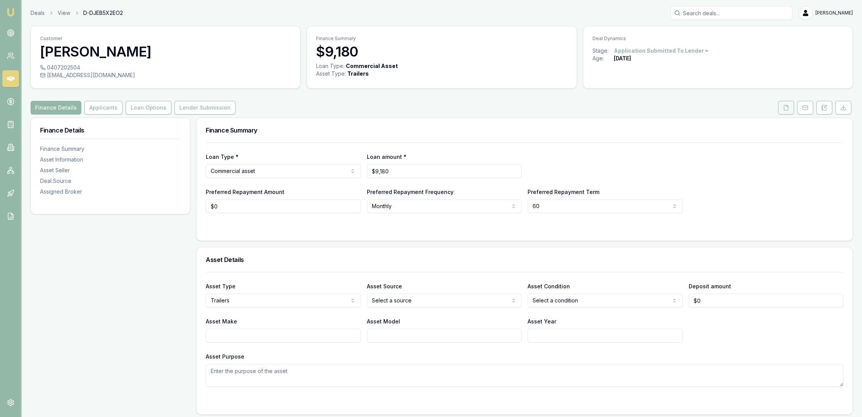
click at [791, 104] on button at bounding box center [786, 108] width 16 height 14
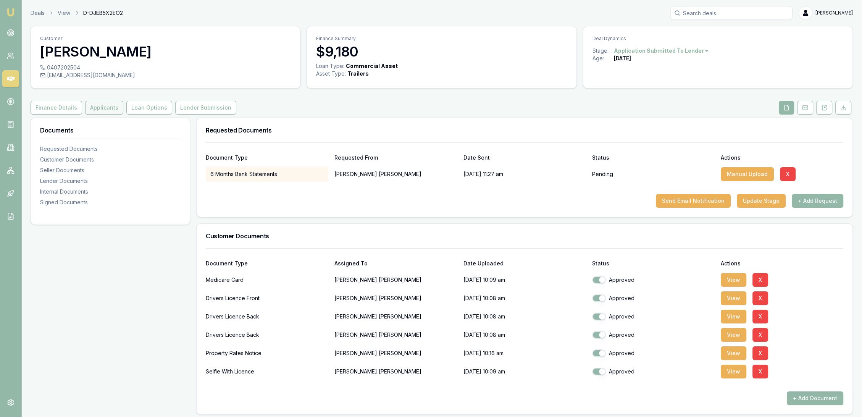
click at [107, 106] on button "Applicants" at bounding box center [104, 108] width 38 height 14
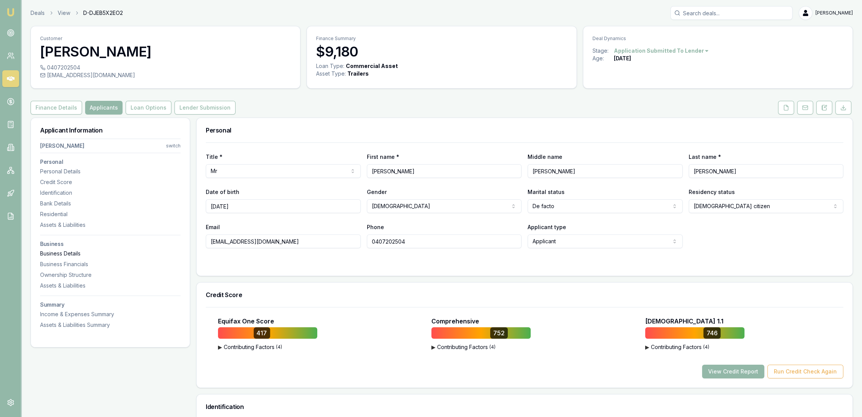
click at [64, 250] on div "Business Details" at bounding box center [110, 254] width 141 height 8
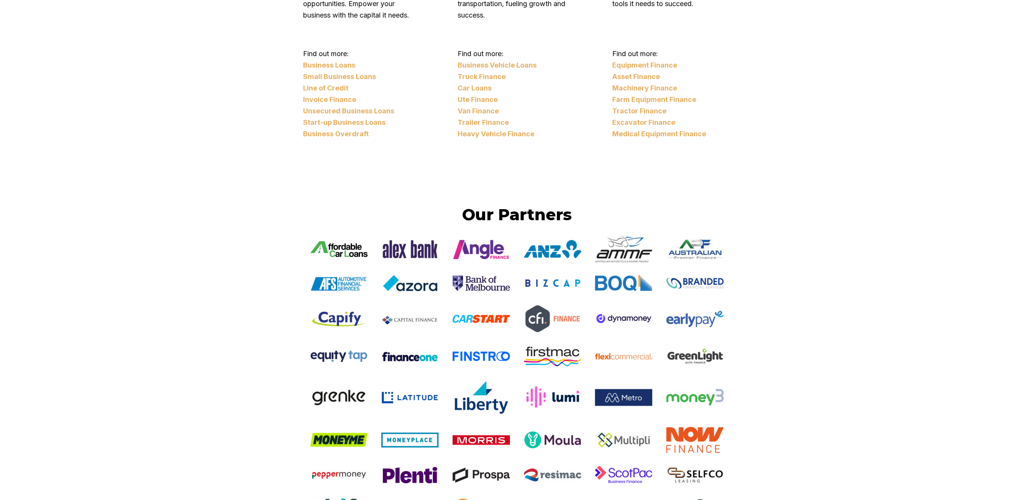
scroll to position [1461, 0]
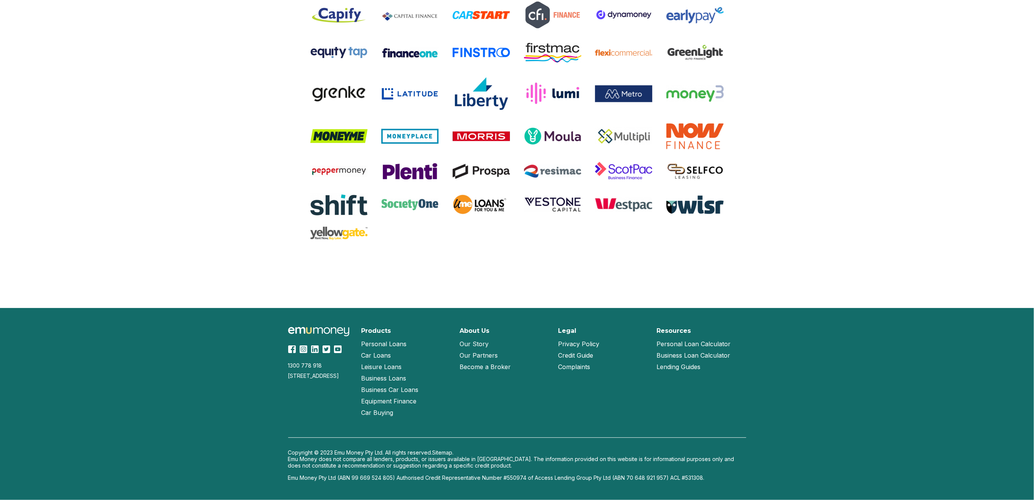
click at [485, 347] on link "Our Story" at bounding box center [474, 343] width 29 height 11
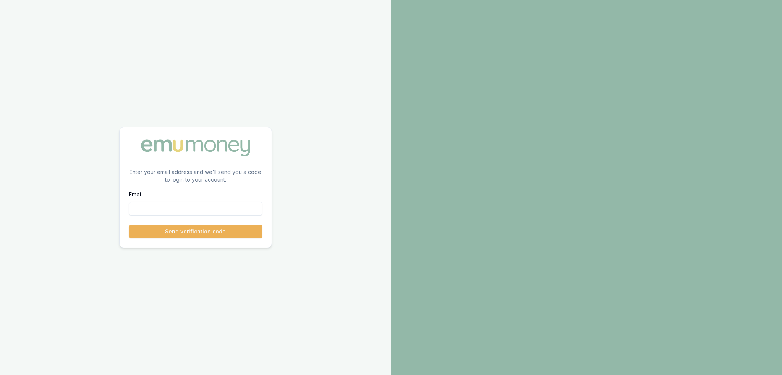
click at [222, 205] on input "Email" at bounding box center [196, 209] width 134 height 14
click at [240, 208] on input "Email" at bounding box center [196, 209] width 134 height 14
paste input "[PERSON_NAME][EMAIL_ADDRESS][PERSON_NAME][DOMAIN_NAME]"
type input "[PERSON_NAME][EMAIL_ADDRESS][PERSON_NAME][DOMAIN_NAME]"
click at [226, 230] on button "Send verification code" at bounding box center [196, 232] width 134 height 14
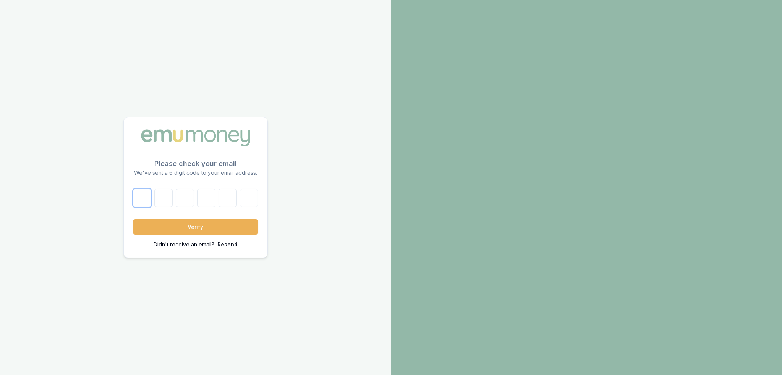
click at [144, 198] on input "text" at bounding box center [142, 198] width 18 height 18
type input "3"
type input "0"
type input "5"
type input "3"
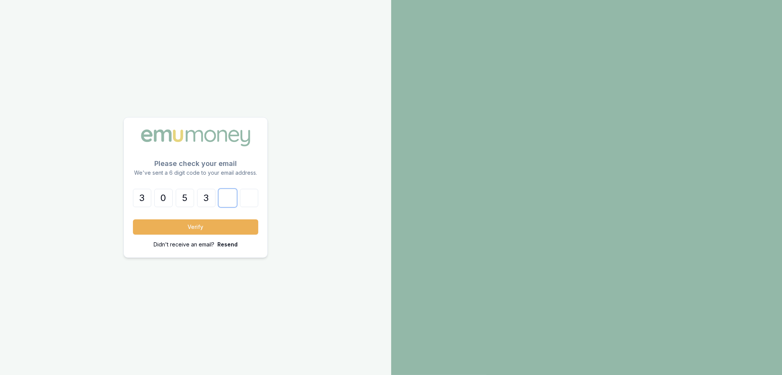
type input "9"
type input "5"
click at [168, 225] on button "Verify" at bounding box center [195, 227] width 125 height 15
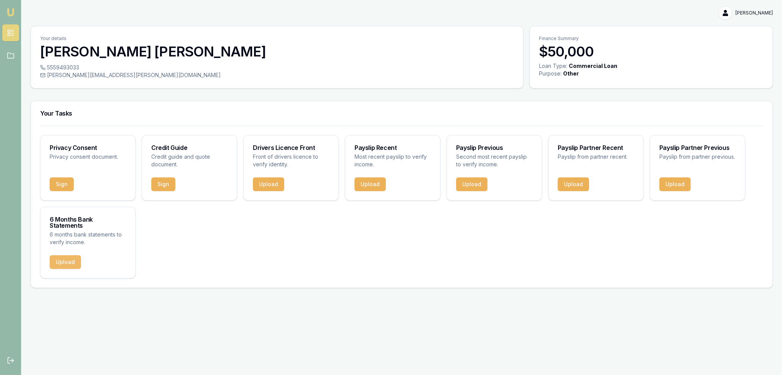
click at [71, 255] on button "Upload" at bounding box center [65, 262] width 31 height 14
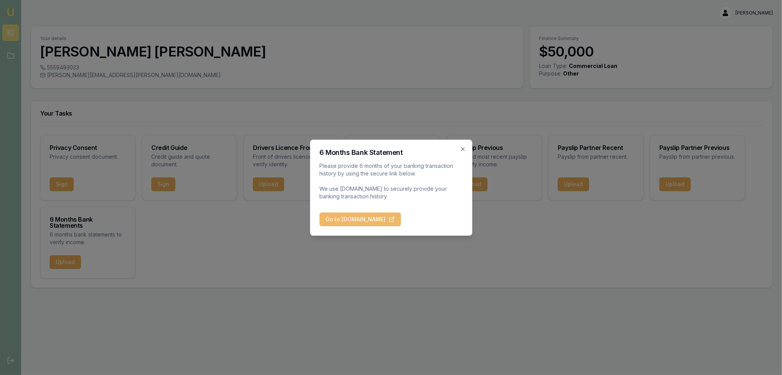
click at [374, 215] on button "Go to [DOMAIN_NAME]" at bounding box center [359, 220] width 81 height 14
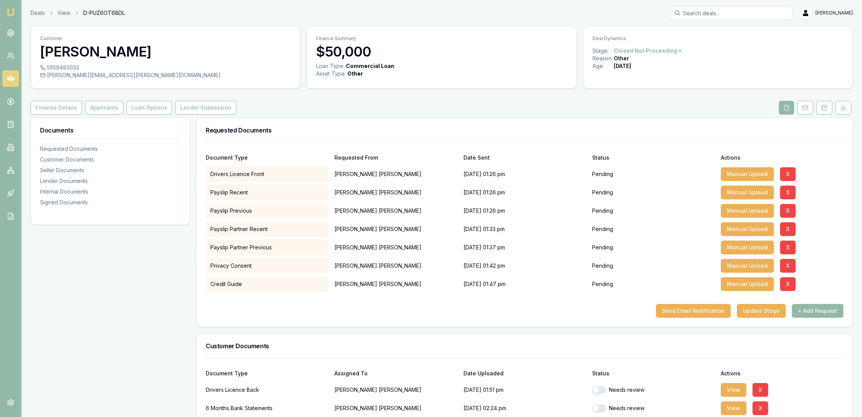
drag, startPoint x: 11, startPoint y: 12, endPoint x: 18, endPoint y: 14, distance: 7.2
click at [11, 12] on img at bounding box center [10, 12] width 9 height 9
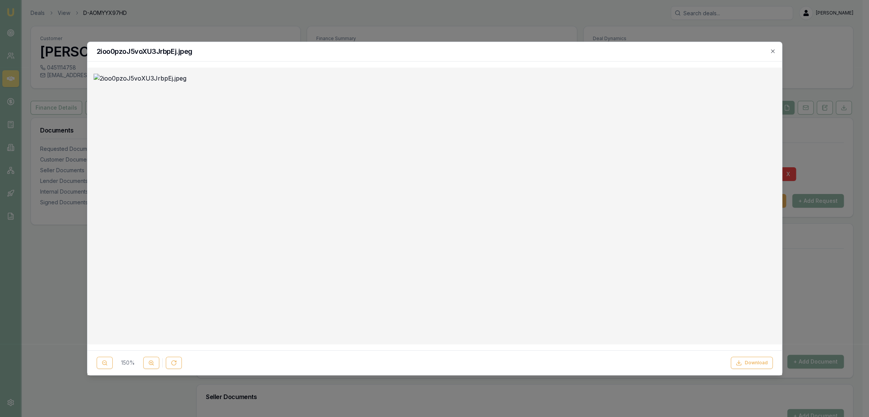
scroll to position [151, 0]
click at [771, 51] on icon "button" at bounding box center [772, 51] width 6 height 6
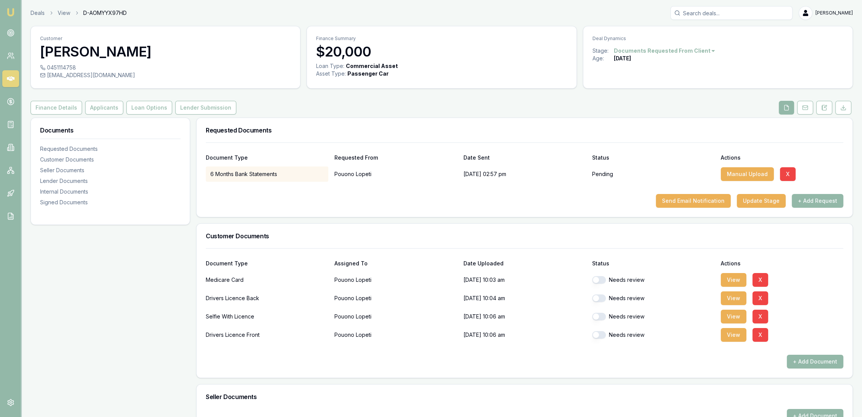
click at [598, 277] on button "button" at bounding box center [599, 280] width 14 height 8
click at [738, 295] on button "View" at bounding box center [734, 298] width 26 height 14
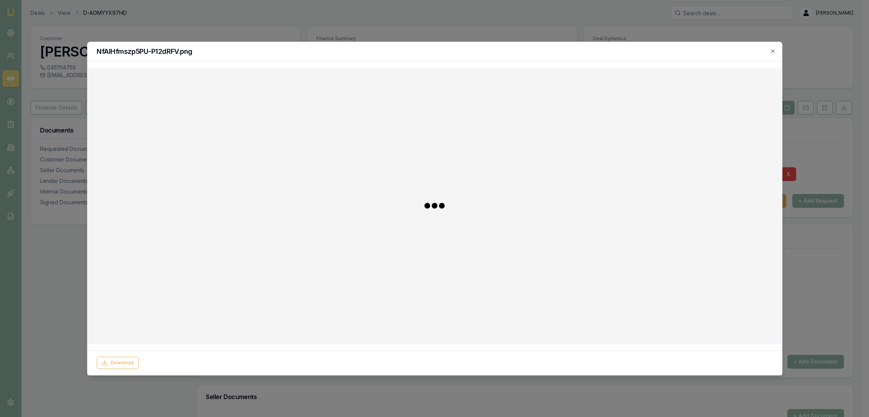
checkbox input "false"
checkbox input "true"
click at [770, 50] on icon "button" at bounding box center [772, 51] width 6 height 6
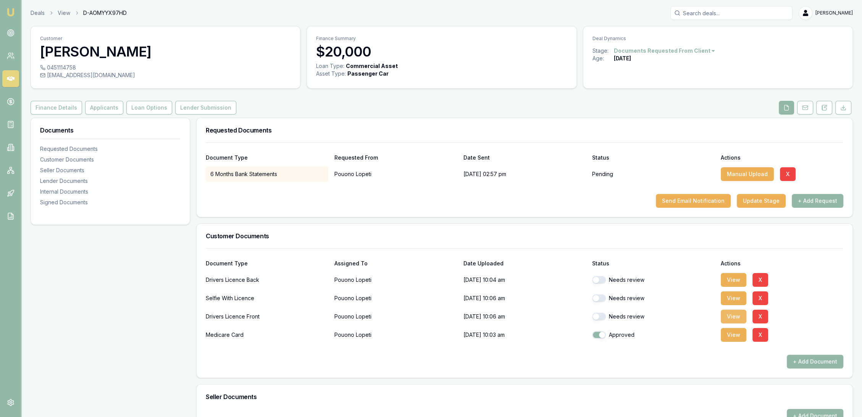
click at [731, 316] on button "View" at bounding box center [734, 317] width 26 height 14
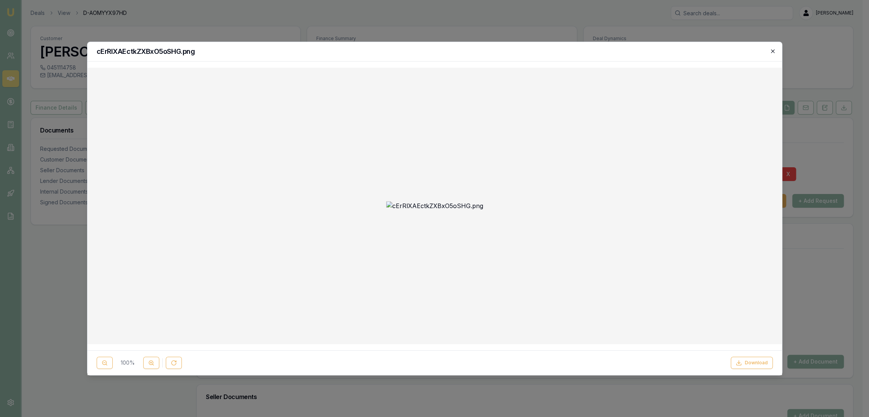
click at [774, 51] on icon "button" at bounding box center [772, 51] width 6 height 6
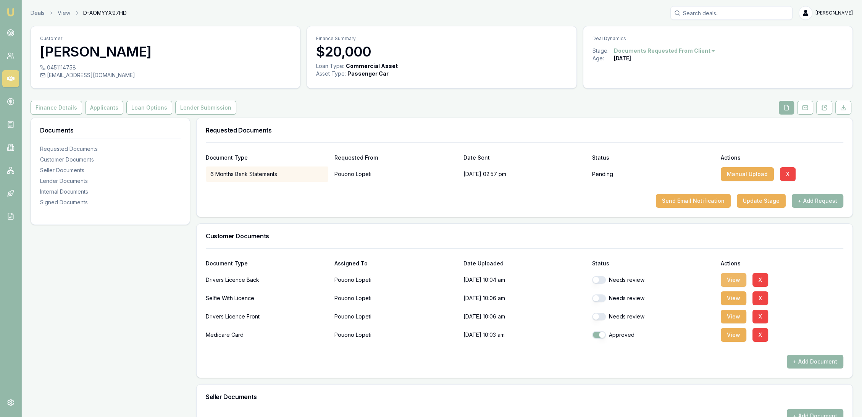
click at [731, 279] on button "View" at bounding box center [734, 280] width 26 height 14
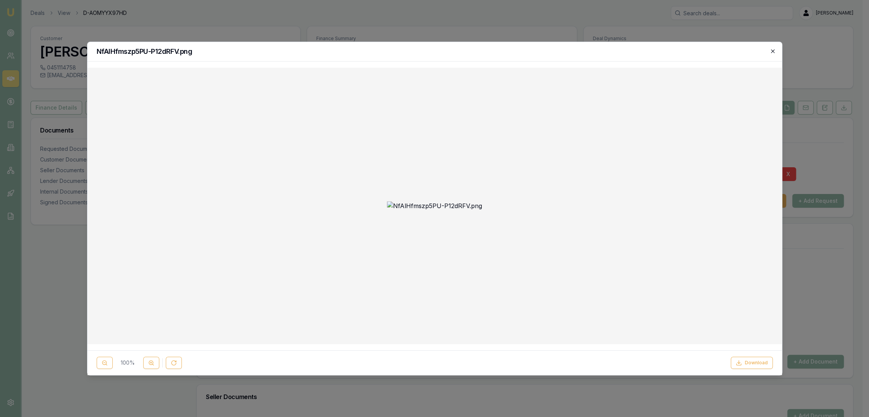
click at [773, 51] on icon "button" at bounding box center [772, 51] width 6 height 6
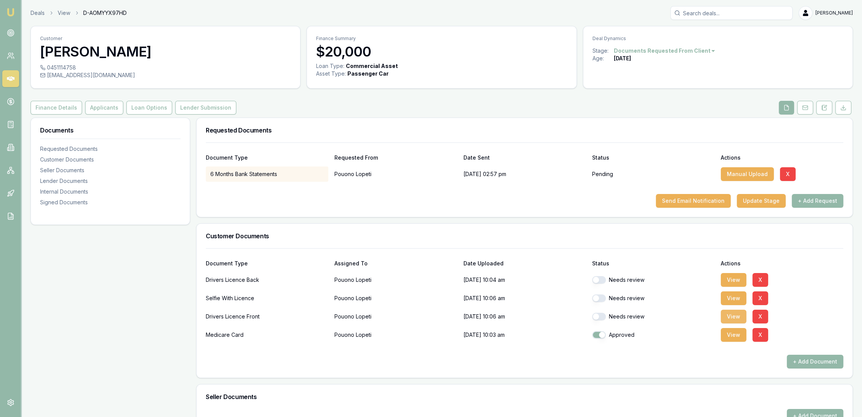
click at [734, 316] on button "View" at bounding box center [734, 317] width 26 height 14
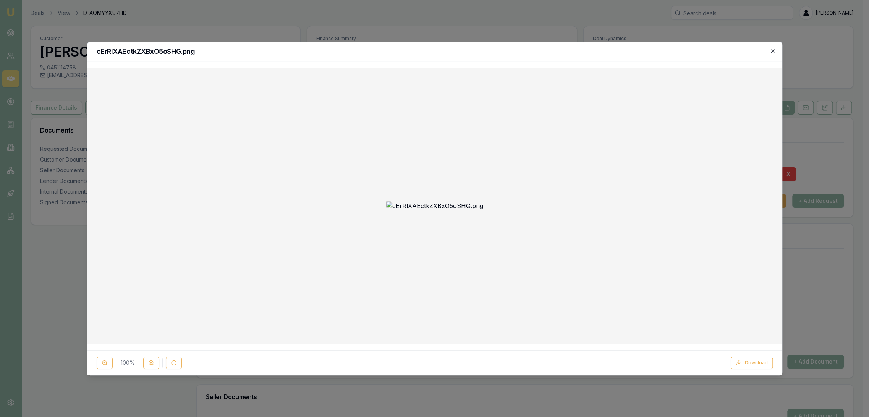
click at [772, 52] on icon "button" at bounding box center [772, 51] width 6 height 6
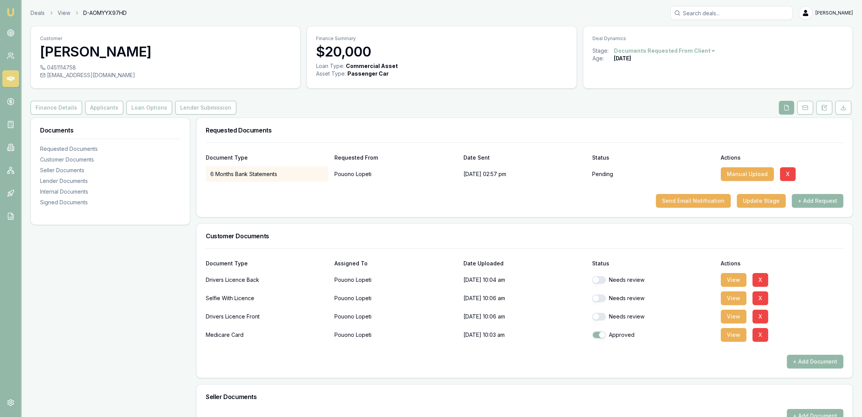
click at [602, 298] on button "button" at bounding box center [599, 298] width 14 height 8
checkbox input "false"
checkbox input "true"
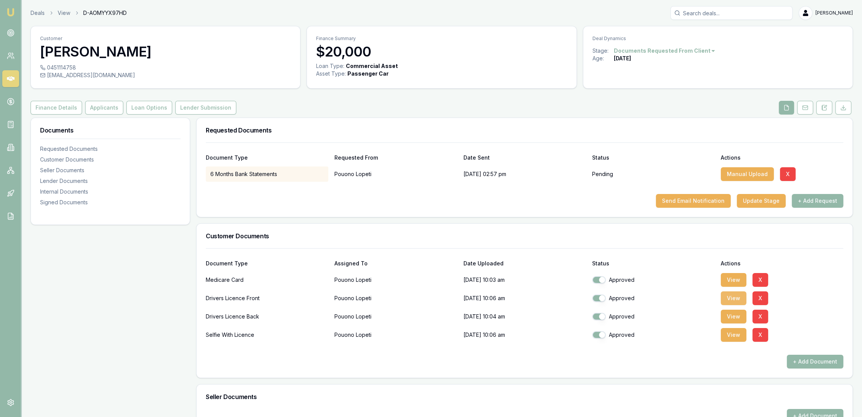
click at [736, 299] on button "View" at bounding box center [734, 298] width 26 height 14
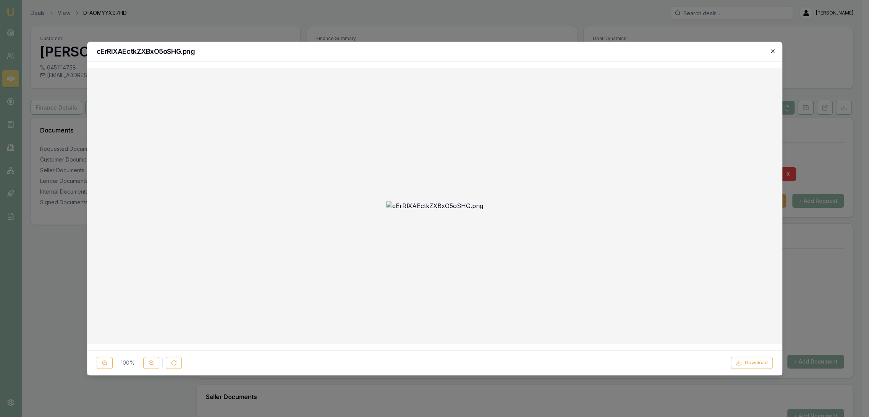
click at [773, 52] on icon "button" at bounding box center [772, 51] width 6 height 6
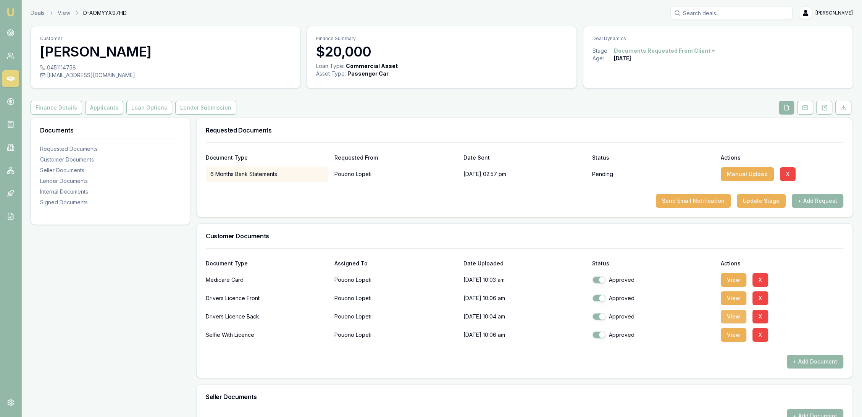
click at [727, 315] on button "View" at bounding box center [734, 317] width 26 height 14
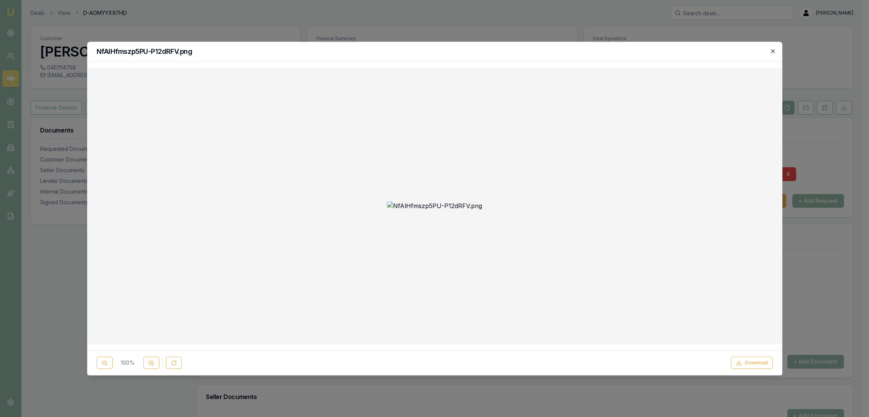
click at [771, 51] on icon "button" at bounding box center [772, 51] width 6 height 6
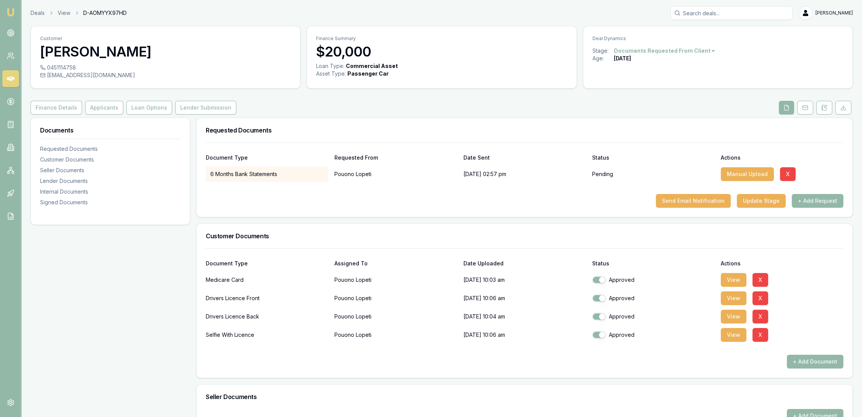
drag, startPoint x: 781, startPoint y: 108, endPoint x: 760, endPoint y: 112, distance: 21.7
click at [781, 108] on button at bounding box center [786, 108] width 15 height 14
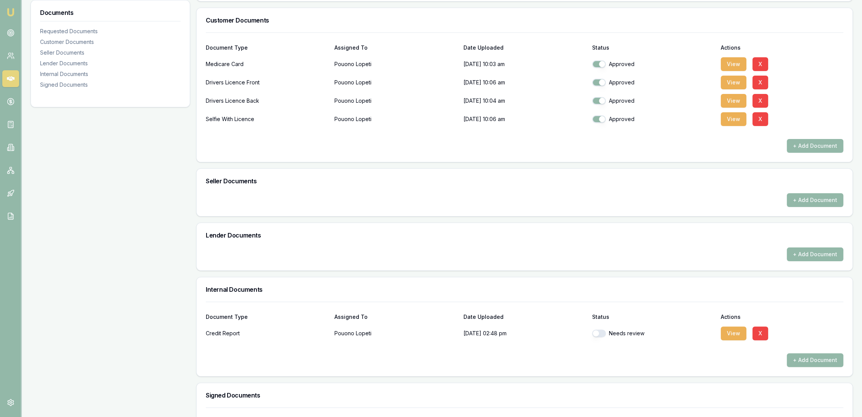
scroll to position [244, 0]
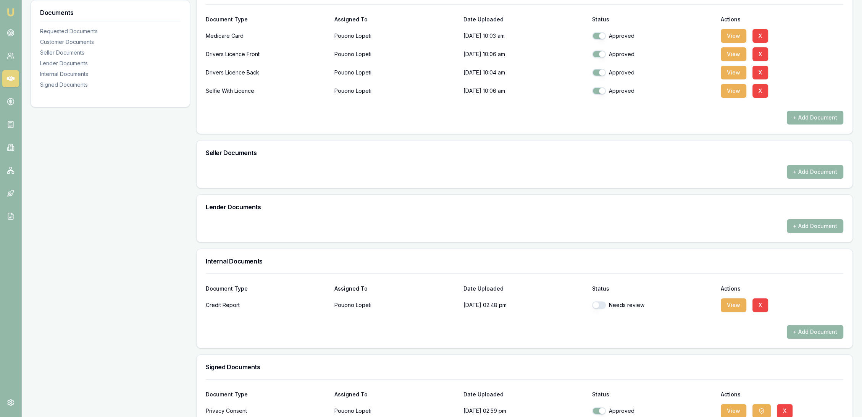
click at [599, 304] on button "button" at bounding box center [599, 305] width 14 height 8
checkbox input "true"
click at [733, 303] on button "View" at bounding box center [734, 305] width 26 height 14
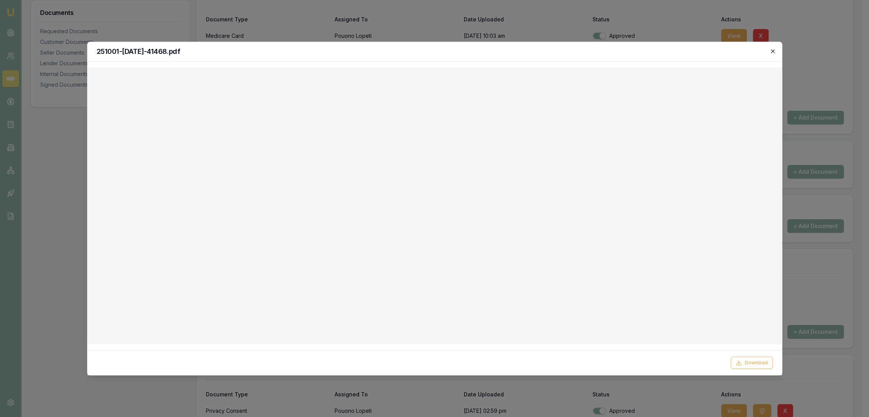
click at [773, 49] on icon "button" at bounding box center [772, 51] width 6 height 6
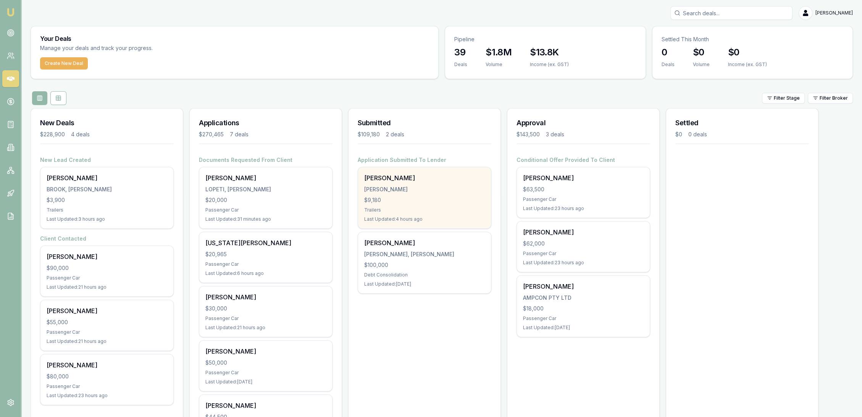
click at [449, 200] on div "$9,180" at bounding box center [424, 200] width 121 height 8
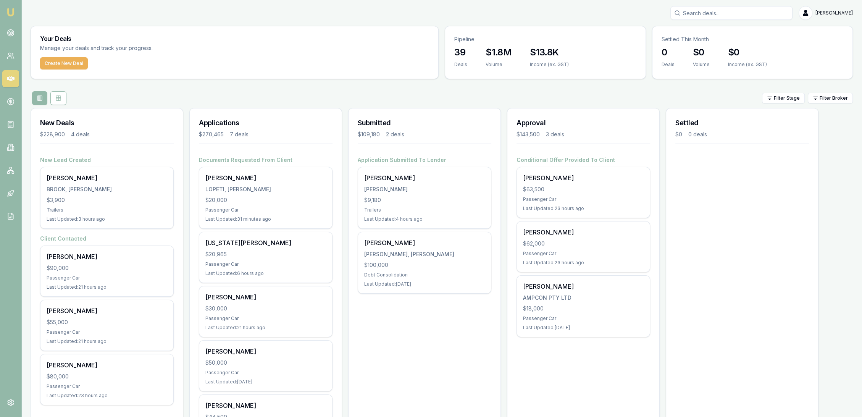
click at [717, 18] on input "Search deals" at bounding box center [731, 13] width 122 height 14
type input "[PERSON_NAME]"
click at [710, 33] on p "[PERSON_NAME]" at bounding box center [731, 33] width 115 height 8
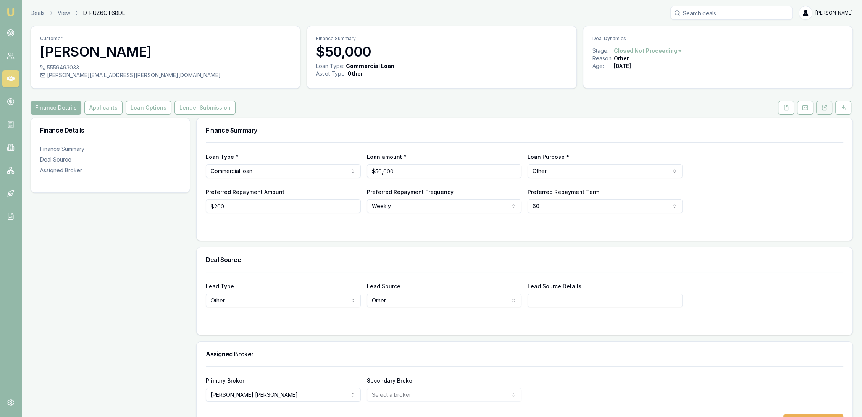
click at [827, 108] on icon at bounding box center [824, 108] width 6 height 6
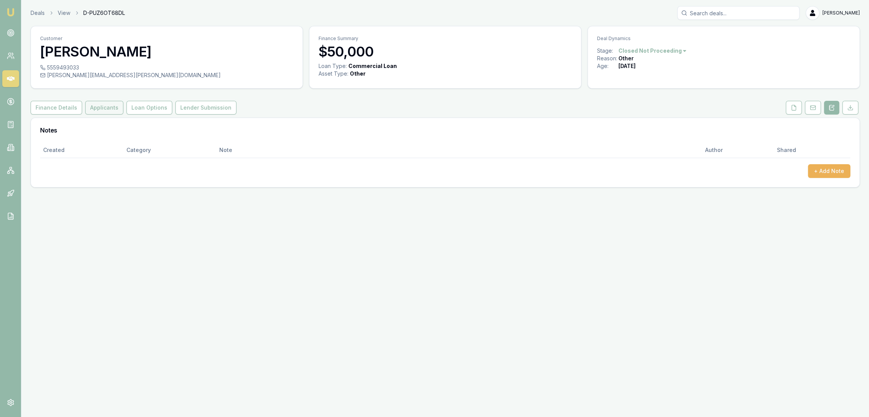
click at [93, 107] on button "Applicants" at bounding box center [104, 108] width 38 height 14
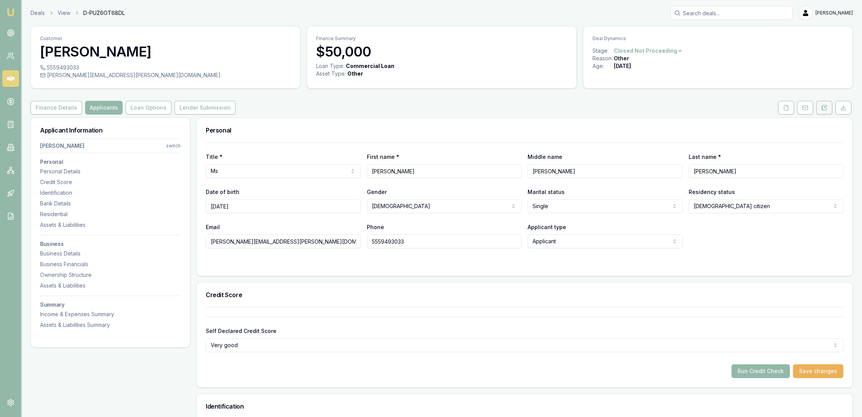
click at [825, 108] on icon at bounding box center [824, 108] width 6 height 6
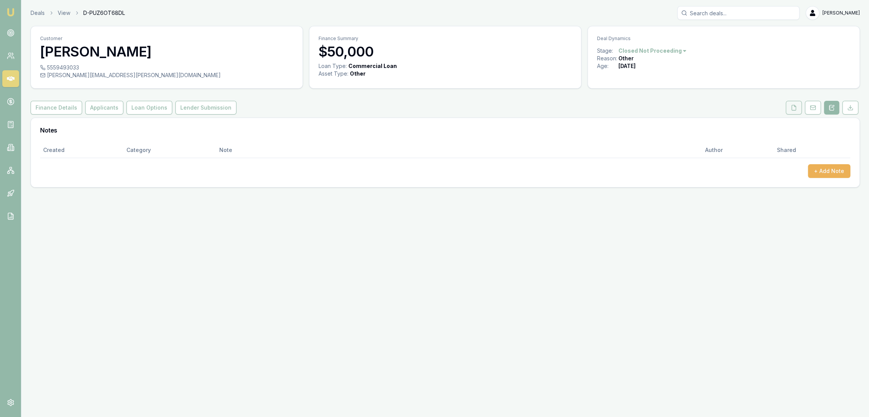
click at [793, 111] on button at bounding box center [793, 108] width 16 height 14
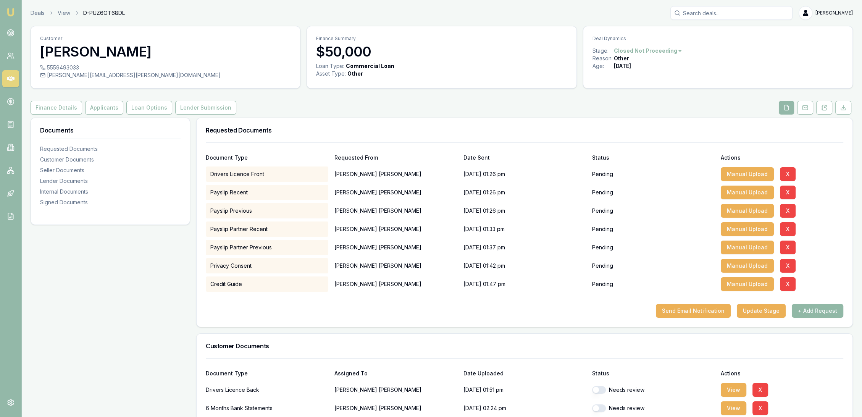
click at [816, 311] on button "+ Add Request" at bounding box center [818, 311] width 52 height 14
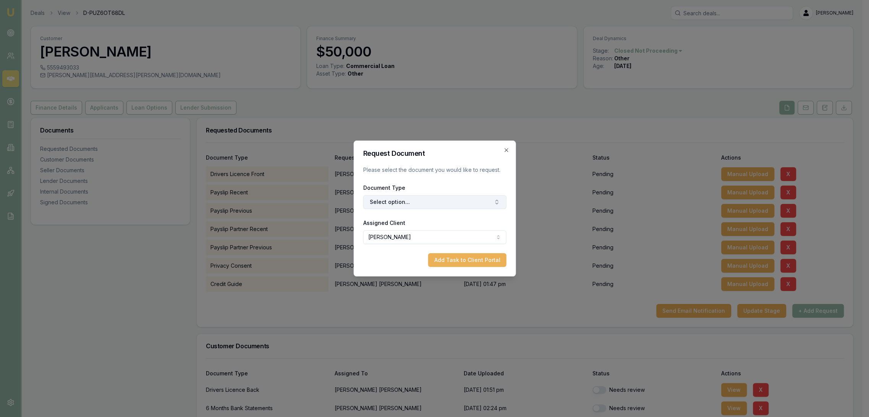
click at [445, 204] on button "Select option..." at bounding box center [434, 202] width 143 height 14
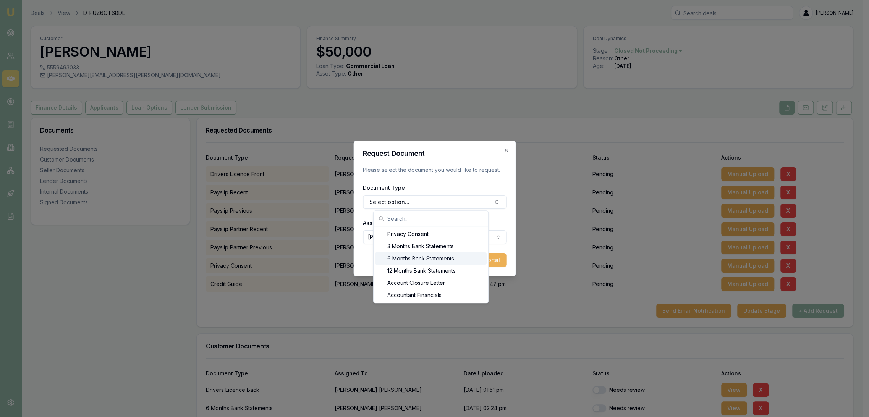
click at [395, 254] on div "6 Months Bank Statements" at bounding box center [430, 258] width 111 height 12
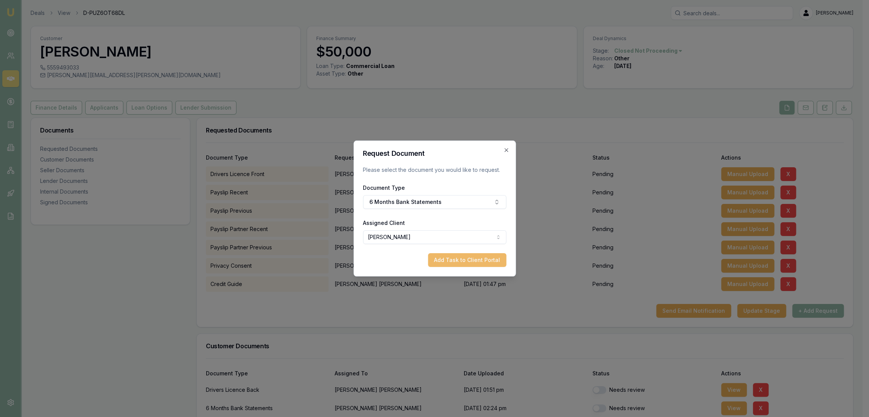
click at [488, 257] on button "Add Task to Client Portal" at bounding box center [467, 260] width 78 height 14
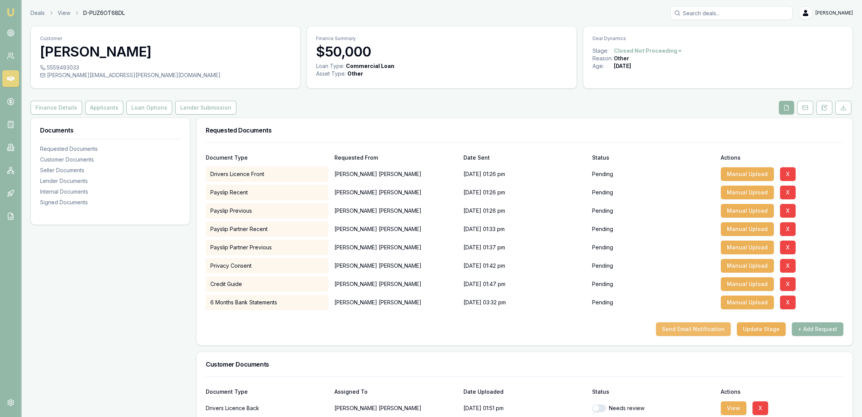
click at [675, 331] on button "Send Email Notification" at bounding box center [693, 329] width 75 height 14
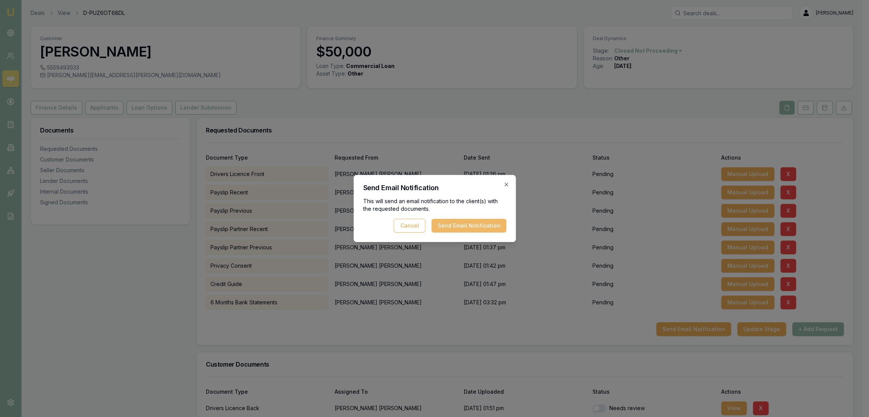
click at [467, 225] on button "Send Email Notification" at bounding box center [468, 226] width 75 height 14
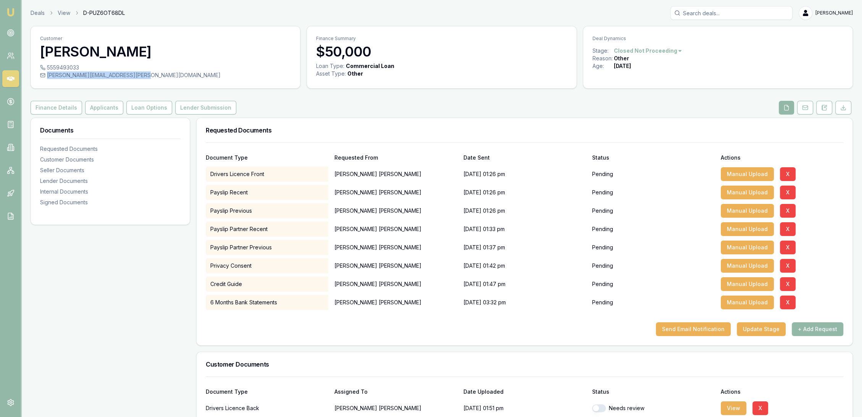
drag, startPoint x: 47, startPoint y: 73, endPoint x: 149, endPoint y: 78, distance: 102.8
click at [149, 78] on div "robyn.adams+text01@emumoney.com.au" at bounding box center [165, 75] width 251 height 8
click at [150, 77] on div "robyn.adams+text01@emumoney.com.au" at bounding box center [165, 75] width 251 height 8
drag, startPoint x: 150, startPoint y: 77, endPoint x: 45, endPoint y: 74, distance: 105.4
click at [45, 74] on div "robyn.adams+text01@emumoney.com.au" at bounding box center [165, 75] width 251 height 8
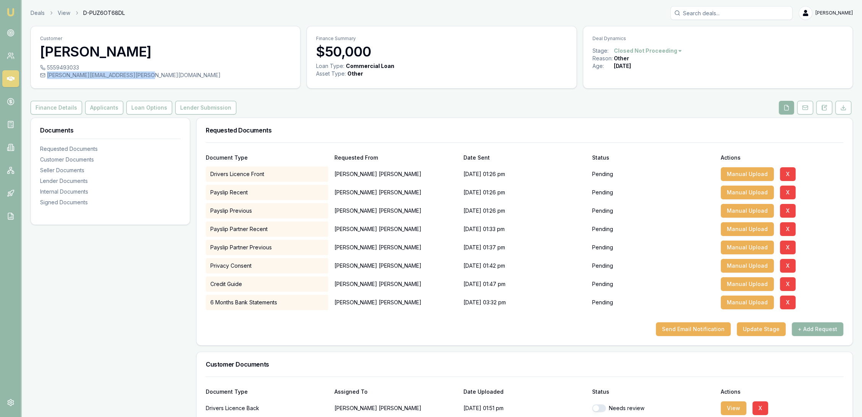
copy div "robyn.adams+text01@emumoney.com.au"
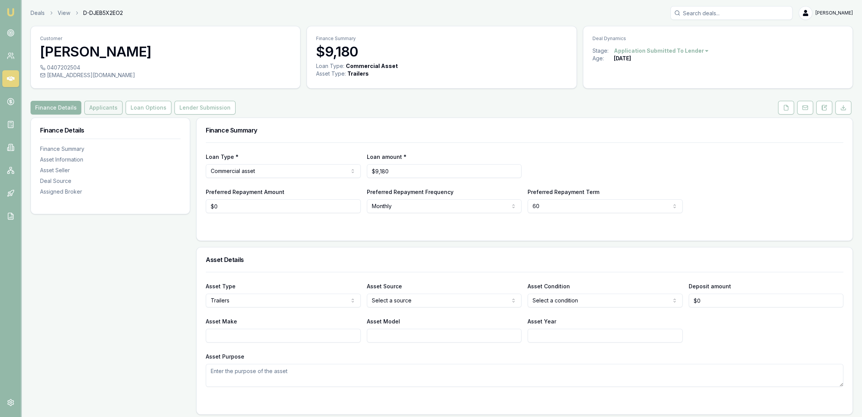
click at [93, 108] on button "Applicants" at bounding box center [103, 108] width 38 height 14
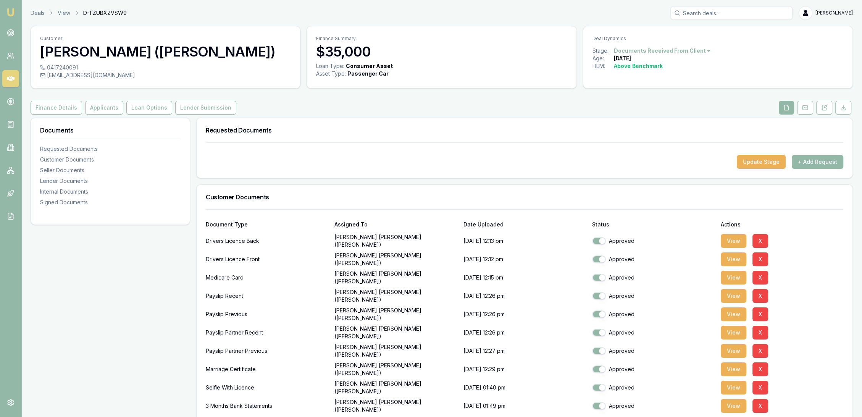
click at [10, 11] on img at bounding box center [10, 12] width 9 height 9
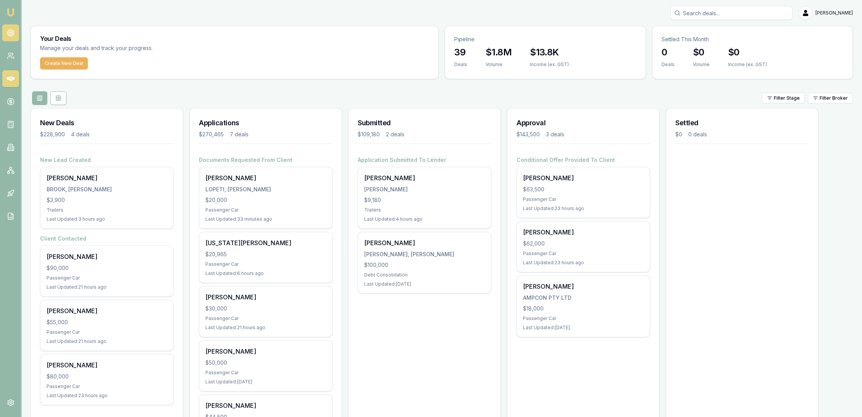
click at [13, 30] on icon at bounding box center [11, 33] width 8 height 8
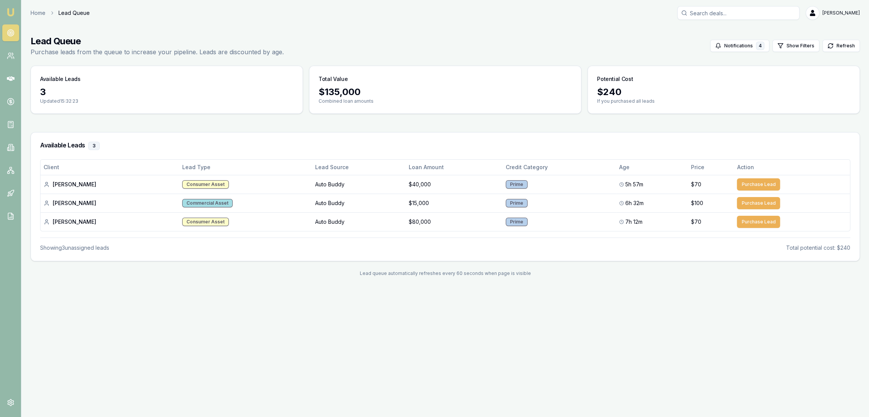
click at [11, 13] on img at bounding box center [10, 12] width 9 height 9
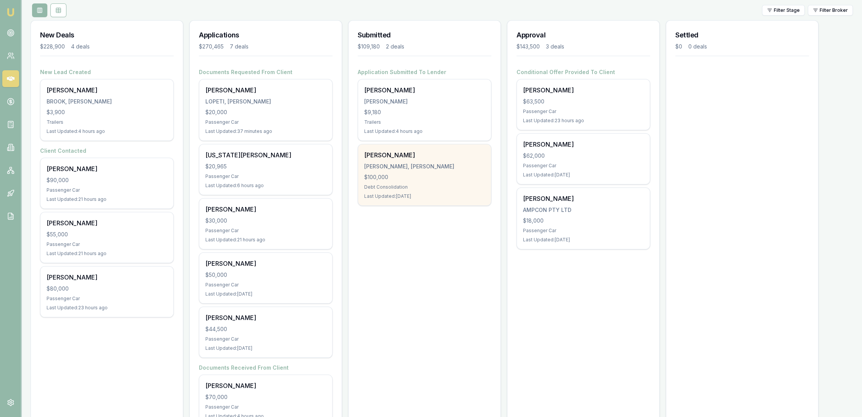
scroll to position [127, 0]
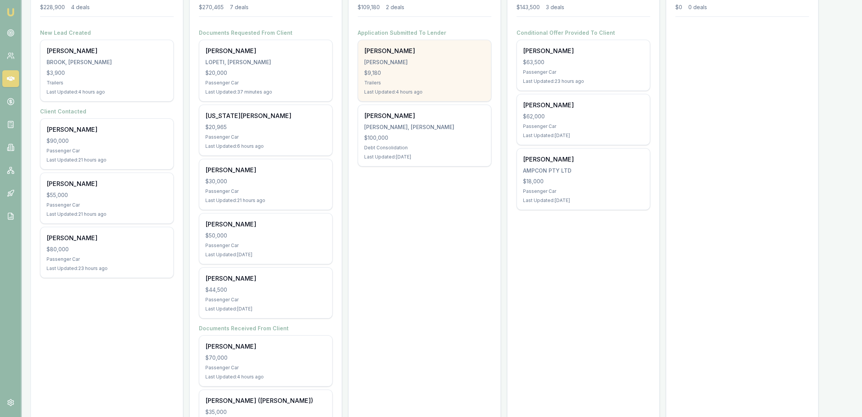
click at [438, 77] on div "Samuel Mason MASON, SAMUEL WILLIAM $9,180 Trailers Last Updated: 4 hours ago" at bounding box center [424, 70] width 133 height 61
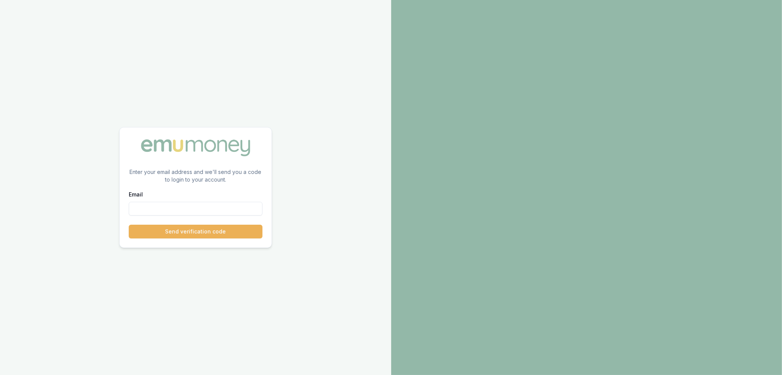
click at [200, 208] on input "Email" at bounding box center [196, 209] width 134 height 14
click at [193, 207] on input "Email" at bounding box center [196, 209] width 134 height 14
paste input "robyn.adams+text01@emumoney.com.au"
type input "robyn.adams+text01@emumoney.com.au"
click at [190, 232] on button "Send verification code" at bounding box center [196, 232] width 134 height 14
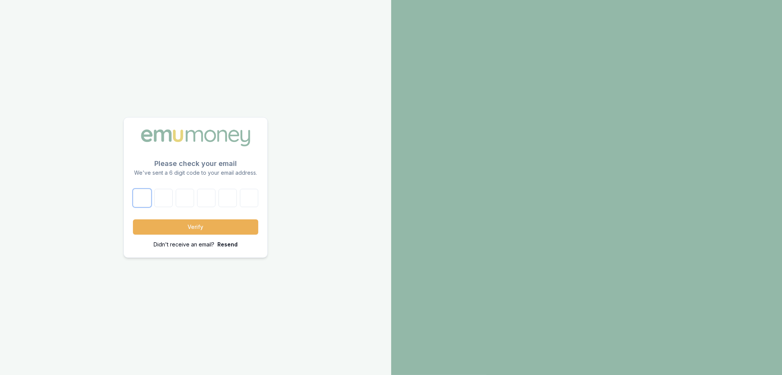
click at [144, 197] on input "text" at bounding box center [142, 198] width 18 height 18
type input "2"
type input "6"
type input "9"
type input "8"
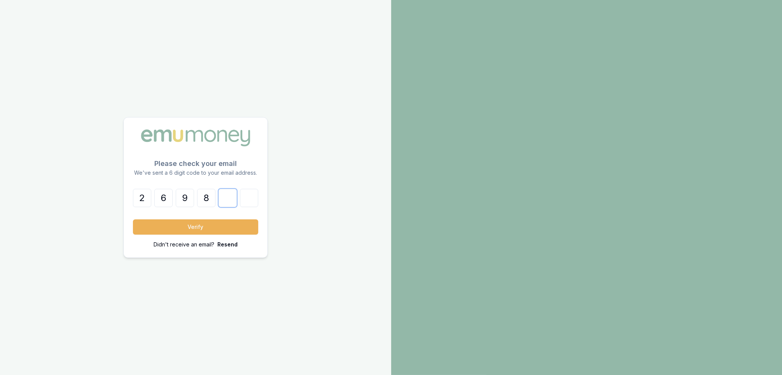
type input "4"
click at [171, 228] on button "Verify" at bounding box center [195, 227] width 125 height 15
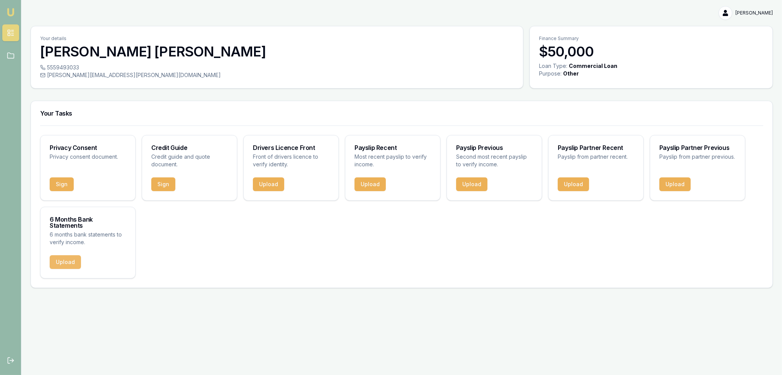
click at [65, 255] on button "Upload" at bounding box center [65, 262] width 31 height 14
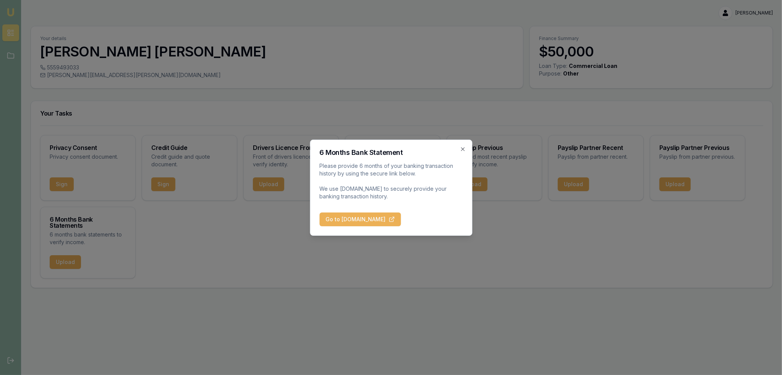
click at [350, 217] on button "Go to BankStatements.com.au" at bounding box center [359, 220] width 81 height 14
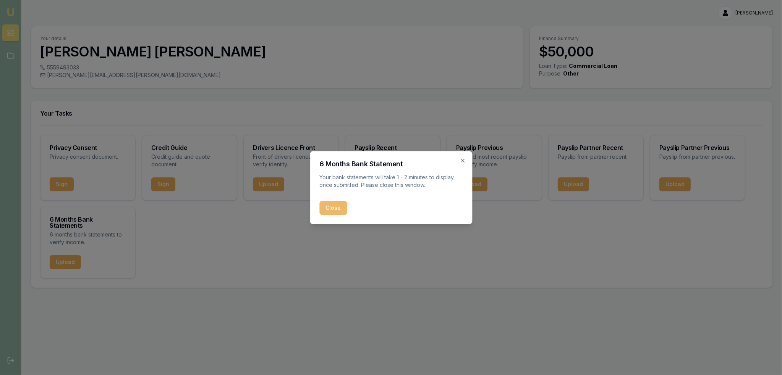
click at [331, 212] on button "Close" at bounding box center [332, 208] width 27 height 14
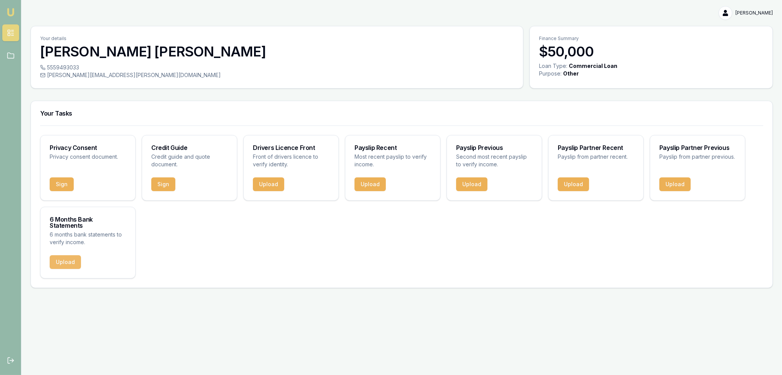
click at [63, 255] on button "Upload" at bounding box center [65, 262] width 31 height 14
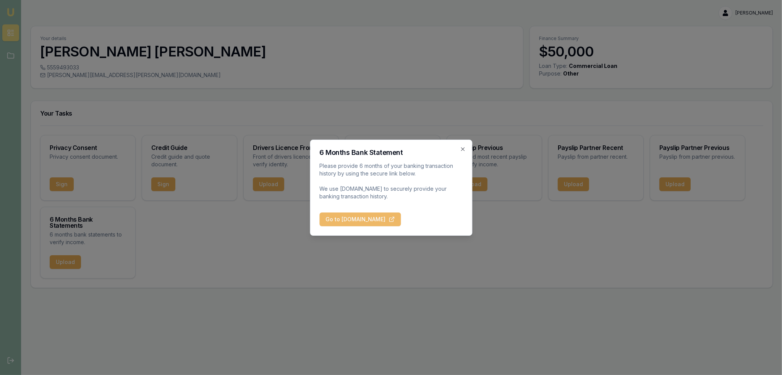
click at [343, 220] on button "Go to BankStatements.com.au" at bounding box center [359, 220] width 81 height 14
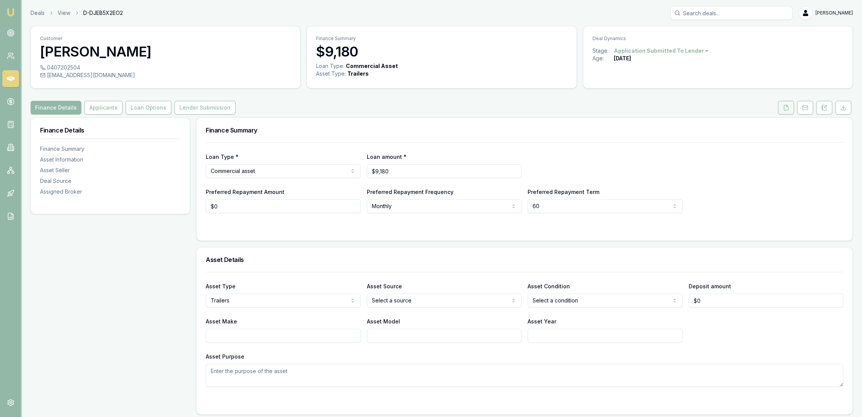
drag, startPoint x: 791, startPoint y: 111, endPoint x: 784, endPoint y: 111, distance: 7.3
click at [791, 111] on button at bounding box center [786, 108] width 16 height 14
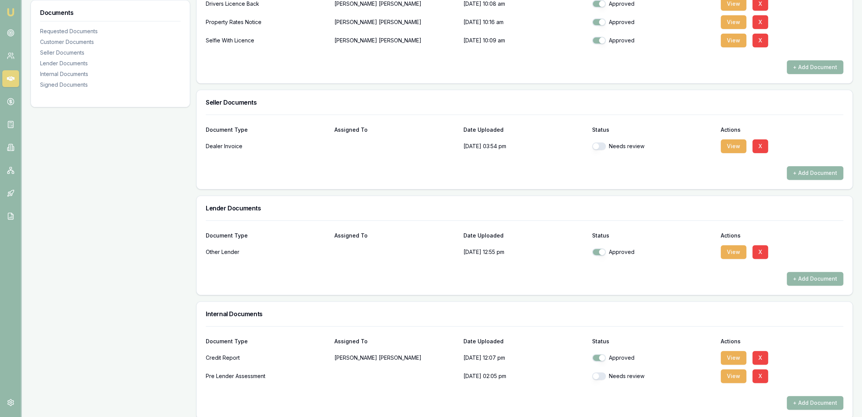
scroll to position [382, 0]
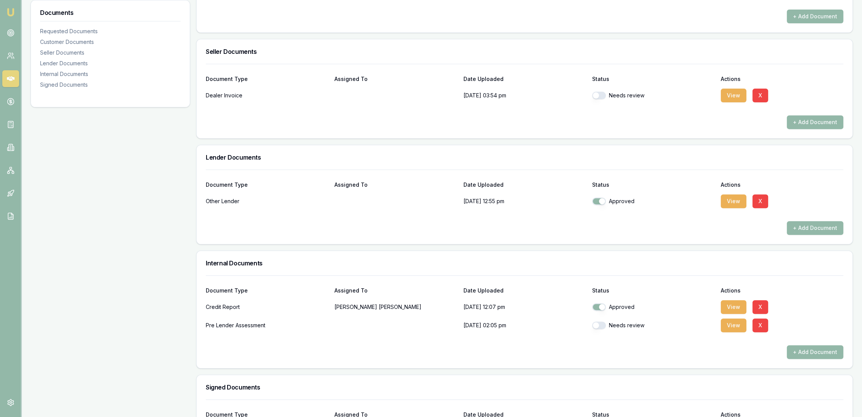
click at [603, 322] on button "button" at bounding box center [599, 325] width 14 height 8
checkbox input "true"
click at [738, 302] on button "View" at bounding box center [734, 307] width 26 height 14
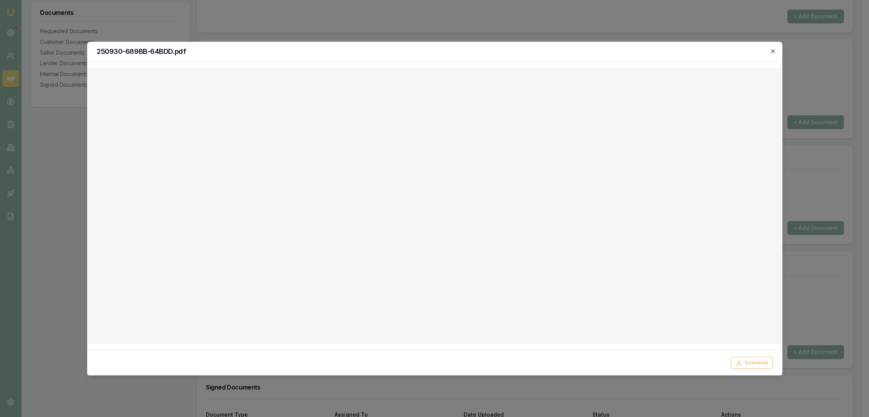
click at [771, 51] on icon "button" at bounding box center [772, 51] width 6 height 6
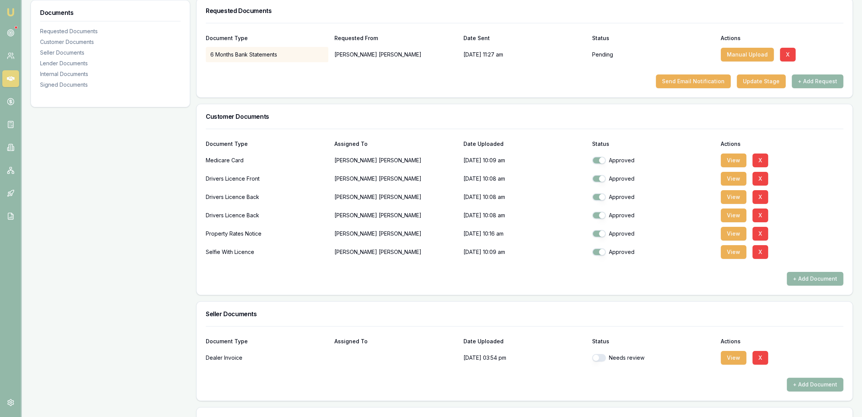
scroll to position [212, 0]
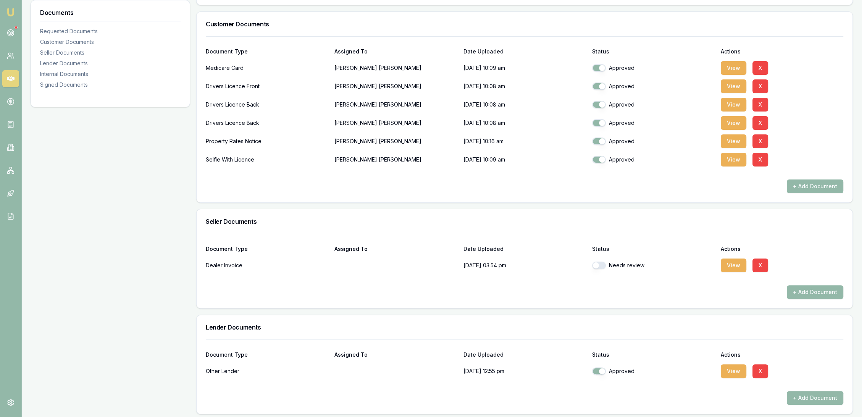
click at [602, 265] on button "button" at bounding box center [599, 266] width 14 height 8
checkbox input "true"
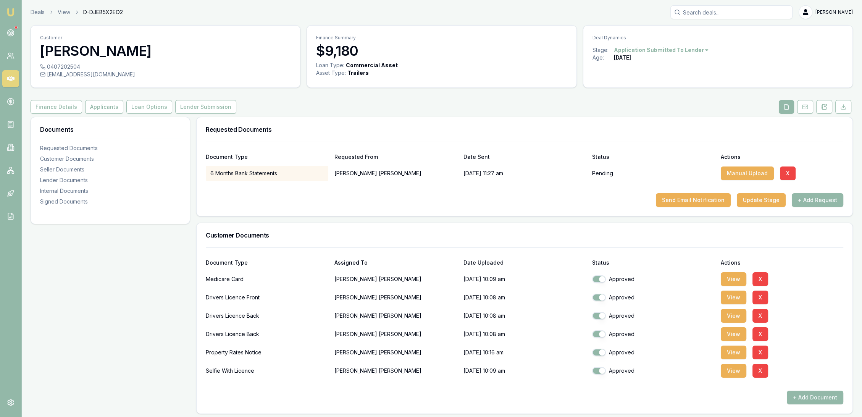
scroll to position [0, 0]
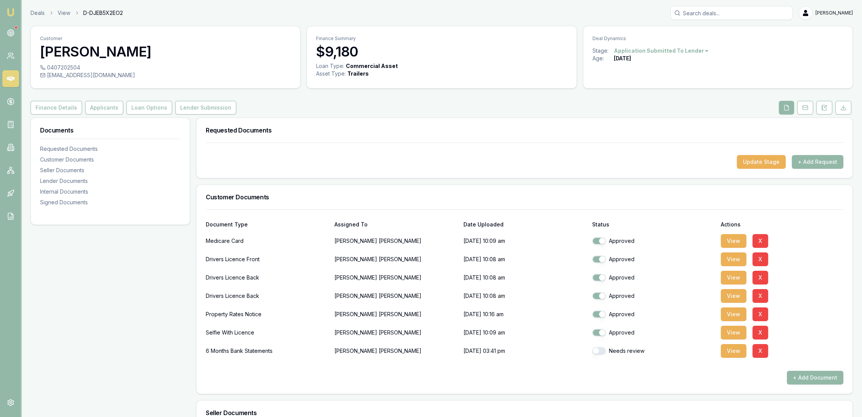
click at [604, 353] on button "button" at bounding box center [599, 351] width 14 height 8
checkbox input "true"
click at [742, 353] on button "View" at bounding box center [734, 351] width 26 height 14
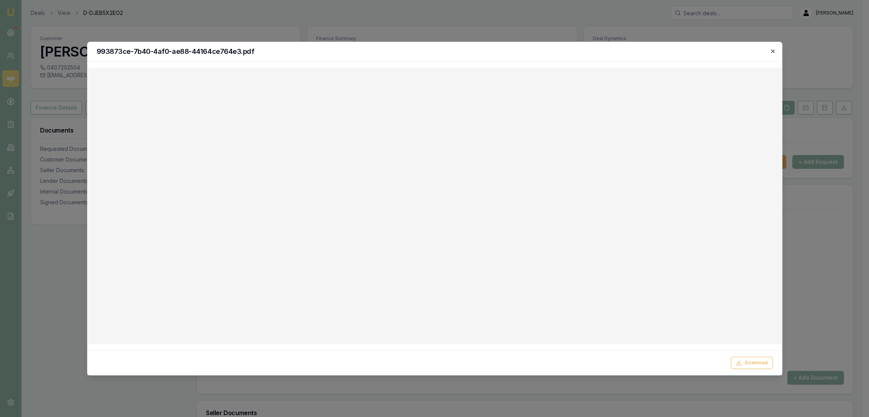
click at [771, 52] on icon "button" at bounding box center [772, 51] width 6 height 6
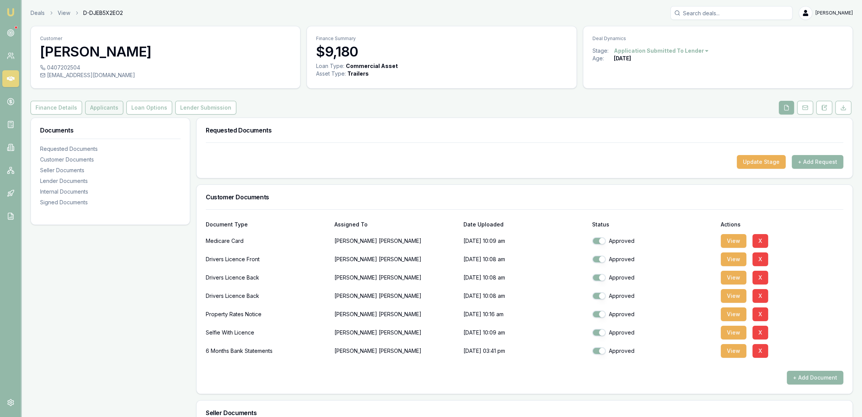
click at [104, 106] on button "Applicants" at bounding box center [104, 108] width 38 height 14
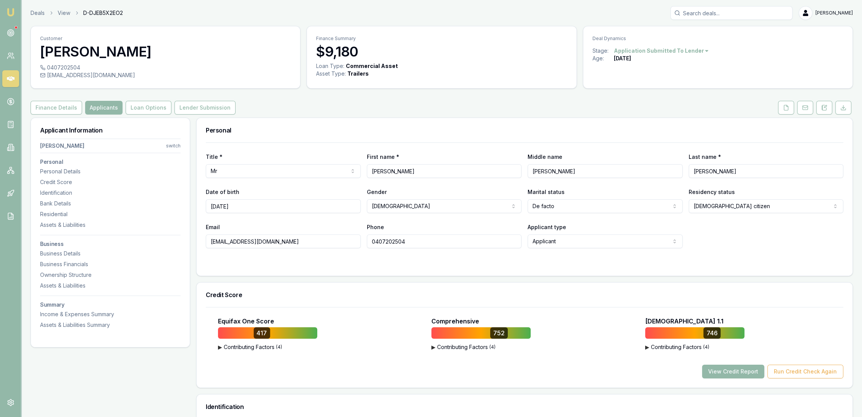
scroll to position [127, 0]
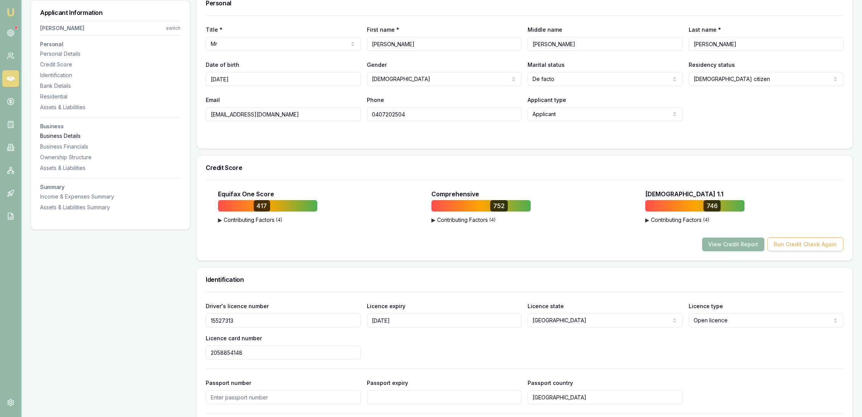
click at [61, 137] on div "Business Details" at bounding box center [110, 136] width 141 height 8
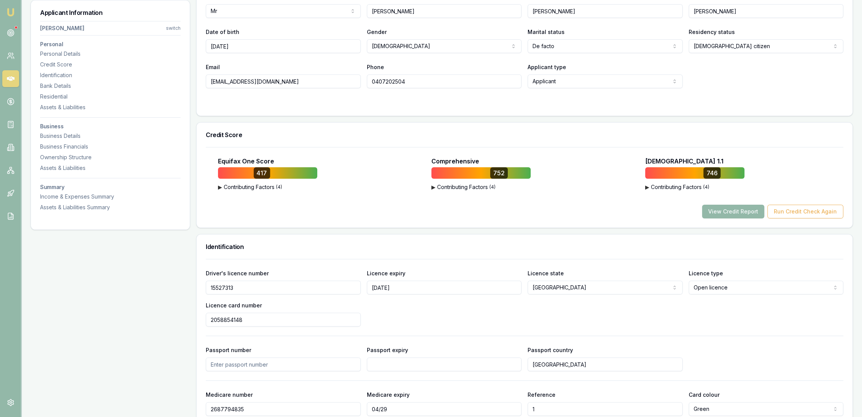
scroll to position [0, 0]
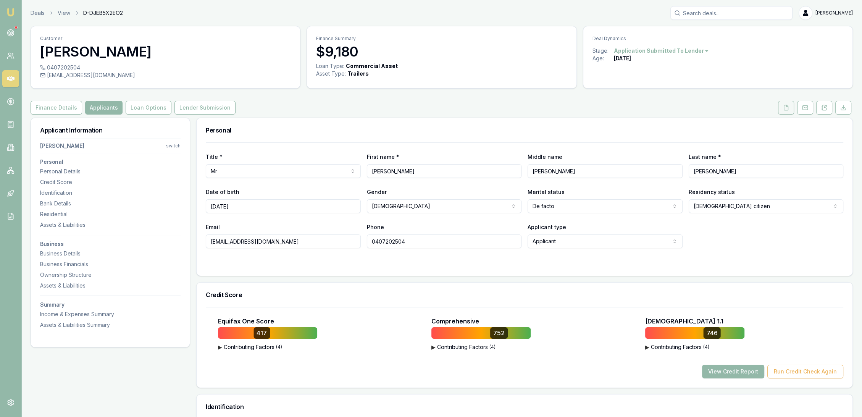
click at [785, 111] on button at bounding box center [786, 108] width 16 height 14
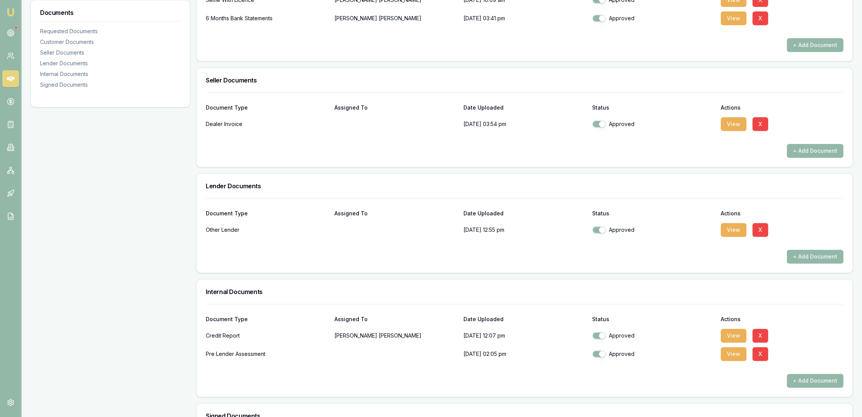
scroll to position [339, 0]
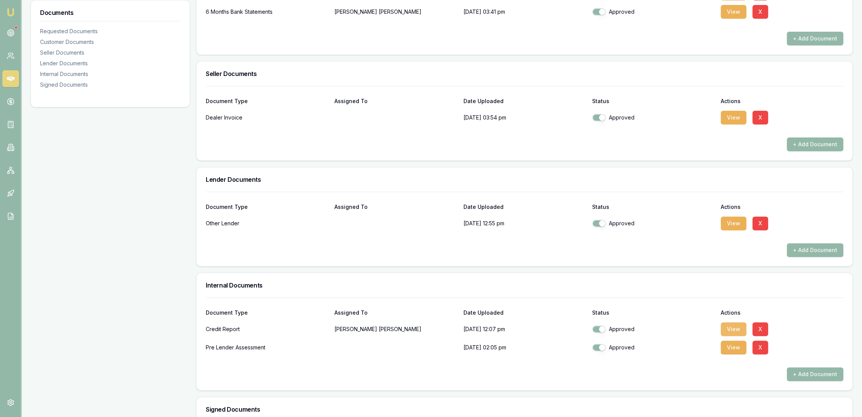
click at [727, 332] on button "View" at bounding box center [734, 329] width 26 height 14
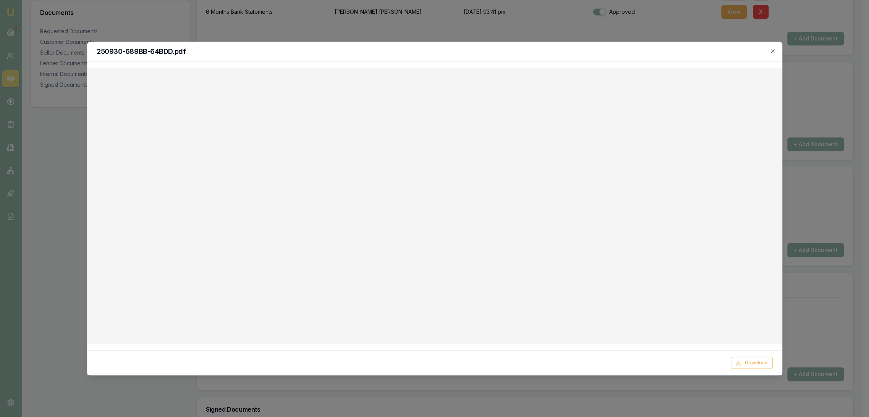
drag, startPoint x: 296, startPoint y: 47, endPoint x: 363, endPoint y: 48, distance: 67.6
click at [296, 48] on div "250930-689BB-64BDD.pdf" at bounding box center [434, 51] width 694 height 19
drag, startPoint x: 774, startPoint y: 48, endPoint x: 769, endPoint y: 50, distance: 5.5
click at [774, 48] on icon "button" at bounding box center [772, 51] width 6 height 6
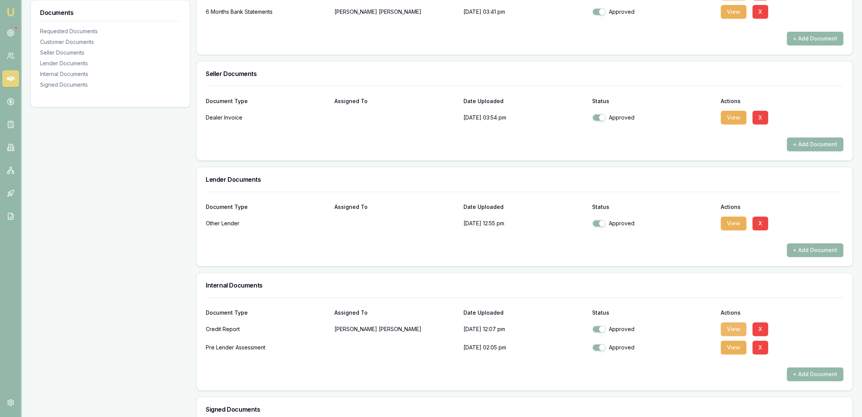
click at [739, 328] on button "View" at bounding box center [734, 329] width 26 height 14
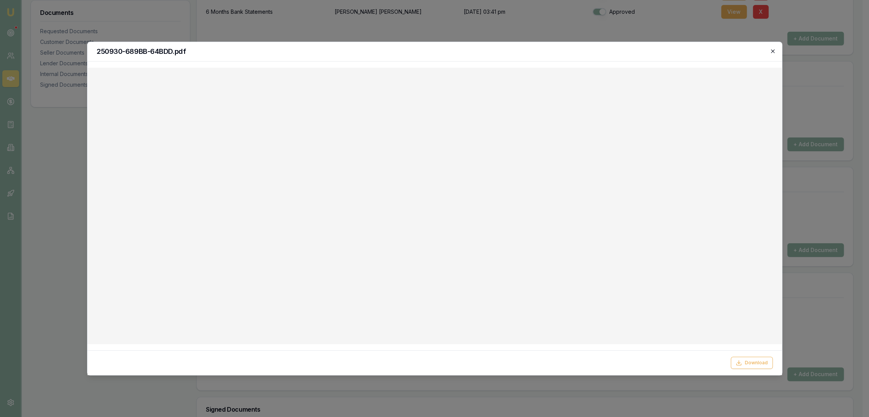
click at [775, 51] on icon "button" at bounding box center [772, 51] width 6 height 6
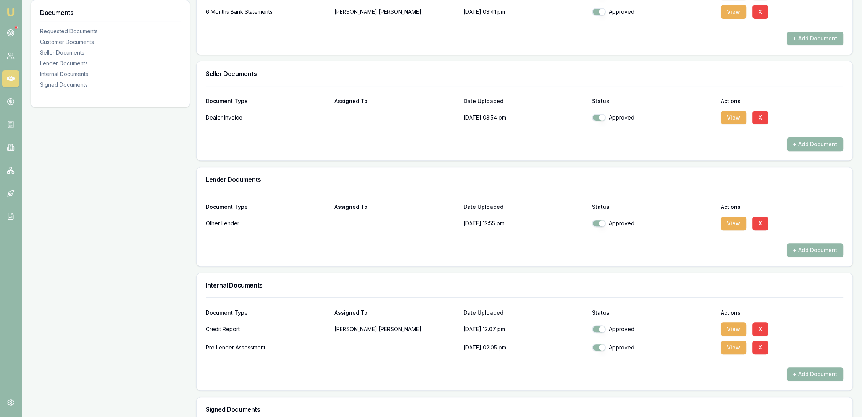
scroll to position [127, 0]
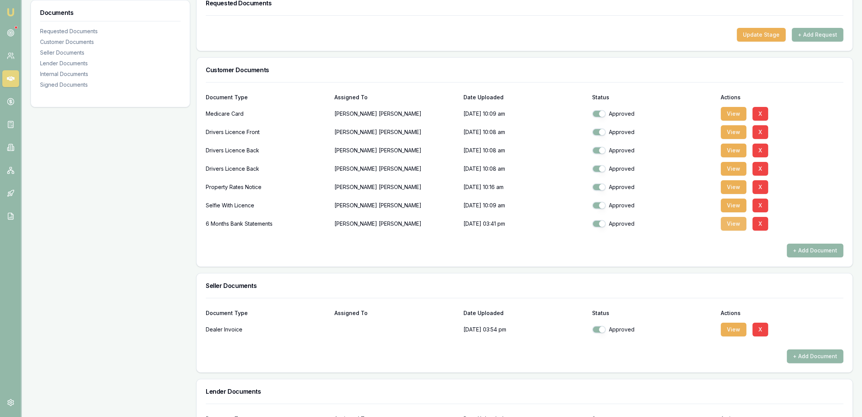
click at [732, 223] on button "View" at bounding box center [734, 224] width 26 height 14
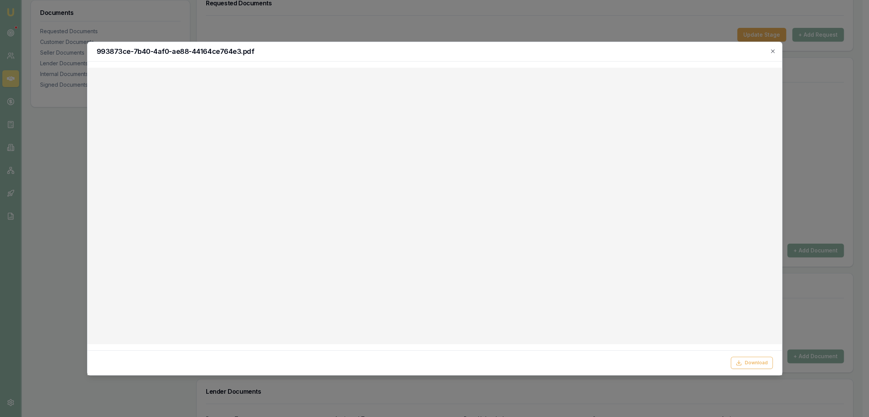
click at [772, 49] on icon "button" at bounding box center [772, 51] width 6 height 6
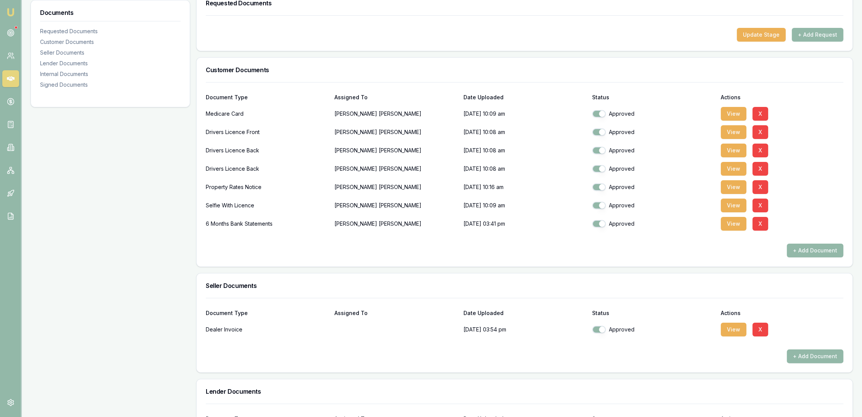
scroll to position [0, 0]
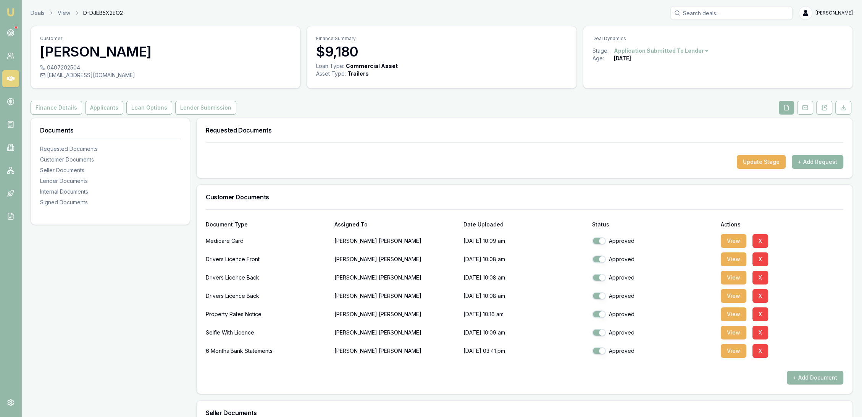
click at [818, 157] on button "+ Add Request" at bounding box center [818, 162] width 52 height 14
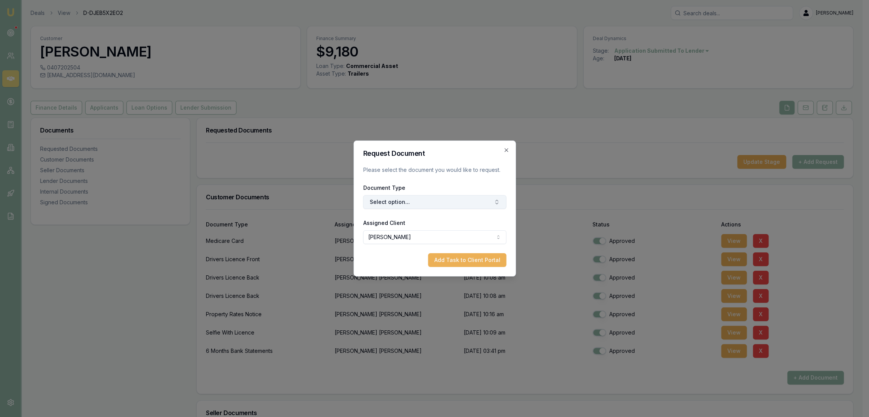
click at [419, 197] on button "Select option..." at bounding box center [434, 202] width 143 height 14
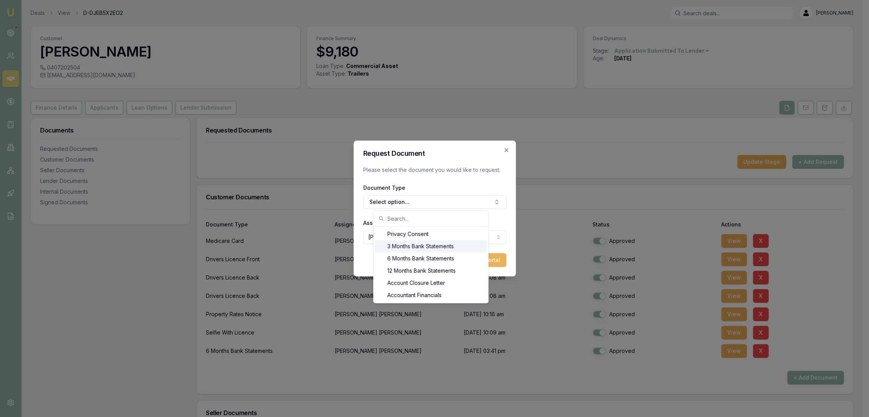
click at [408, 246] on div "3 Months Bank Statements" at bounding box center [430, 246] width 111 height 12
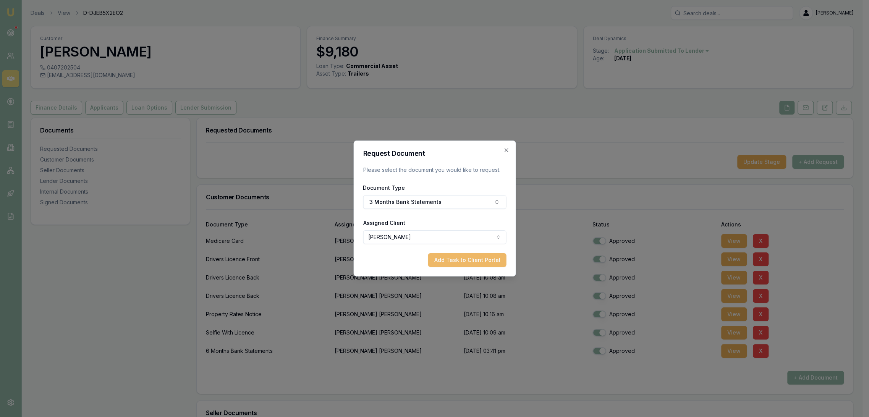
click at [449, 260] on button "Add Task to Client Portal" at bounding box center [467, 260] width 78 height 14
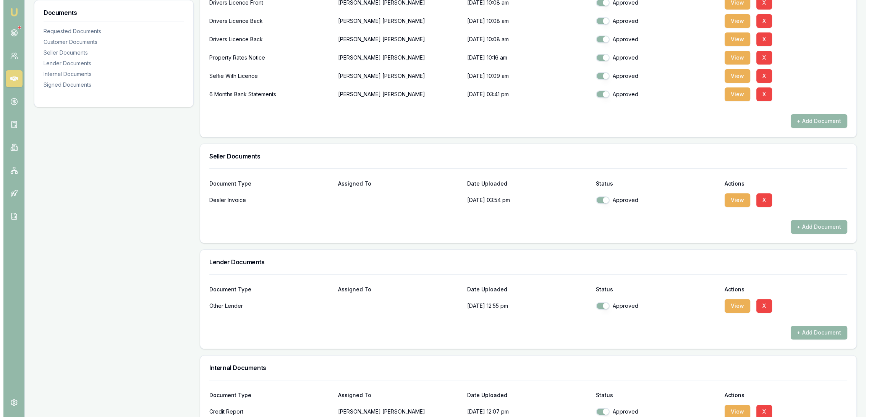
scroll to position [297, 0]
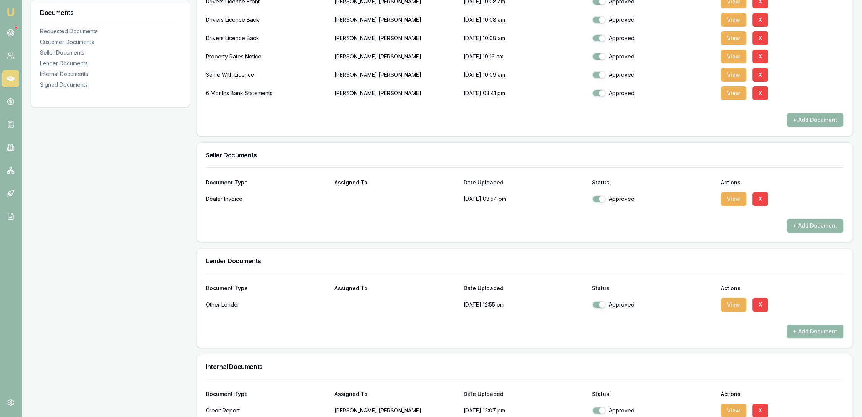
drag, startPoint x: 733, startPoint y: 306, endPoint x: 714, endPoint y: 308, distance: 18.4
click at [733, 306] on button "View" at bounding box center [734, 305] width 26 height 14
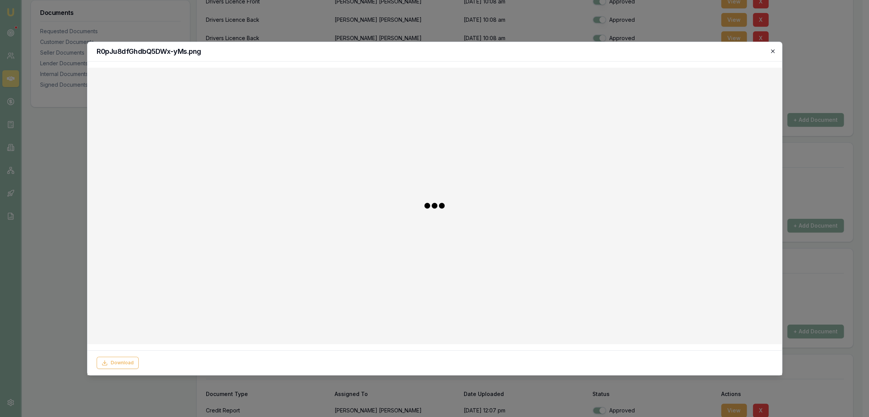
click at [772, 51] on icon "button" at bounding box center [771, 50] width 3 height 3
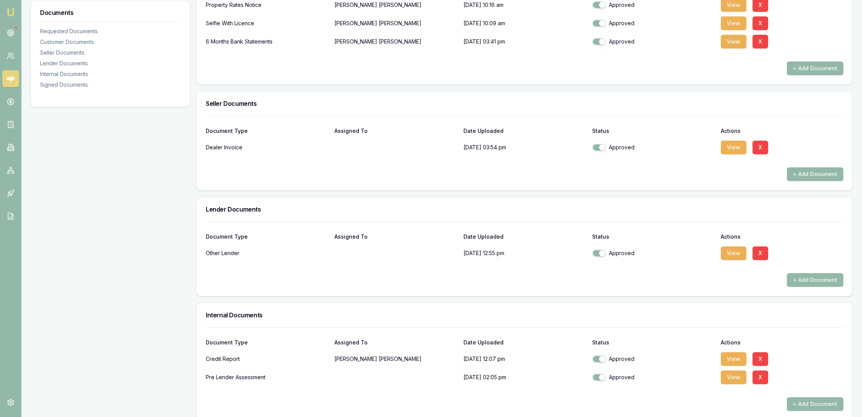
scroll to position [463, 0]
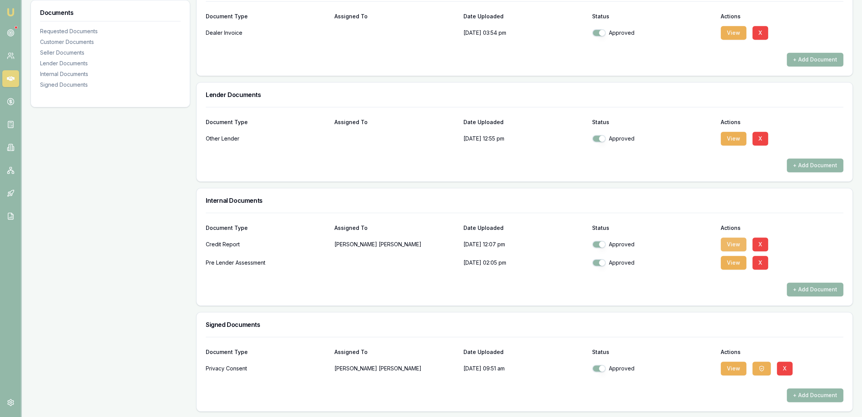
drag, startPoint x: 736, startPoint y: 241, endPoint x: 730, endPoint y: 237, distance: 7.3
click at [736, 241] on button "View" at bounding box center [734, 244] width 26 height 14
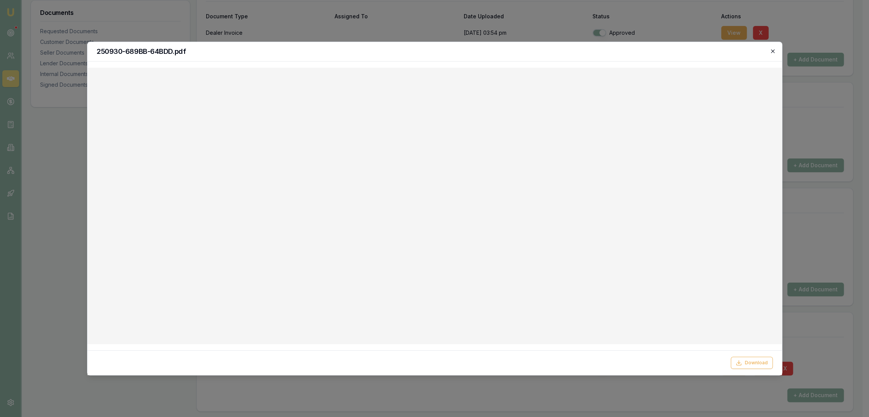
click at [772, 49] on icon "button" at bounding box center [772, 51] width 6 height 6
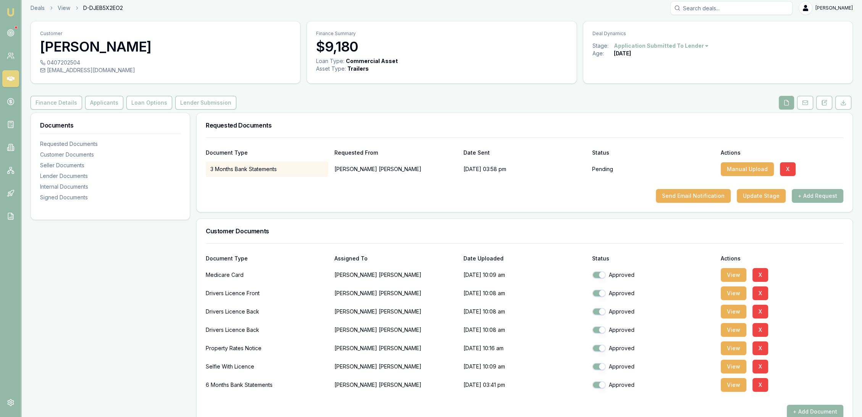
scroll to position [0, 0]
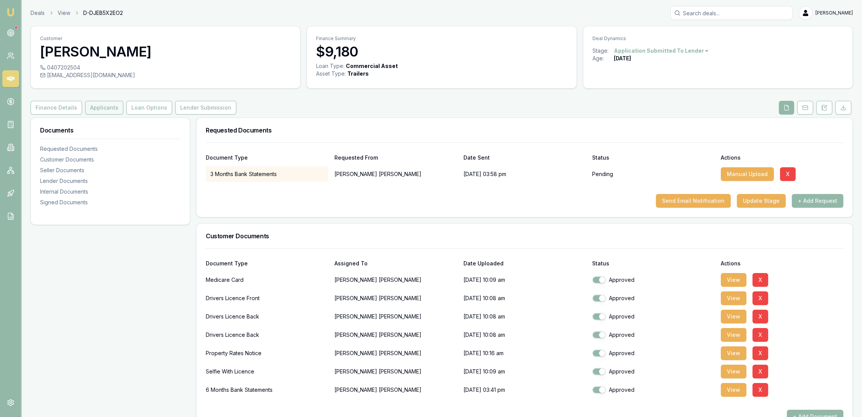
click at [105, 102] on button "Applicants" at bounding box center [104, 108] width 38 height 14
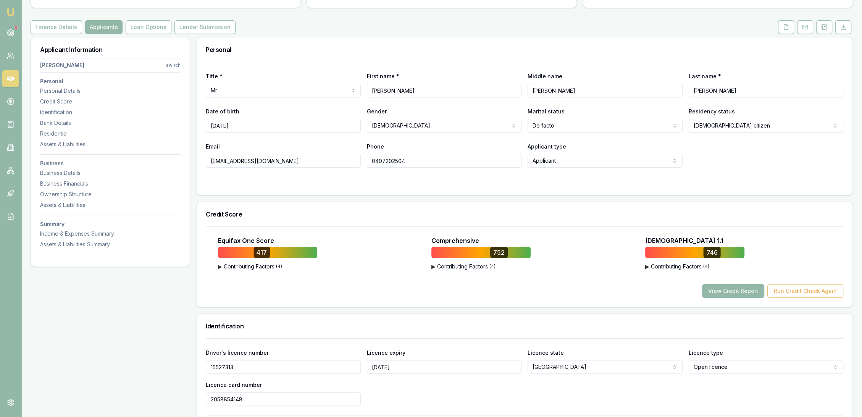
scroll to position [85, 0]
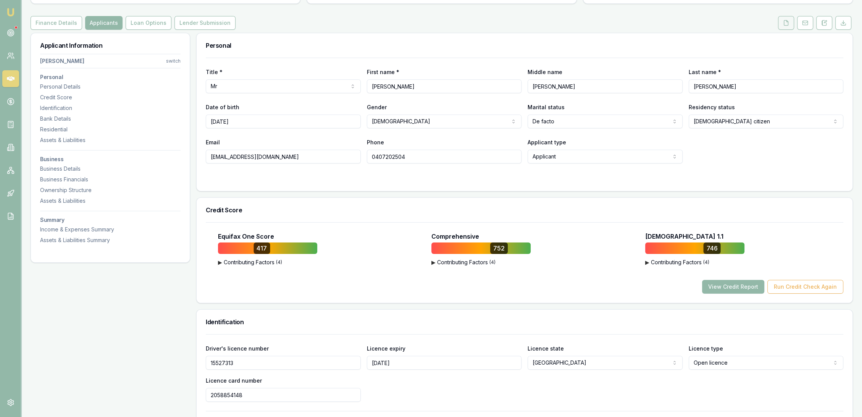
click at [783, 27] on button at bounding box center [786, 23] width 16 height 14
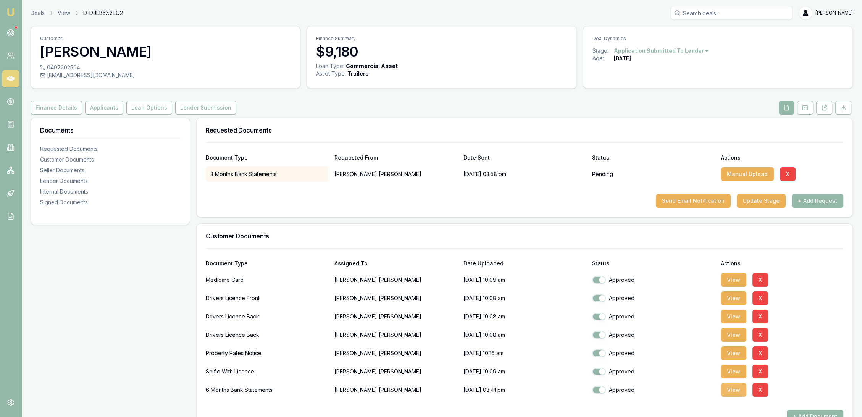
click at [729, 391] on button "View" at bounding box center [734, 390] width 26 height 14
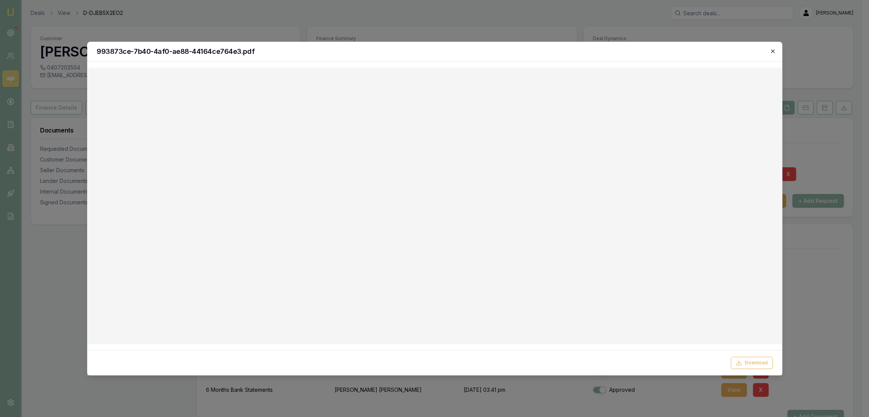
click at [775, 49] on icon "button" at bounding box center [772, 51] width 6 height 6
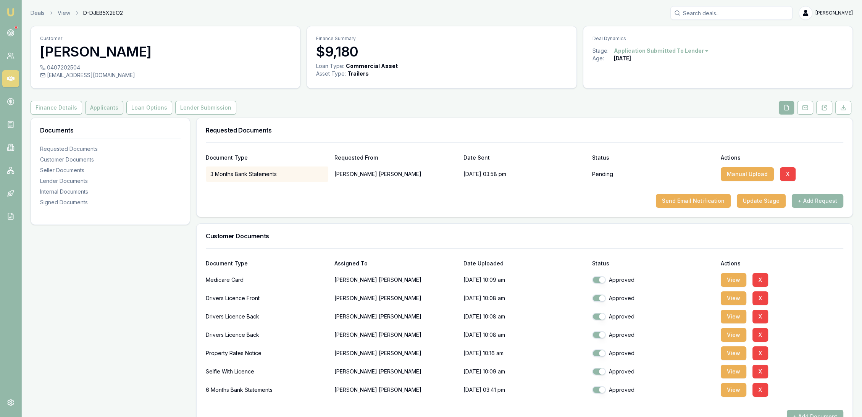
click at [102, 106] on button "Applicants" at bounding box center [104, 108] width 38 height 14
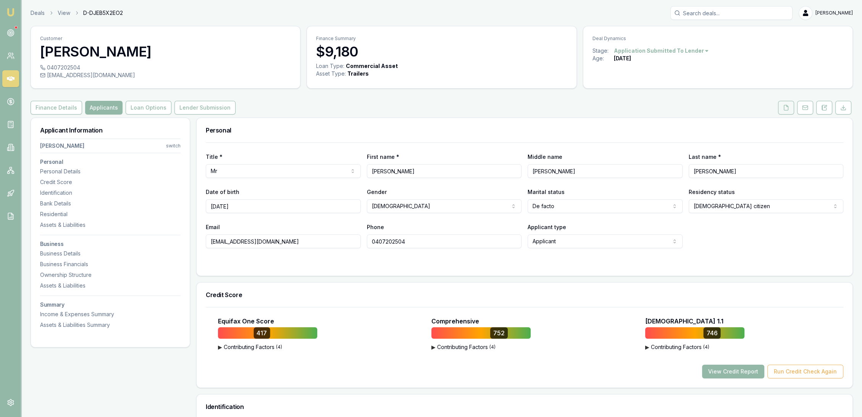
click at [790, 108] on button at bounding box center [786, 108] width 16 height 14
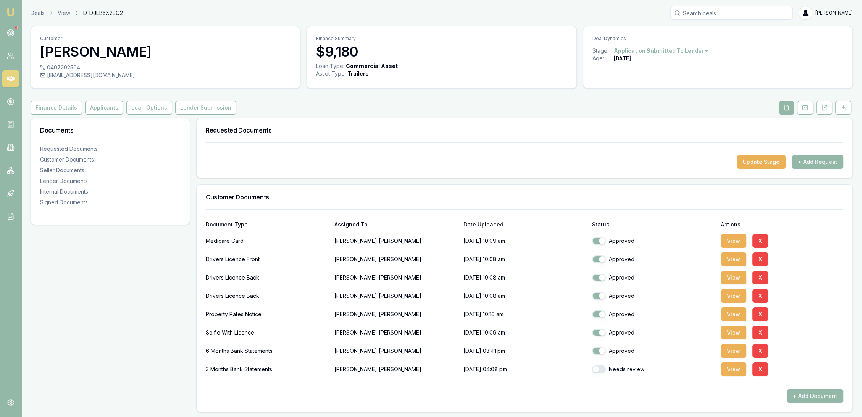
click at [600, 369] on button "button" at bounding box center [599, 369] width 14 height 8
checkbox input "true"
click at [734, 370] on button "View" at bounding box center [734, 369] width 26 height 14
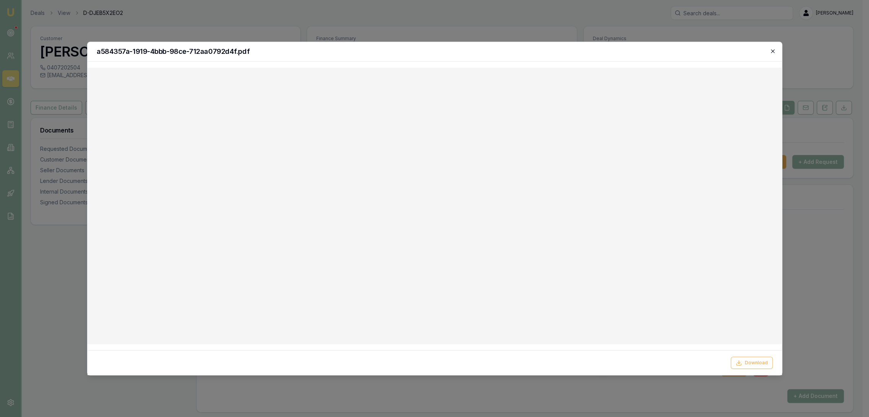
click at [773, 50] on icon "button" at bounding box center [772, 51] width 6 height 6
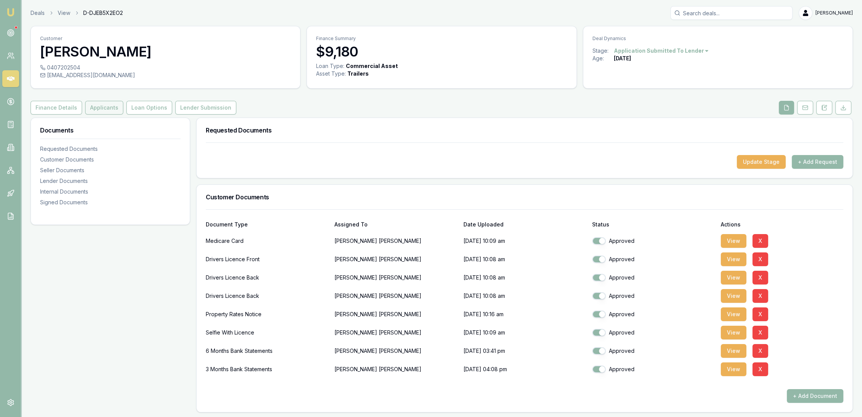
click at [96, 108] on button "Applicants" at bounding box center [104, 108] width 38 height 14
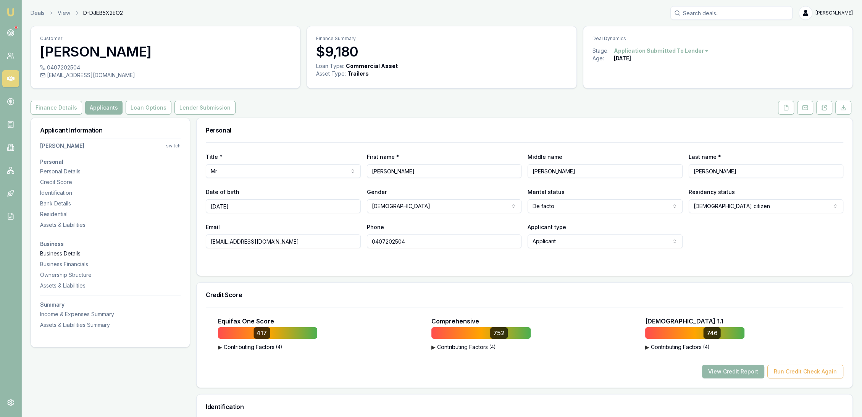
click at [49, 251] on div "Business Details" at bounding box center [110, 254] width 141 height 8
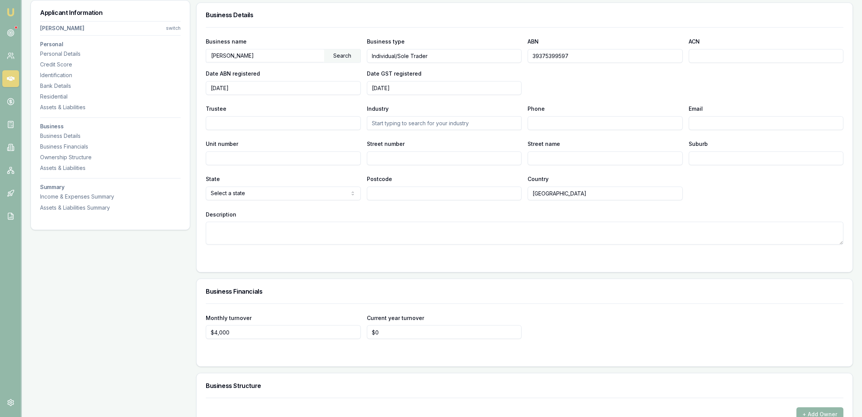
scroll to position [1738, 0]
drag, startPoint x: 560, startPoint y: 55, endPoint x: 519, endPoint y: 55, distance: 40.9
click at [519, 55] on div "Business name [PERSON_NAME] Search Business type Individual/Sole Trader ABN 393…" at bounding box center [525, 64] width 638 height 58
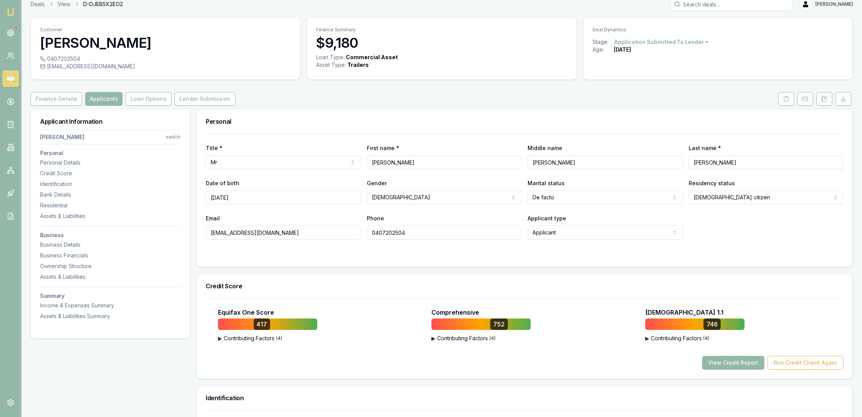
scroll to position [0, 0]
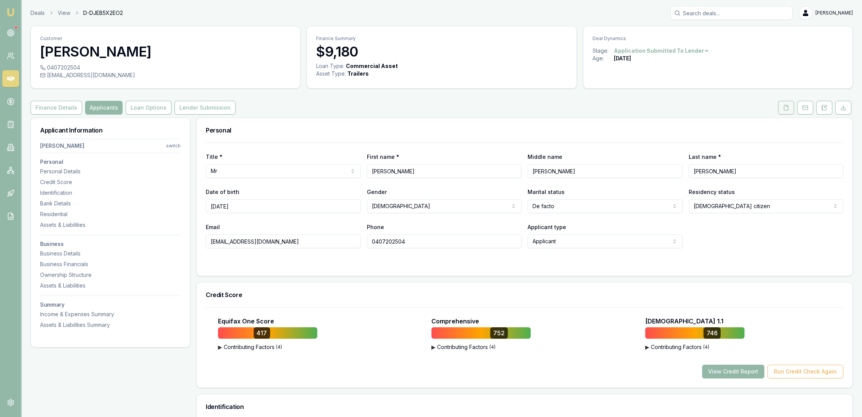
click at [779, 107] on button at bounding box center [786, 108] width 16 height 14
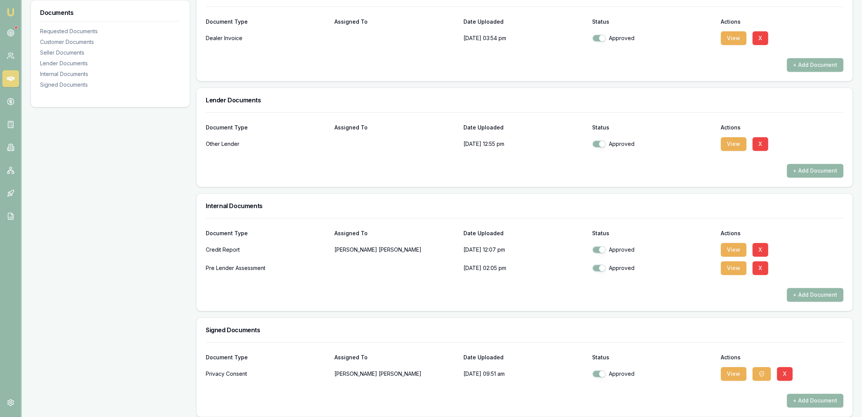
scroll to position [442, 0]
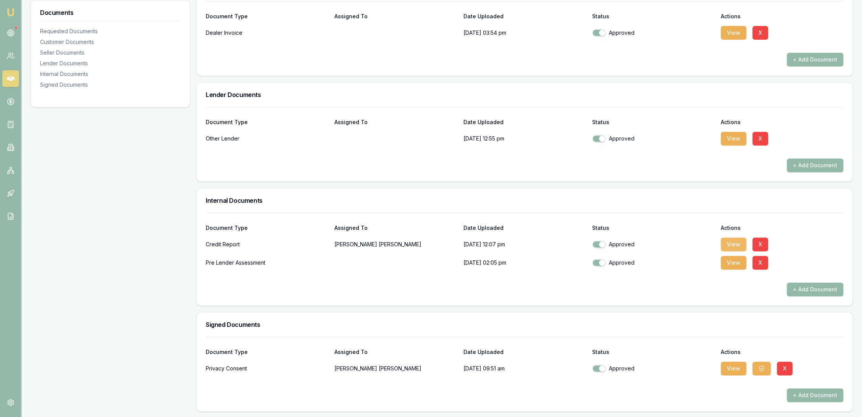
drag, startPoint x: 732, startPoint y: 241, endPoint x: 721, endPoint y: 244, distance: 11.8
click at [733, 241] on button "View" at bounding box center [734, 244] width 26 height 14
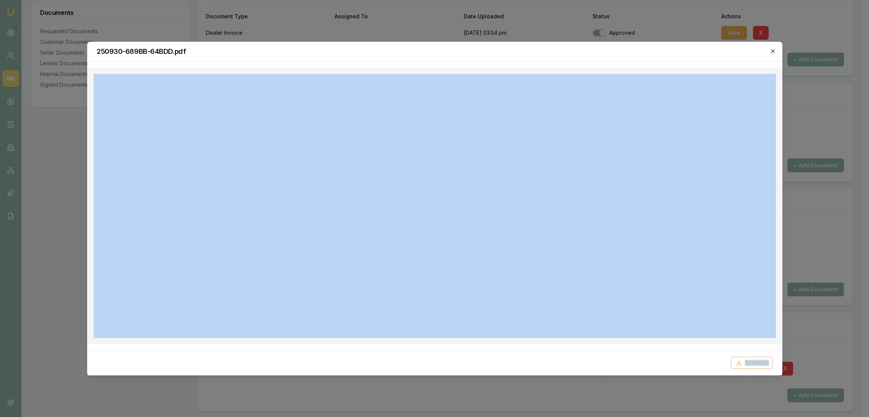
drag, startPoint x: 775, startPoint y: 51, endPoint x: 772, endPoint y: 53, distance: 4.1
click at [774, 52] on div "250930-689BB-64BDD.pdf Download Close" at bounding box center [434, 209] width 695 height 334
click at [770, 53] on icon "button" at bounding box center [771, 50] width 3 height 3
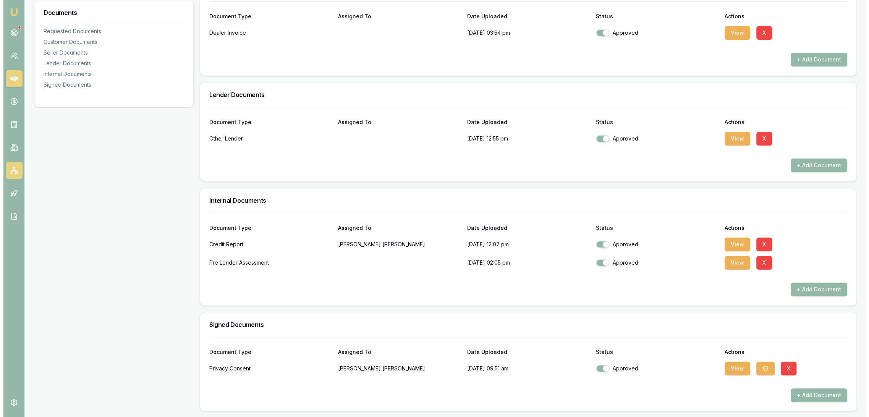
scroll to position [0, 0]
